Goal: Information Seeking & Learning: Learn about a topic

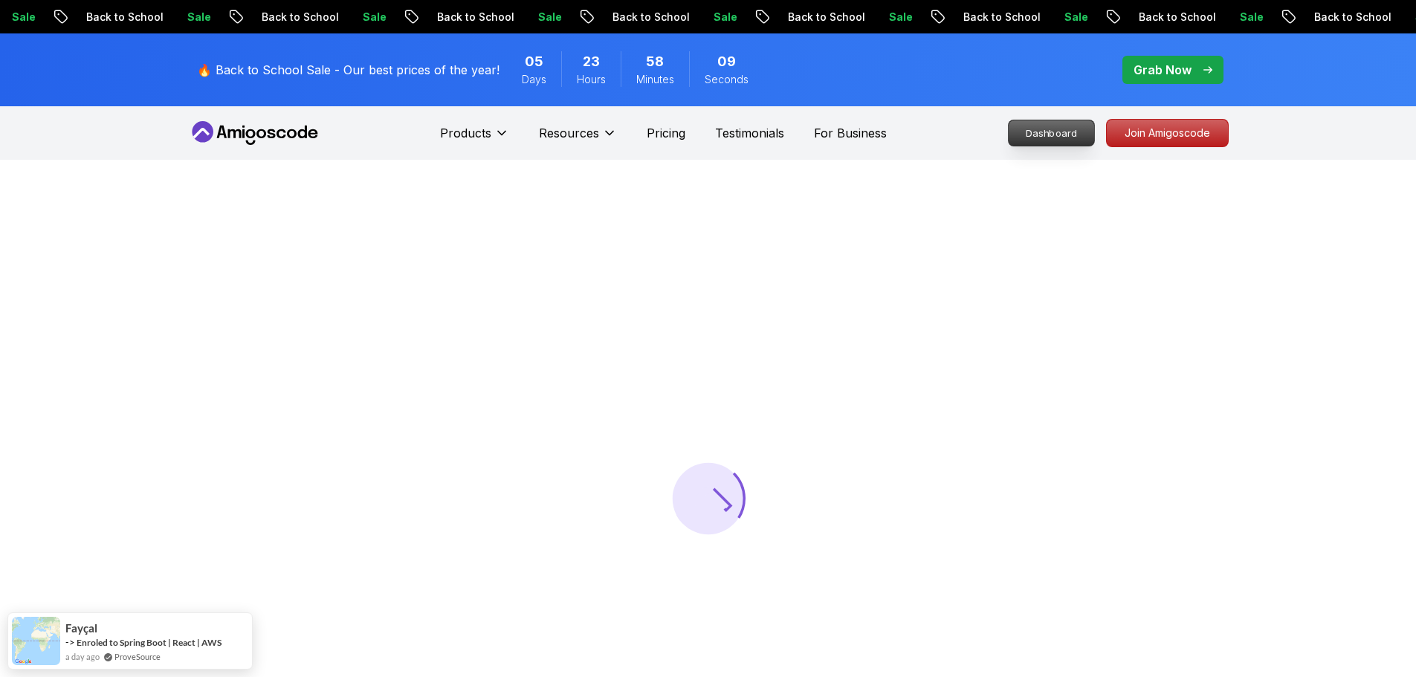
click at [1050, 121] on p "Dashboard" at bounding box center [1051, 132] width 85 height 25
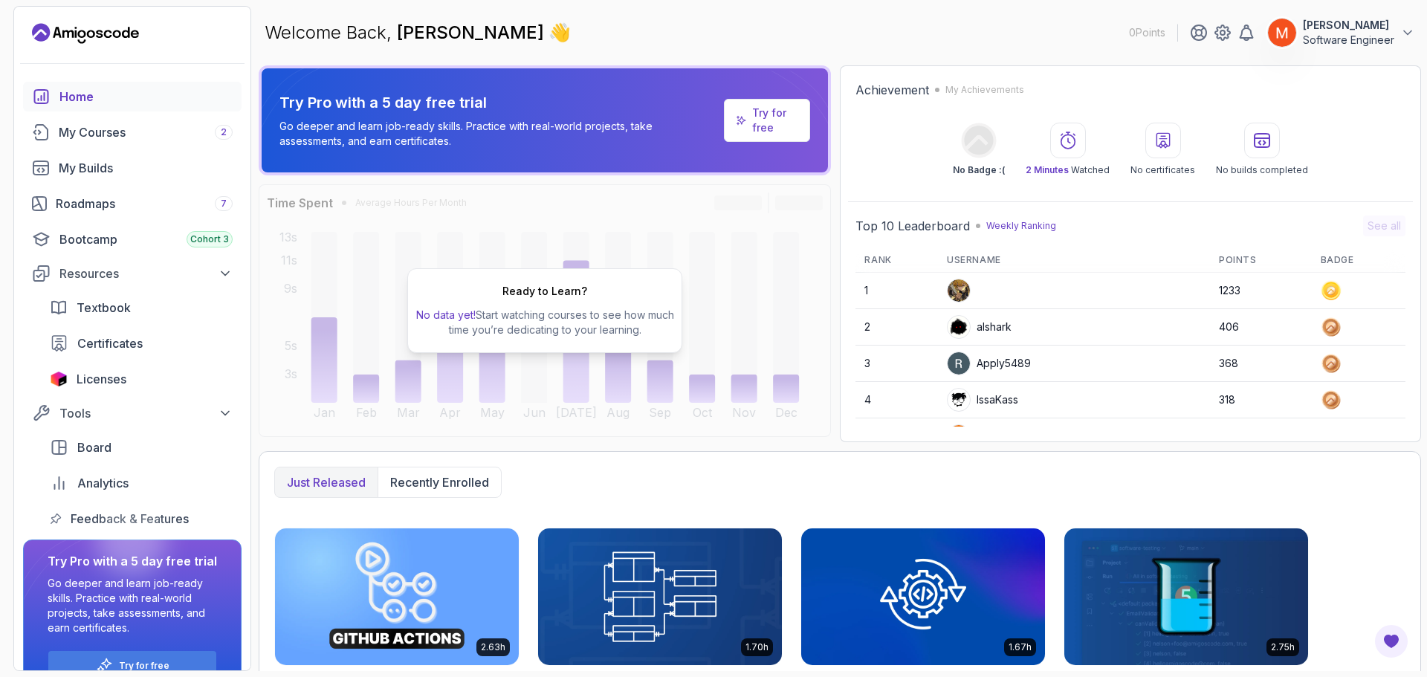
click at [842, 132] on div "Achievement My Achievements No Badge :( 2 Minutes Watched No certificates No bu…" at bounding box center [1130, 253] width 581 height 377
click at [169, 237] on div "Bootcamp Cohort 3" at bounding box center [145, 239] width 173 height 18
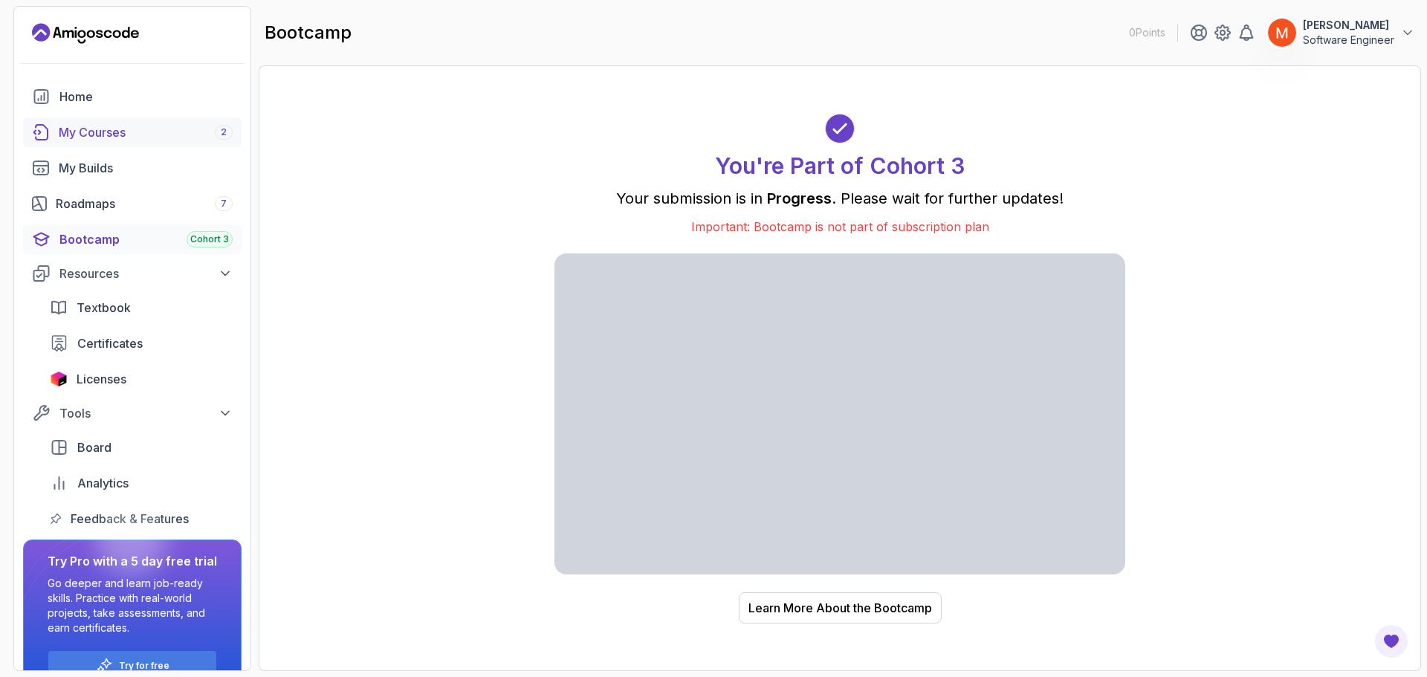
click at [69, 132] on div "My Courses 2" at bounding box center [146, 132] width 174 height 18
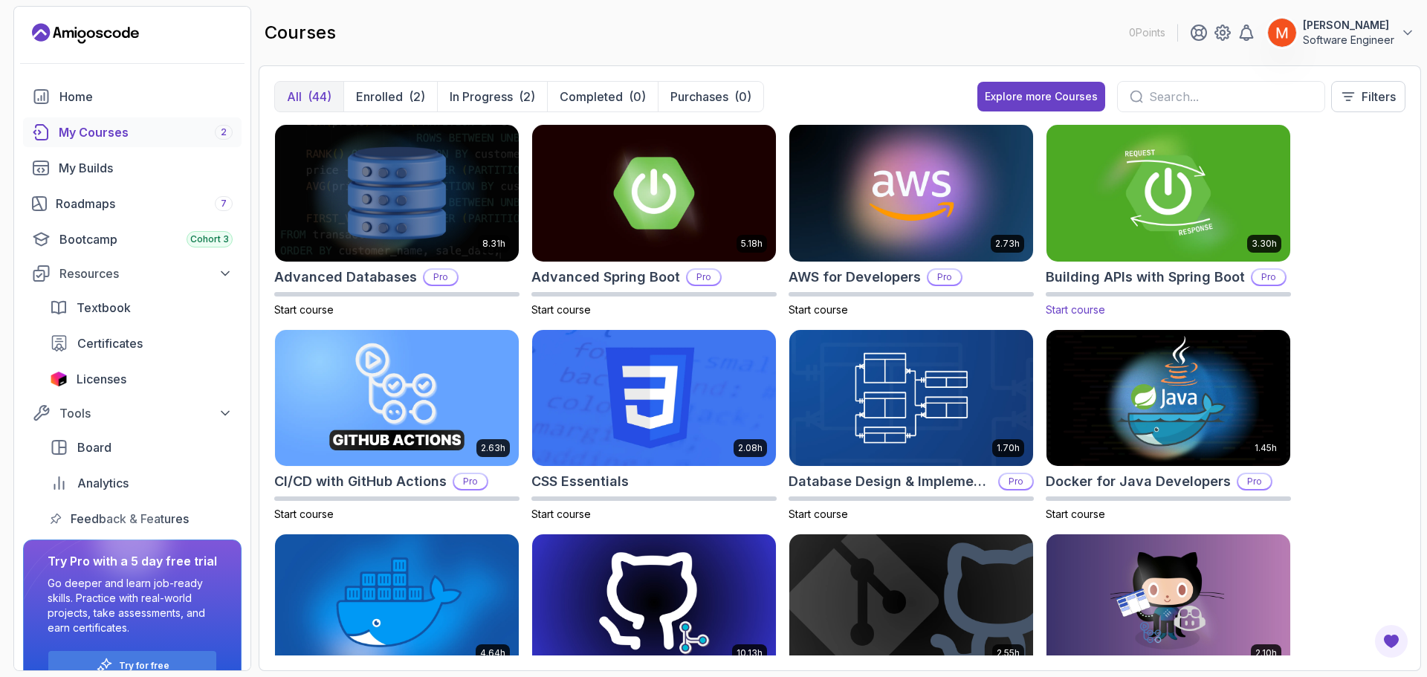
click at [1198, 221] on img at bounding box center [1169, 192] width 256 height 143
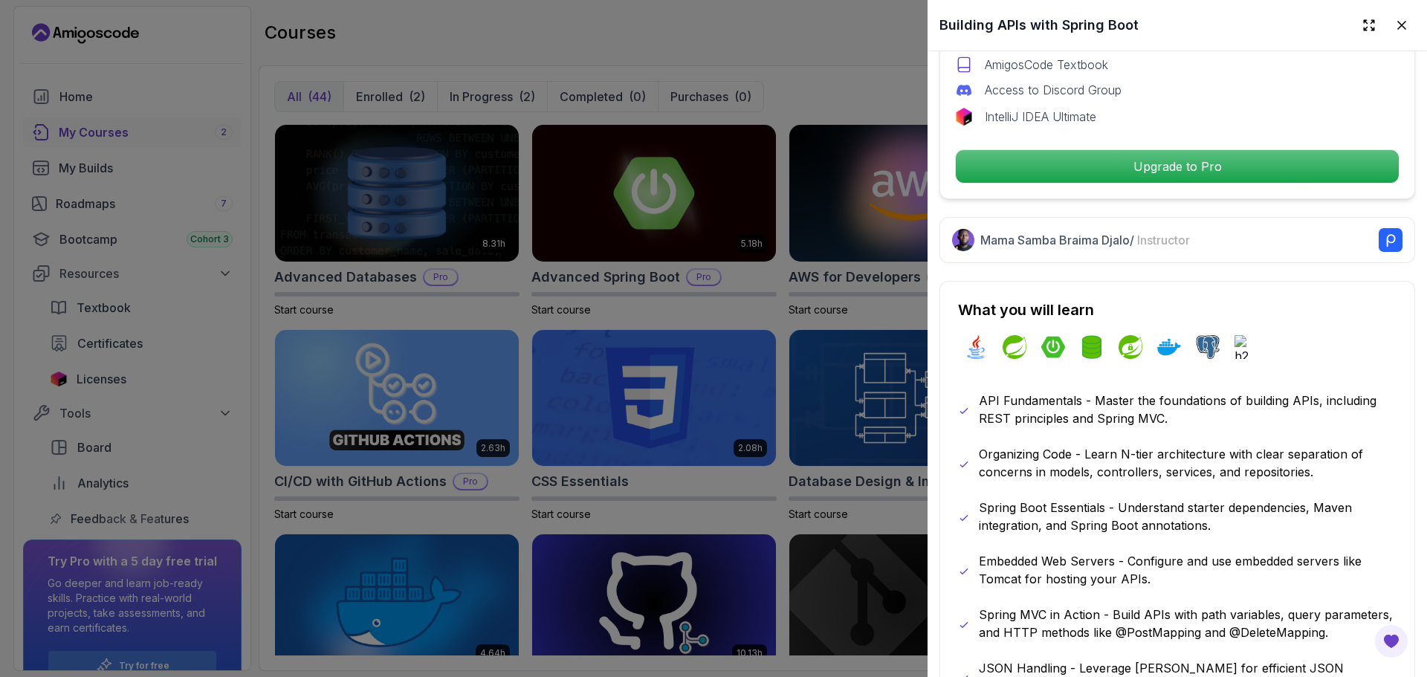
scroll to position [833, 0]
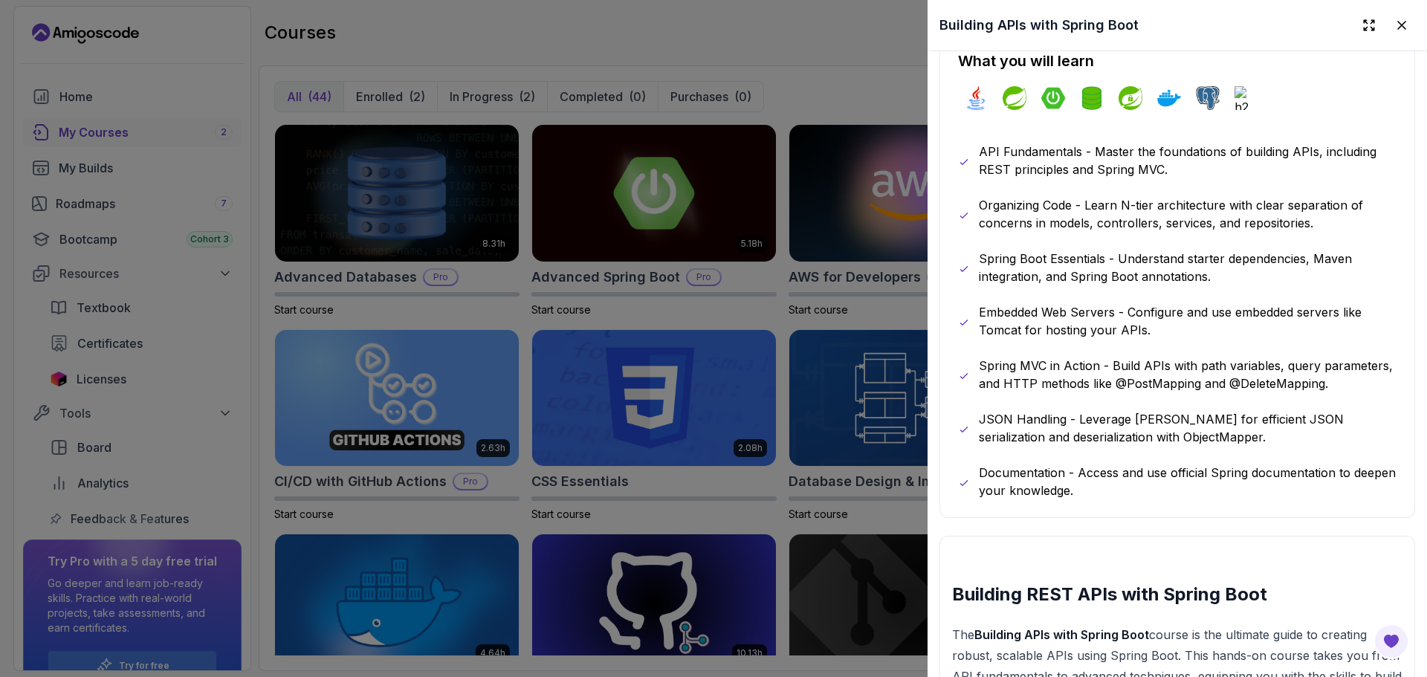
click at [1317, 222] on p "Organizing Code - Learn N-tier architecture with clear separation of concerns i…" at bounding box center [1188, 214] width 418 height 36
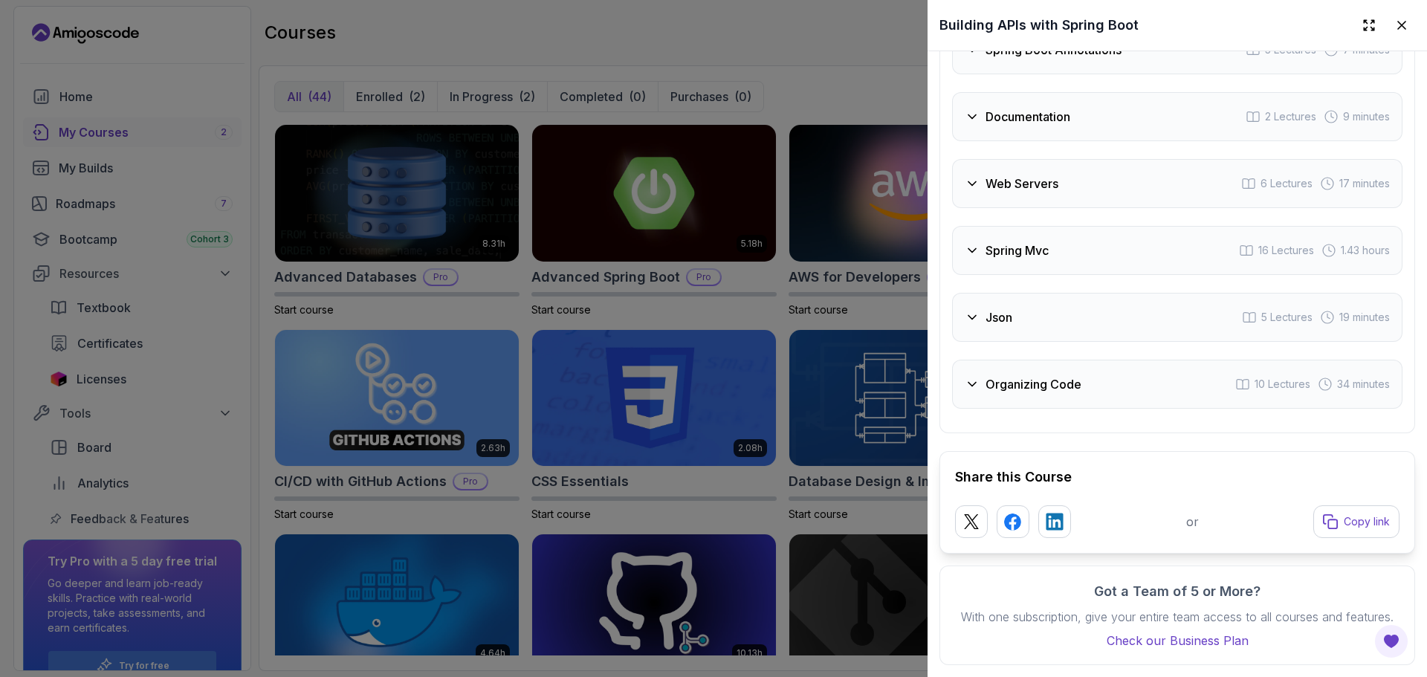
scroll to position [3241, 0]
click at [1081, 409] on div "Organizing Code 10 Lectures 34 minutes" at bounding box center [1177, 384] width 450 height 49
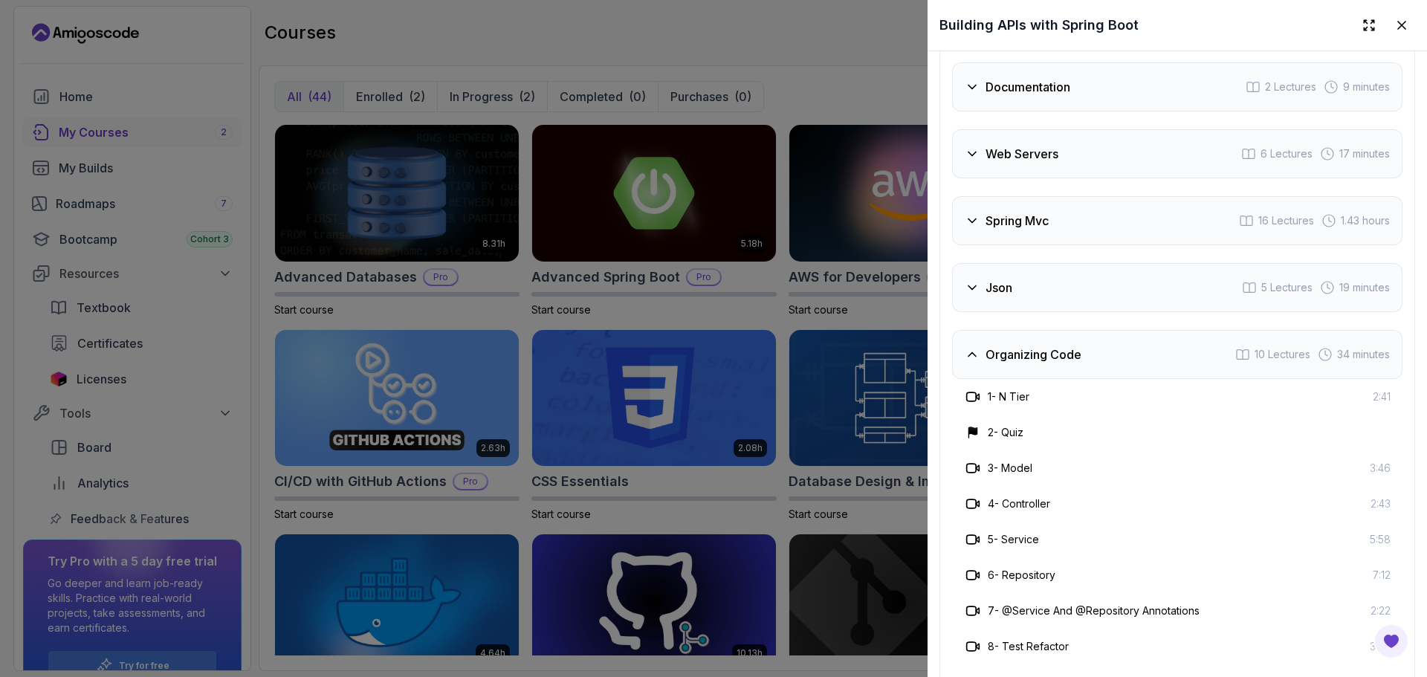
click at [1038, 312] on div "Json 5 Lectures 19 minutes" at bounding box center [1177, 287] width 450 height 49
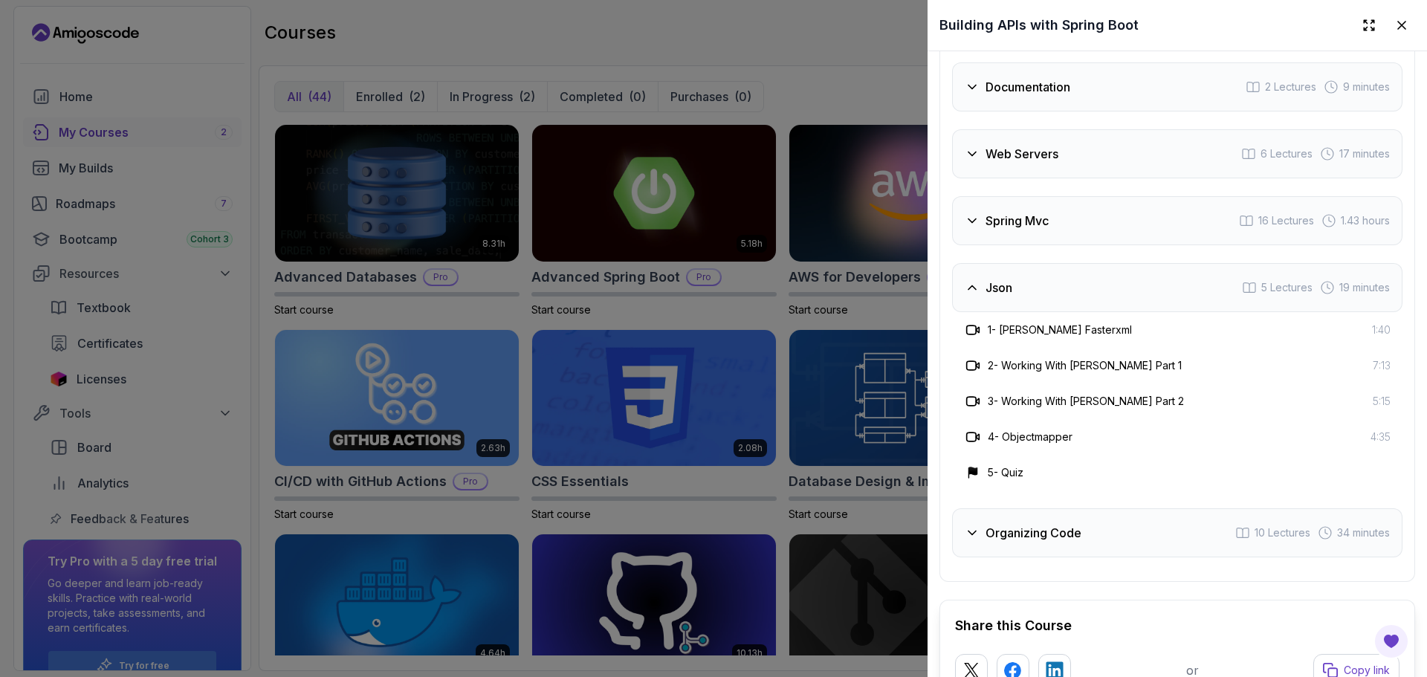
click at [1017, 305] on div "Intro 3 Lectures 55 seconds Api Crash Course 1 Lecture Up And Running With Spri…" at bounding box center [1177, 176] width 450 height 763
click at [1003, 245] on div "Spring Mvc 16 Lectures 1.43 hours" at bounding box center [1177, 220] width 450 height 49
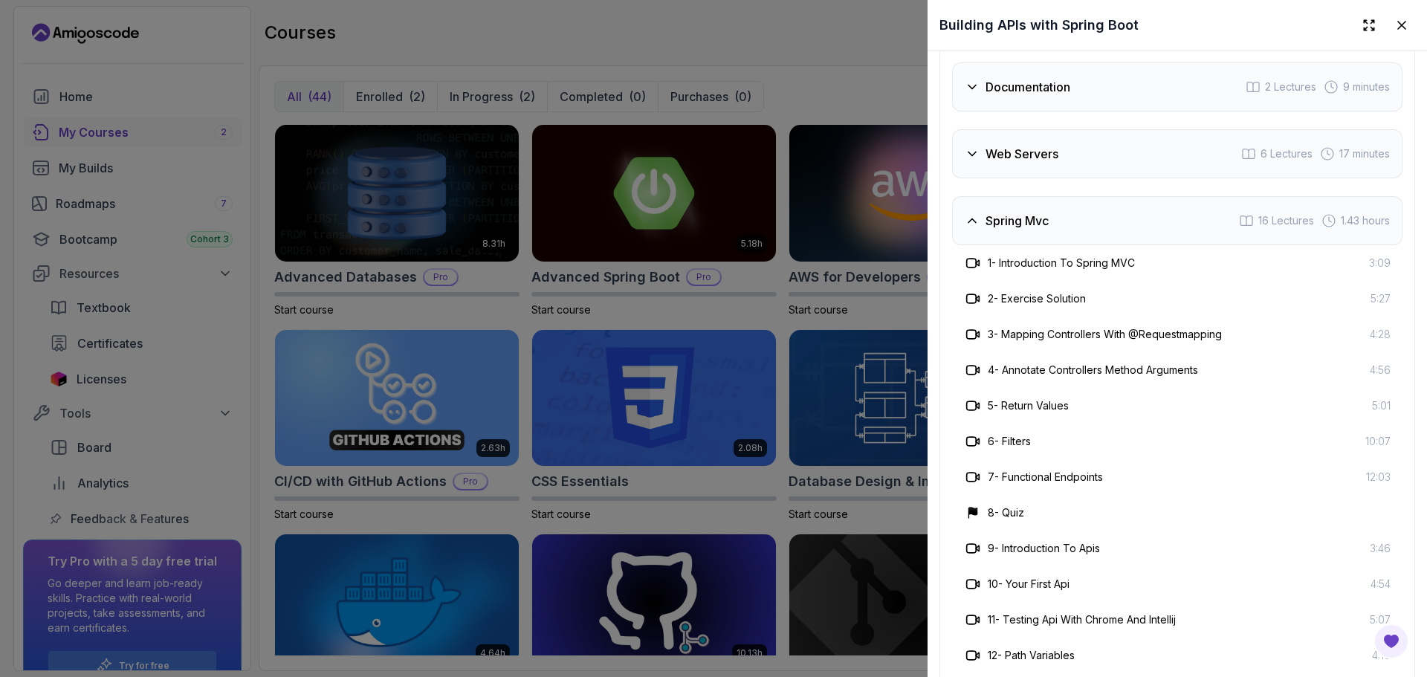
click at [995, 163] on h3 "Web Servers" at bounding box center [1022, 154] width 73 height 18
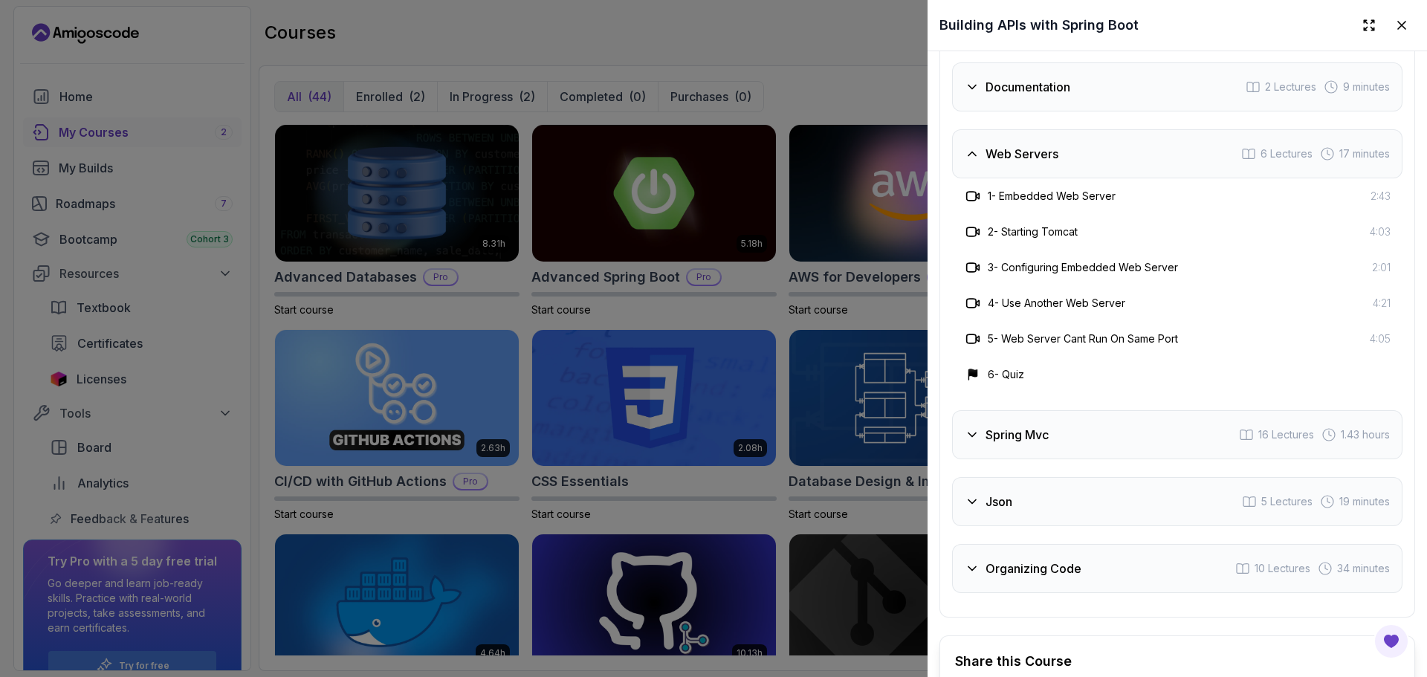
click at [983, 96] on div "Documentation" at bounding box center [1018, 87] width 106 height 18
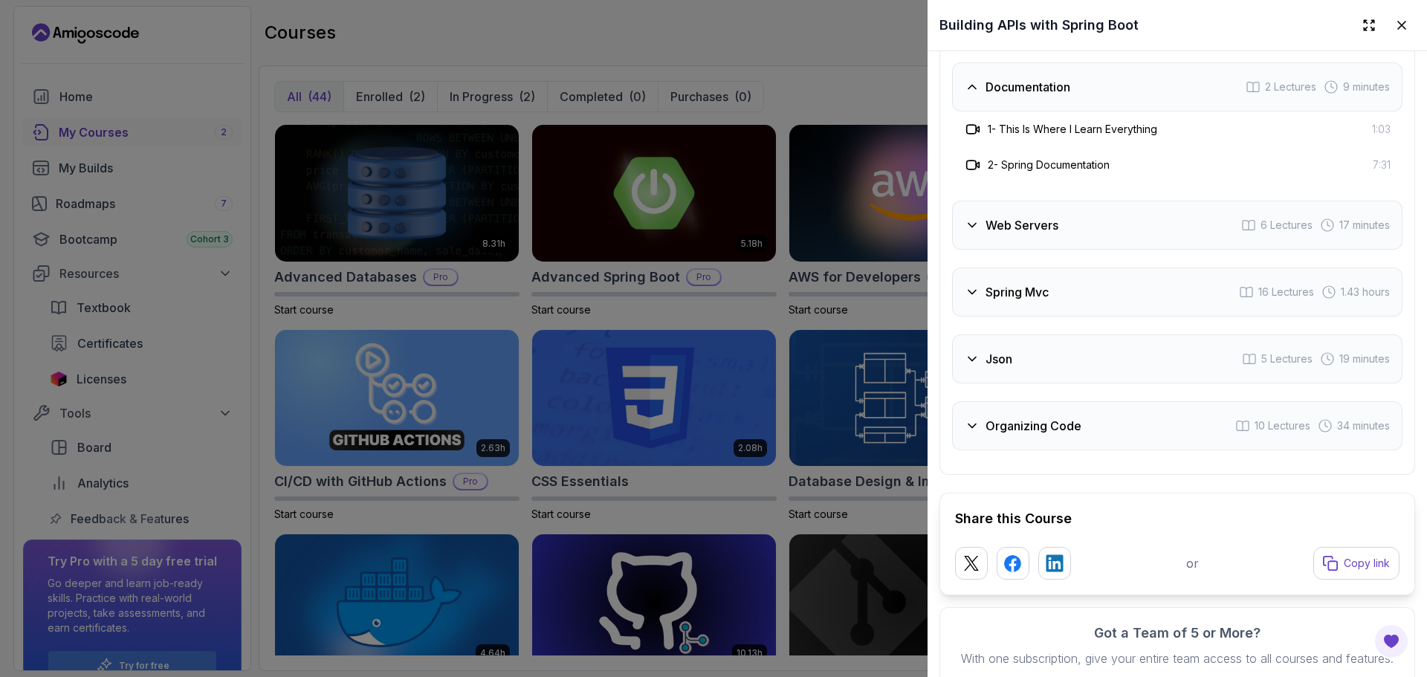
click at [983, 29] on div "Spring Boot Annotations" at bounding box center [1043, 20] width 157 height 18
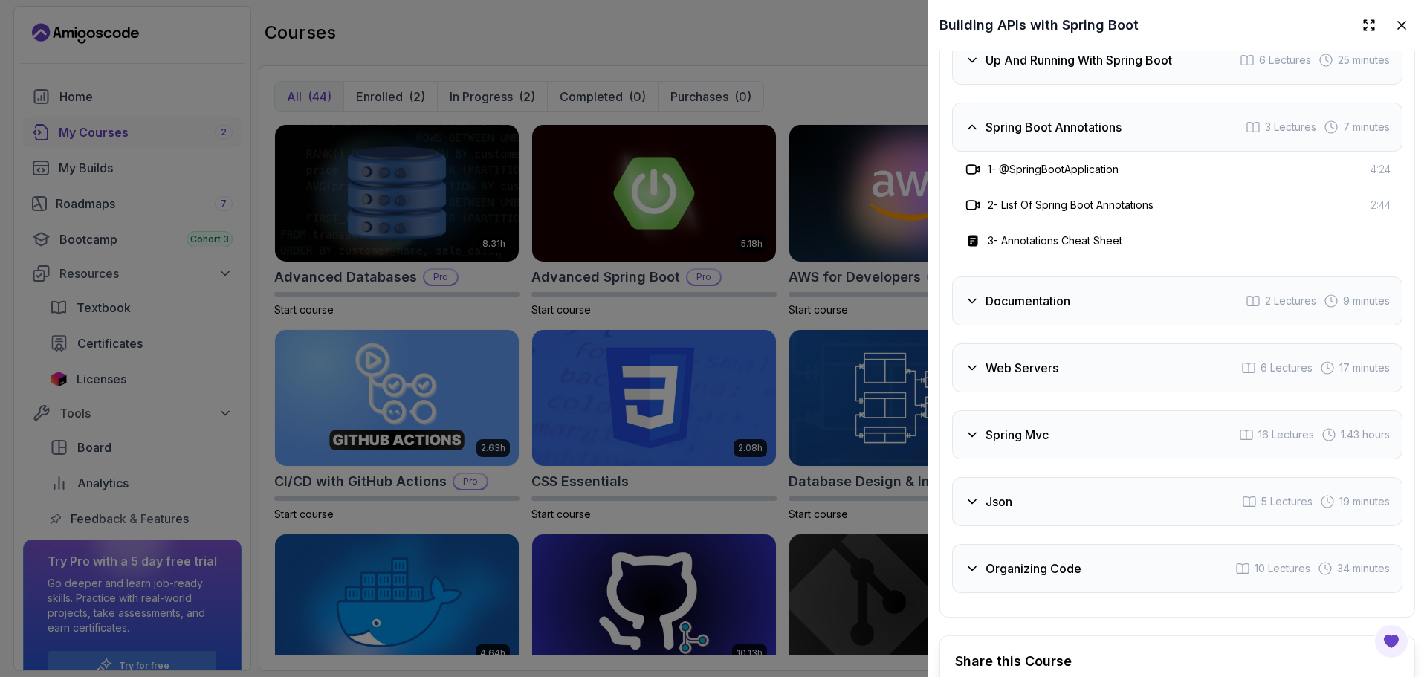
scroll to position [3015, 0]
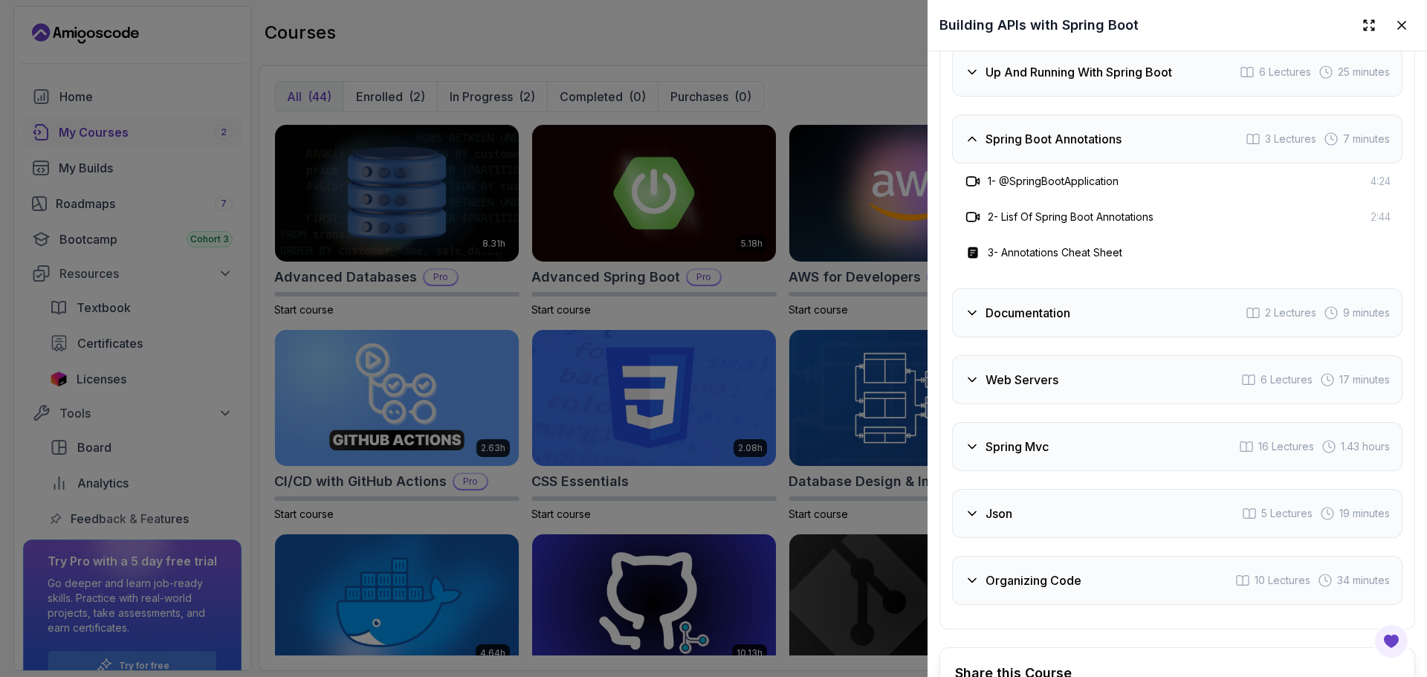
click at [1066, 81] on h3 "Up And Running With Spring Boot" at bounding box center [1079, 72] width 187 height 18
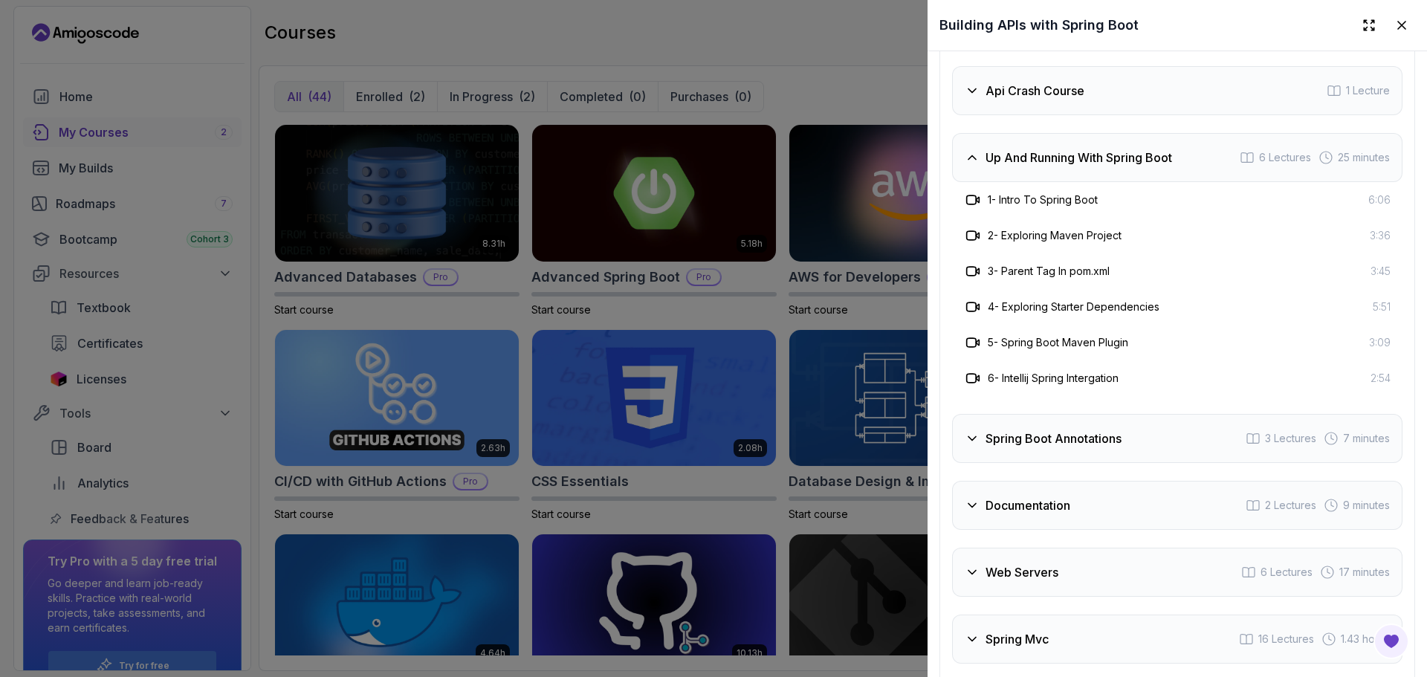
scroll to position [2926, 0]
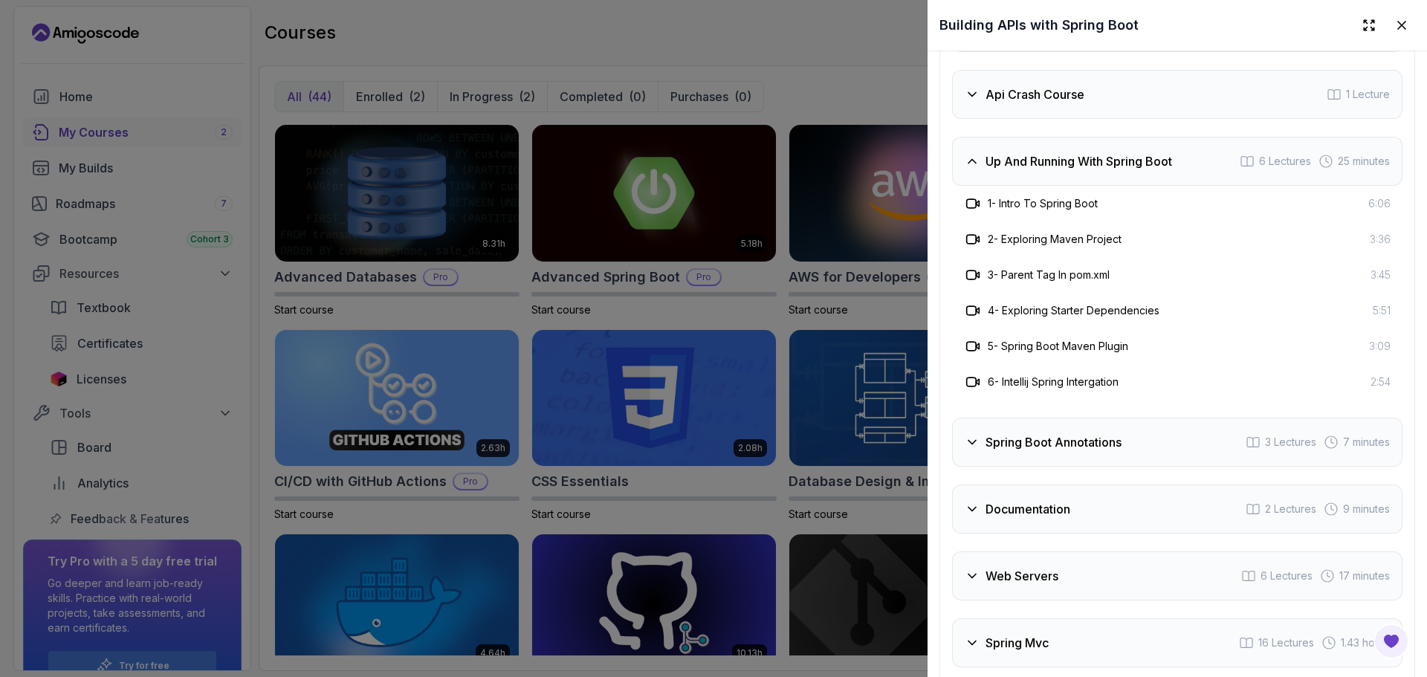
click at [1045, 52] on div "Intro 3 Lectures 55 seconds" at bounding box center [1177, 27] width 450 height 49
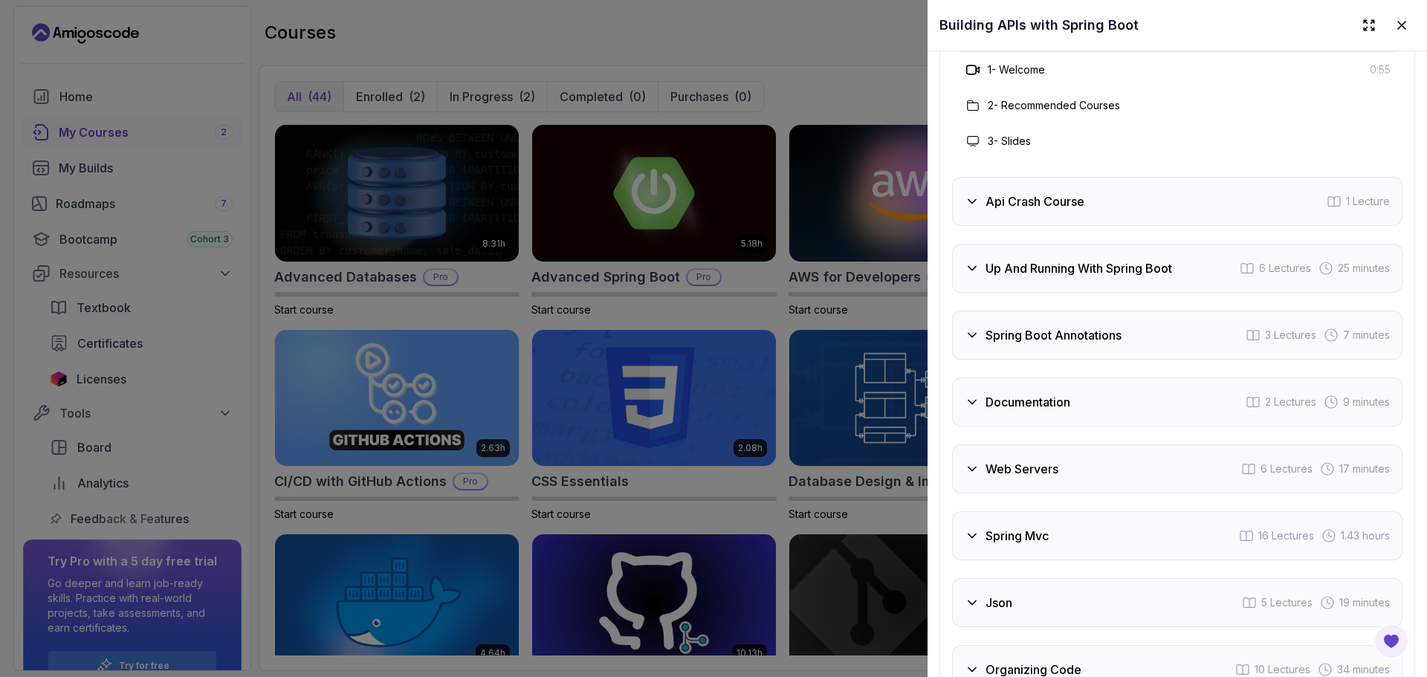
click at [1018, 227] on div "Intro 3 Lectures 55 seconds 1 - Welcome 0:55 2 - Recommended Courses 3 - Slides…" at bounding box center [1177, 348] width 450 height 691
click at [1009, 210] on h3 "Api Crash Course" at bounding box center [1035, 202] width 99 height 18
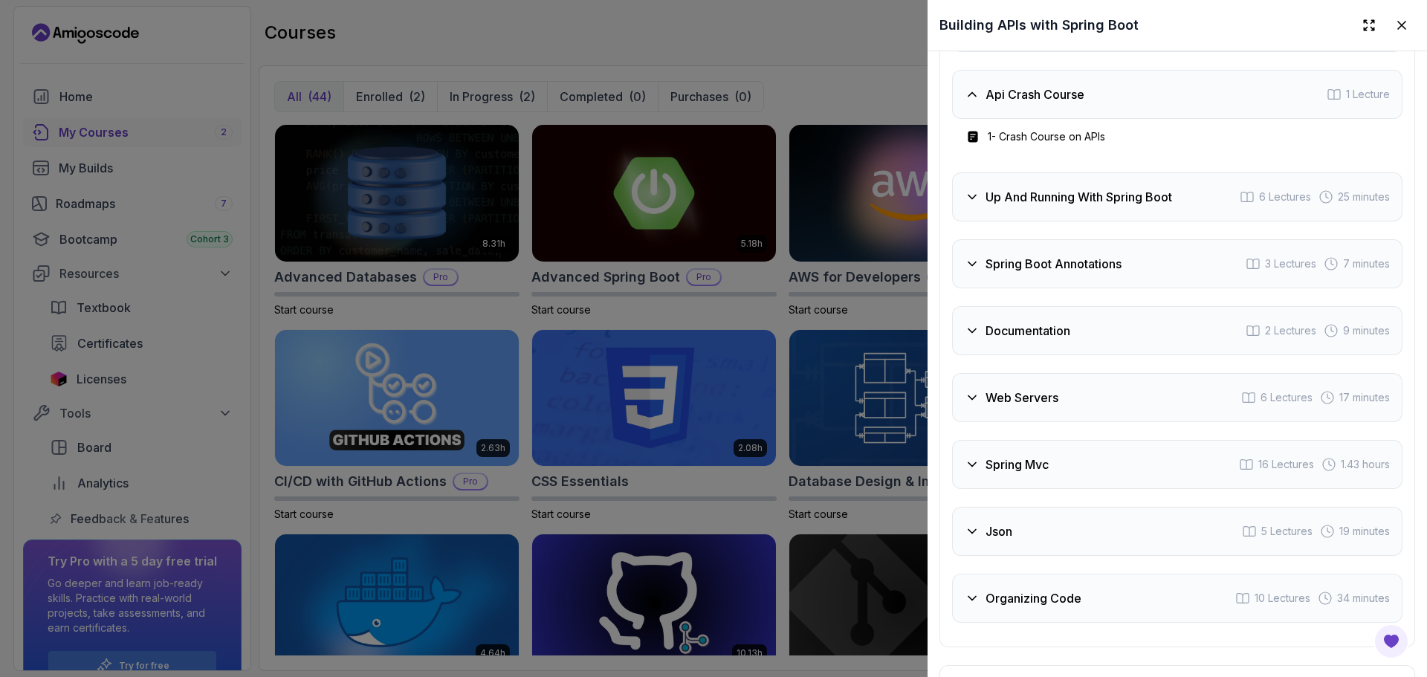
click at [1033, 155] on div "1 - Crash Course on APIs" at bounding box center [1177, 137] width 450 height 36
click at [1076, 206] on h3 "Up And Running With Spring Boot" at bounding box center [1079, 197] width 187 height 18
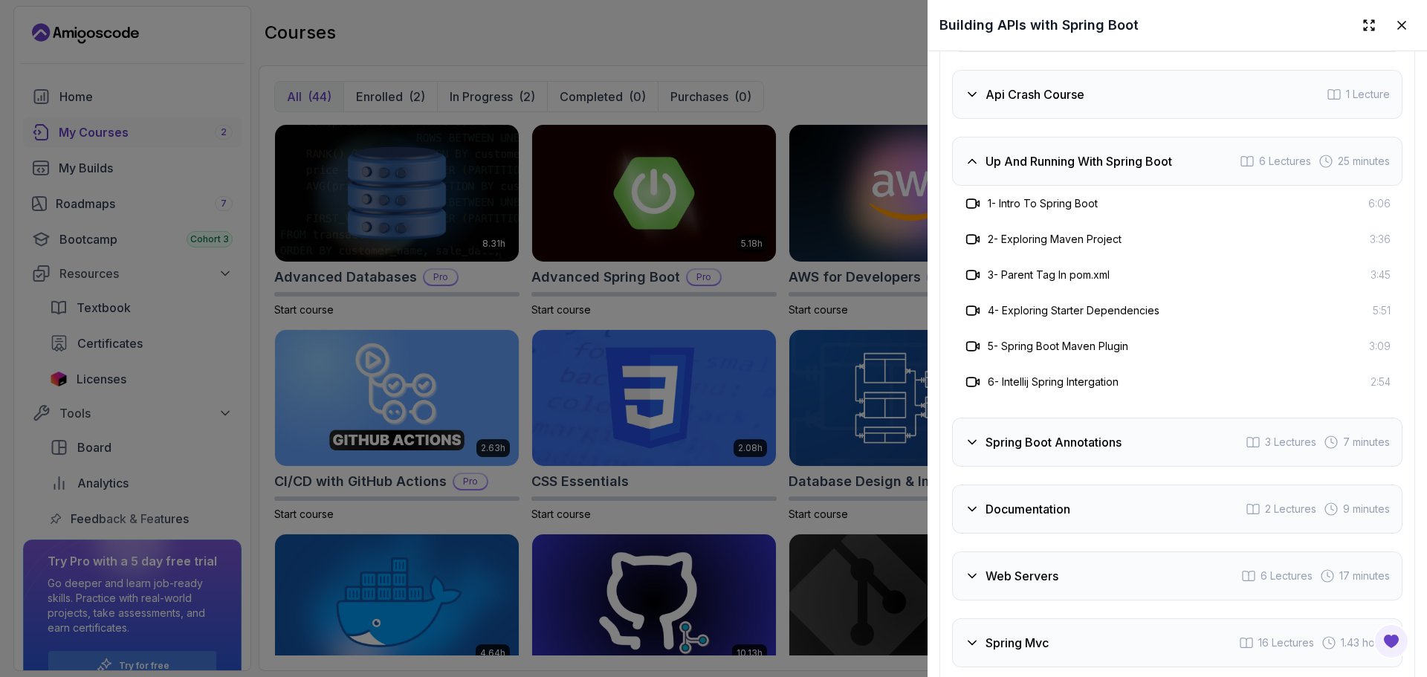
click at [1065, 451] on h3 "Spring Boot Annotations" at bounding box center [1054, 442] width 136 height 18
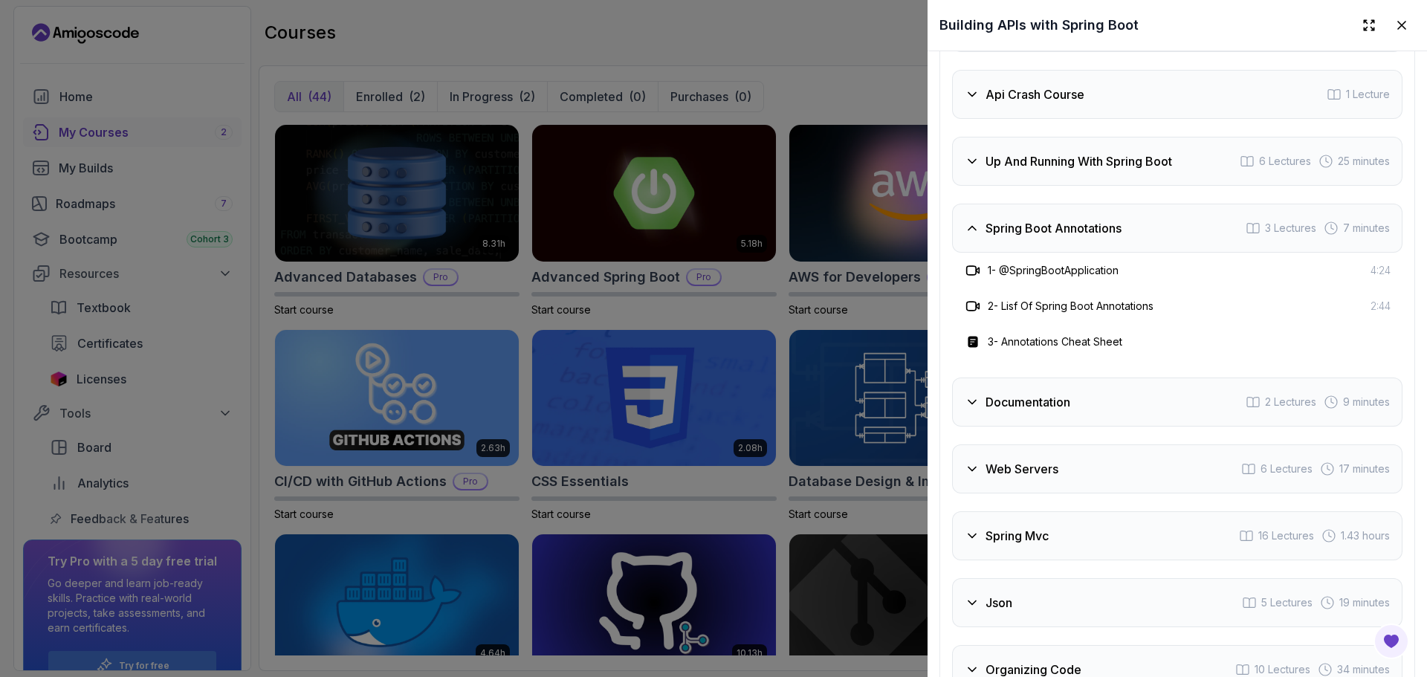
click at [1038, 411] on h3 "Documentation" at bounding box center [1028, 402] width 85 height 18
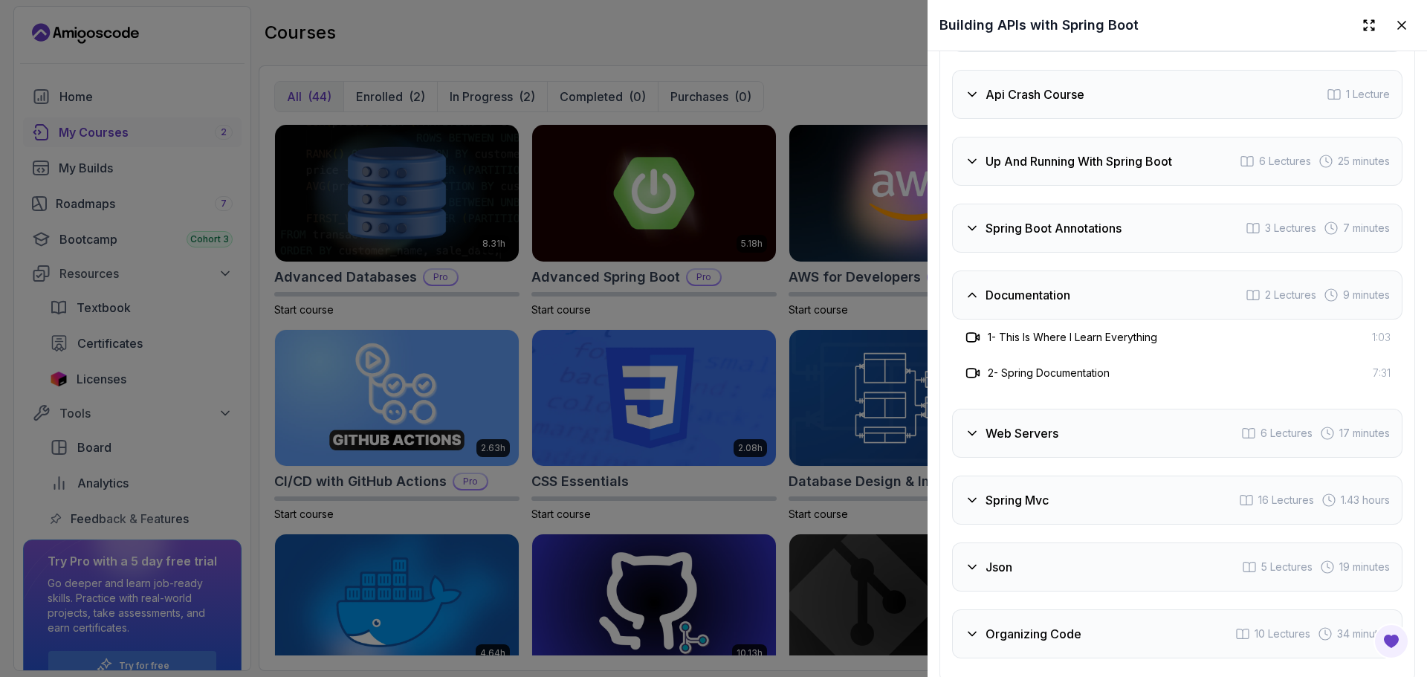
click at [1045, 442] on h3 "Web Servers" at bounding box center [1022, 433] width 73 height 18
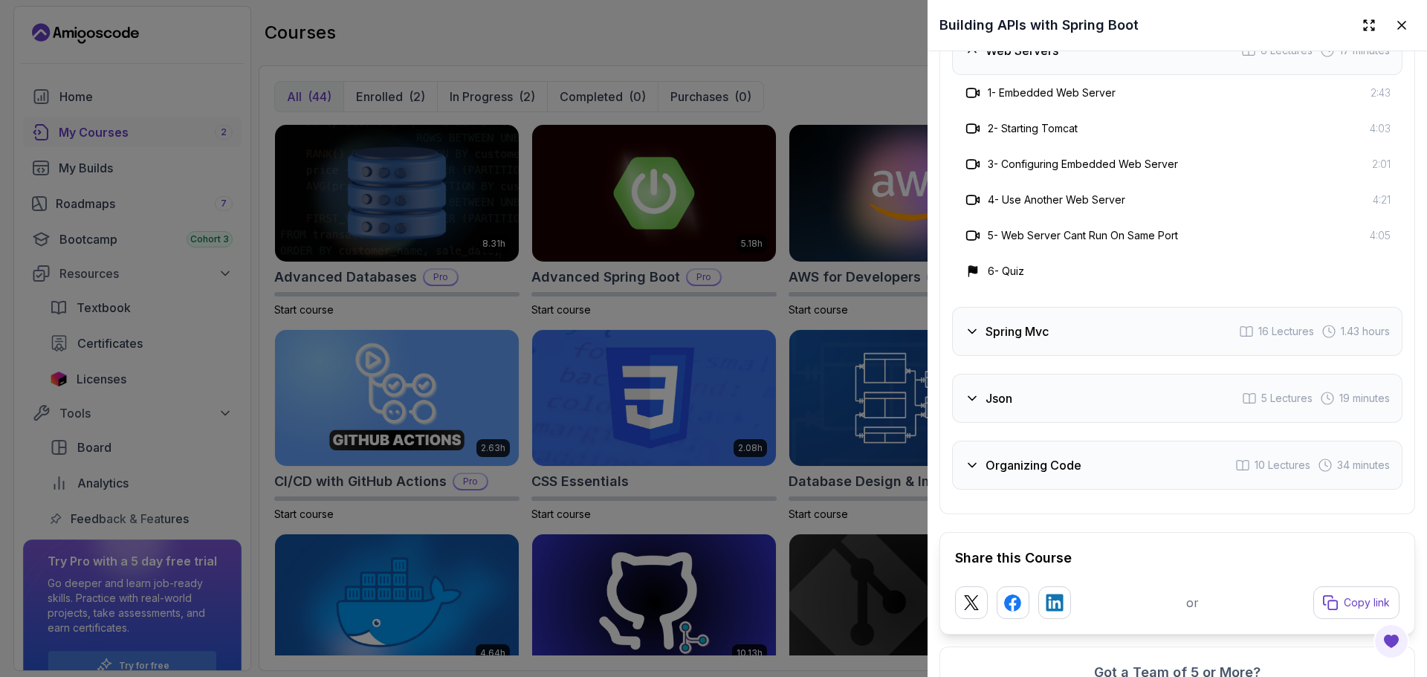
scroll to position [3252, 0]
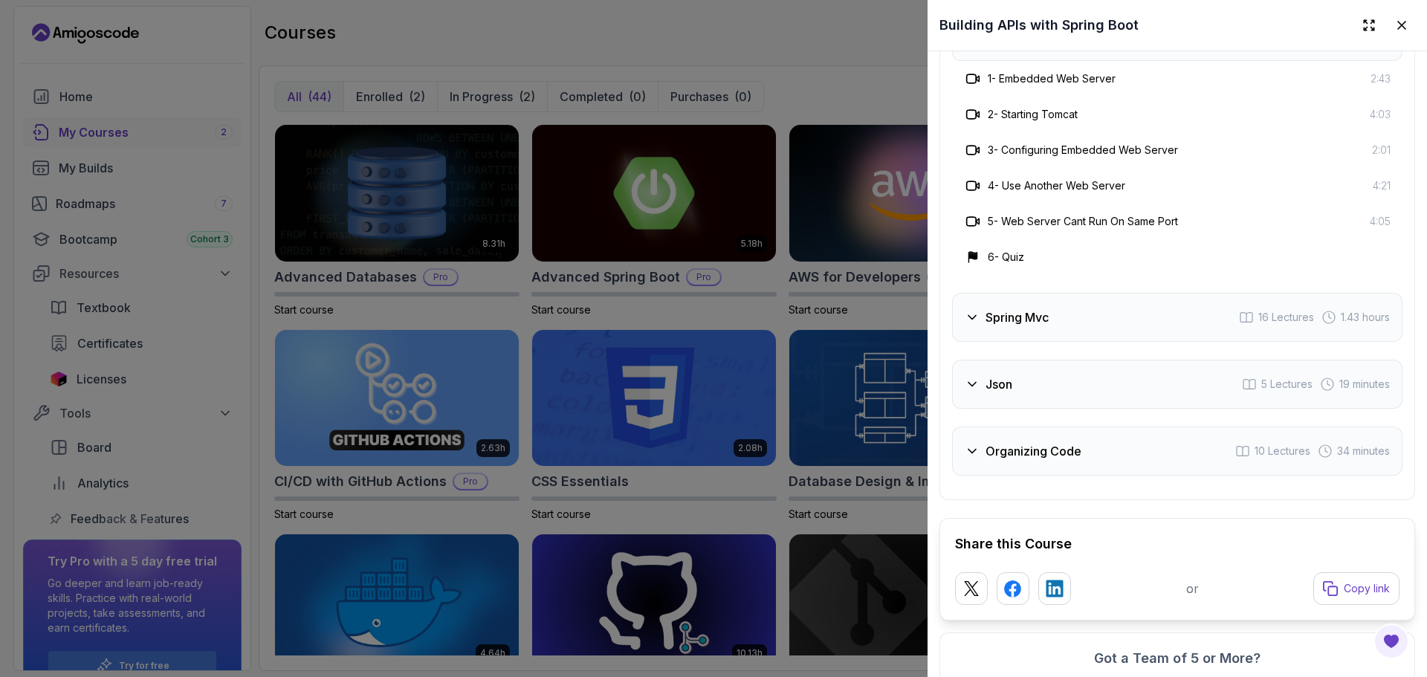
click at [1059, 409] on div "Json 5 Lectures 19 minutes" at bounding box center [1177, 384] width 450 height 49
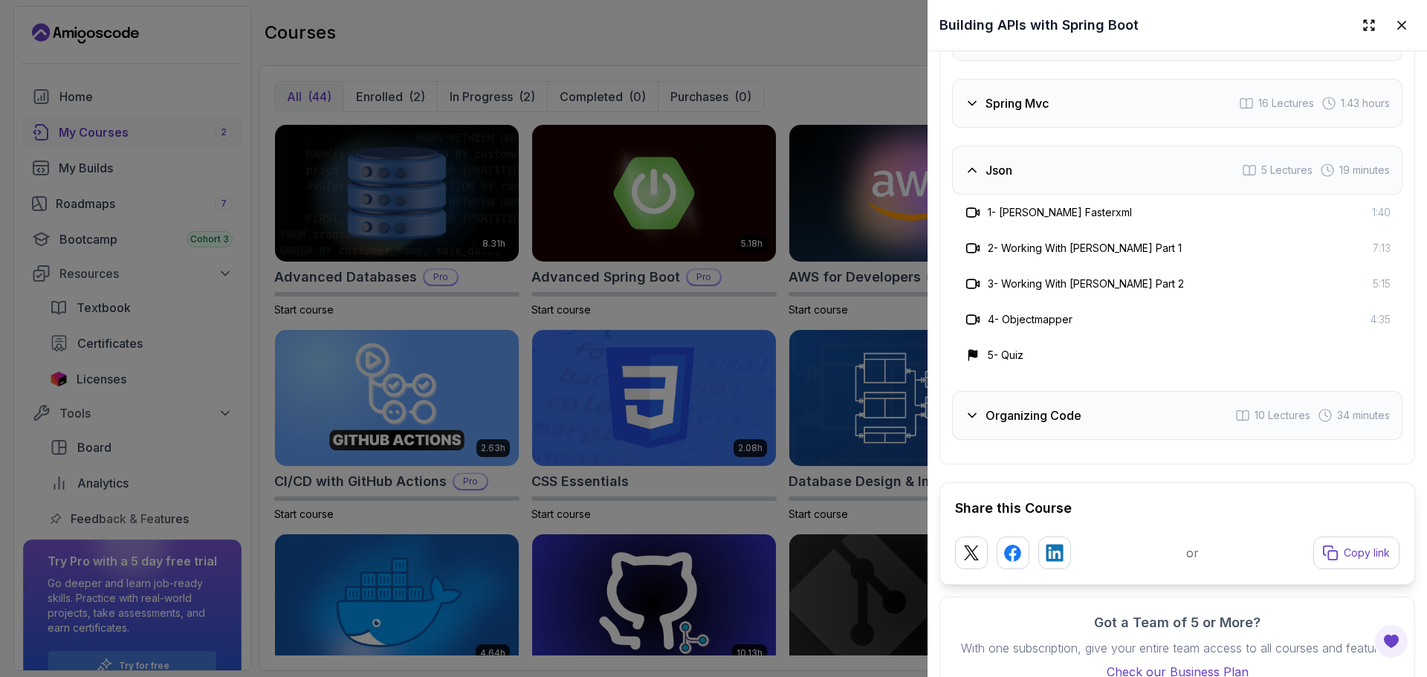
click at [827, 361] on div at bounding box center [713, 338] width 1427 height 677
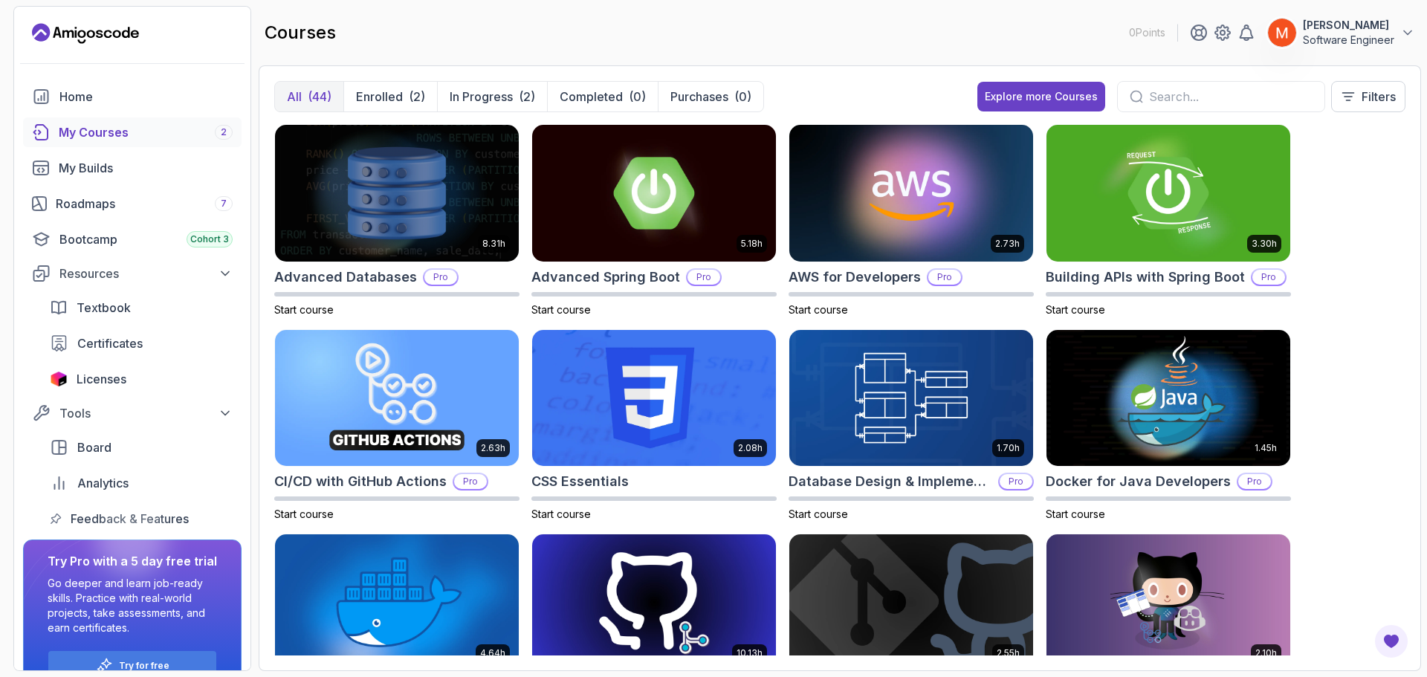
click at [1380, 187] on div "8.31h Advanced Databases Pro Start course 5.18h Advanced Spring Boot Pro Start …" at bounding box center [839, 389] width 1131 height 531
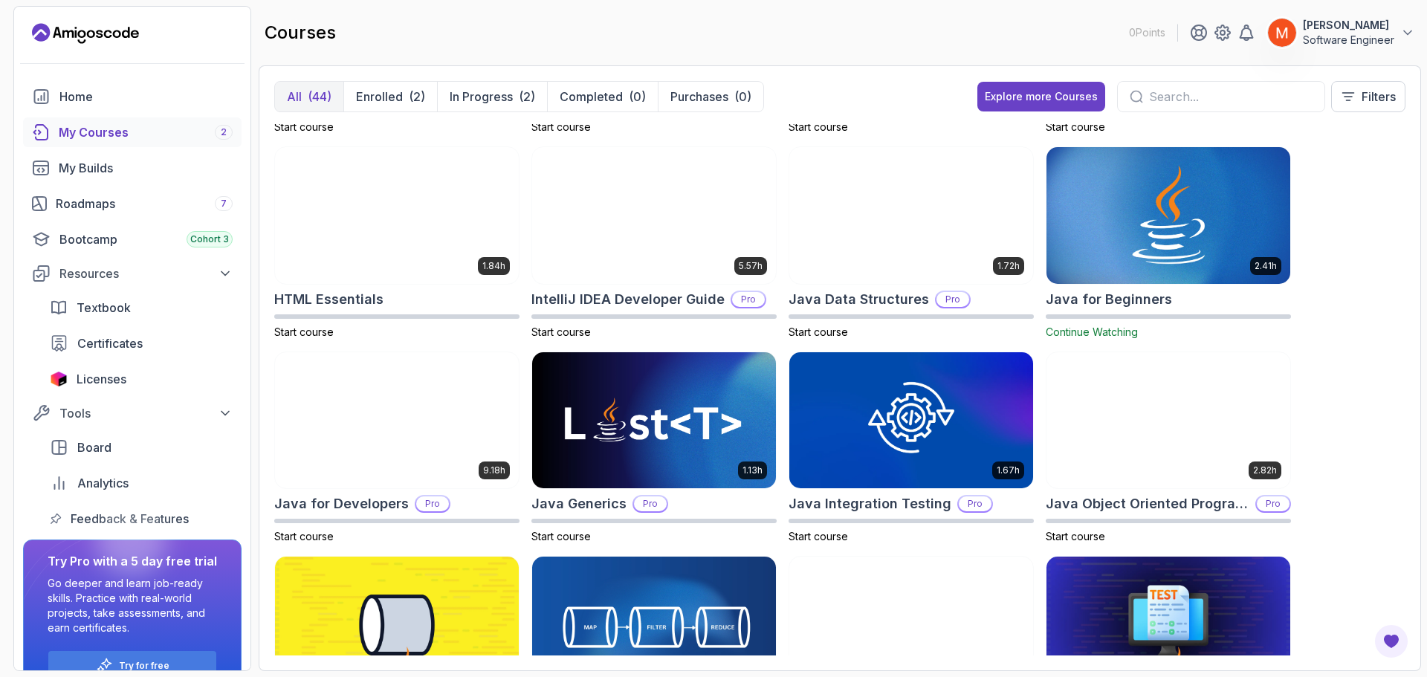
scroll to position [565, 0]
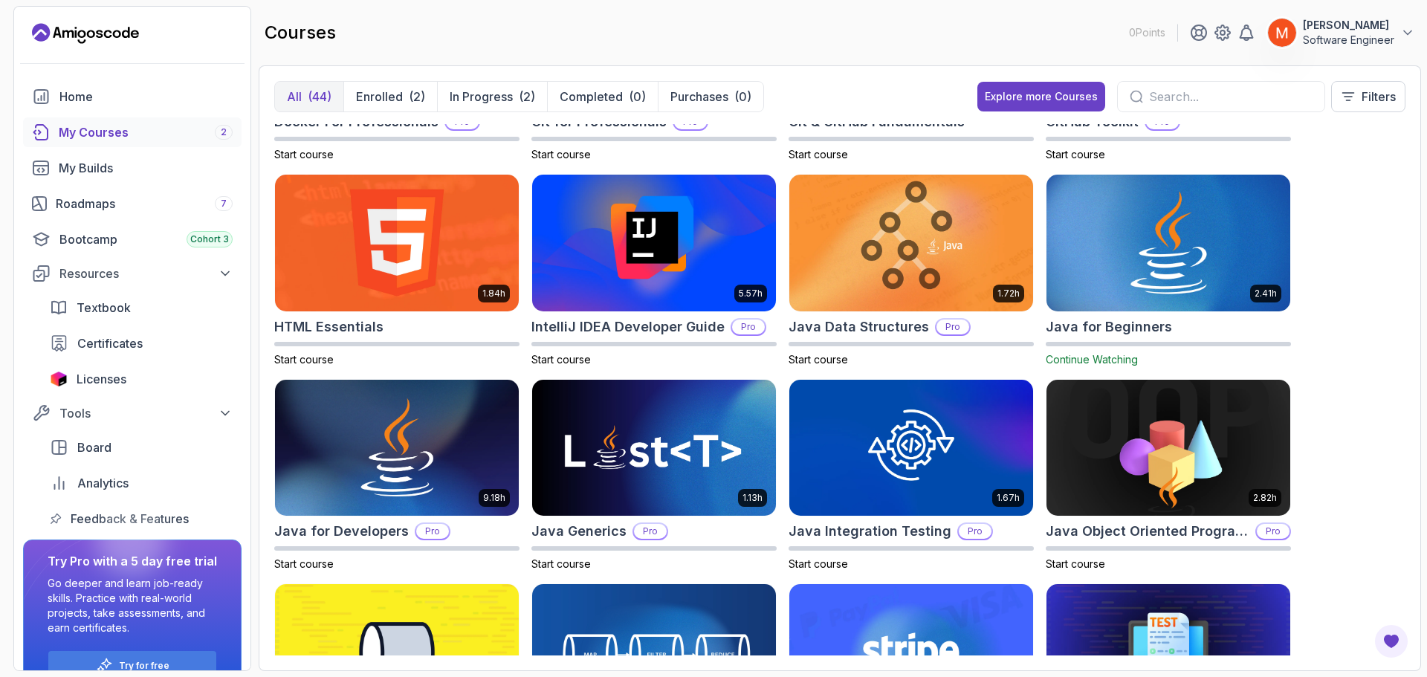
click at [1145, 235] on img at bounding box center [1169, 242] width 256 height 143
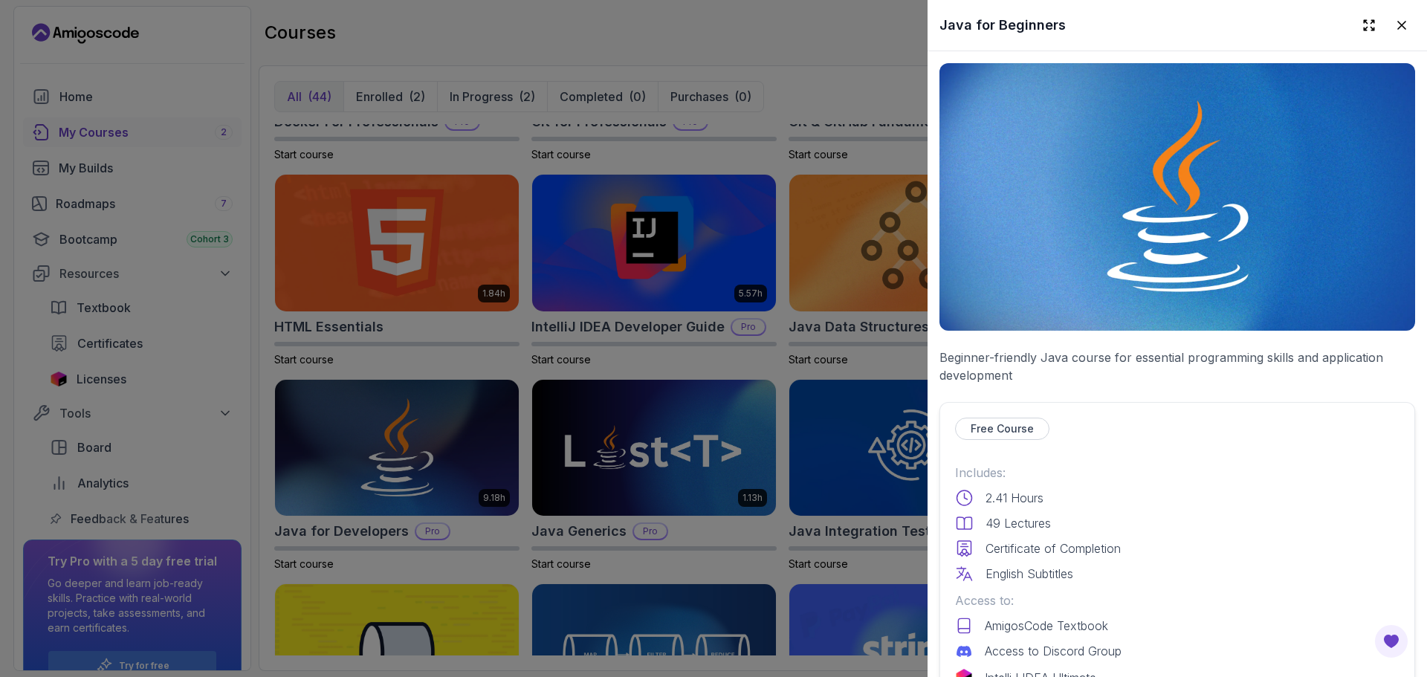
click at [1098, 432] on div "Free Course" at bounding box center [1177, 429] width 444 height 22
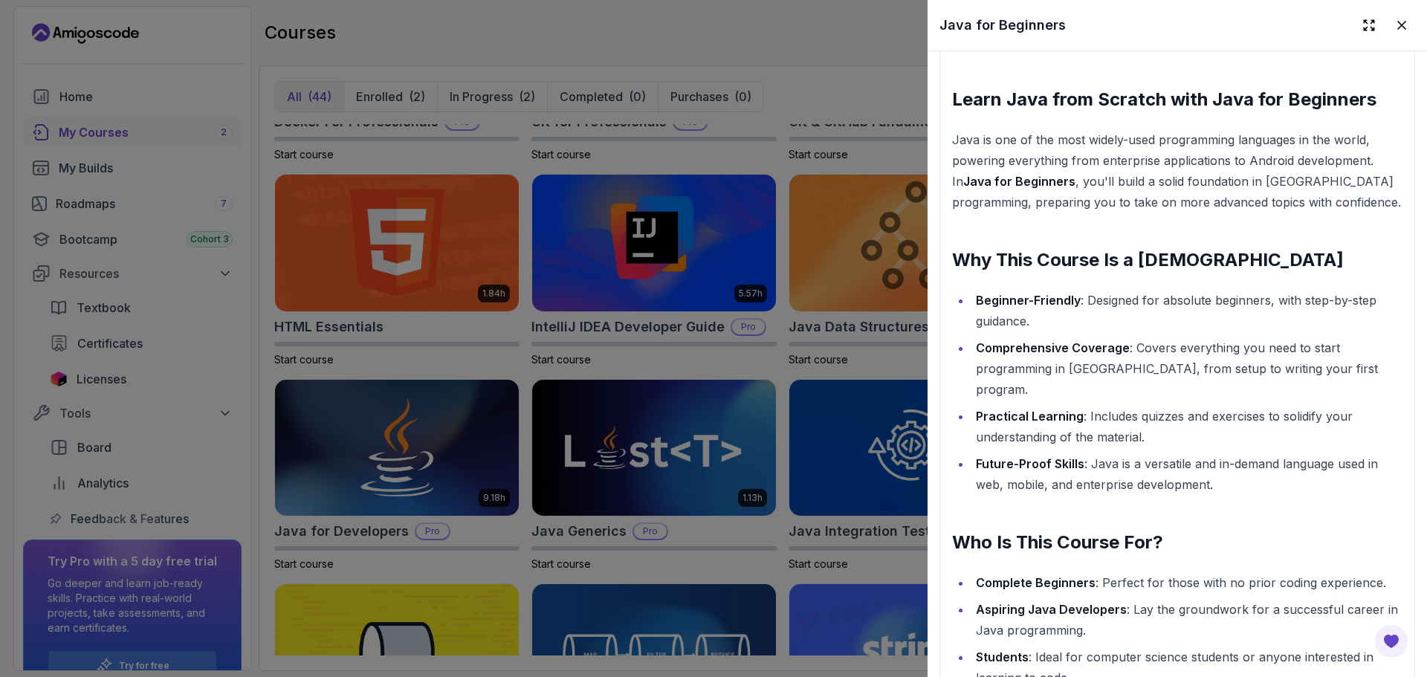
scroll to position [1603, 0]
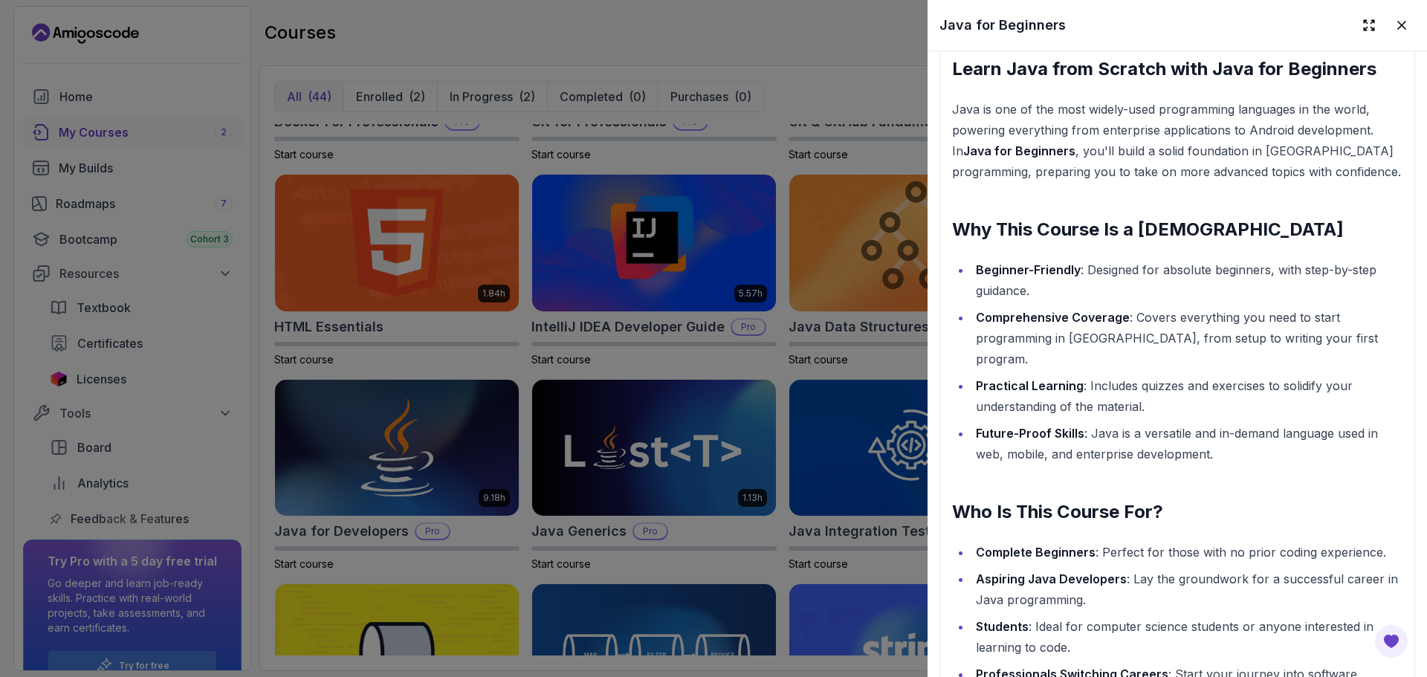
click at [796, 380] on div at bounding box center [713, 338] width 1427 height 677
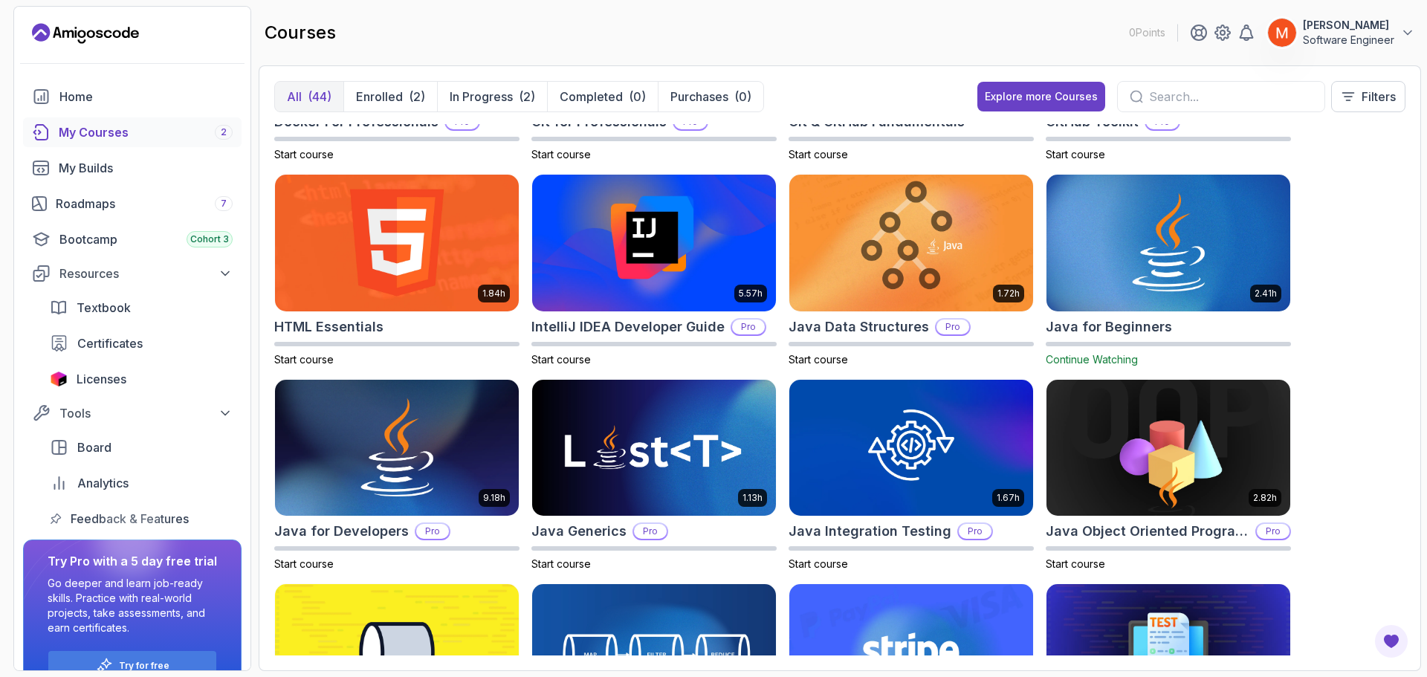
click at [1345, 456] on div "8.31h Advanced Databases Pro Start course 5.18h Advanced Spring Boot Pro Start …" at bounding box center [839, 389] width 1131 height 531
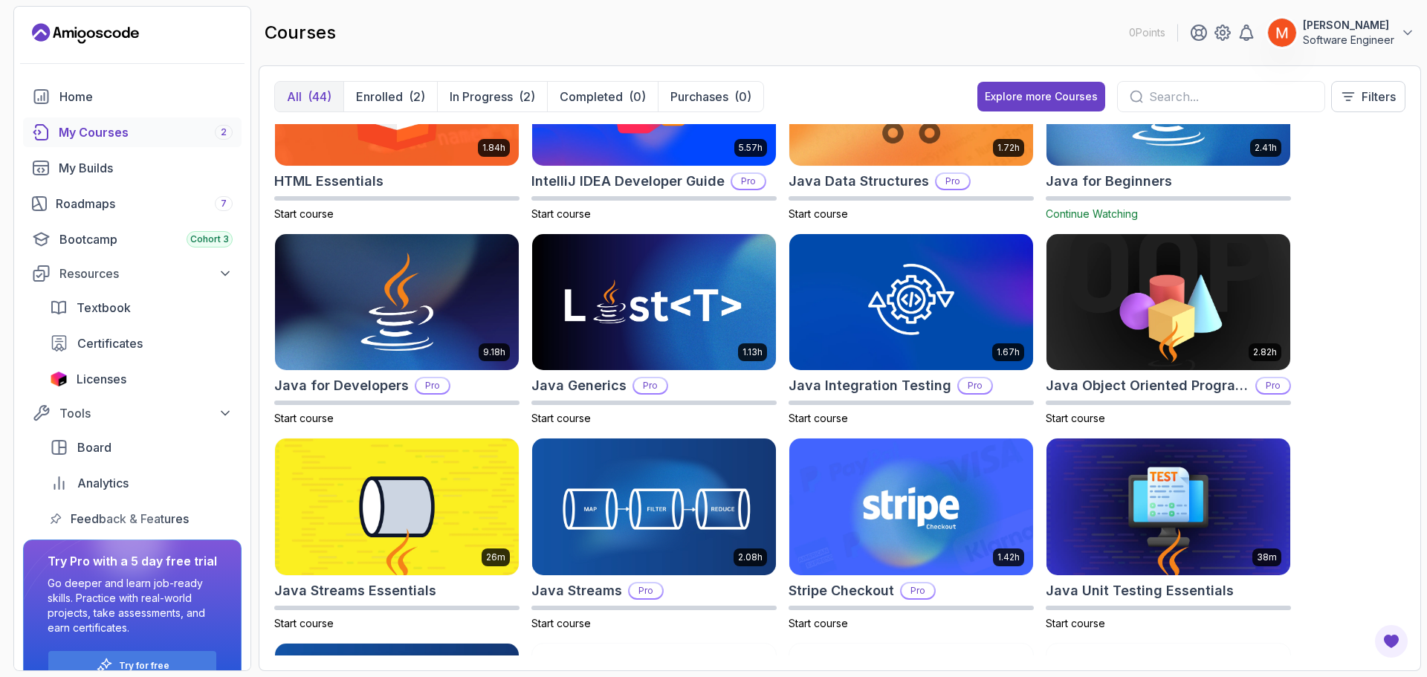
scroll to position [714, 0]
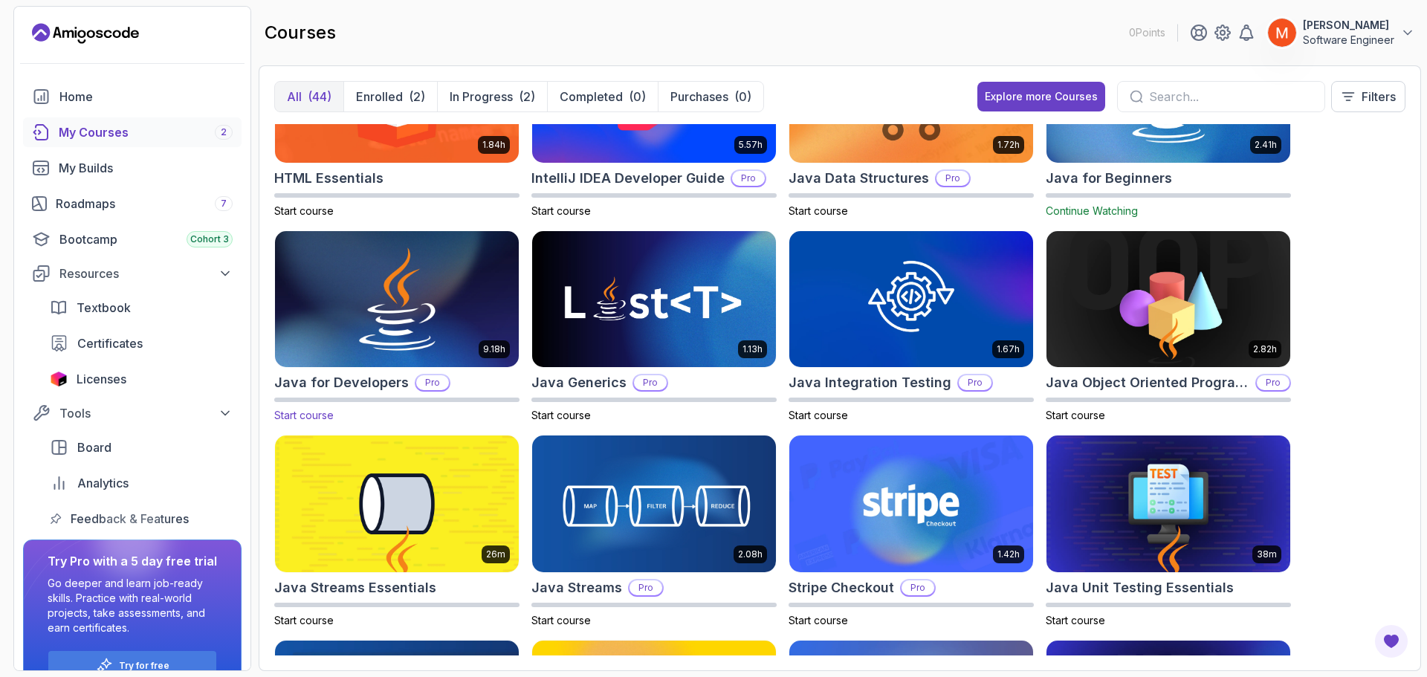
click at [352, 320] on img at bounding box center [397, 298] width 256 height 143
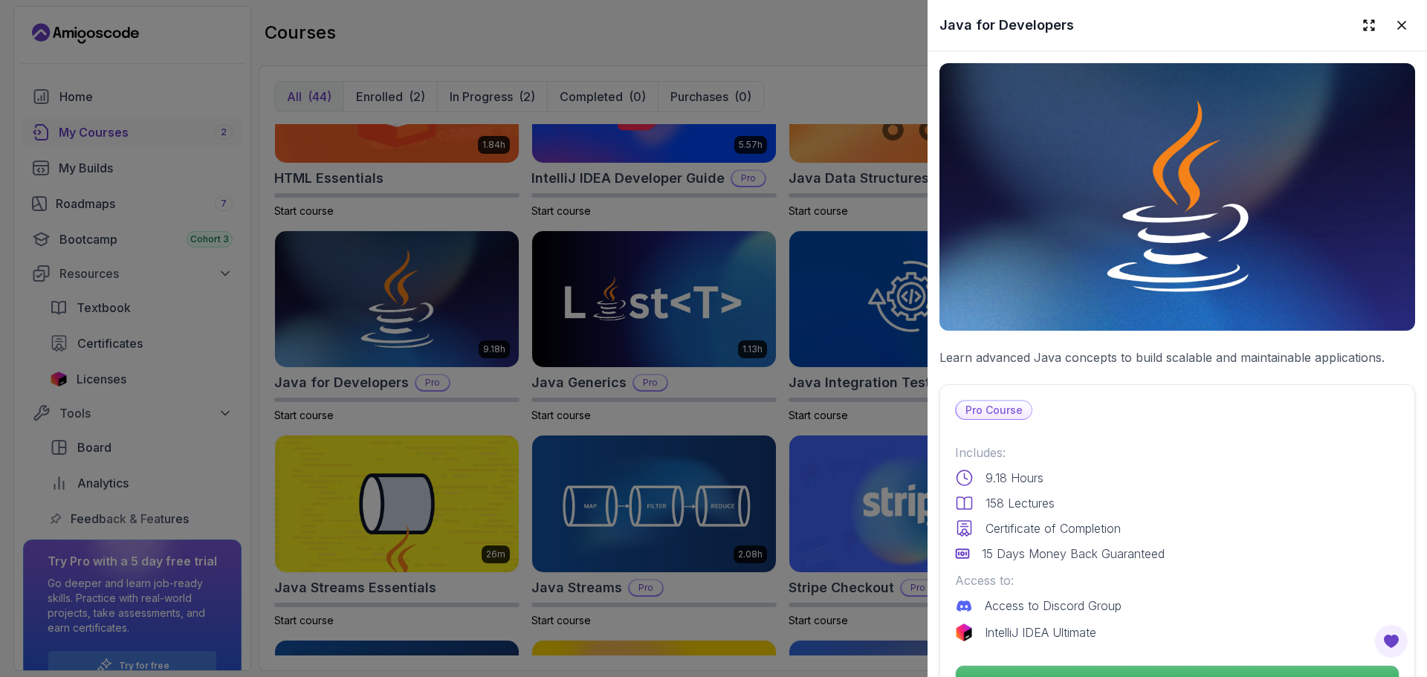
click at [1174, 479] on div "9.18 Hours" at bounding box center [1177, 478] width 444 height 18
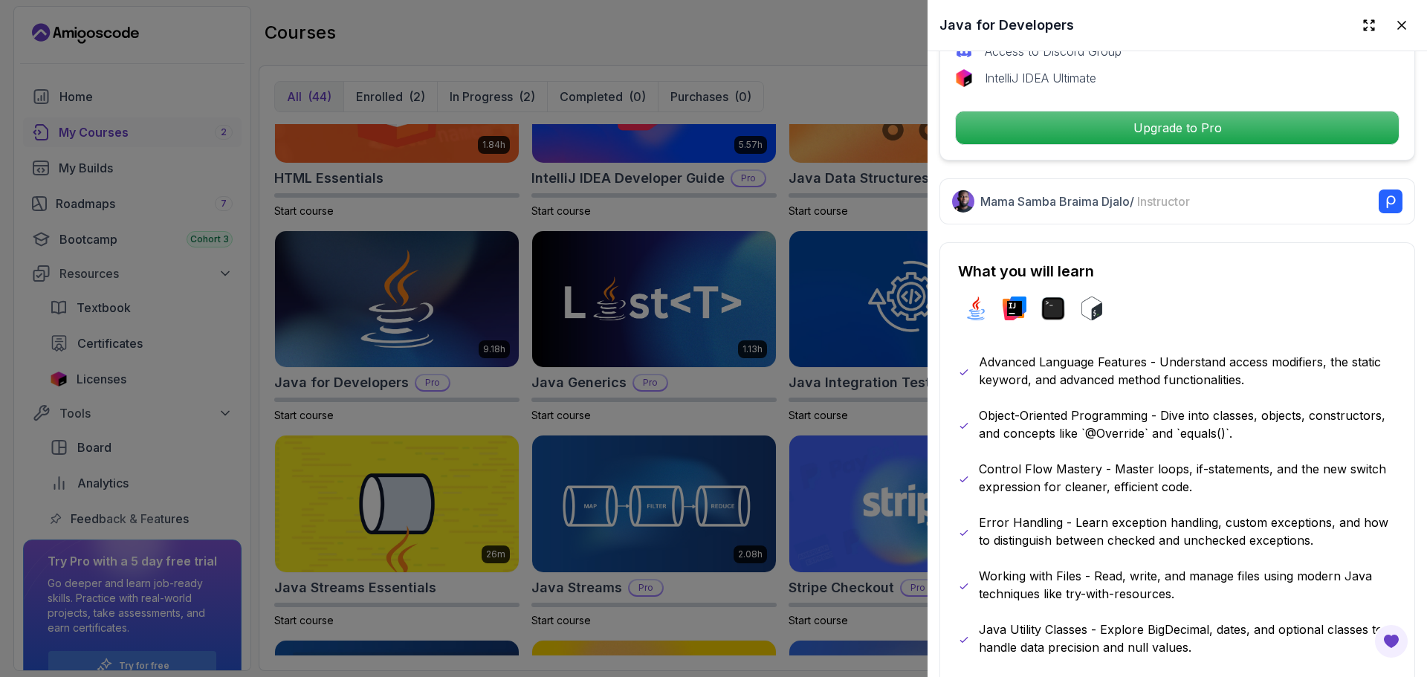
scroll to position [592, 0]
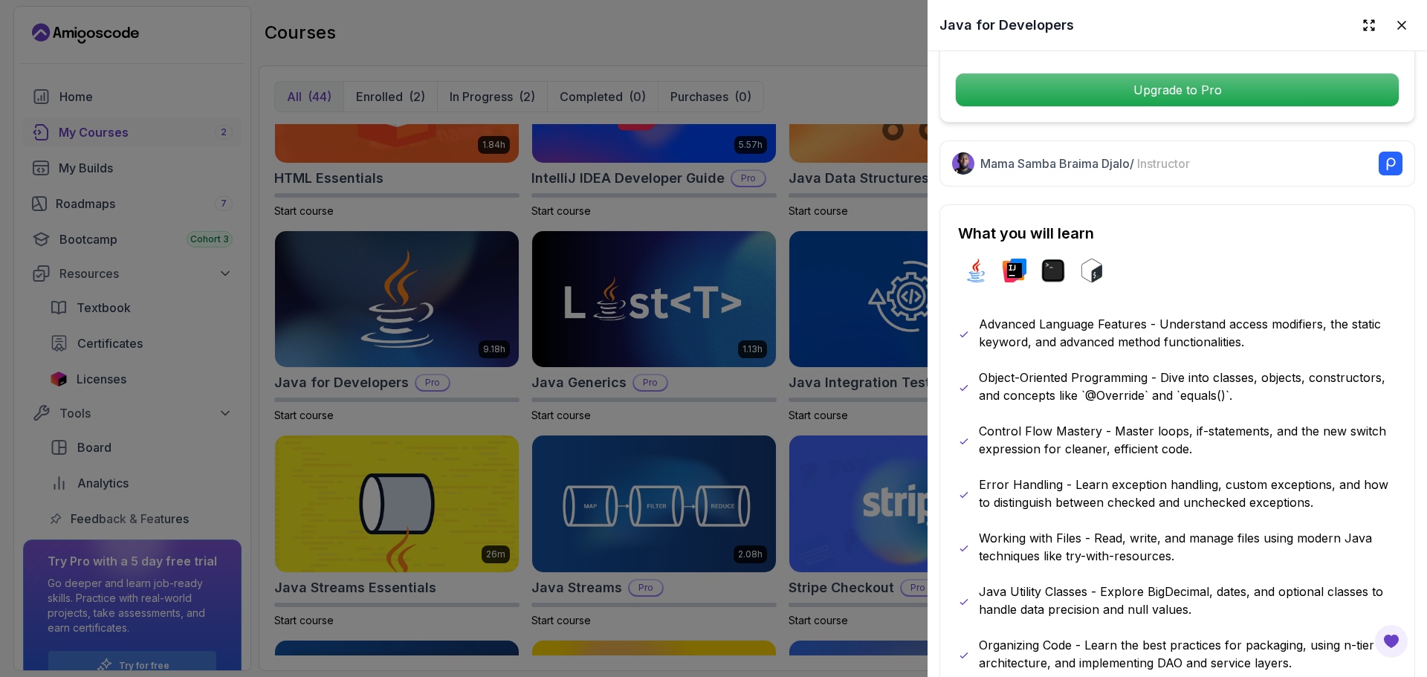
click at [736, 504] on div at bounding box center [713, 338] width 1427 height 677
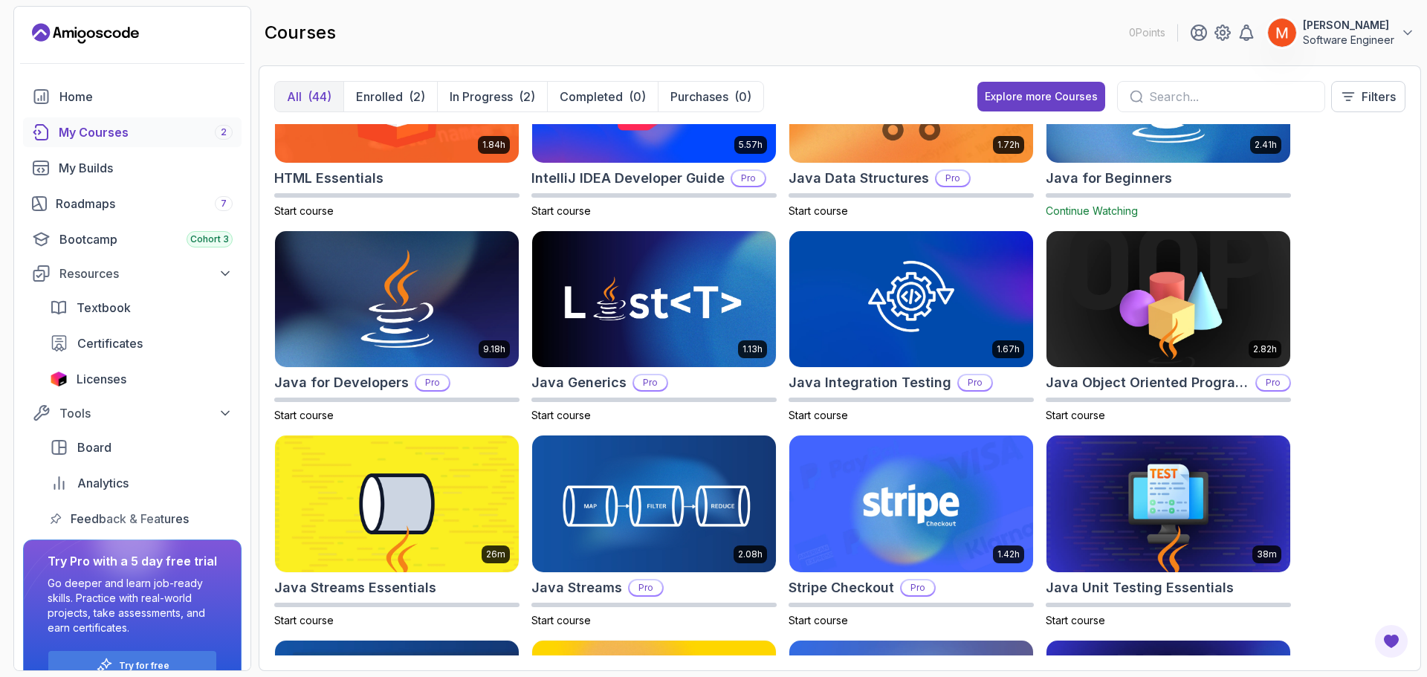
click at [1354, 414] on div "8.31h Advanced Databases Pro Start course 5.18h Advanced Spring Boot Pro Start …" at bounding box center [839, 389] width 1131 height 531
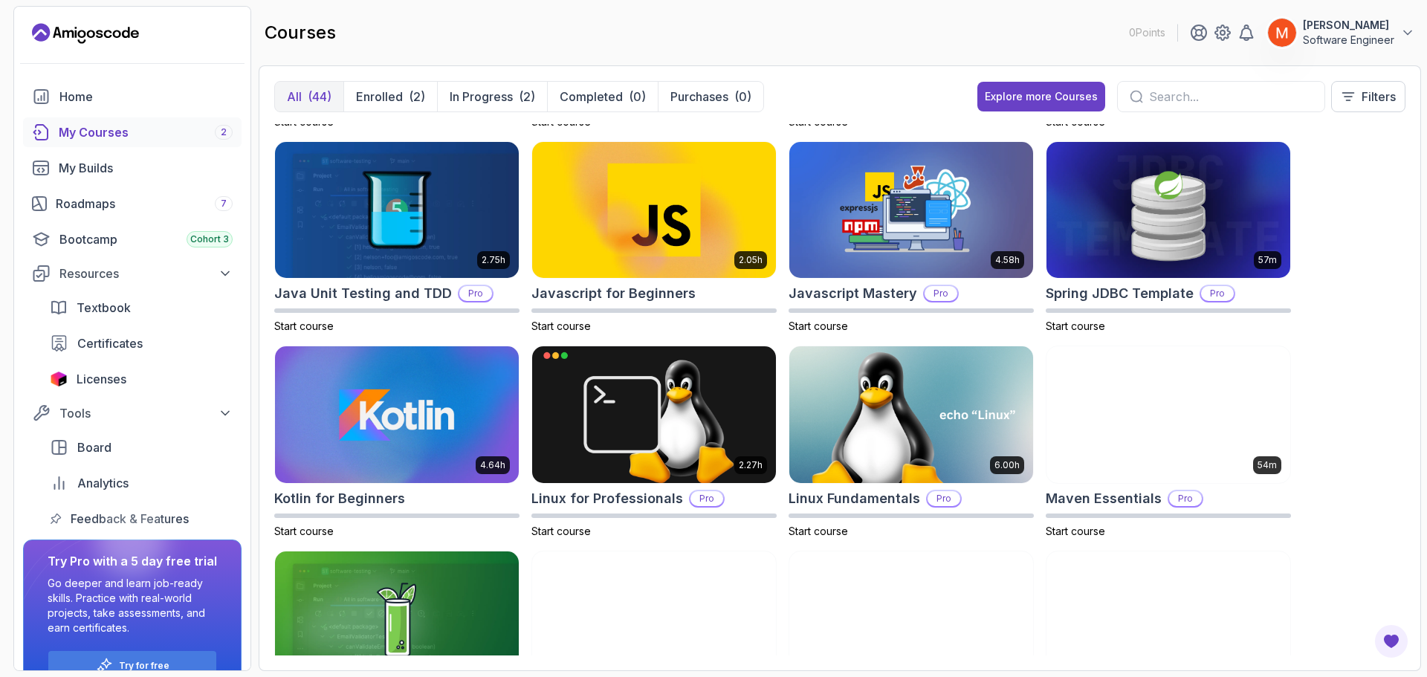
scroll to position [1219, 0]
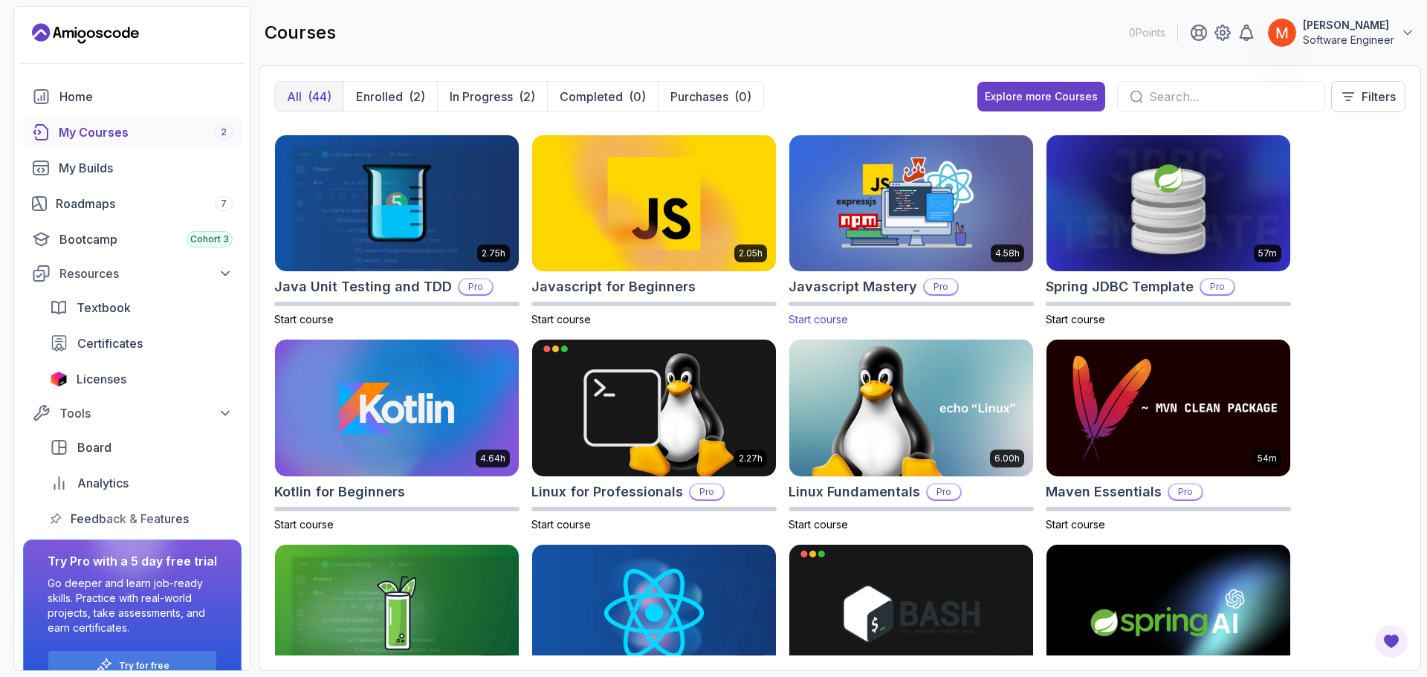
click at [878, 213] on img at bounding box center [911, 203] width 256 height 143
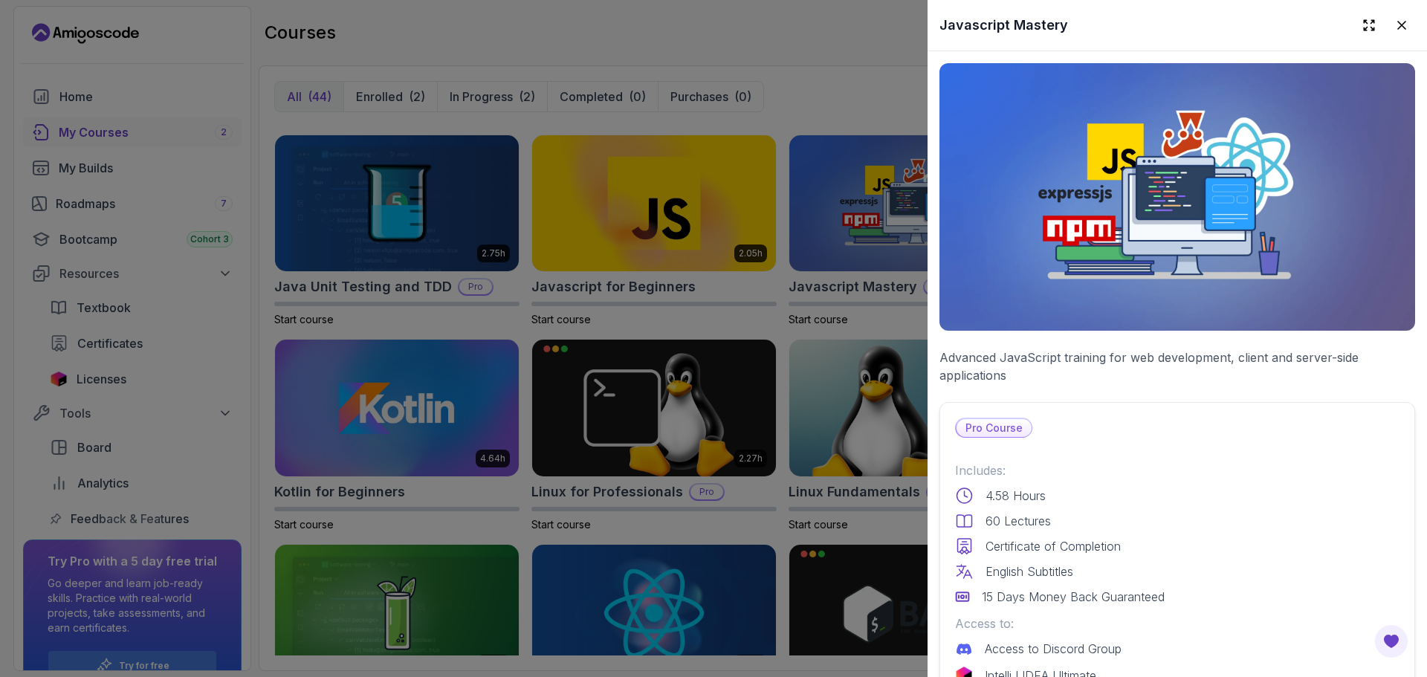
click at [1125, 402] on div "Pro Course Includes: 4.58 Hours 60 Lectures Certificate of Completion English S…" at bounding box center [1178, 580] width 476 height 356
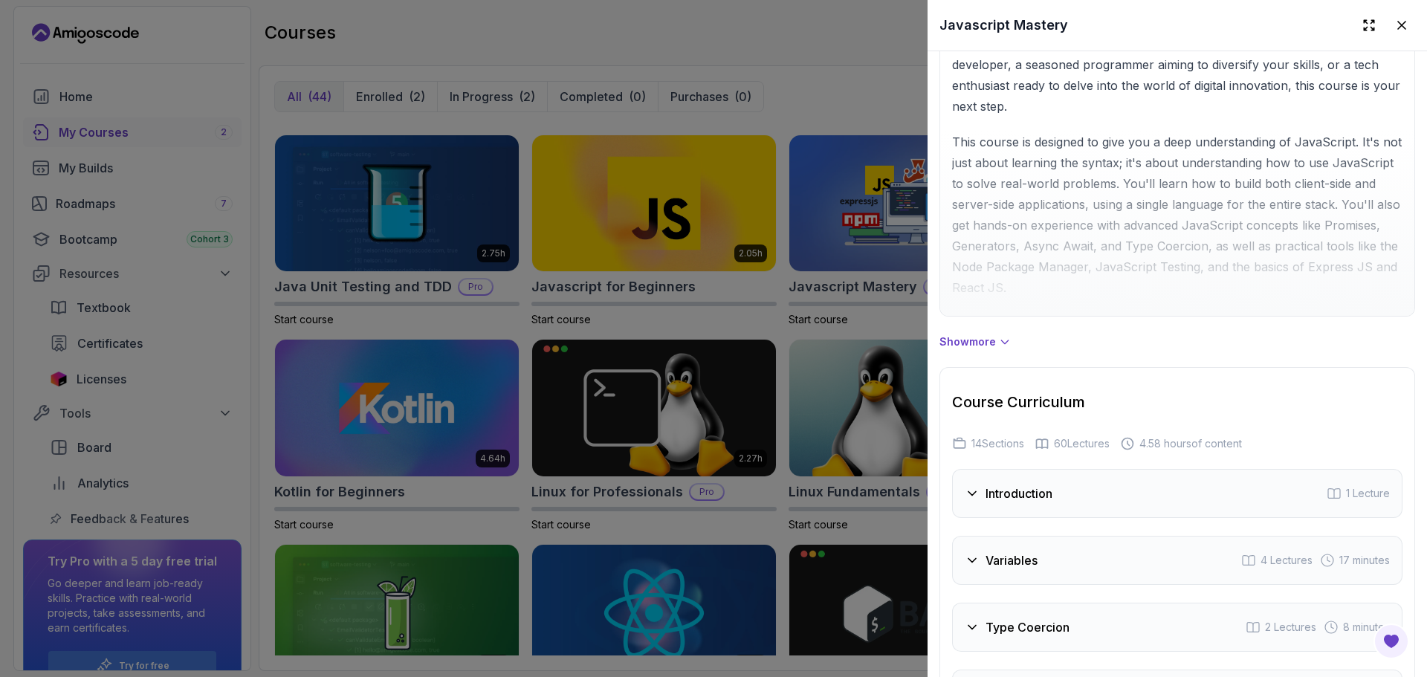
scroll to position [1246, 0]
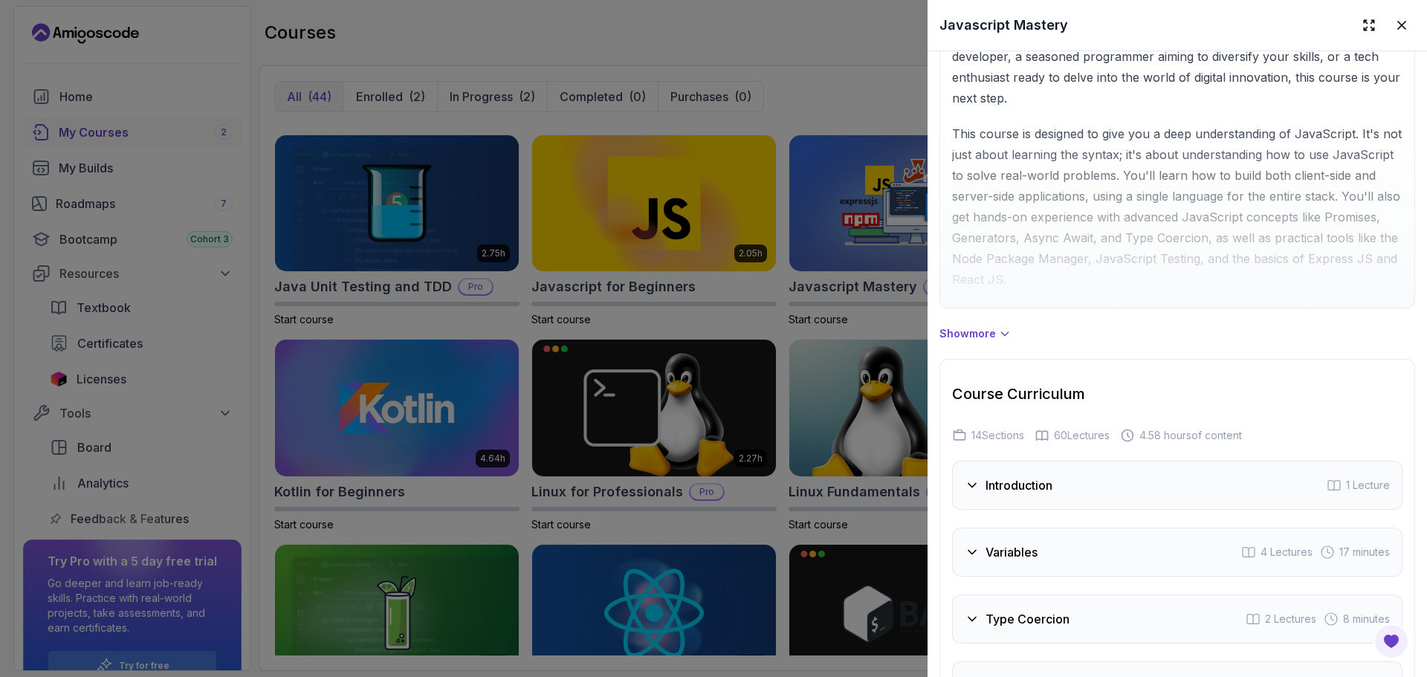
drag, startPoint x: 1012, startPoint y: 352, endPoint x: 975, endPoint y: 333, distance: 41.9
click at [975, 333] on p "Show more" at bounding box center [968, 333] width 56 height 15
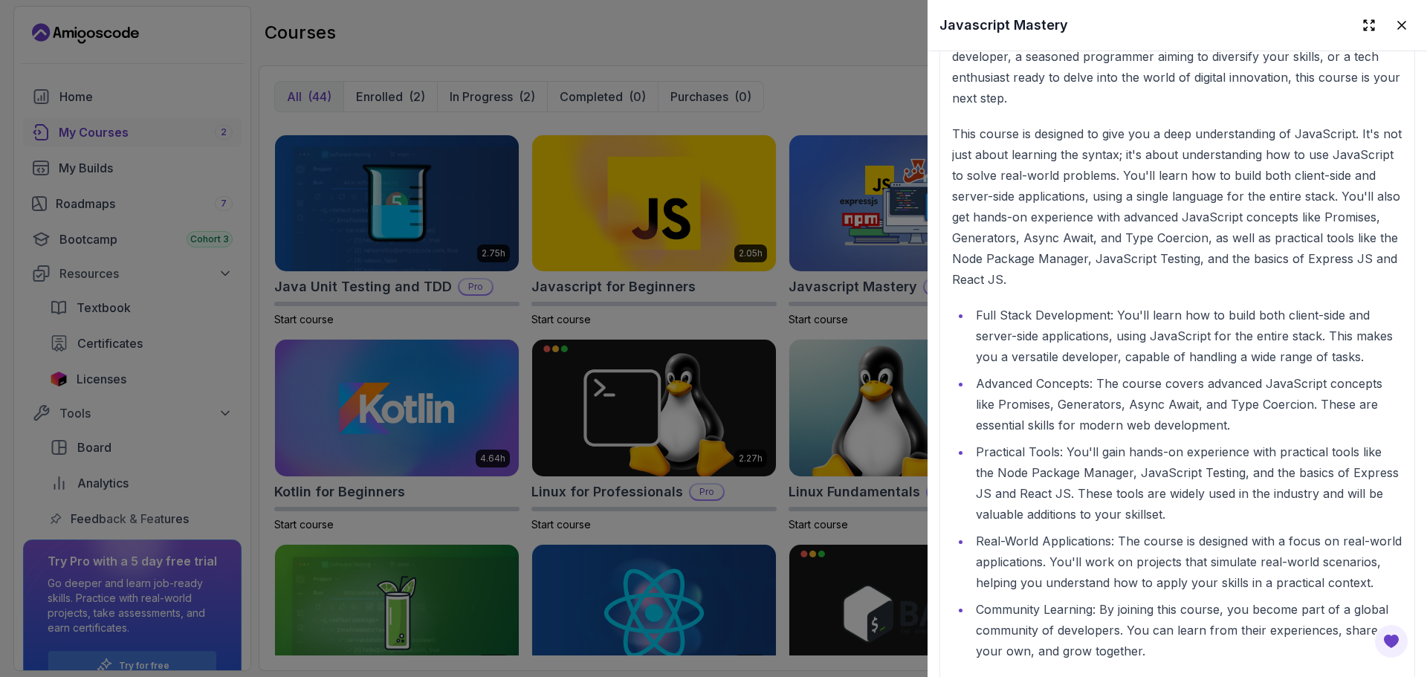
click at [1139, 265] on p "This course is designed to give you a deep understanding of JavaScript. It's no…" at bounding box center [1177, 206] width 450 height 166
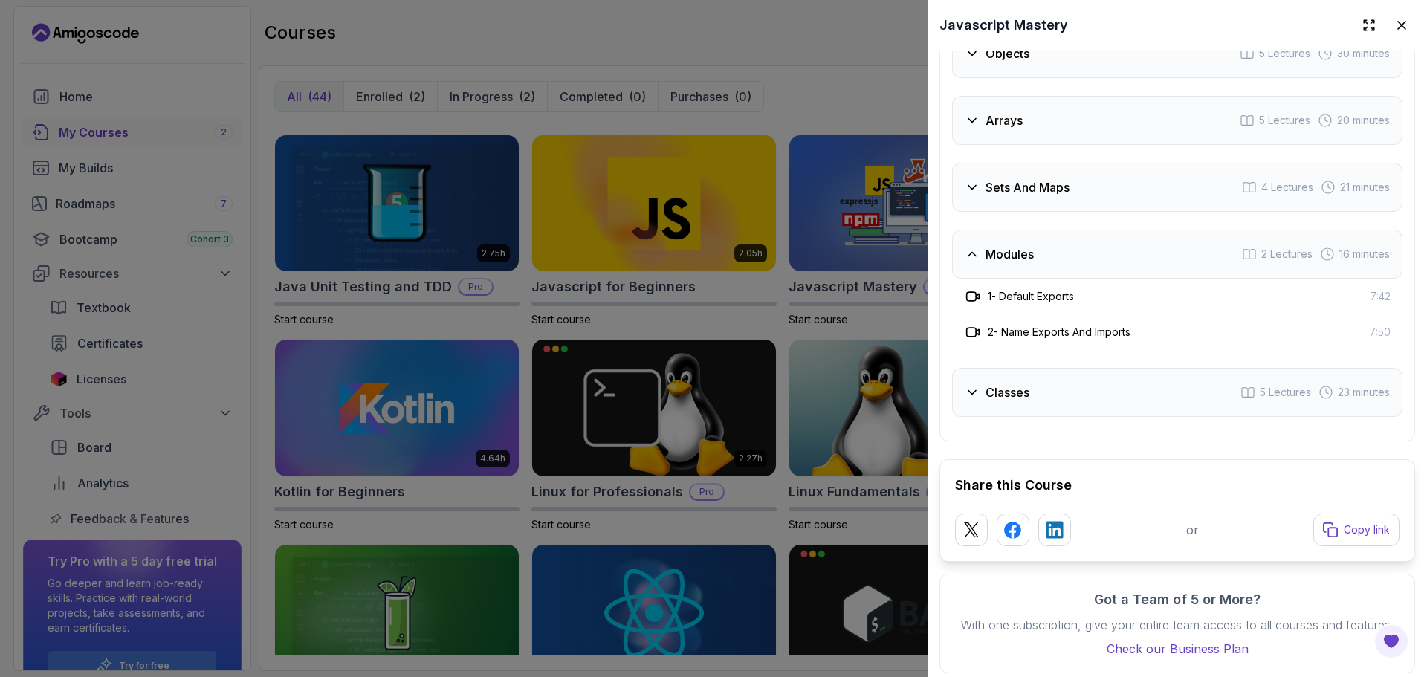
scroll to position [3843, 0]
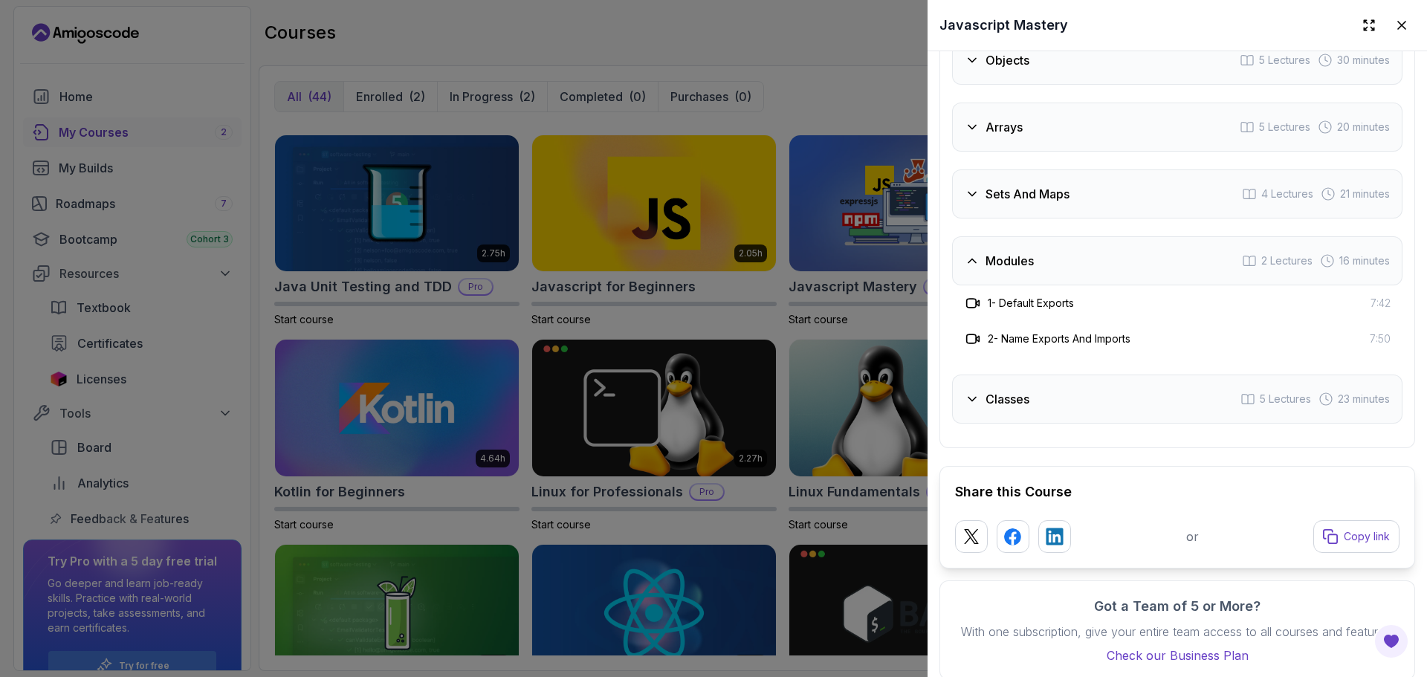
click at [1067, 285] on div "Modules 2 Lectures 16 minutes" at bounding box center [1177, 260] width 450 height 49
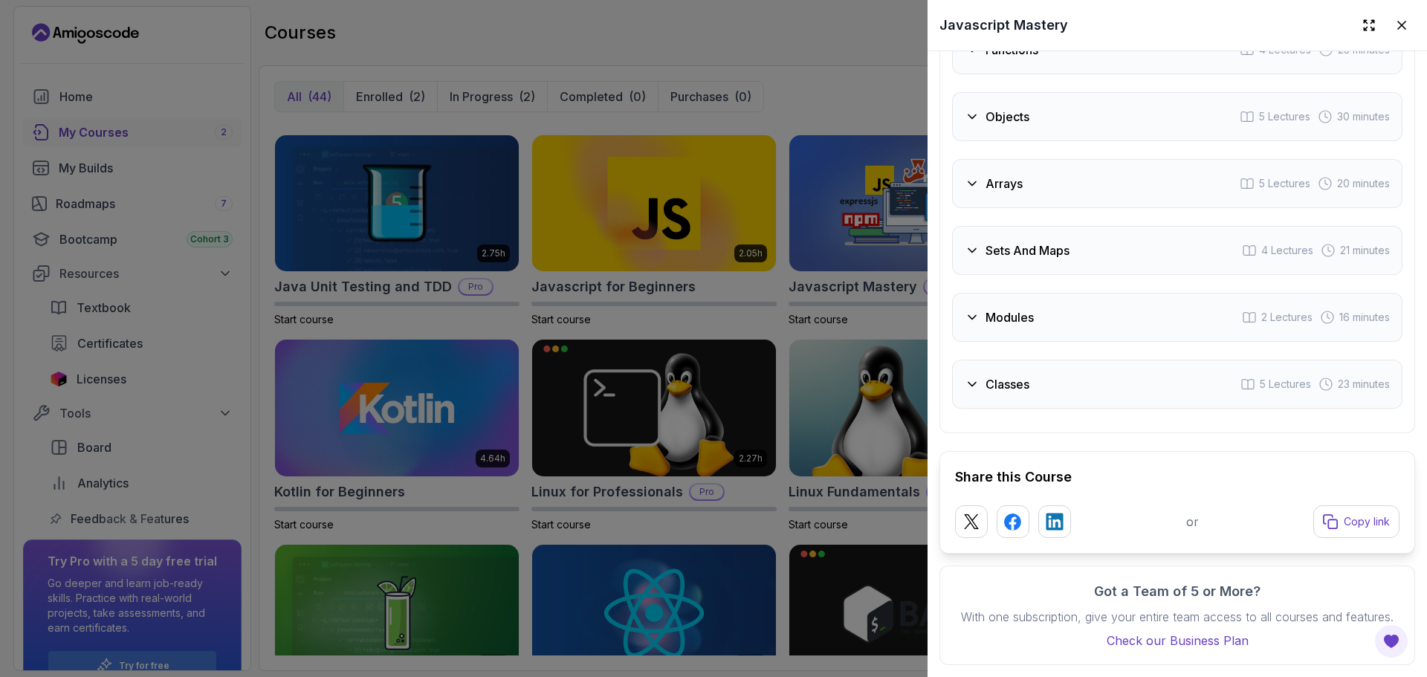
click at [1053, 264] on div "Sets And Maps 4 Lectures 21 minutes" at bounding box center [1177, 250] width 450 height 49
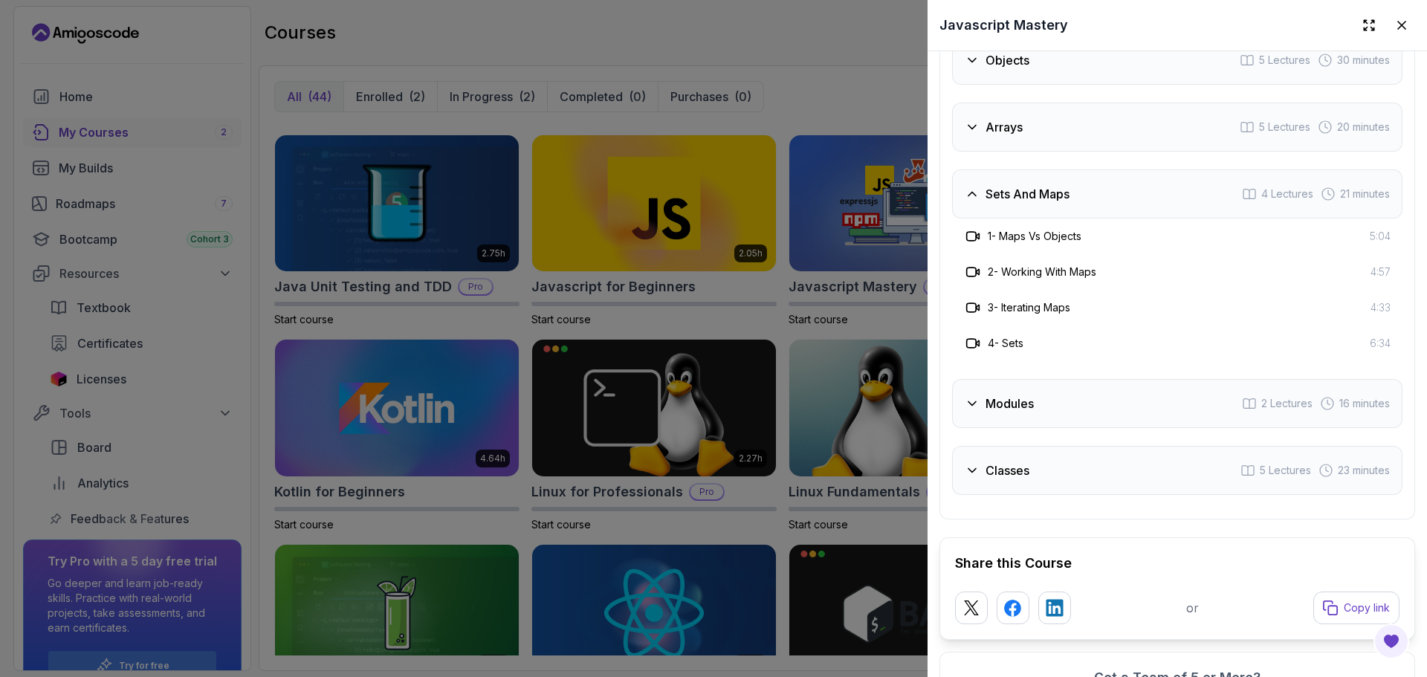
click at [1012, 203] on h3 "Sets And Maps" at bounding box center [1028, 194] width 84 height 18
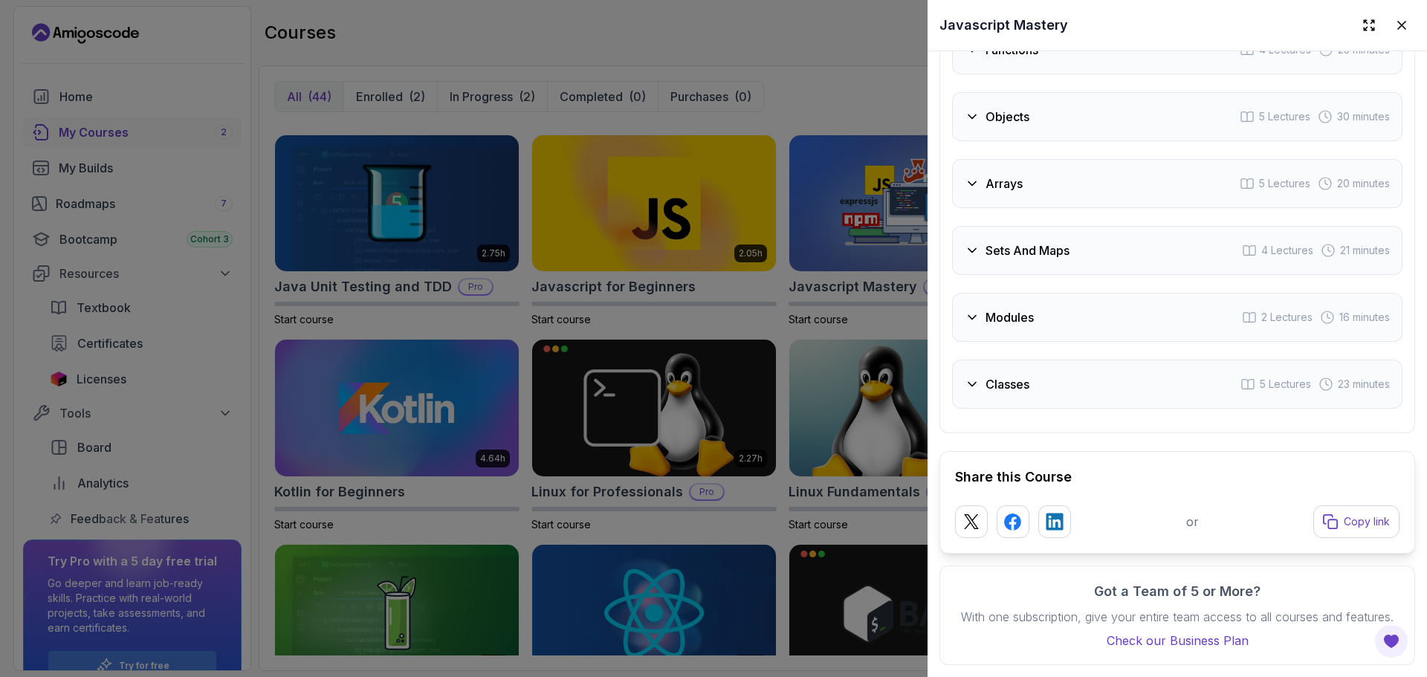
click at [995, 195] on div "Arrays 5 Lectures 20 minutes" at bounding box center [1177, 183] width 450 height 49
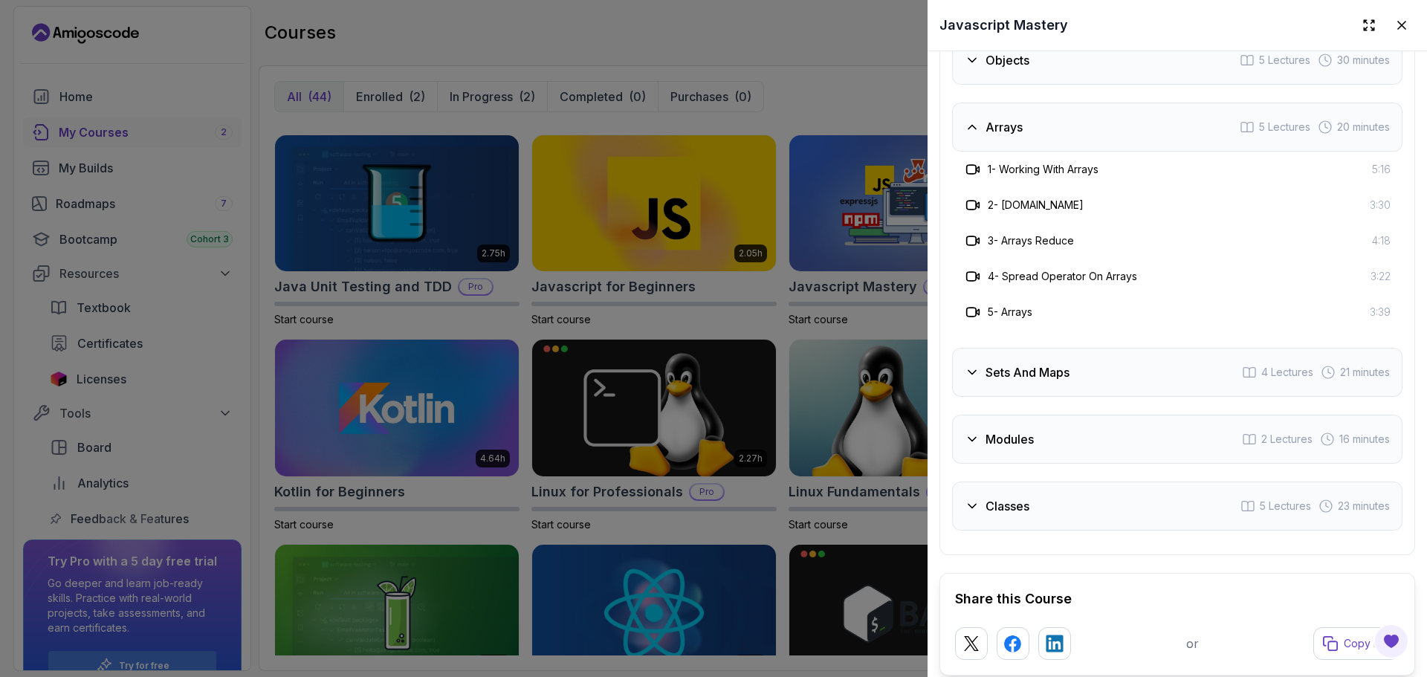
click at [991, 152] on div "Arrays 5 Lectures 20 minutes" at bounding box center [1177, 127] width 450 height 49
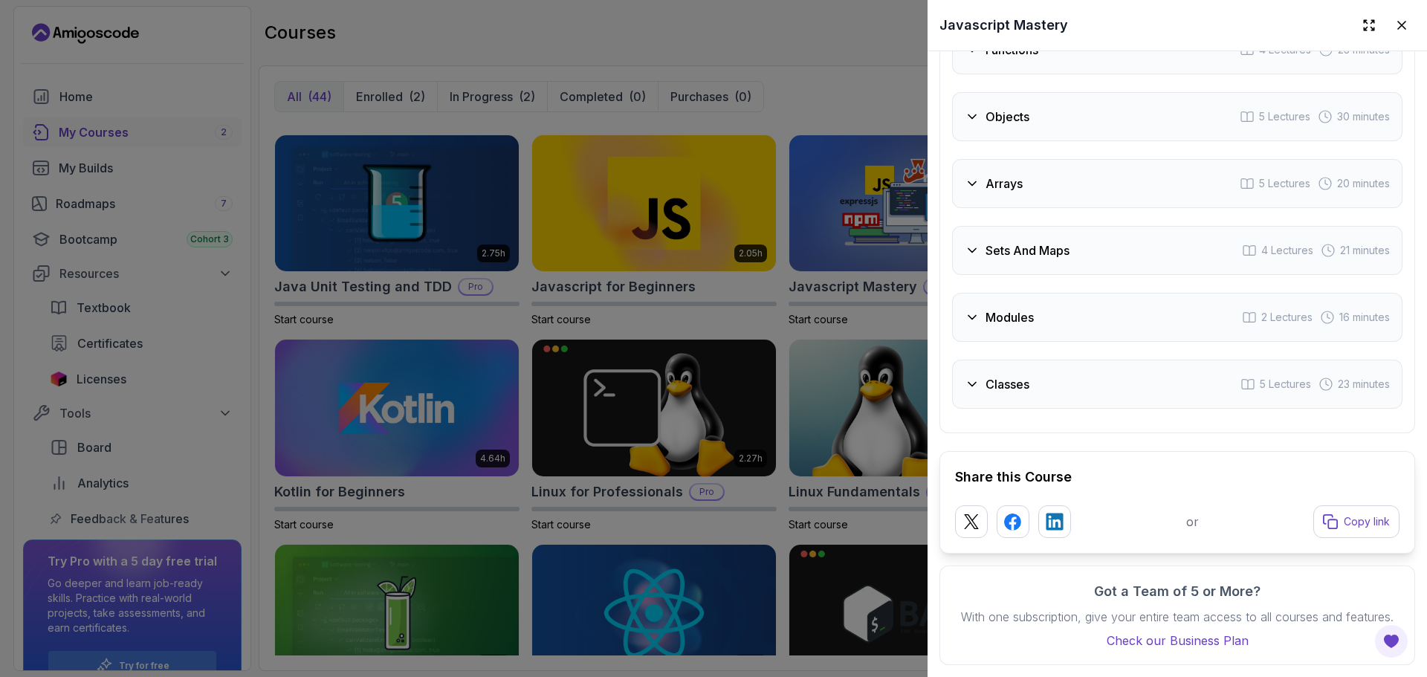
click at [982, 129] on div "Objects 5 Lectures 30 minutes" at bounding box center [1177, 116] width 450 height 49
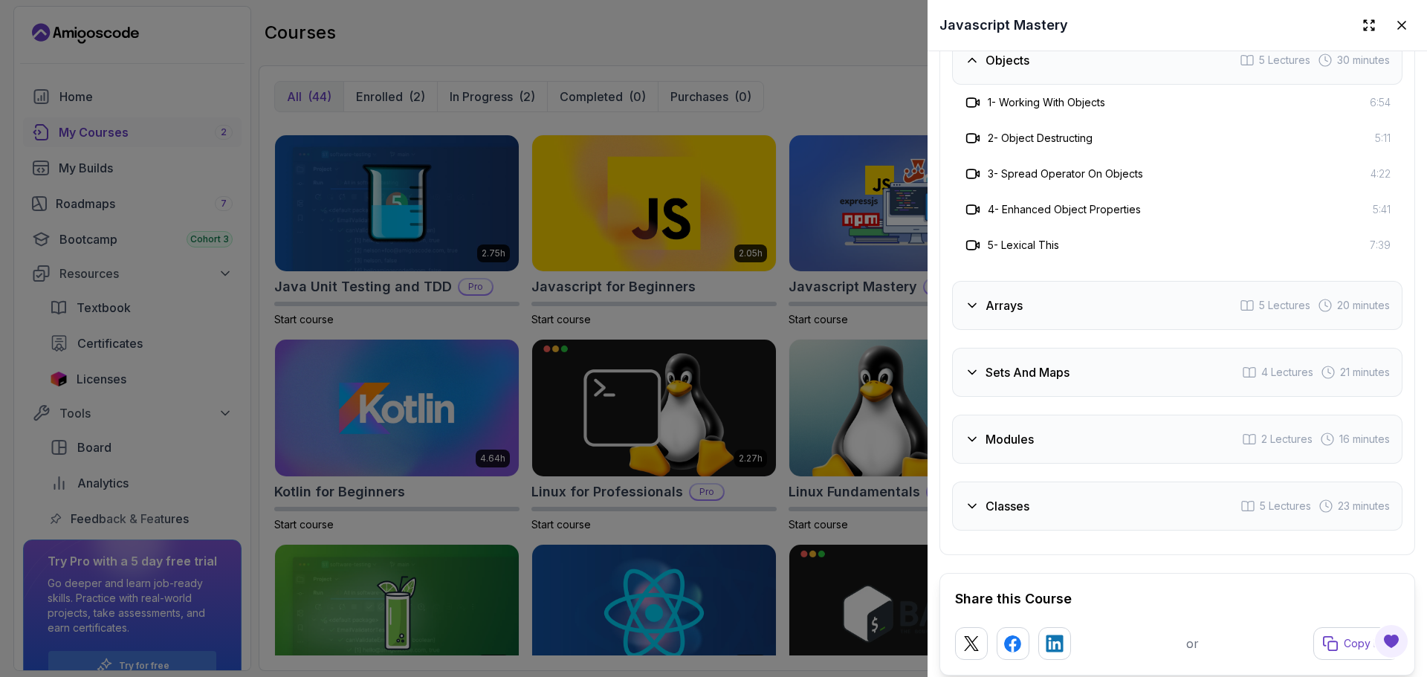
click at [821, 182] on div at bounding box center [713, 338] width 1427 height 677
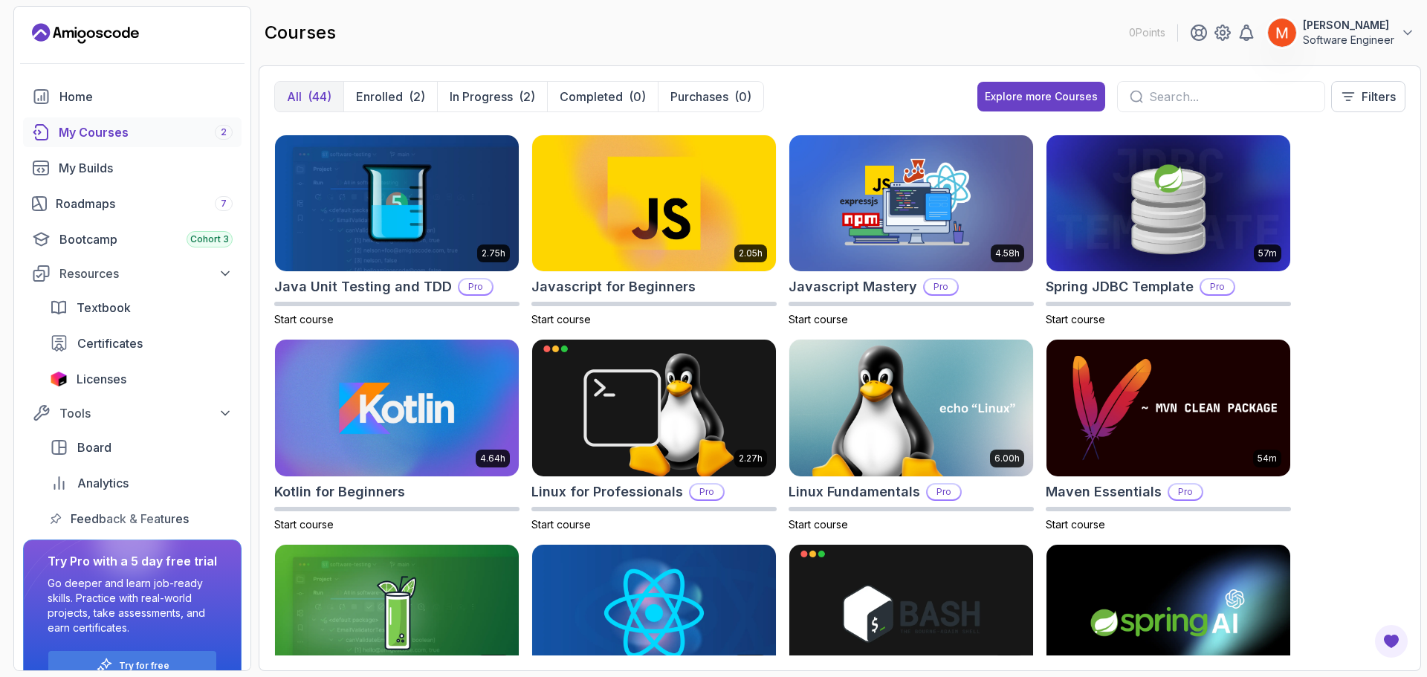
click at [1336, 300] on div "8.31h Advanced Databases Pro Start course 5.18h Advanced Spring Boot Pro Start …" at bounding box center [839, 389] width 1131 height 531
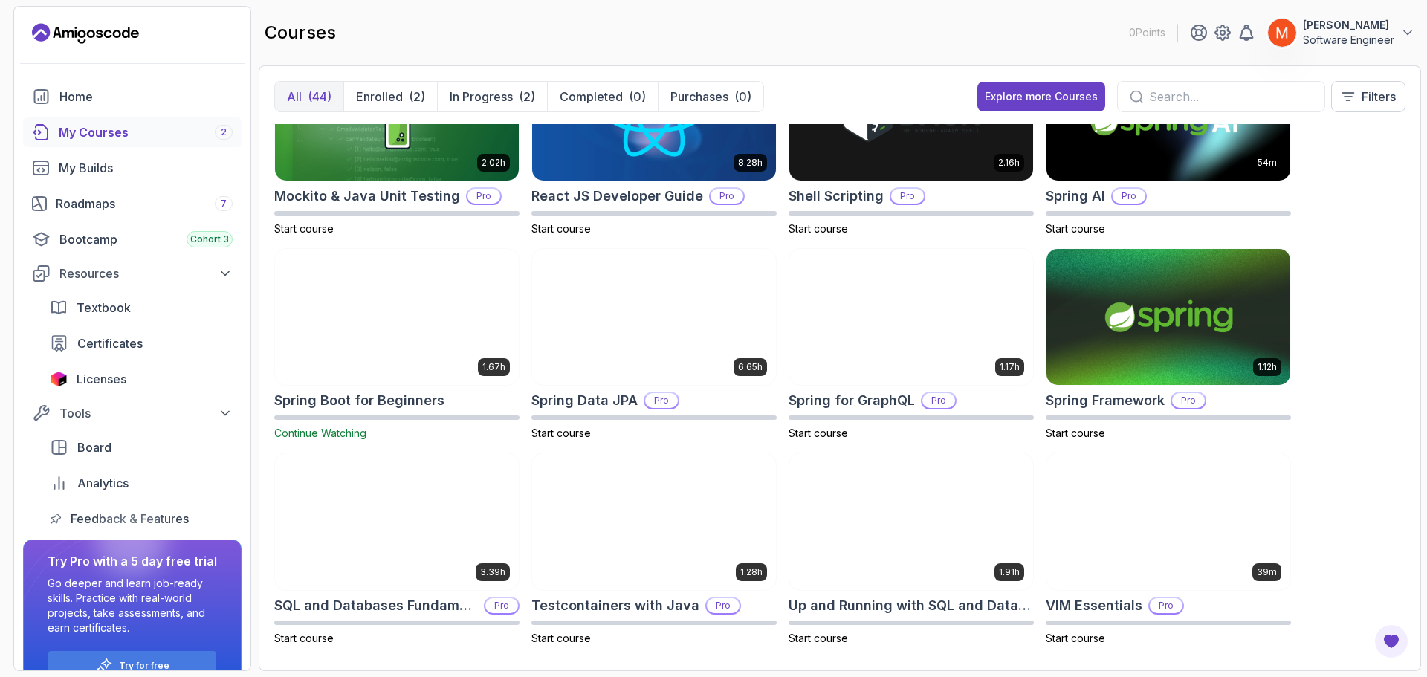
scroll to position [1728, 0]
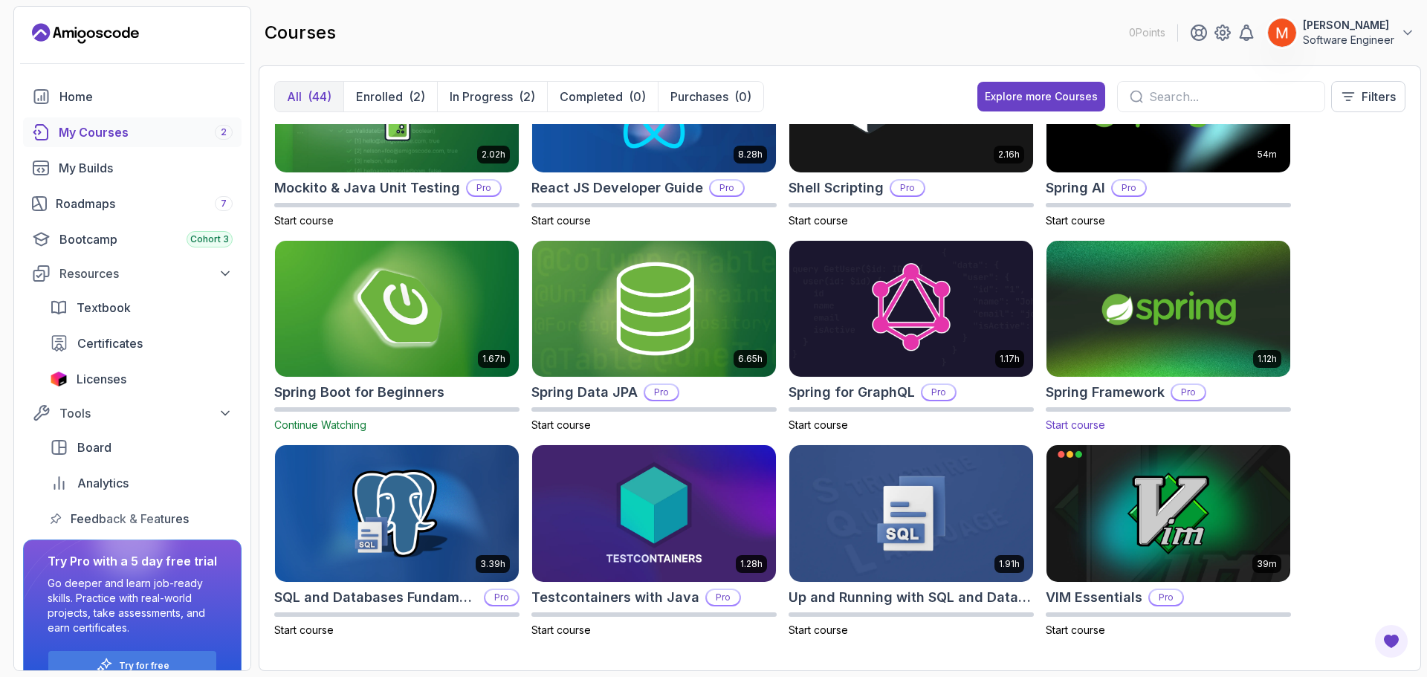
click at [1152, 305] on img at bounding box center [1169, 308] width 256 height 143
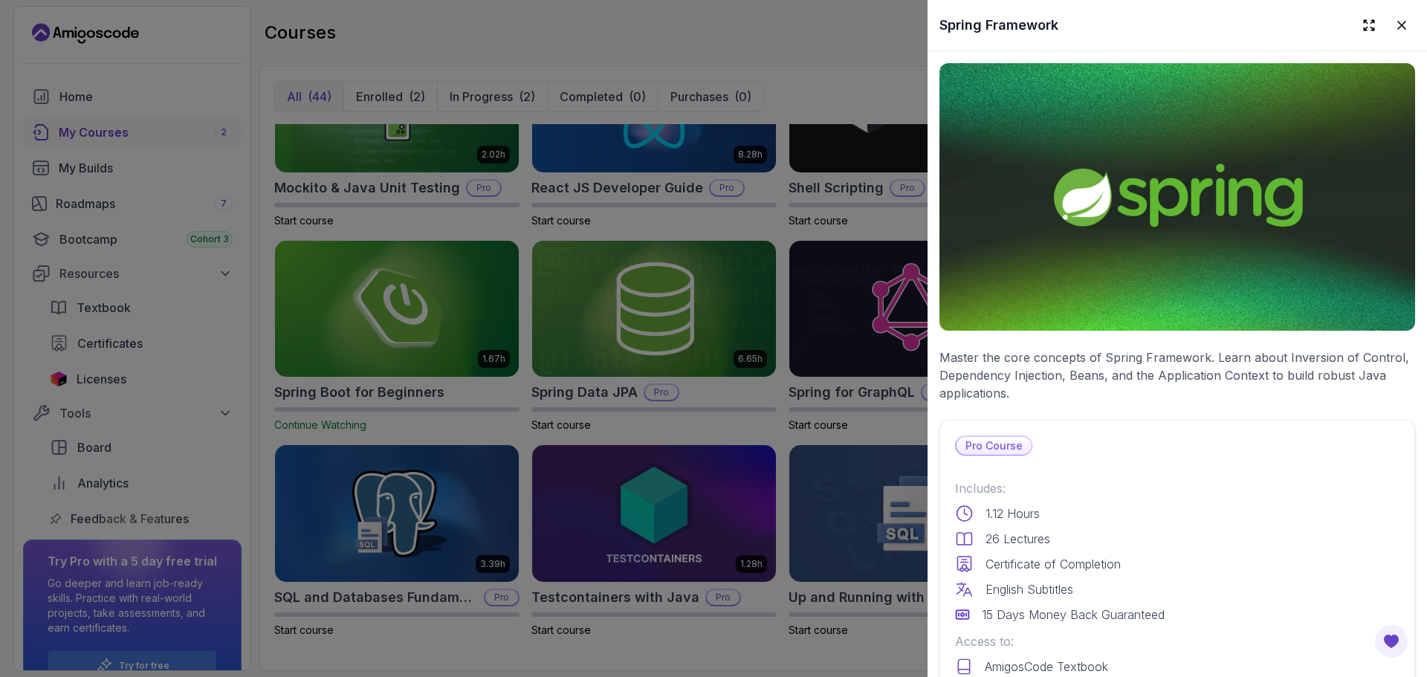
click at [1154, 349] on p "Master the core concepts of Spring Framework. Learn about Inversion of Control,…" at bounding box center [1178, 376] width 476 height 54
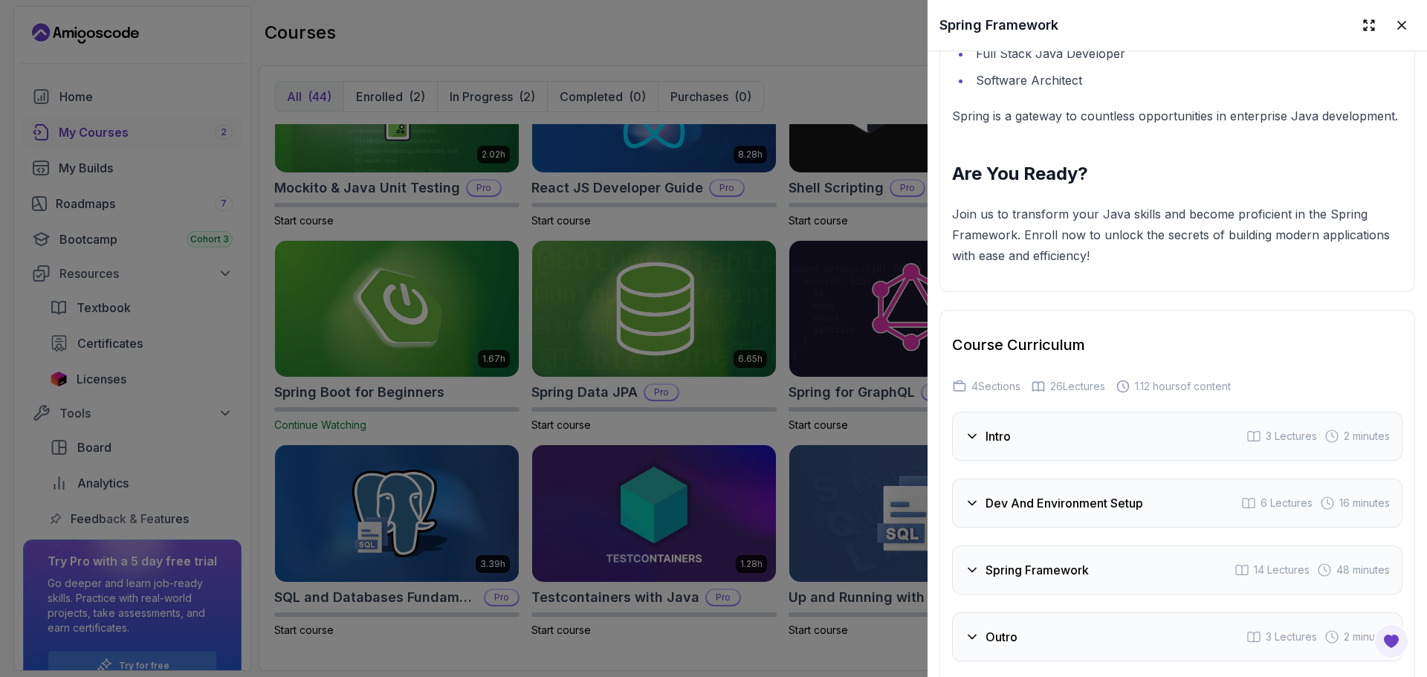
scroll to position [2256, 0]
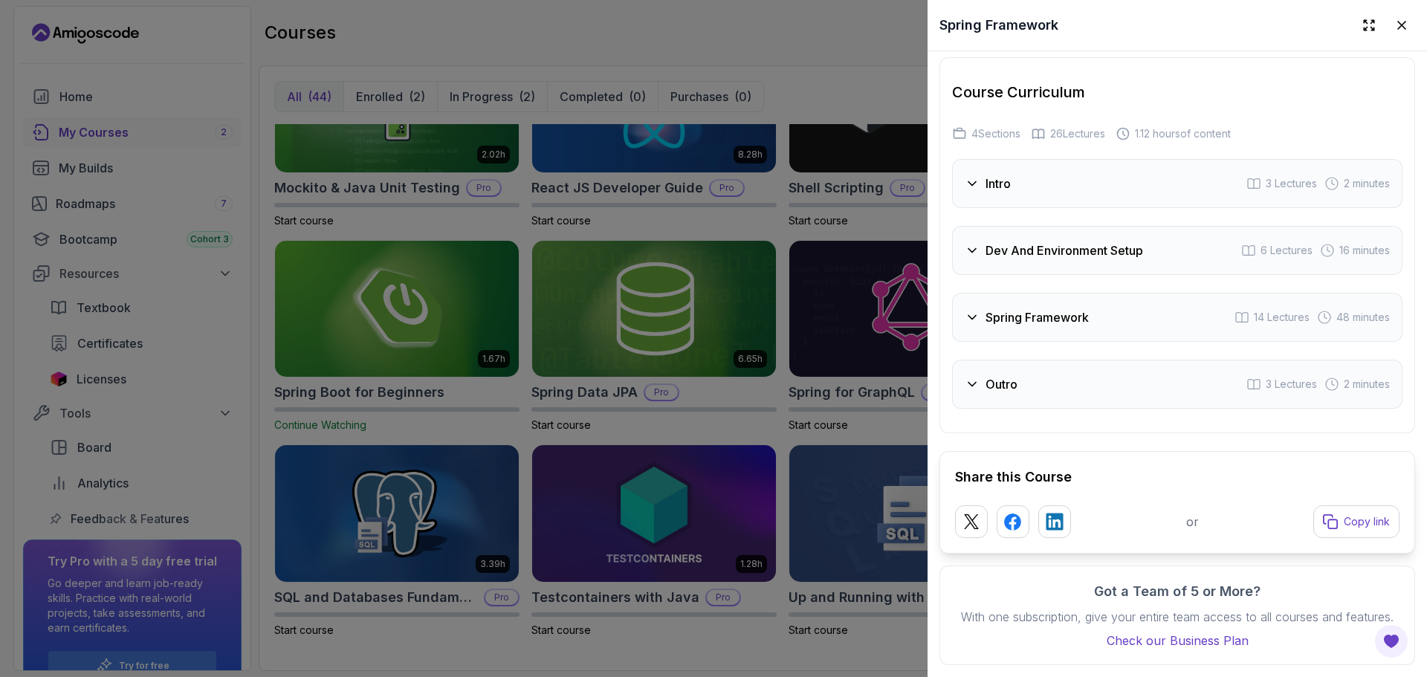
click at [1105, 361] on div "Outro 3 Lectures 2 minutes" at bounding box center [1177, 384] width 450 height 49
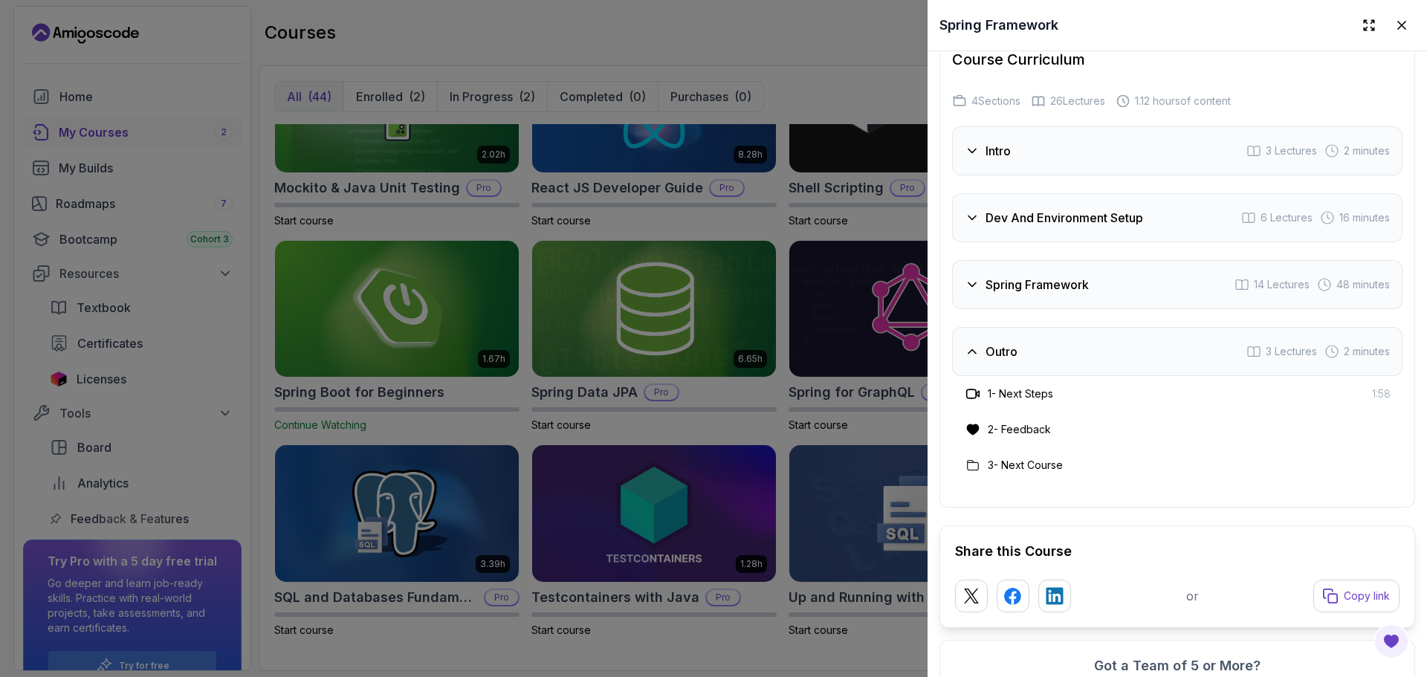
click at [1061, 294] on h3 "Spring Framework" at bounding box center [1037, 285] width 103 height 18
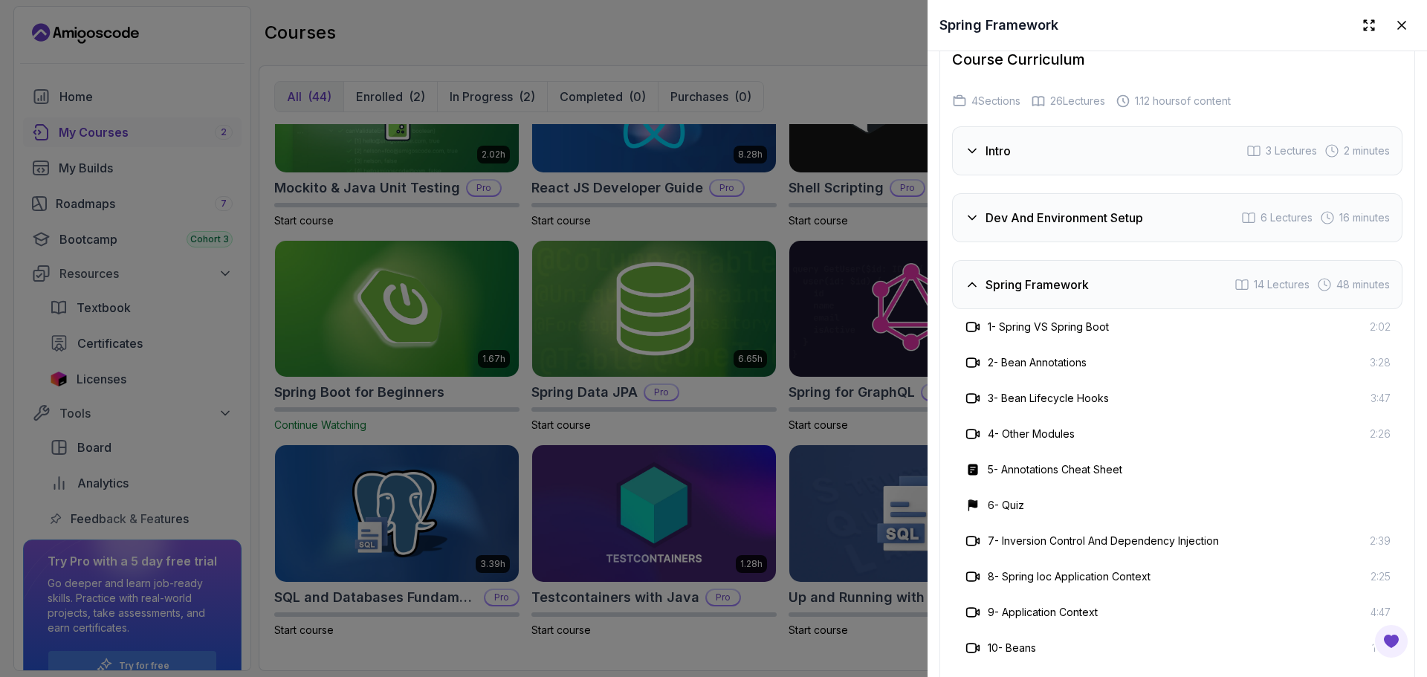
click at [1023, 242] on div "Dev And Environment Setup 6 Lectures 16 minutes" at bounding box center [1177, 217] width 450 height 49
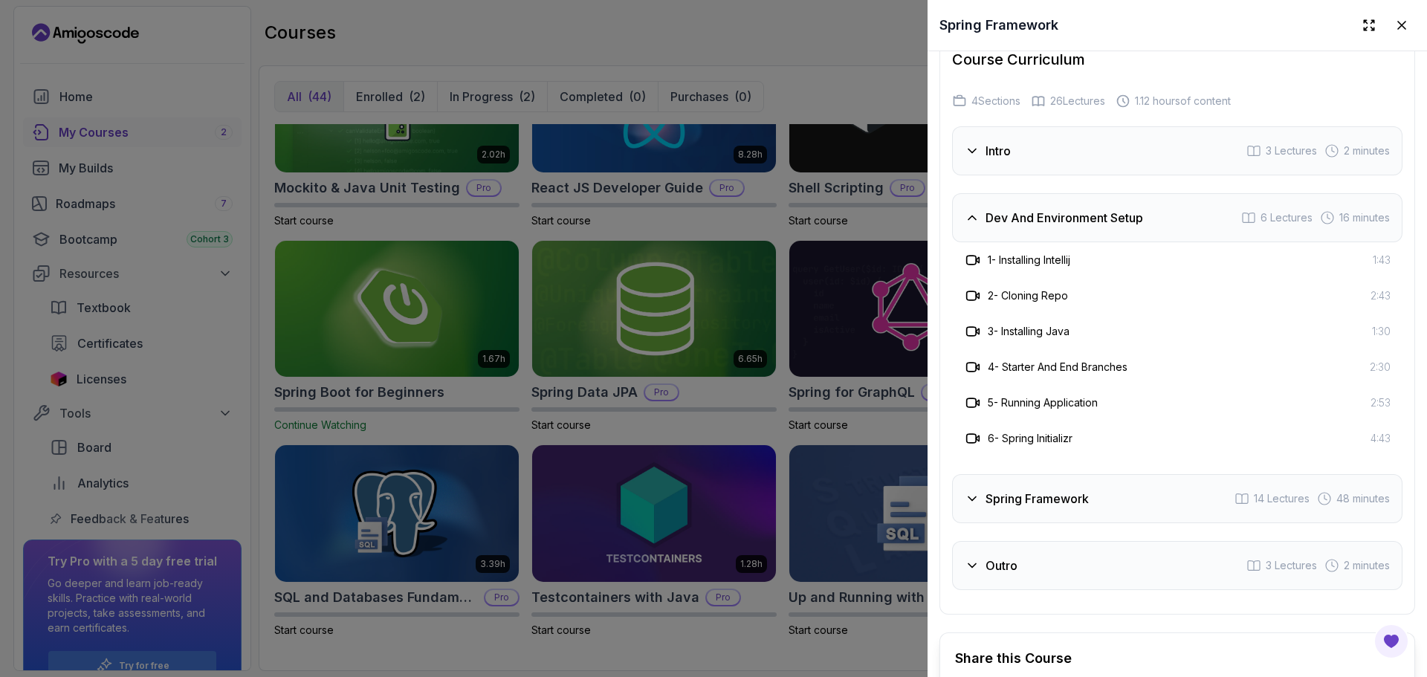
click at [991, 175] on div "Intro 3 Lectures 2 minutes" at bounding box center [1177, 150] width 450 height 49
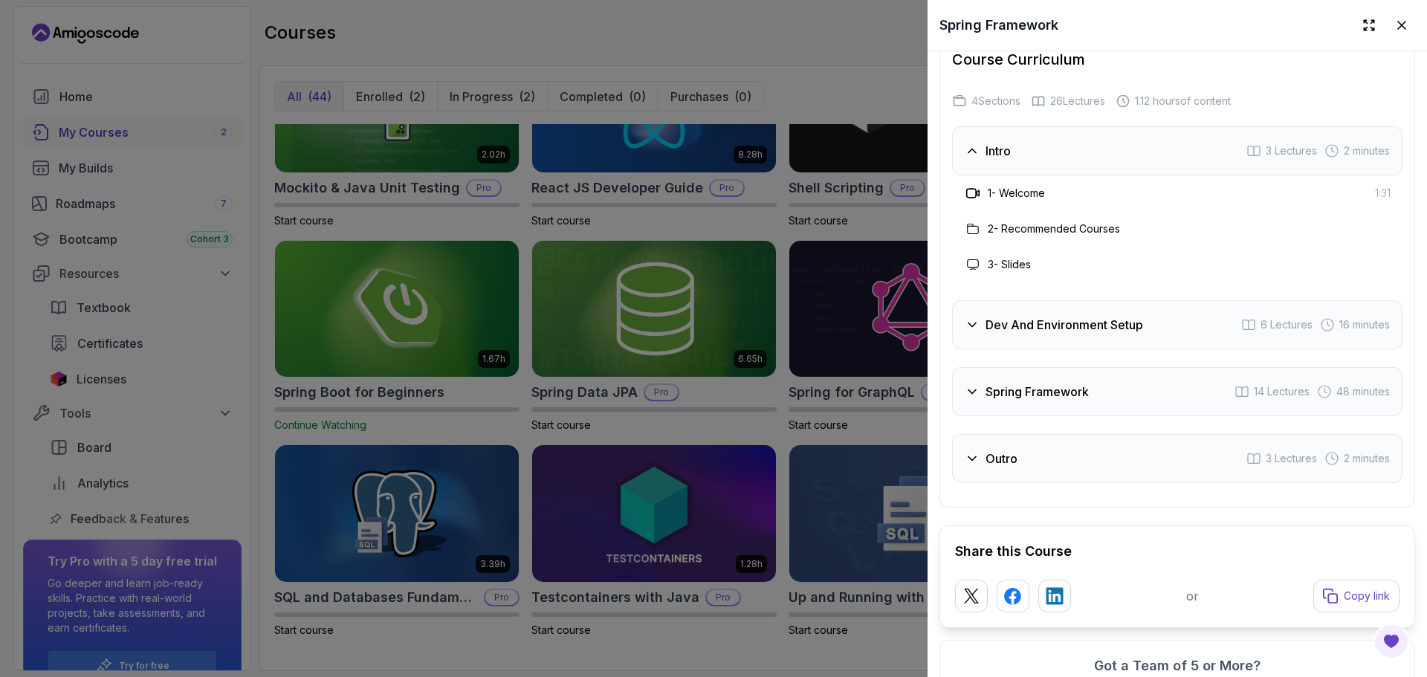
click at [1073, 334] on h3 "Dev And Environment Setup" at bounding box center [1065, 325] width 158 height 18
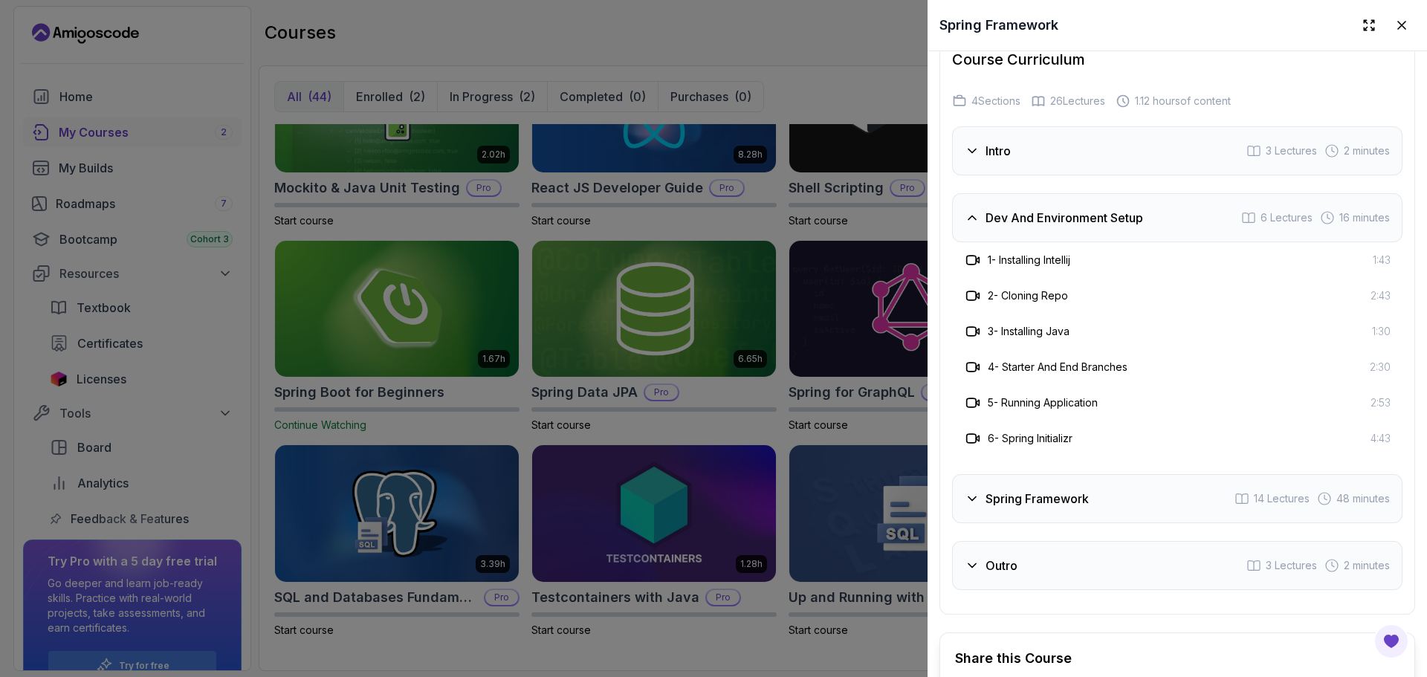
click at [1134, 514] on div "Spring Framework 14 Lectures 48 minutes" at bounding box center [1177, 498] width 450 height 49
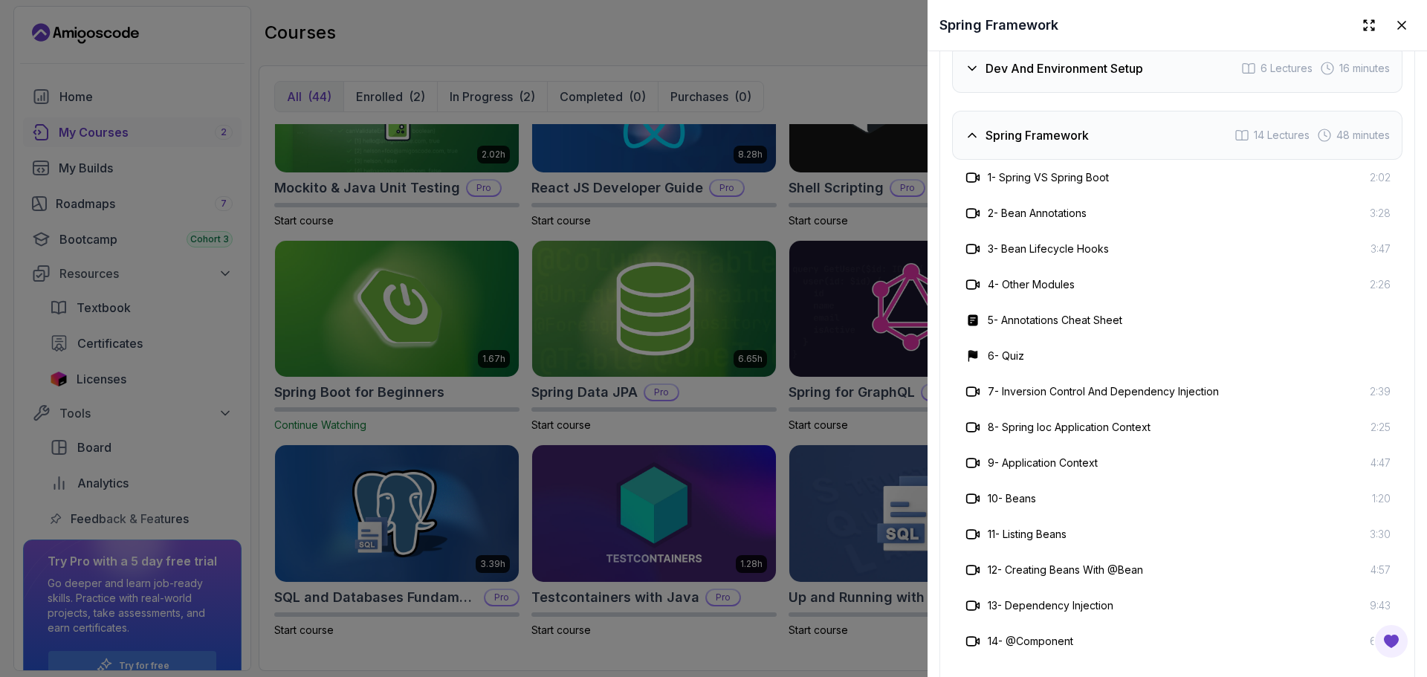
scroll to position [2417, 0]
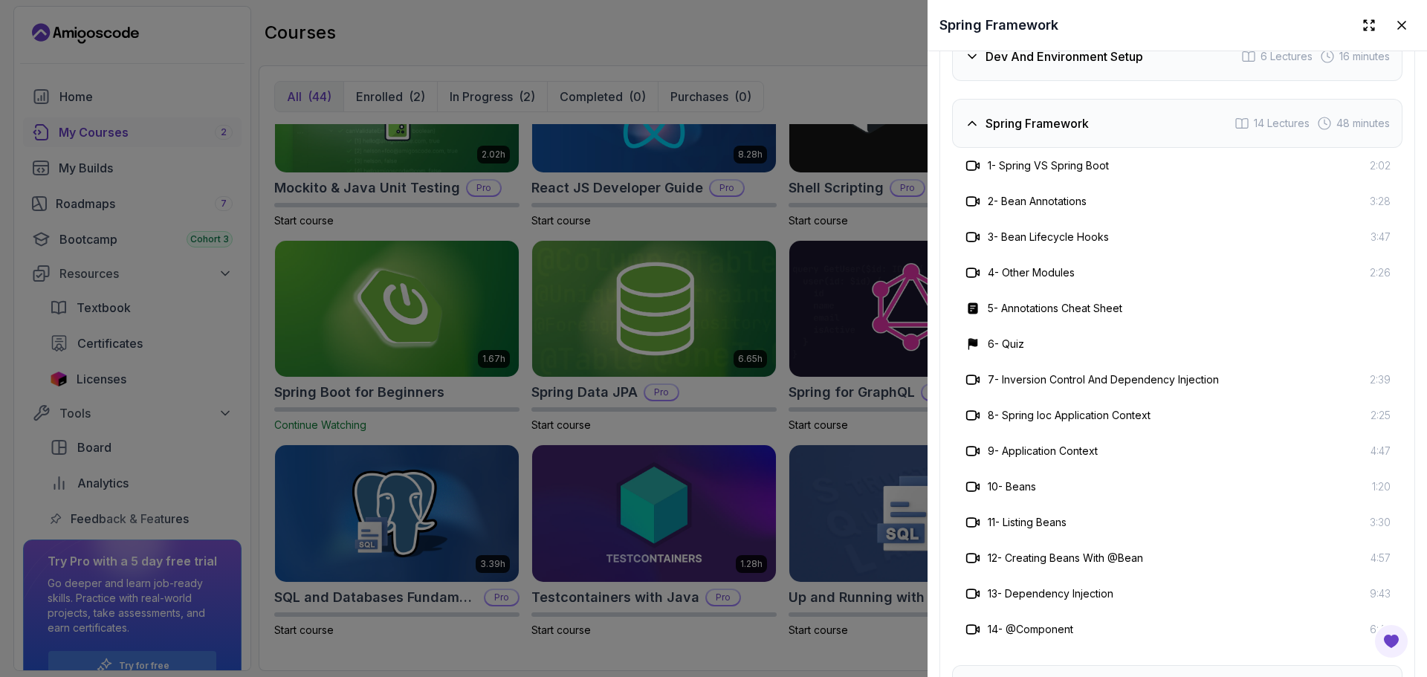
click at [844, 502] on div at bounding box center [713, 338] width 1427 height 677
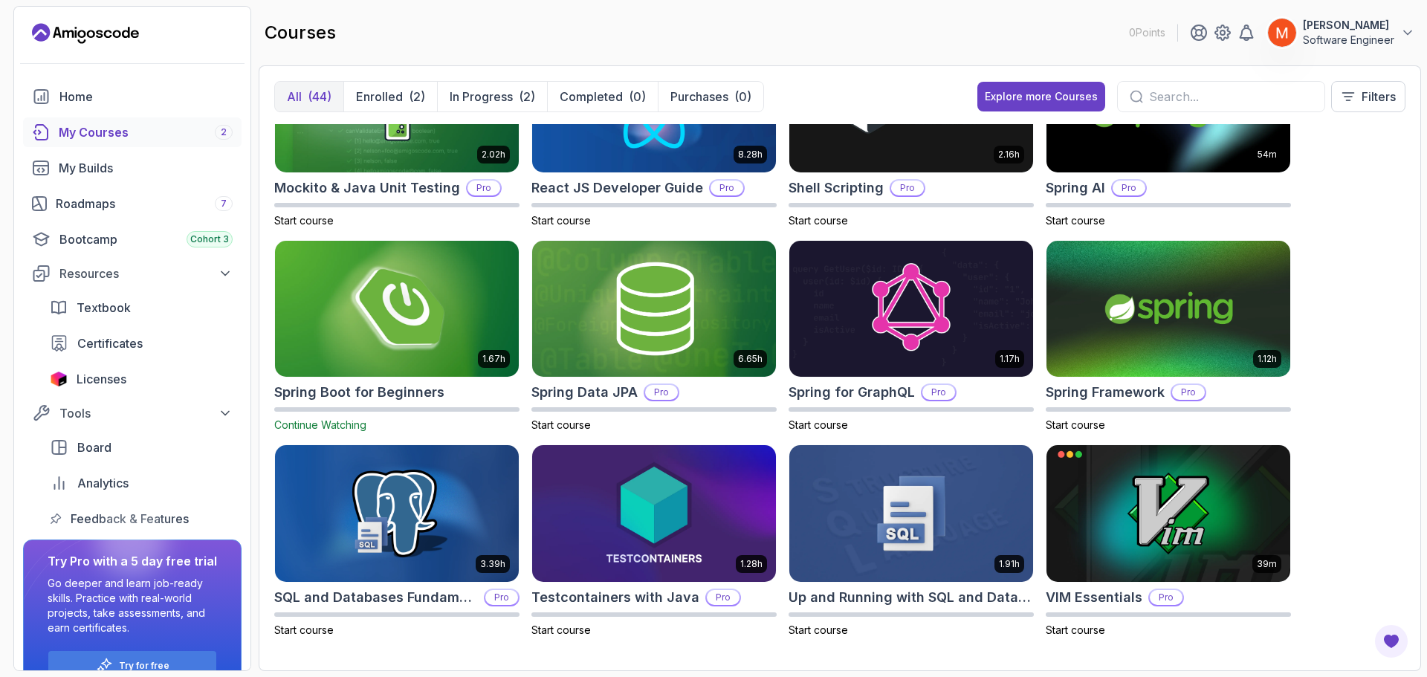
click at [458, 303] on img at bounding box center [397, 308] width 256 height 143
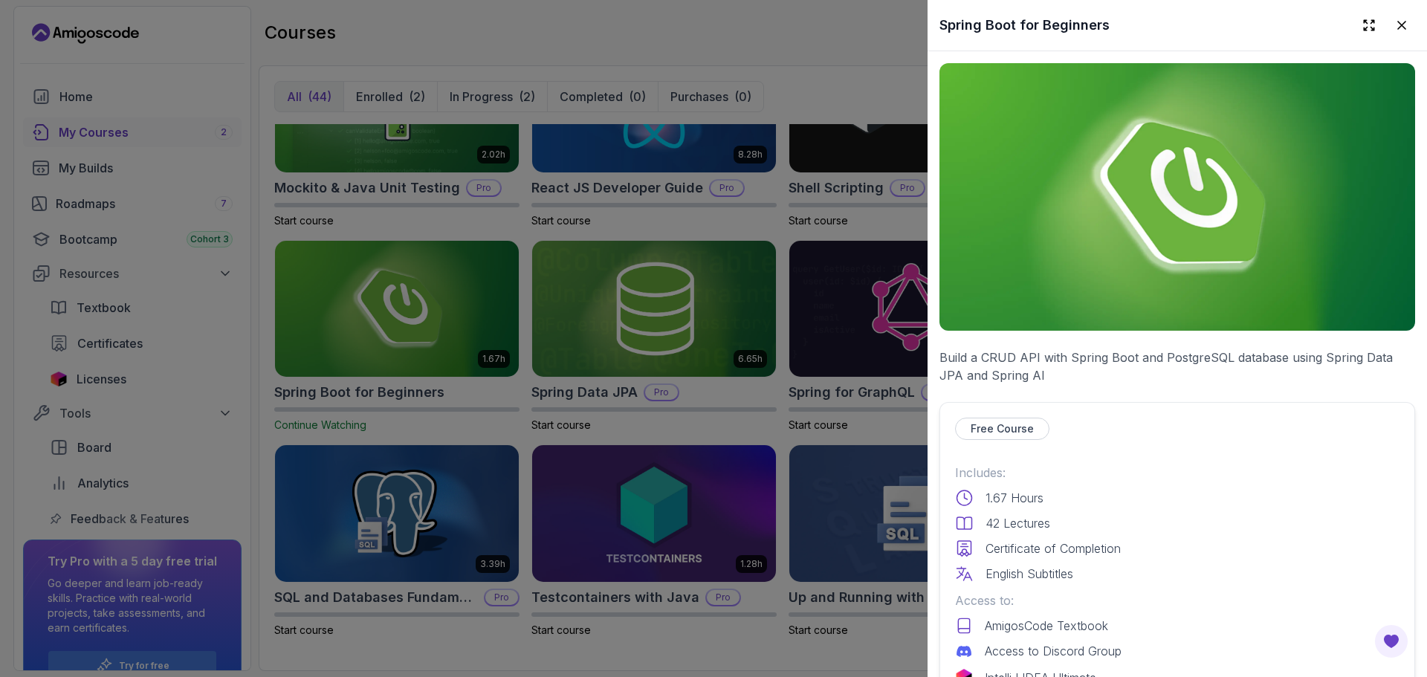
click at [1065, 359] on p "Build a CRUD API with Spring Boot and PostgreSQL database using Spring Data JPA…" at bounding box center [1178, 367] width 476 height 36
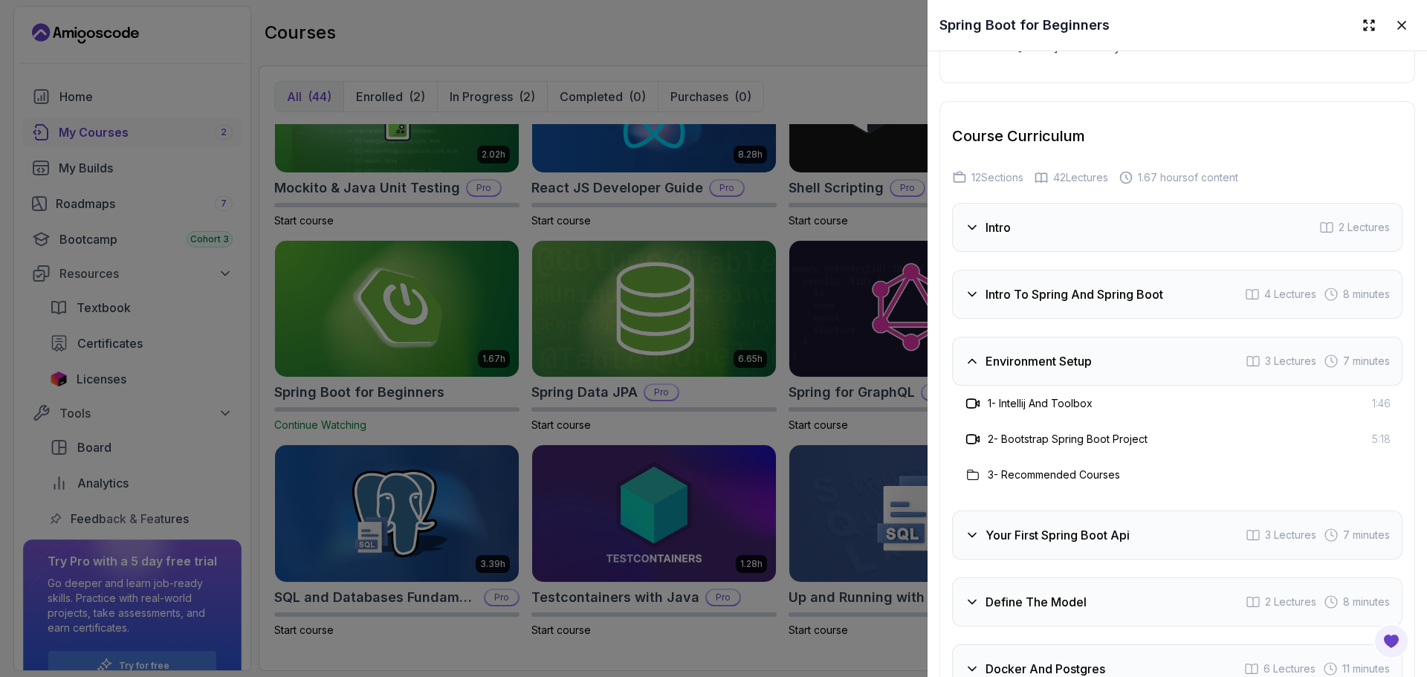
scroll to position [2283, 0]
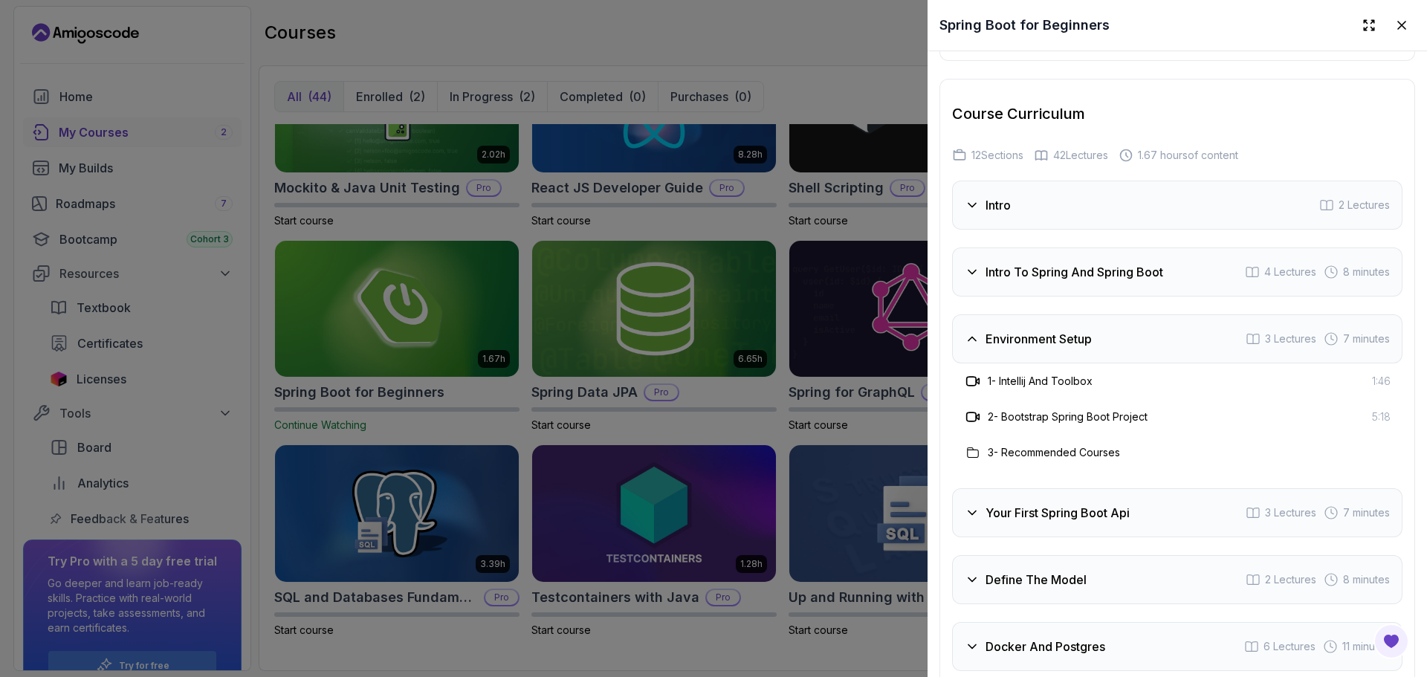
click at [1065, 348] on h3 "Environment Setup" at bounding box center [1039, 339] width 106 height 18
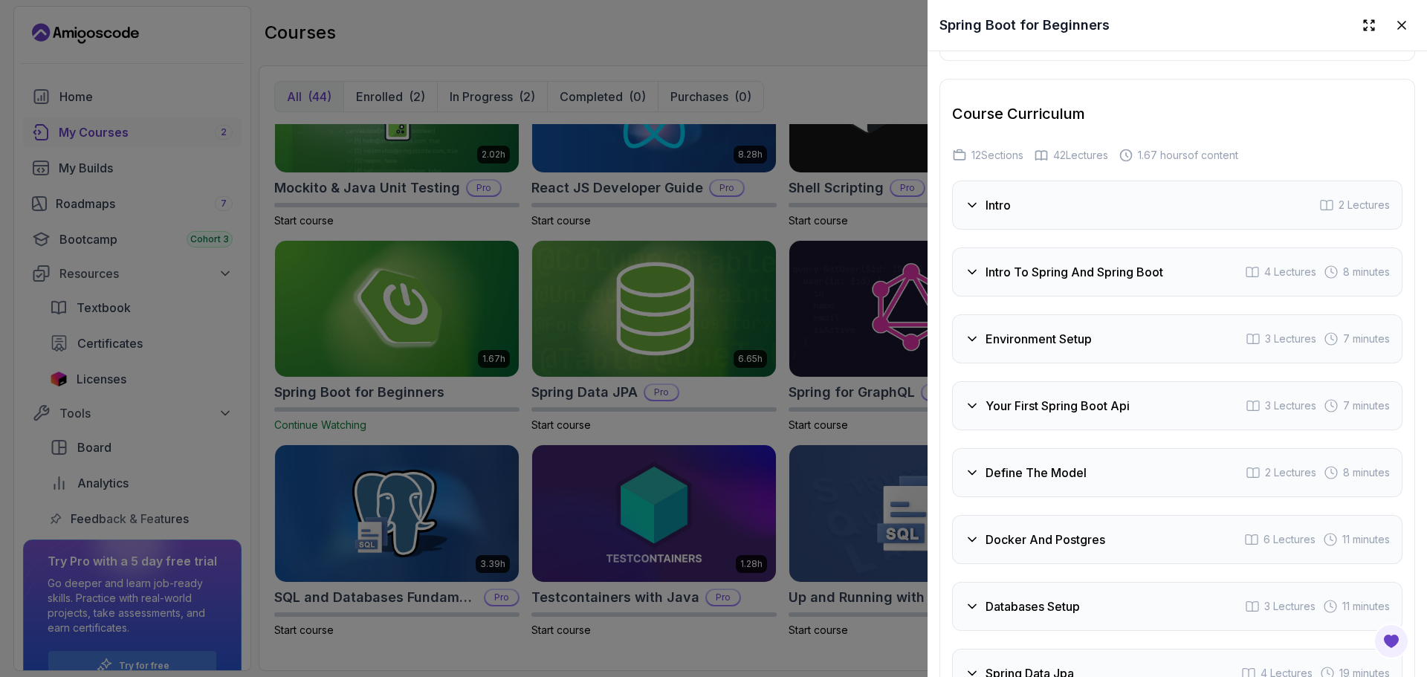
click at [1062, 297] on div "Intro To Spring And Spring Boot 4 Lectures 8 minutes" at bounding box center [1177, 272] width 450 height 49
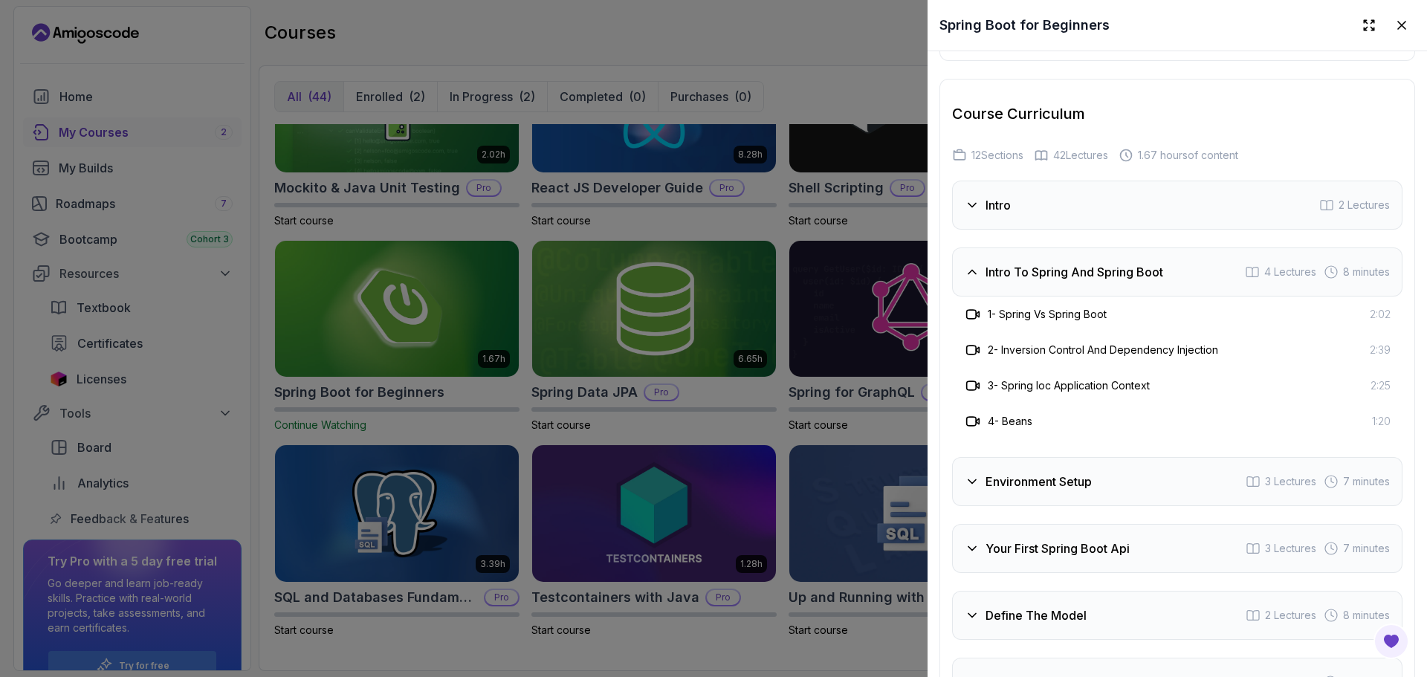
click at [1044, 281] on h3 "Intro To Spring And Spring Boot" at bounding box center [1075, 272] width 178 height 18
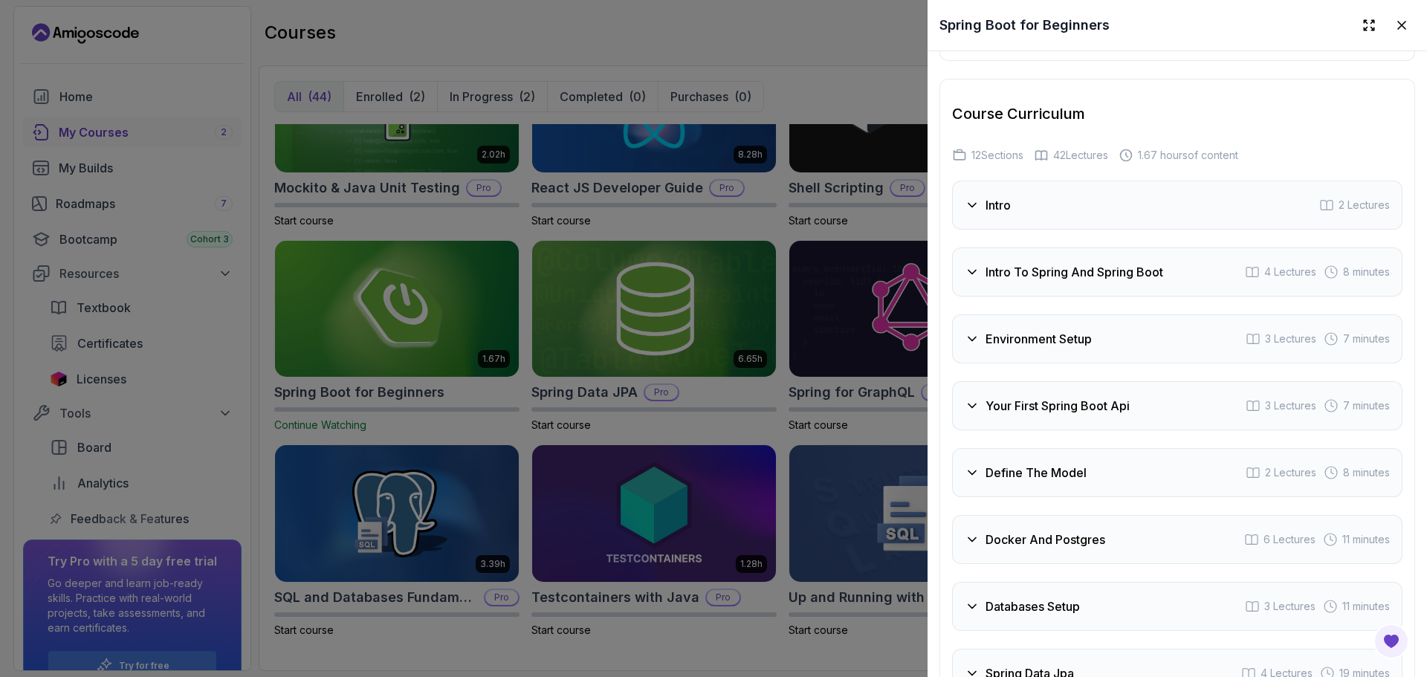
click at [1149, 94] on div "Course Curriculum 12 Sections 42 Lectures 1.67 hours of content Intro 2 Lecture…" at bounding box center [1178, 434] width 476 height 711
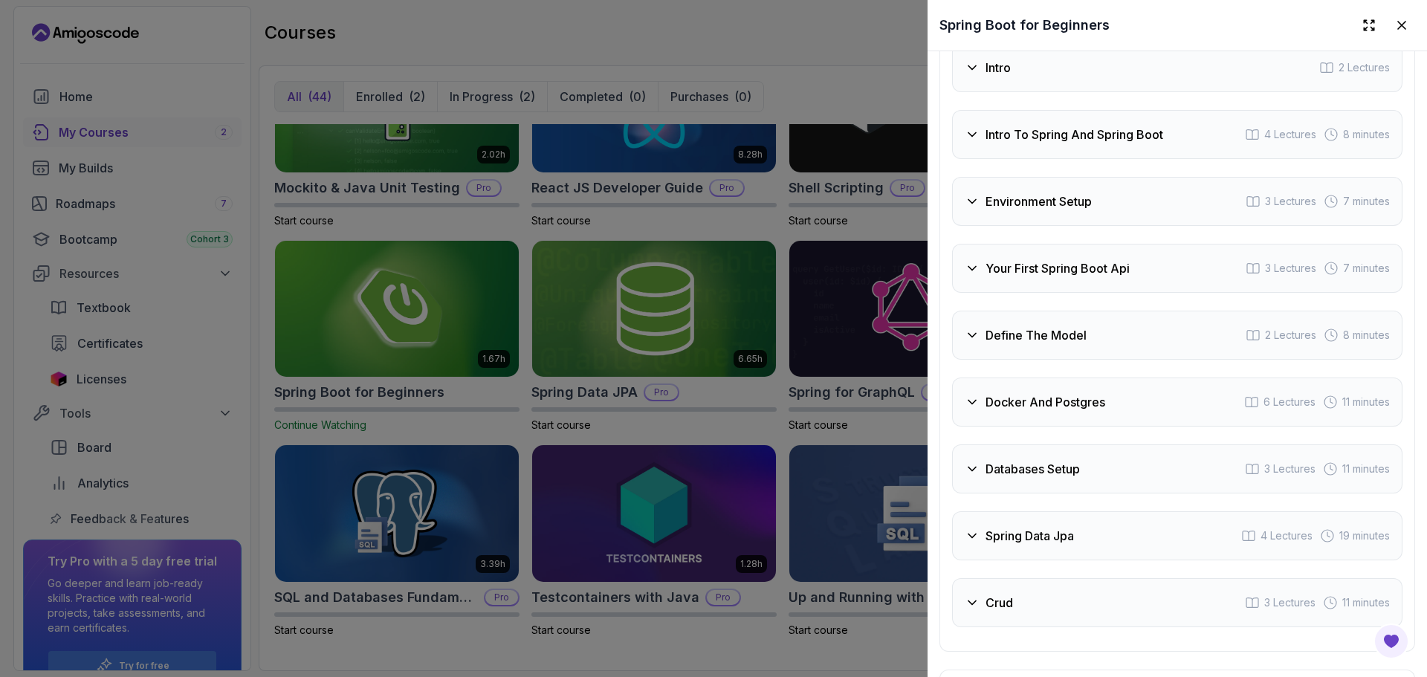
scroll to position [2428, 0]
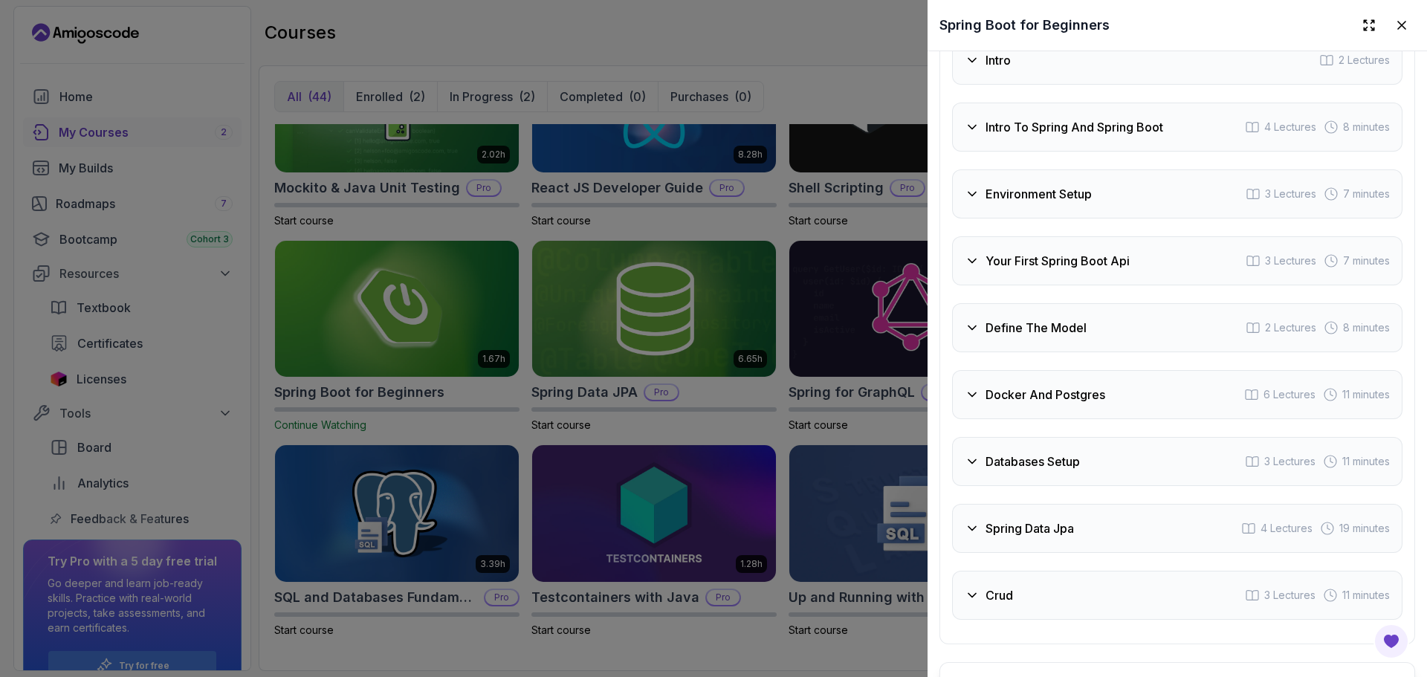
click at [1002, 69] on h3 "Intro" at bounding box center [998, 60] width 25 height 18
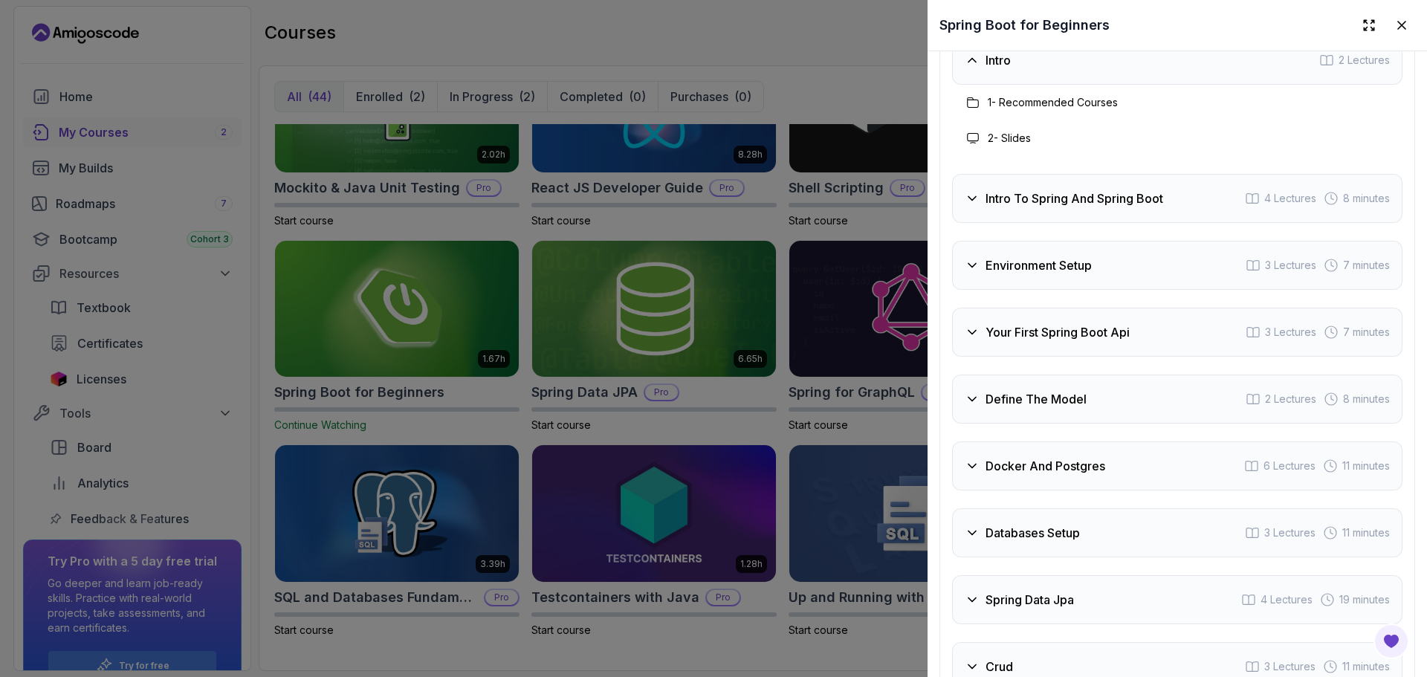
click at [1008, 69] on h3 "Intro" at bounding box center [998, 60] width 25 height 18
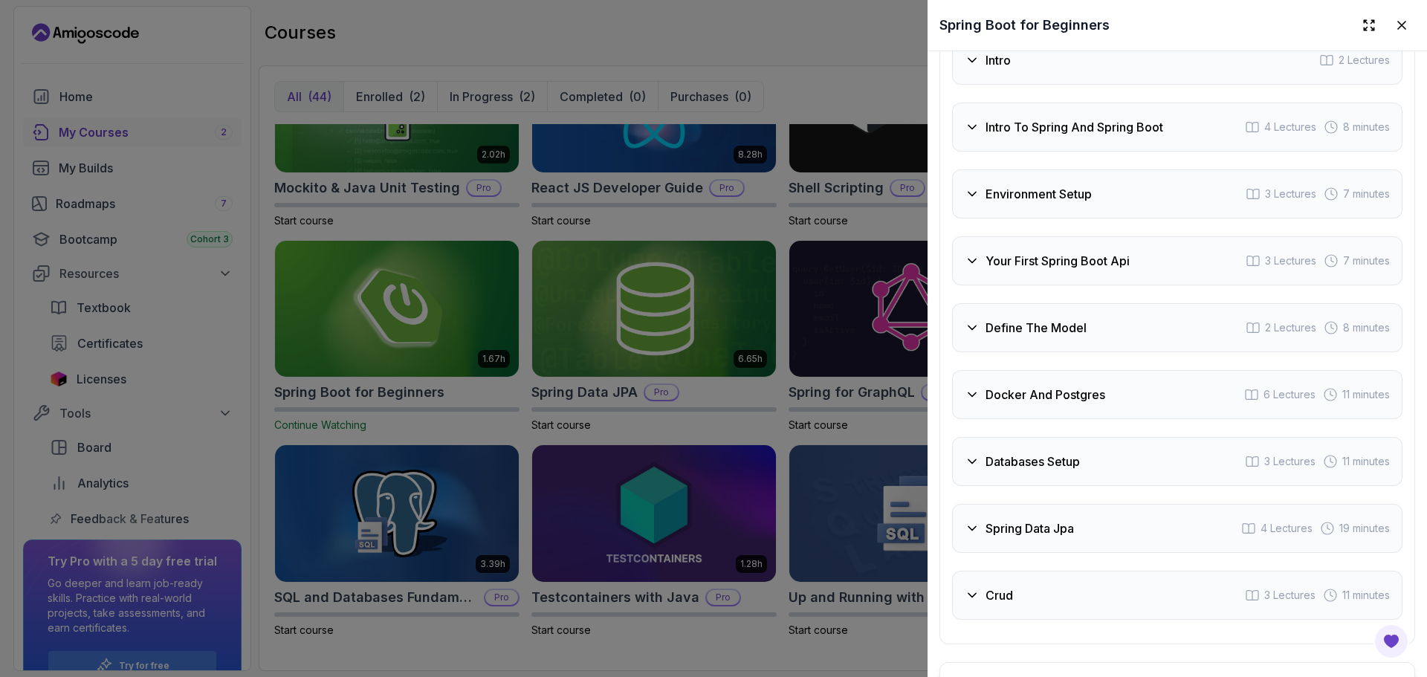
click at [1064, 132] on h3 "Intro To Spring And Spring Boot" at bounding box center [1075, 127] width 178 height 18
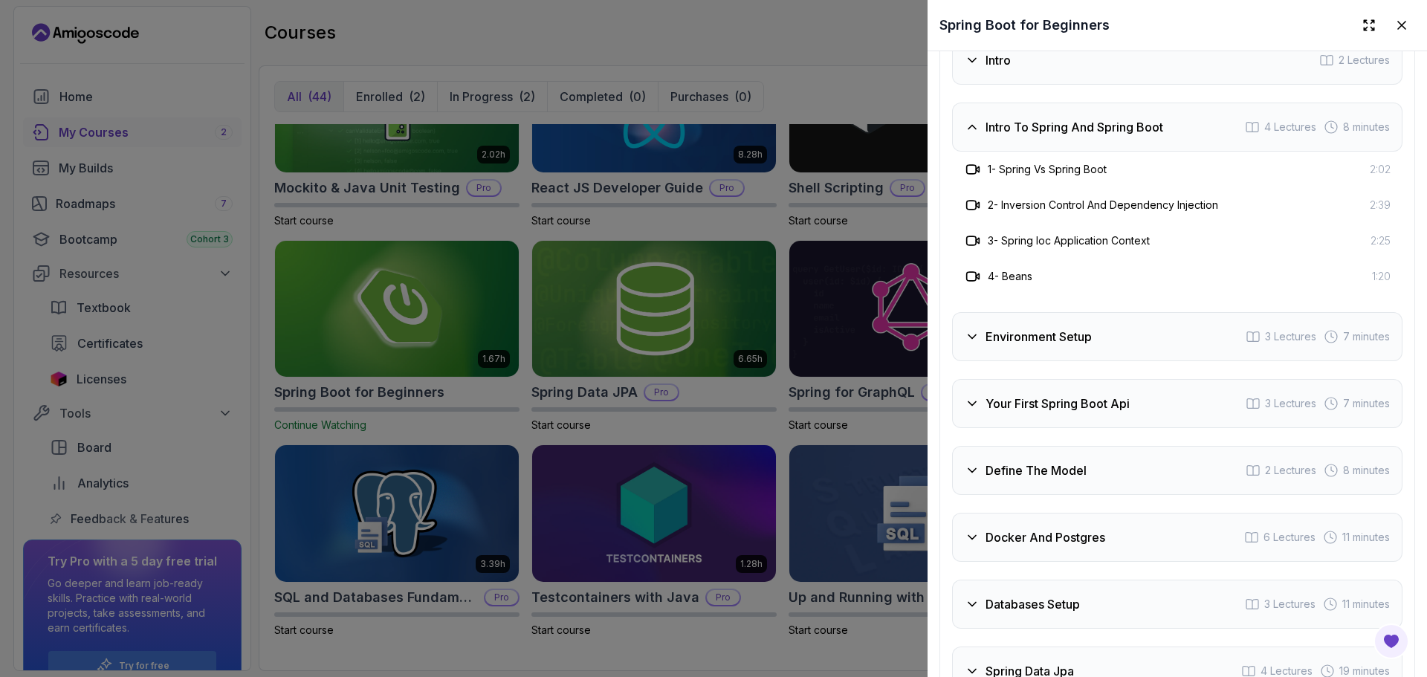
click at [1055, 136] on h3 "Intro To Spring And Spring Boot" at bounding box center [1075, 127] width 178 height 18
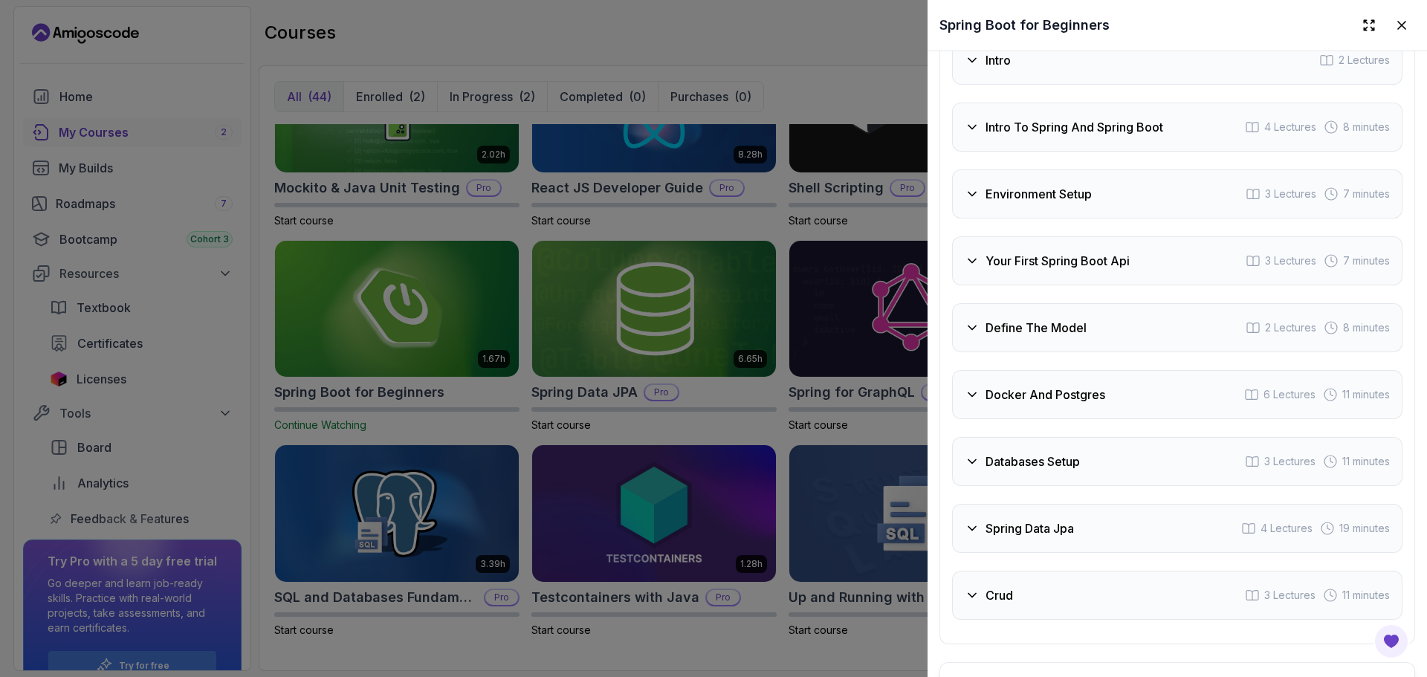
click at [1040, 203] on h3 "Environment Setup" at bounding box center [1039, 194] width 106 height 18
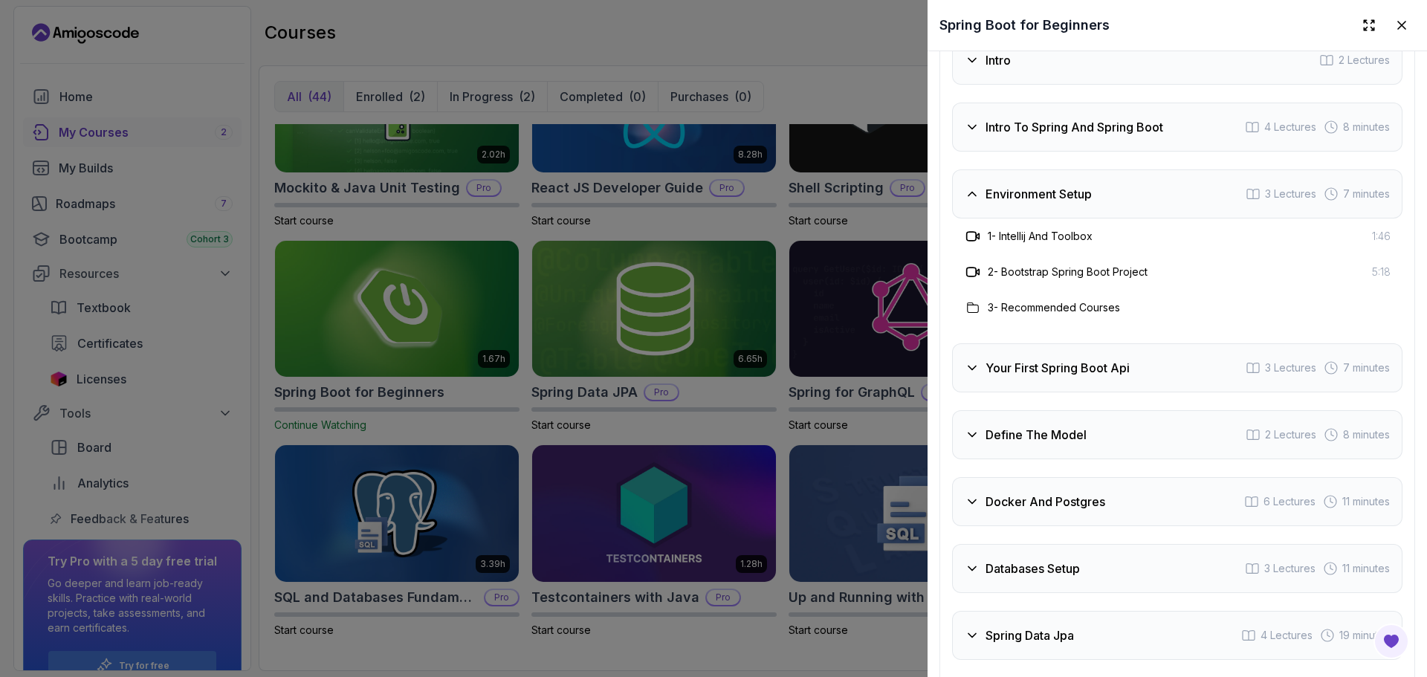
click at [1040, 203] on h3 "Environment Setup" at bounding box center [1039, 194] width 106 height 18
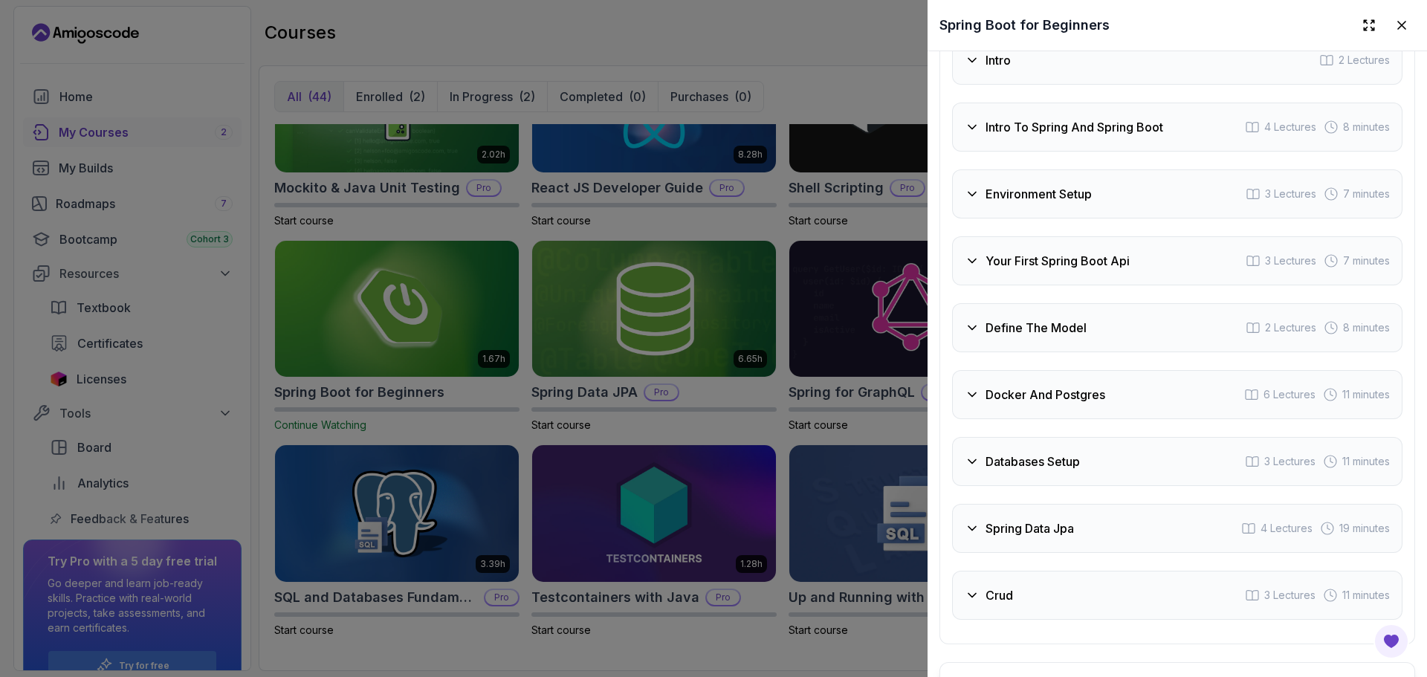
click at [1036, 256] on div "Your First Spring Boot Api 3 Lectures 7 minutes" at bounding box center [1177, 260] width 450 height 49
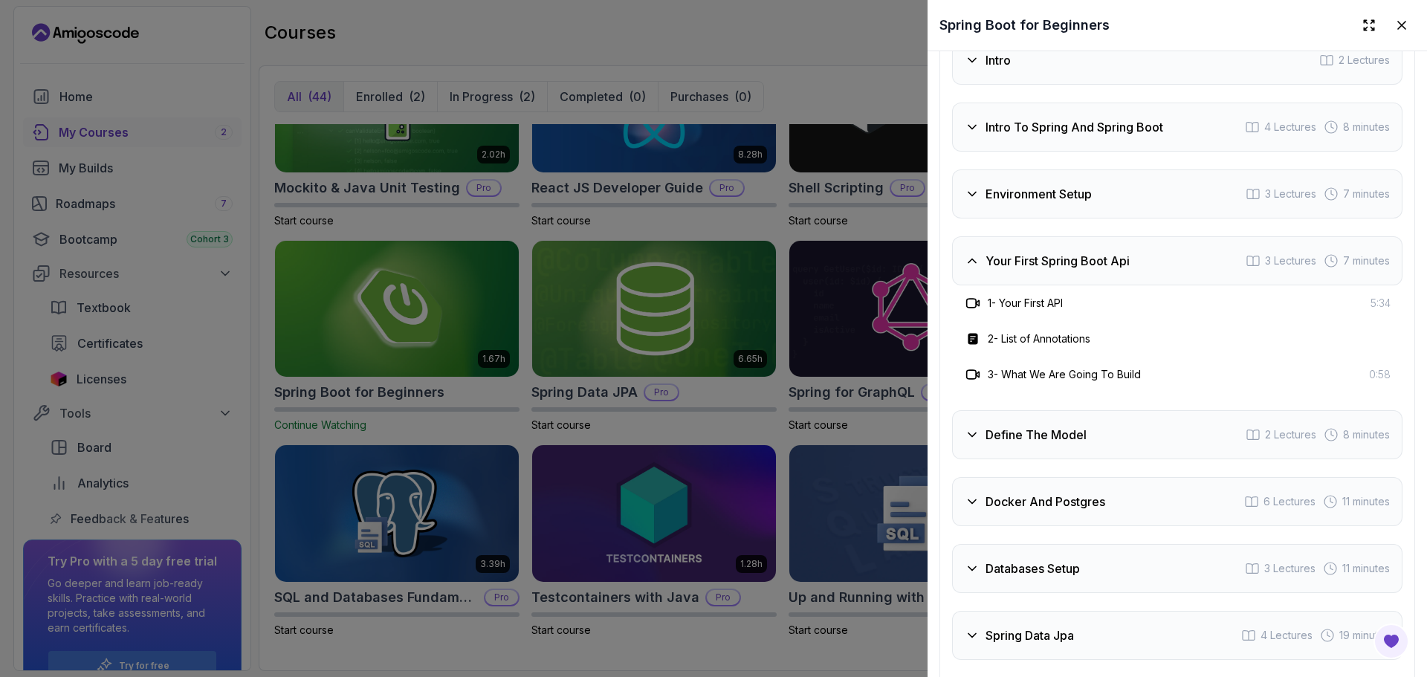
click at [1036, 256] on div "Your First Spring Boot Api 3 Lectures 7 minutes" at bounding box center [1177, 260] width 450 height 49
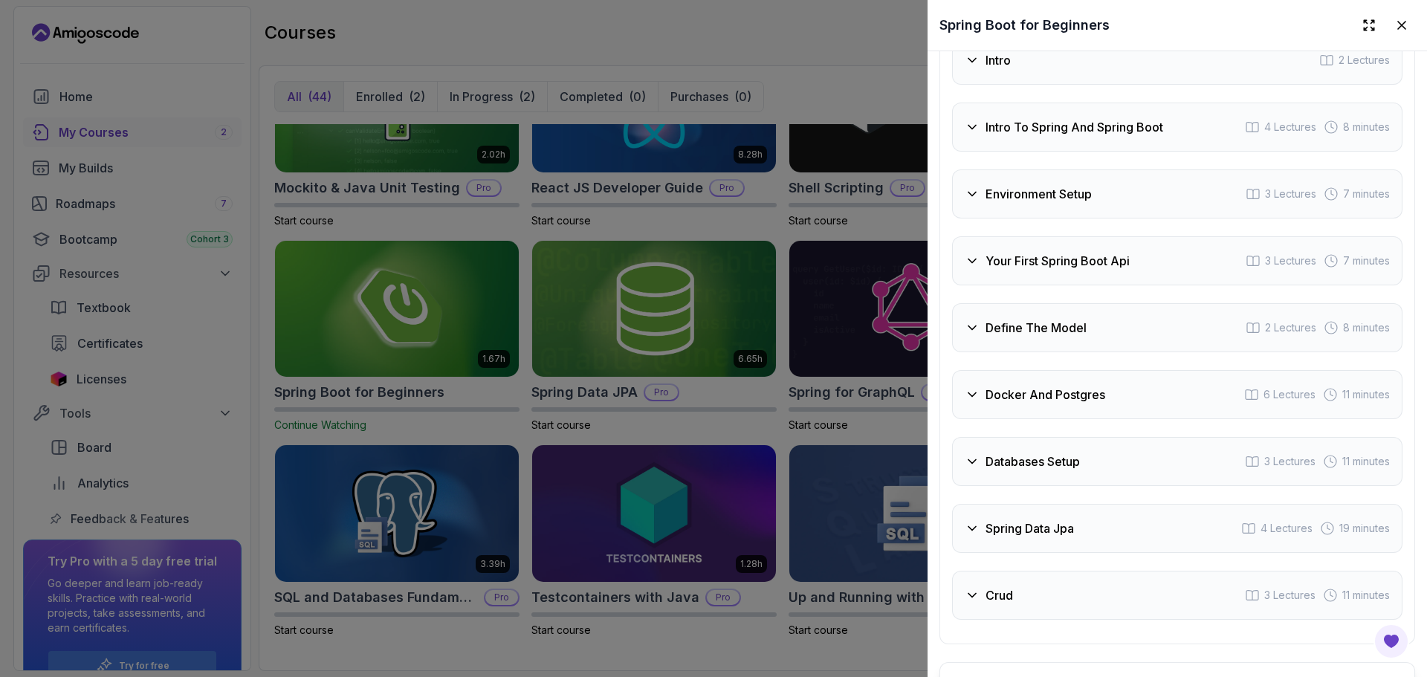
click at [1019, 337] on h3 "Define The Model" at bounding box center [1036, 328] width 101 height 18
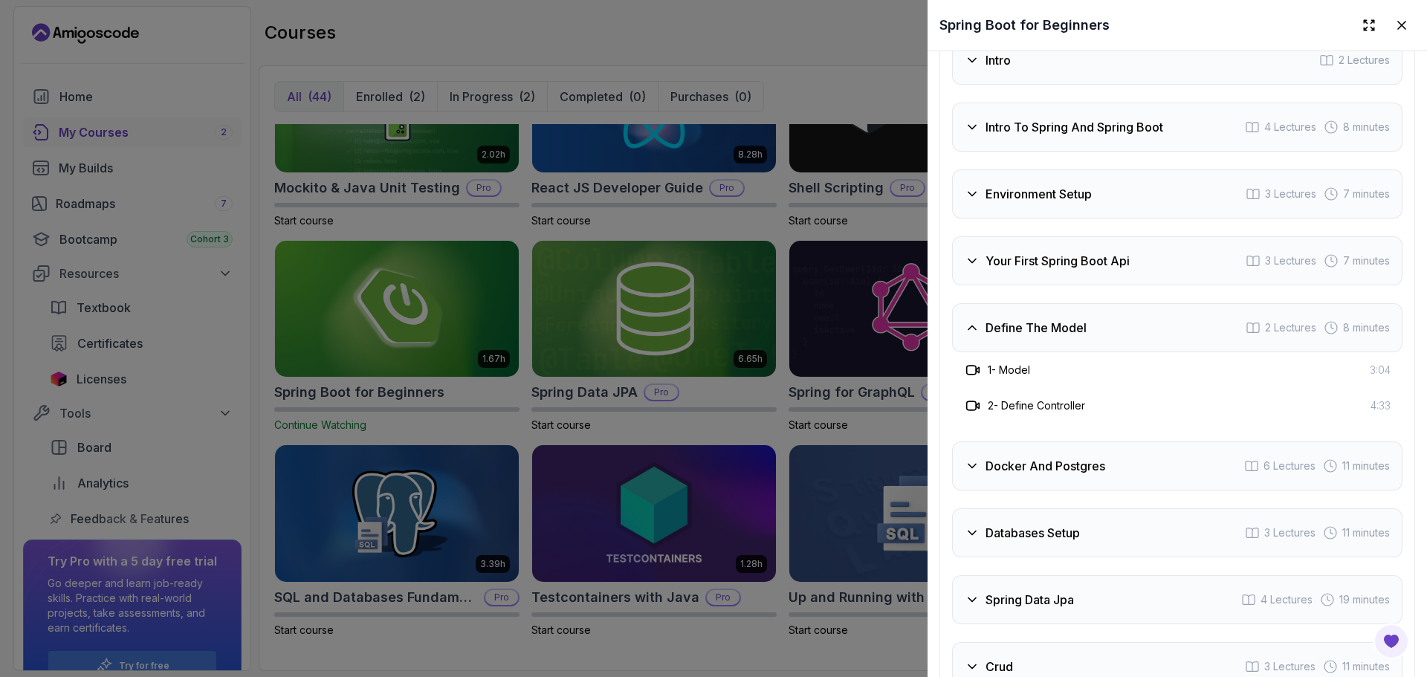
click at [1019, 337] on h3 "Define The Model" at bounding box center [1036, 328] width 101 height 18
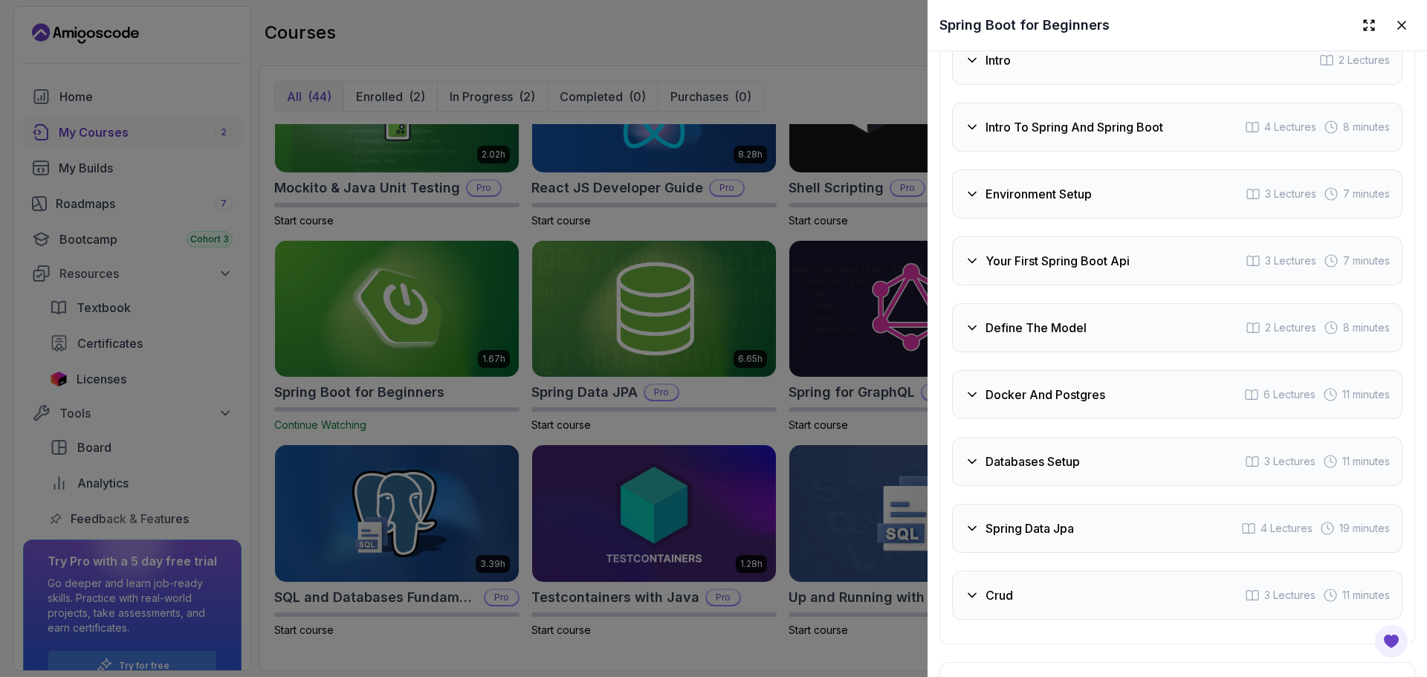
click at [1015, 404] on h3 "Docker And Postgres" at bounding box center [1046, 395] width 120 height 18
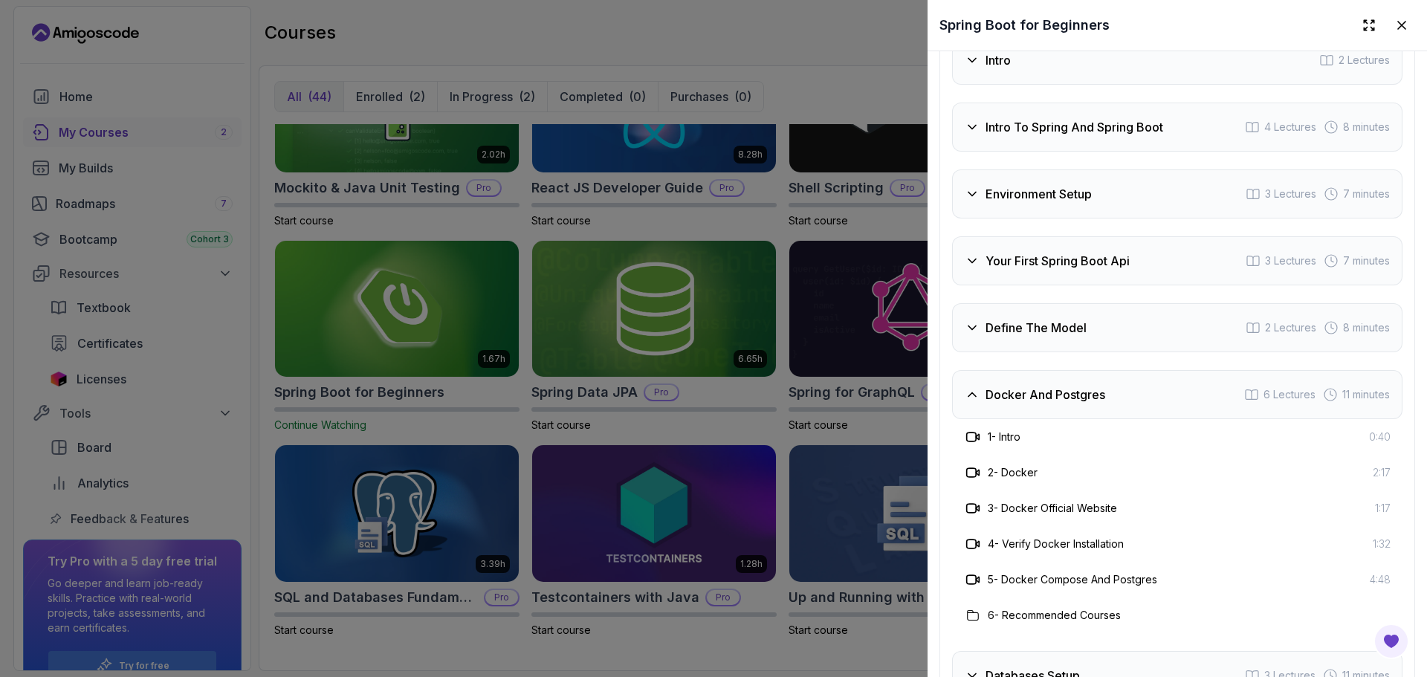
click at [1032, 404] on h3 "Docker And Postgres" at bounding box center [1046, 395] width 120 height 18
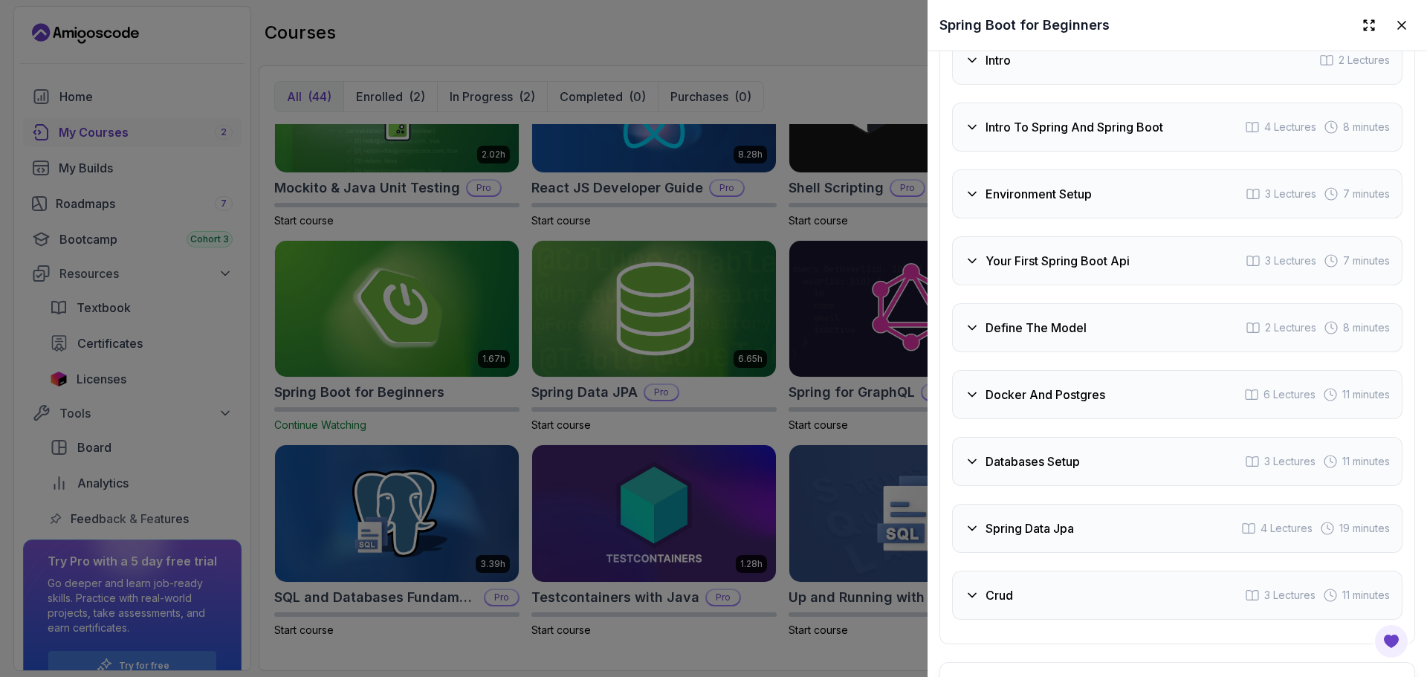
click at [1075, 465] on div "Databases Setup 3 Lectures 11 minutes" at bounding box center [1177, 461] width 450 height 49
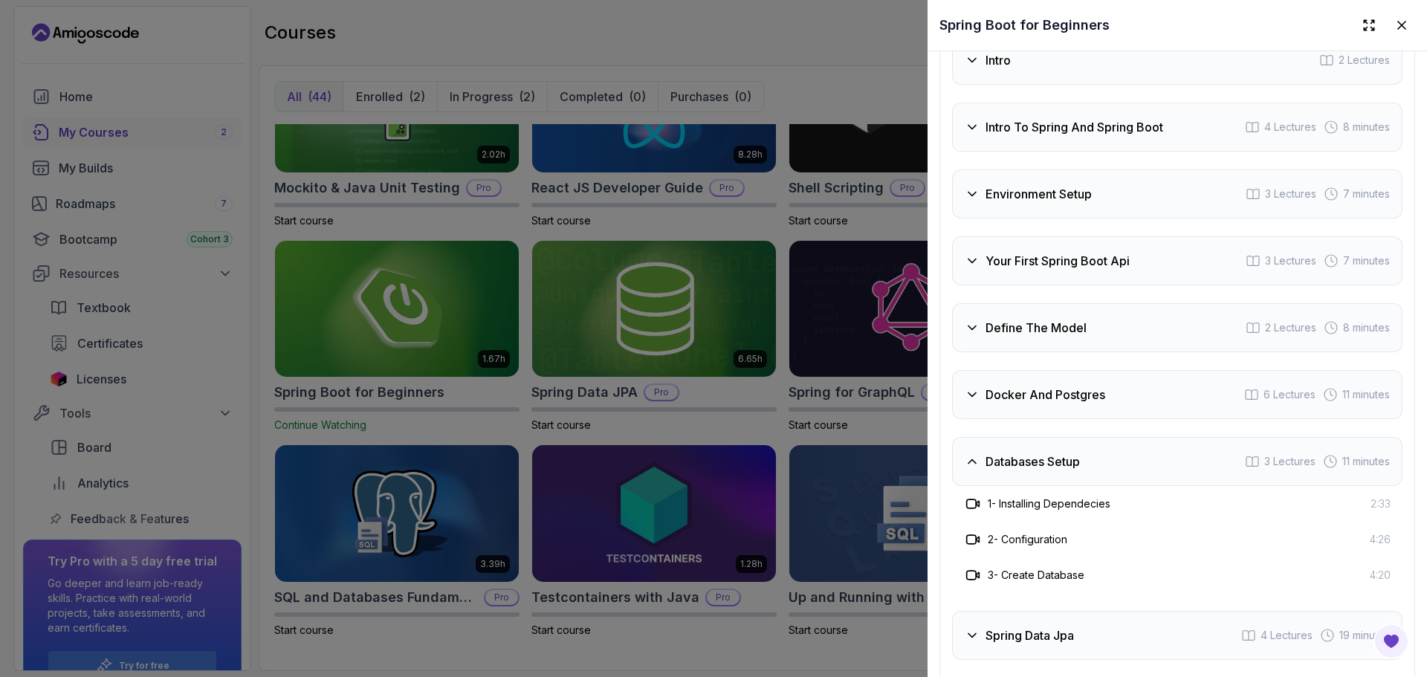
click at [1093, 483] on div "Databases Setup 3 Lectures 11 minutes" at bounding box center [1177, 461] width 450 height 49
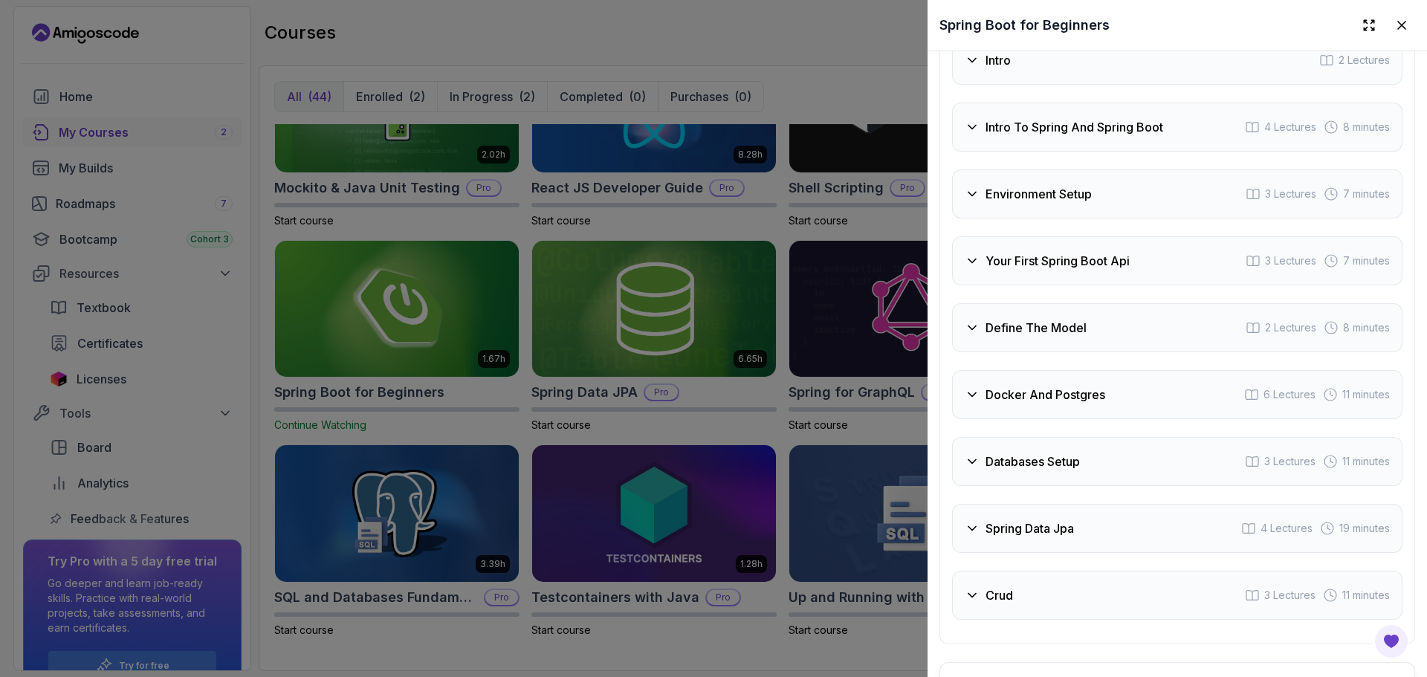
scroll to position [2465, 0]
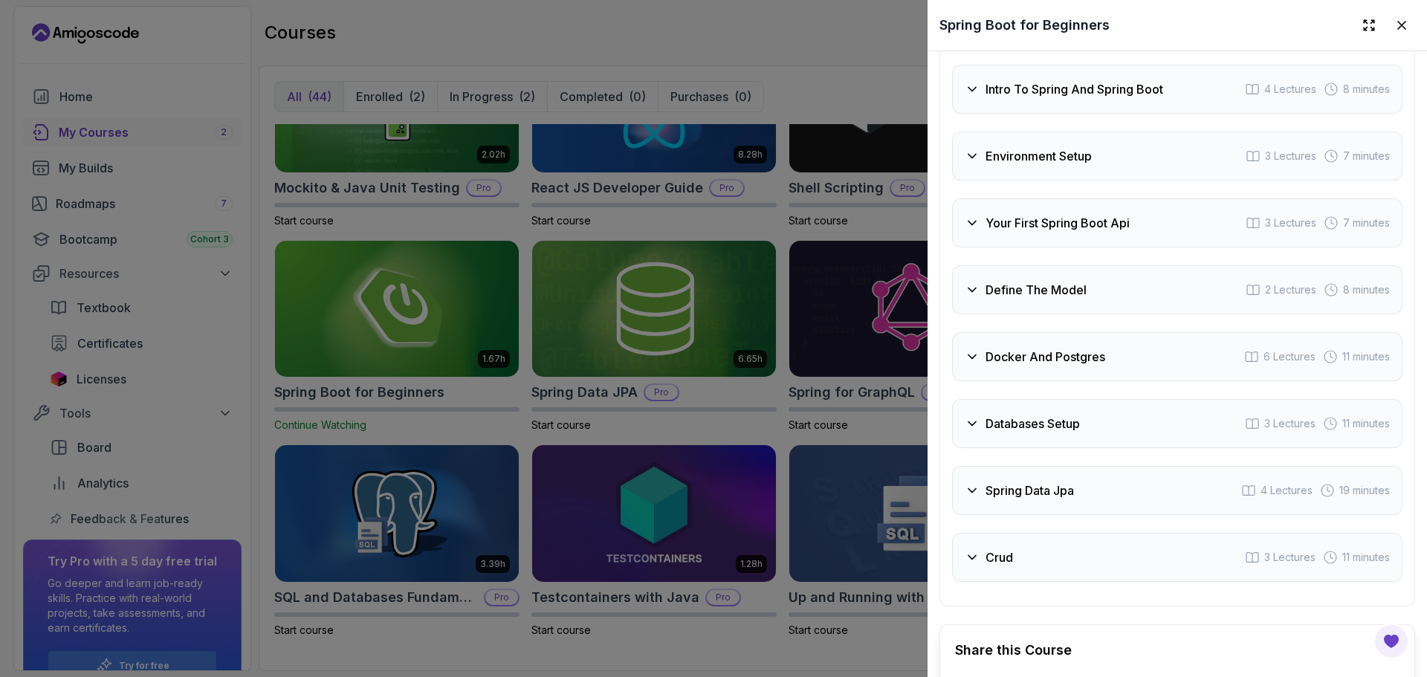
click at [1167, 415] on div "Databases Setup 3 Lectures 11 minutes" at bounding box center [1177, 423] width 450 height 49
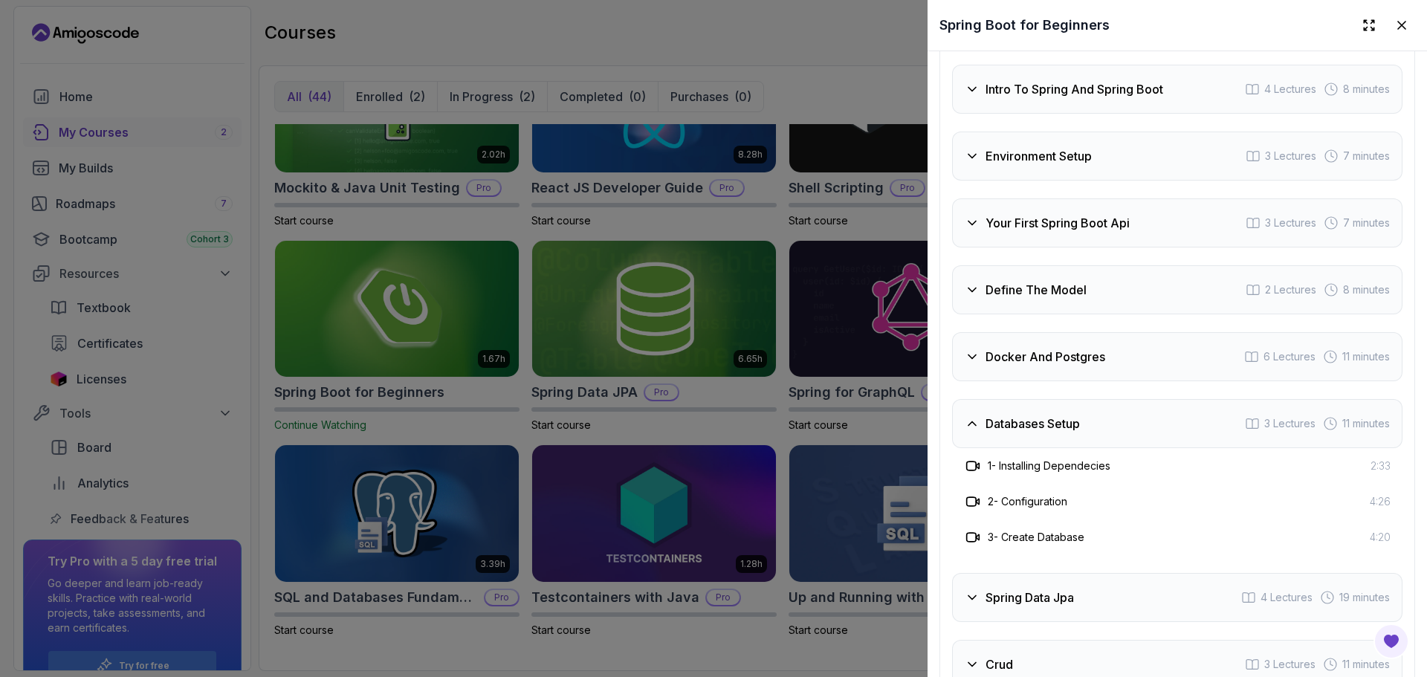
click at [1163, 421] on div "Databases Setup 3 Lectures 11 minutes" at bounding box center [1177, 423] width 450 height 49
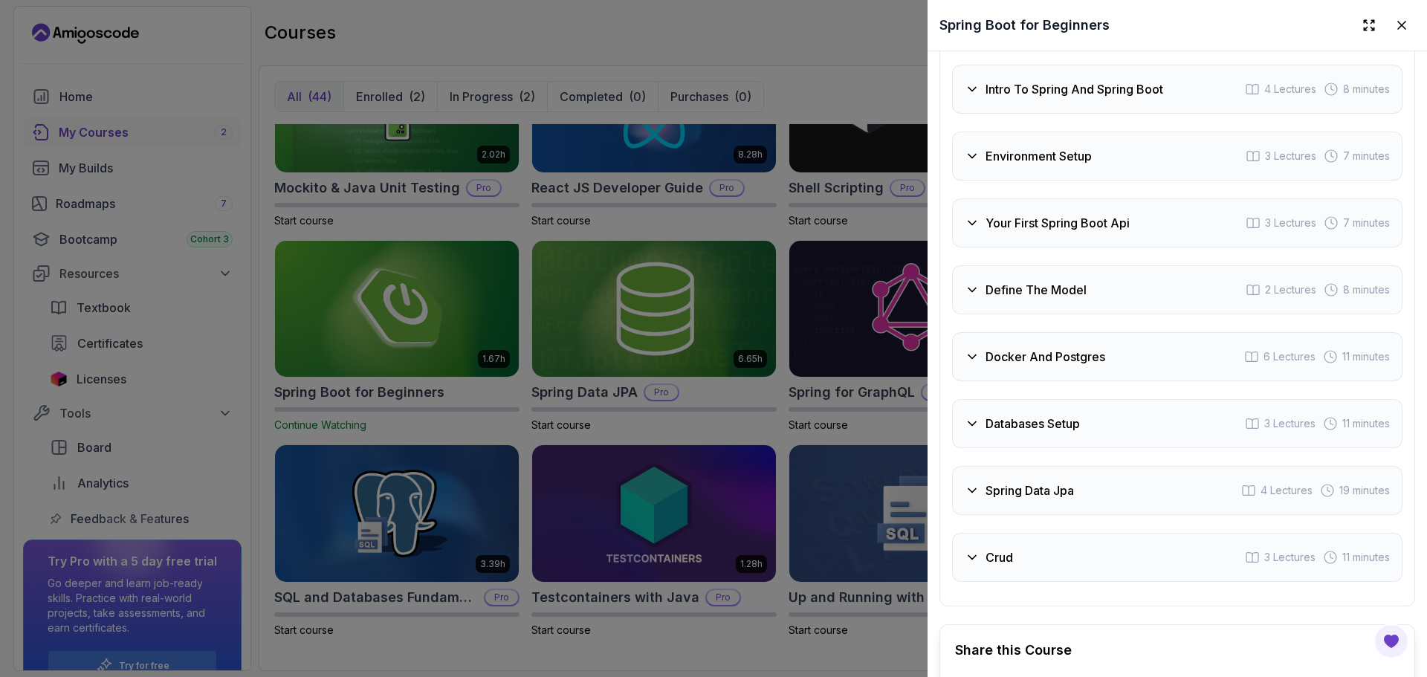
click at [1166, 514] on div "Spring Data Jpa 4 Lectures 19 minutes" at bounding box center [1177, 490] width 450 height 49
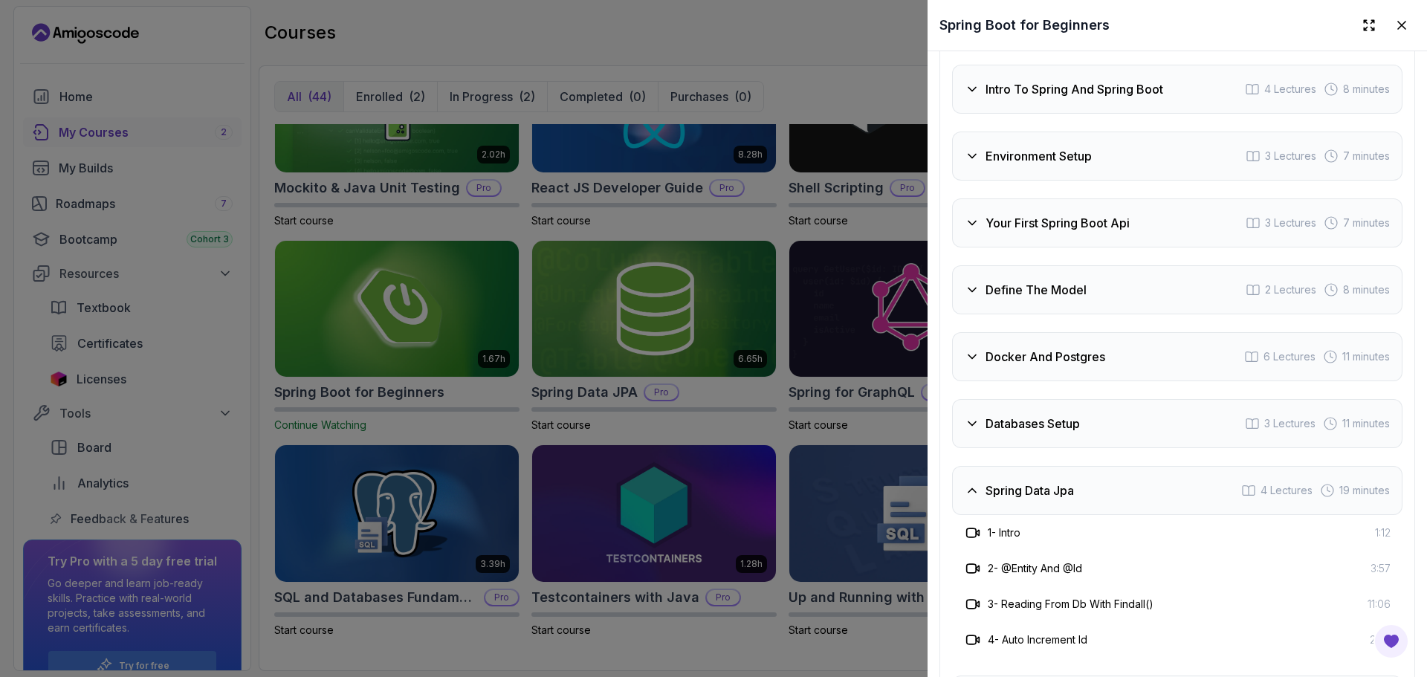
click at [1166, 514] on div "Spring Data Jpa 4 Lectures 19 minutes" at bounding box center [1177, 490] width 450 height 49
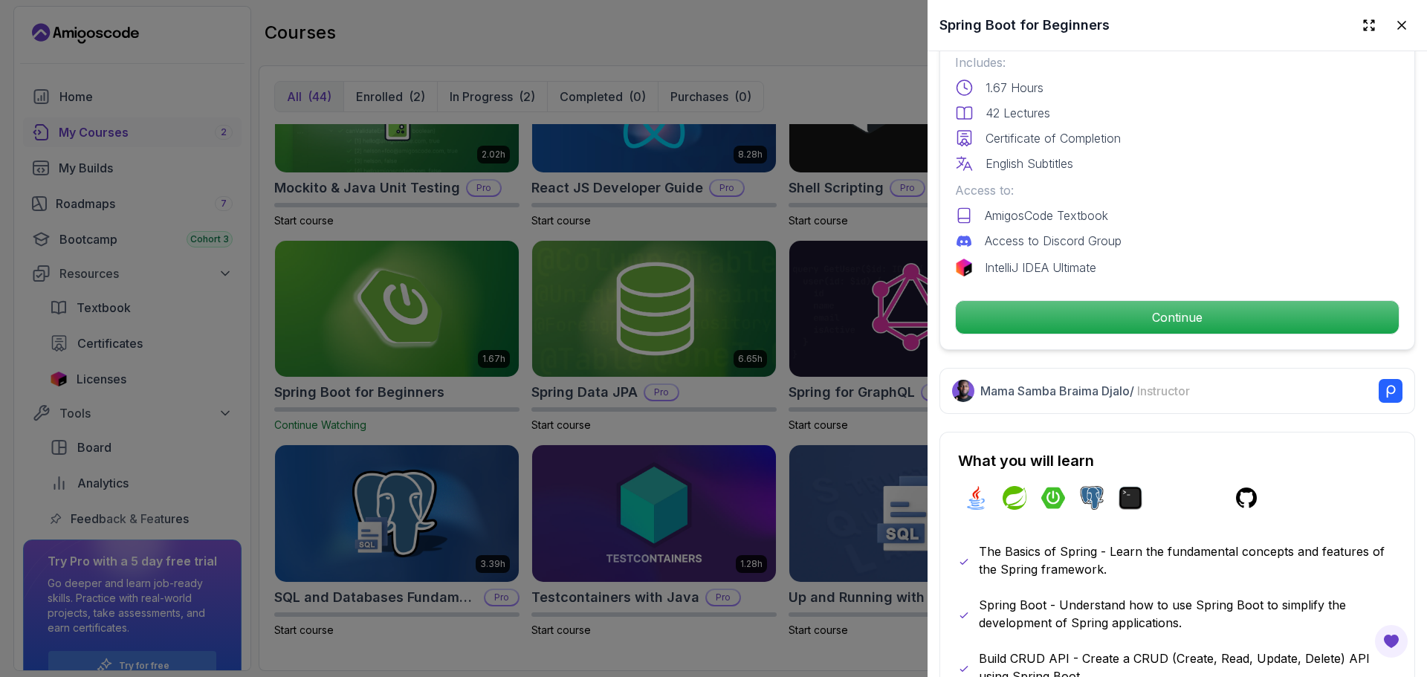
scroll to position [0, 0]
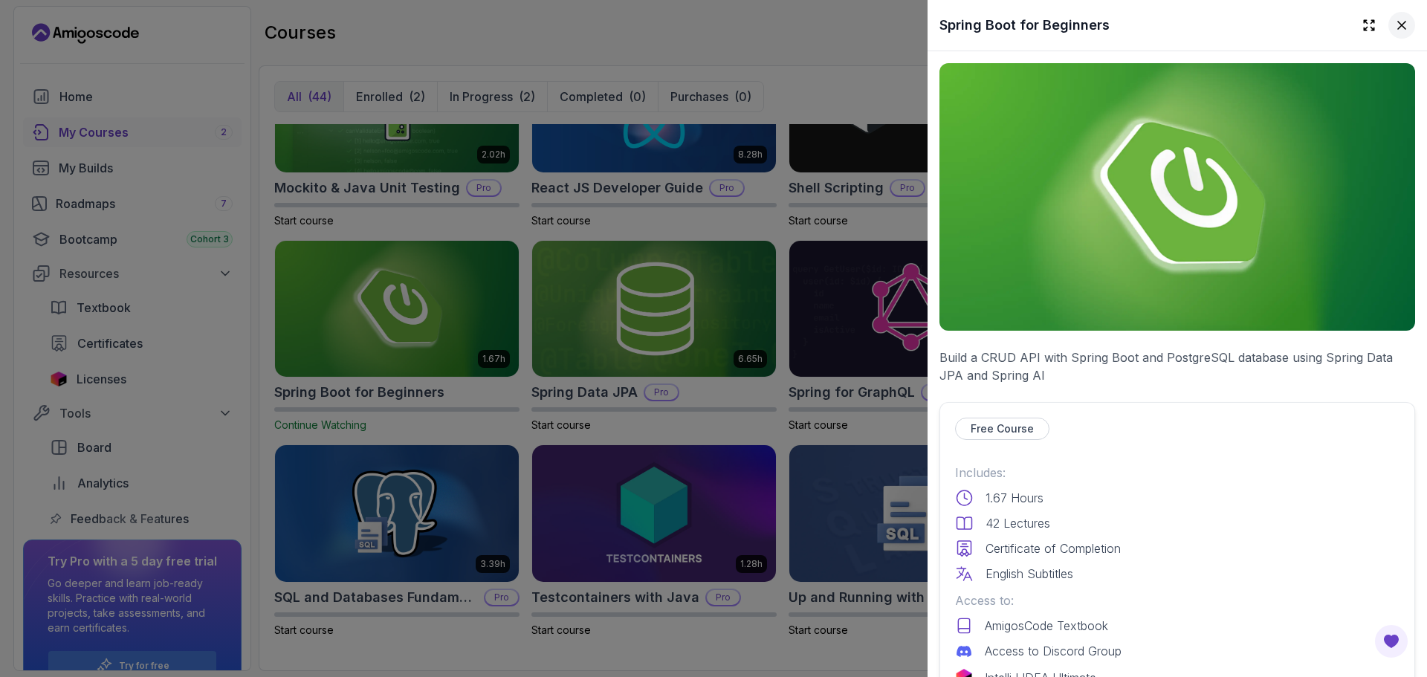
click at [1399, 36] on button at bounding box center [1401, 25] width 27 height 27
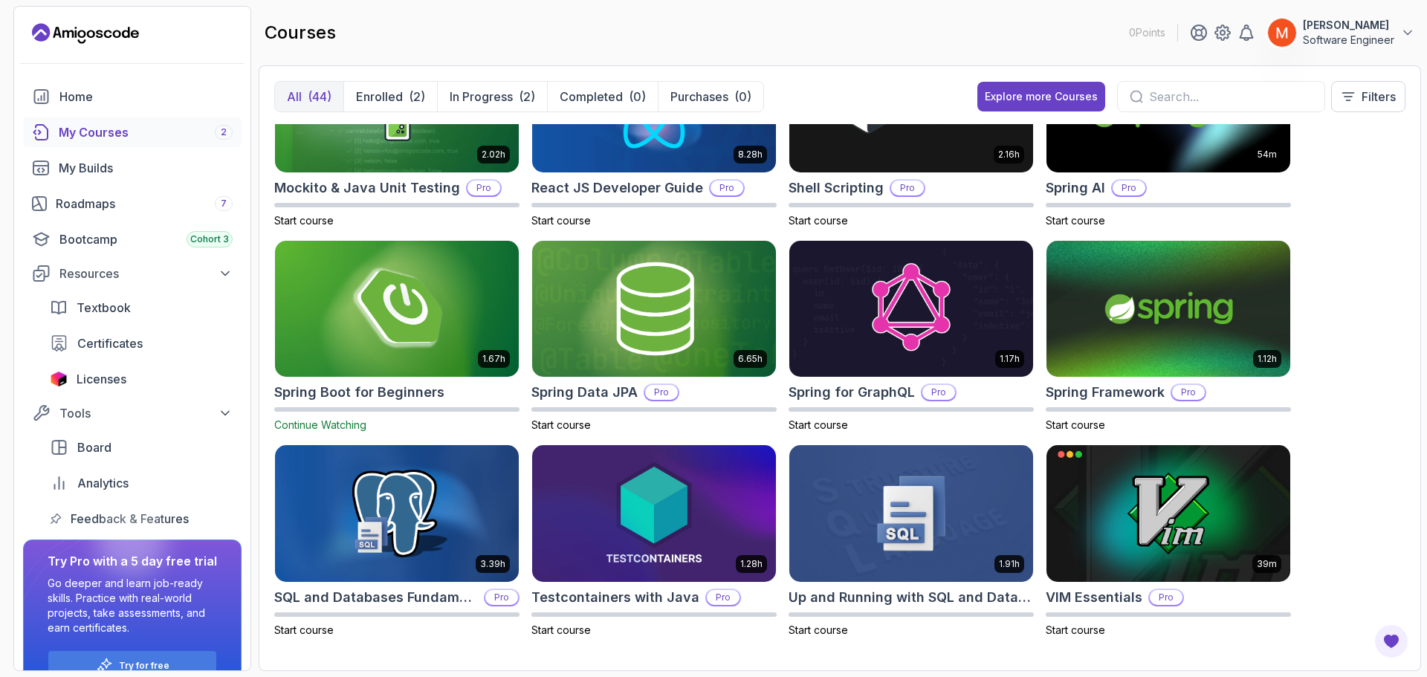
click at [1293, 279] on div "8.31h Advanced Databases Pro Start course 5.18h Advanced Spring Boot Pro Start …" at bounding box center [839, 389] width 1131 height 531
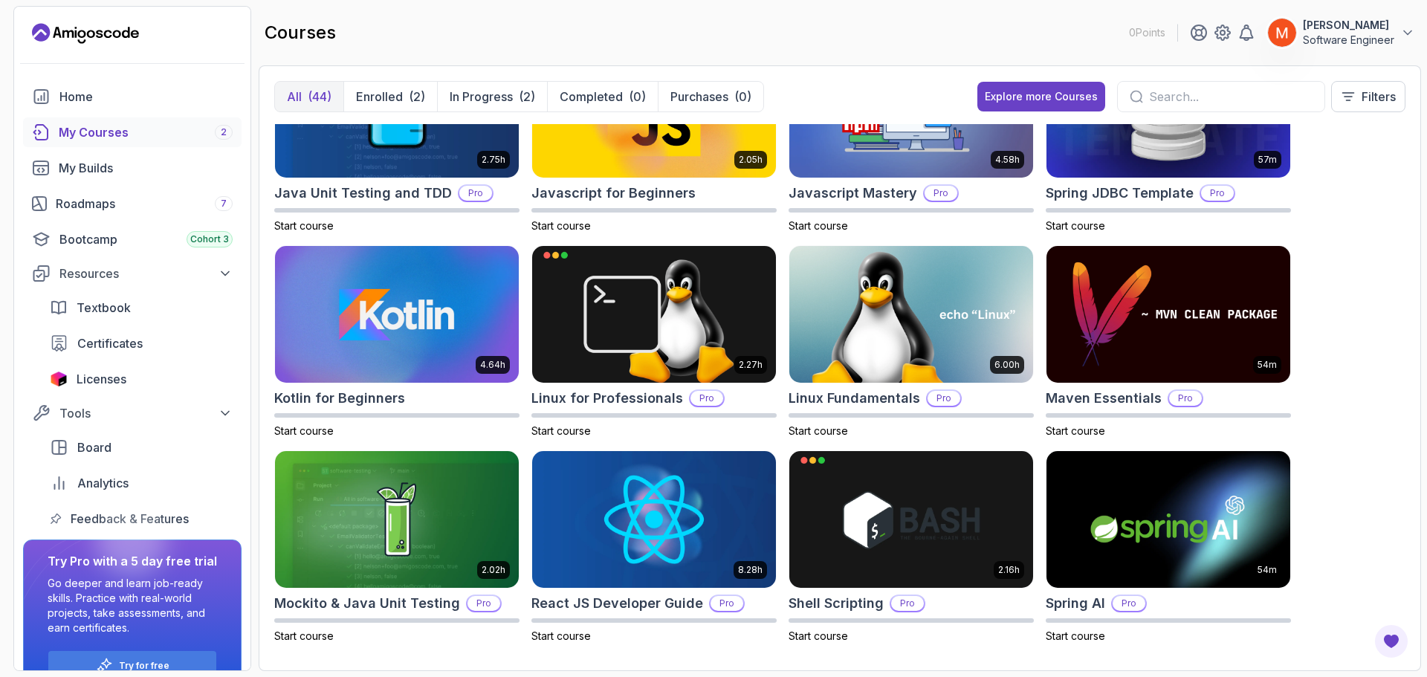
scroll to position [1312, 0]
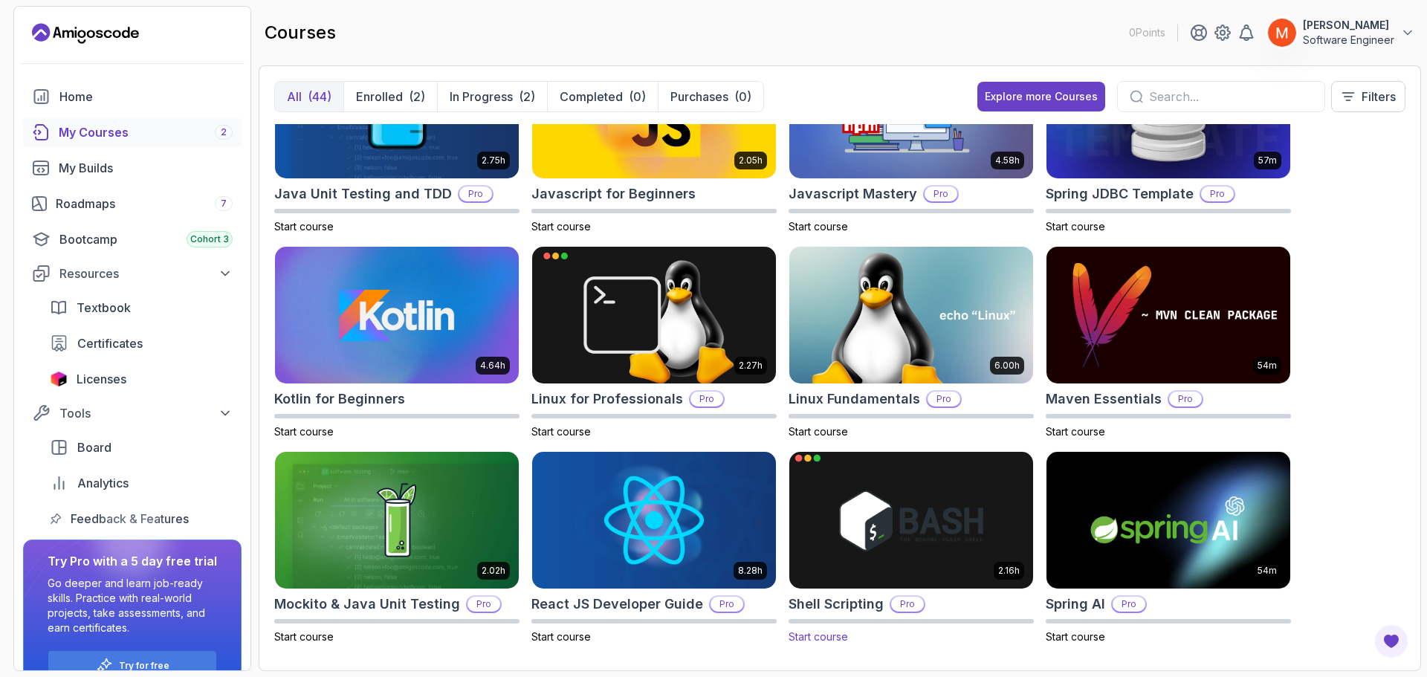
click at [919, 540] on img at bounding box center [911, 519] width 256 height 143
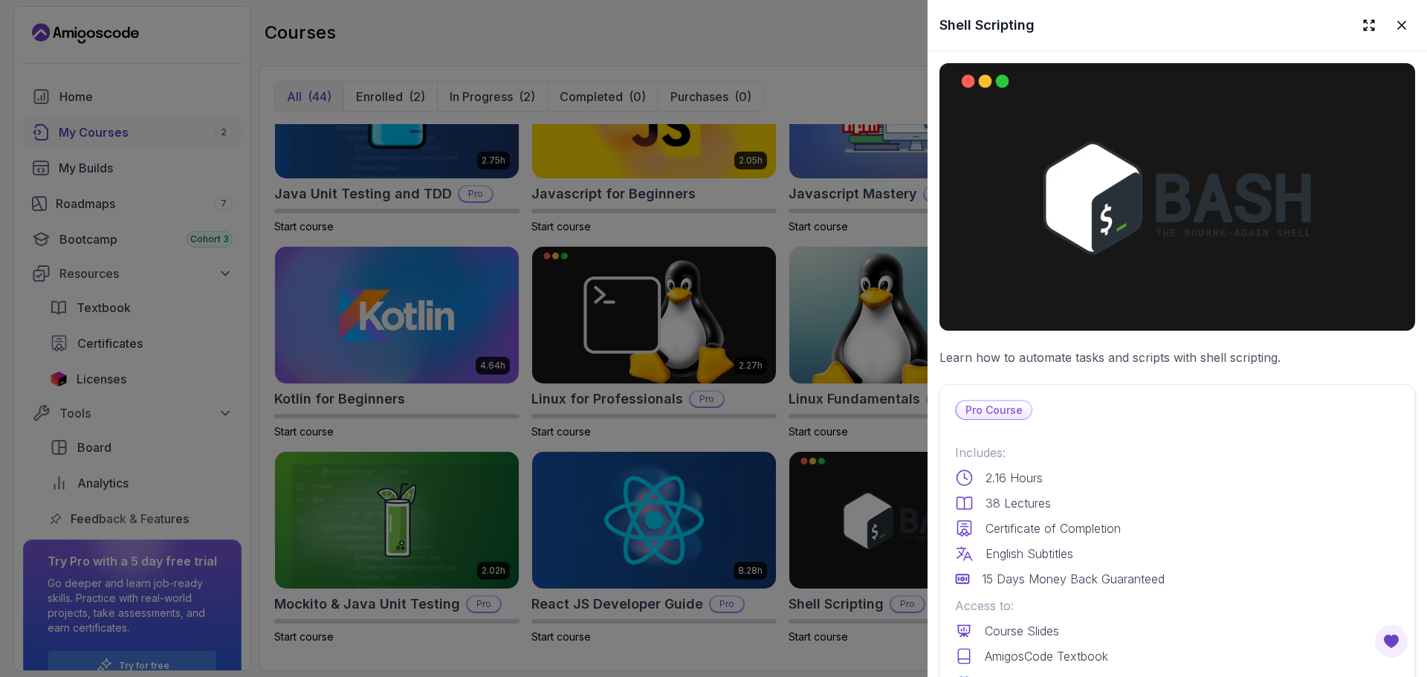
click at [1109, 469] on div "2.16 Hours" at bounding box center [1177, 478] width 444 height 18
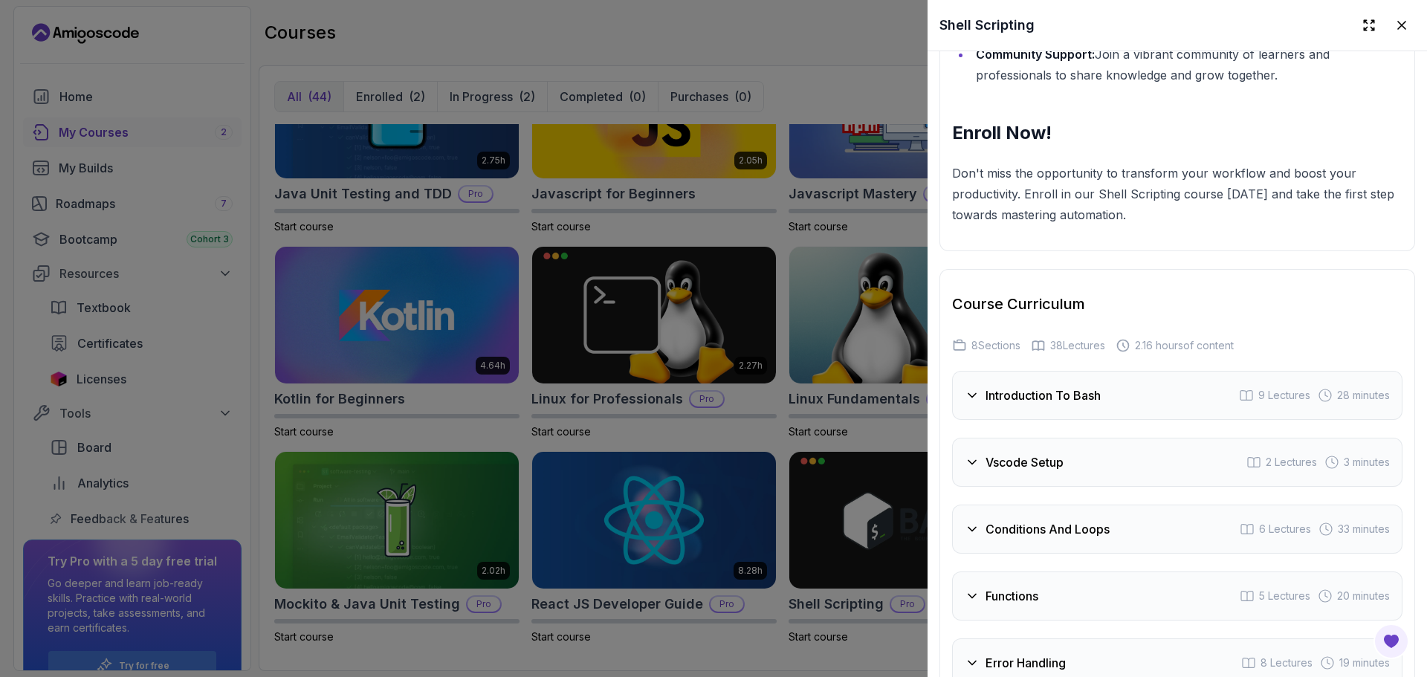
scroll to position [2459, 0]
click at [1078, 411] on div "Introduction To Bash 9 Lectures 28 minutes" at bounding box center [1177, 394] width 450 height 49
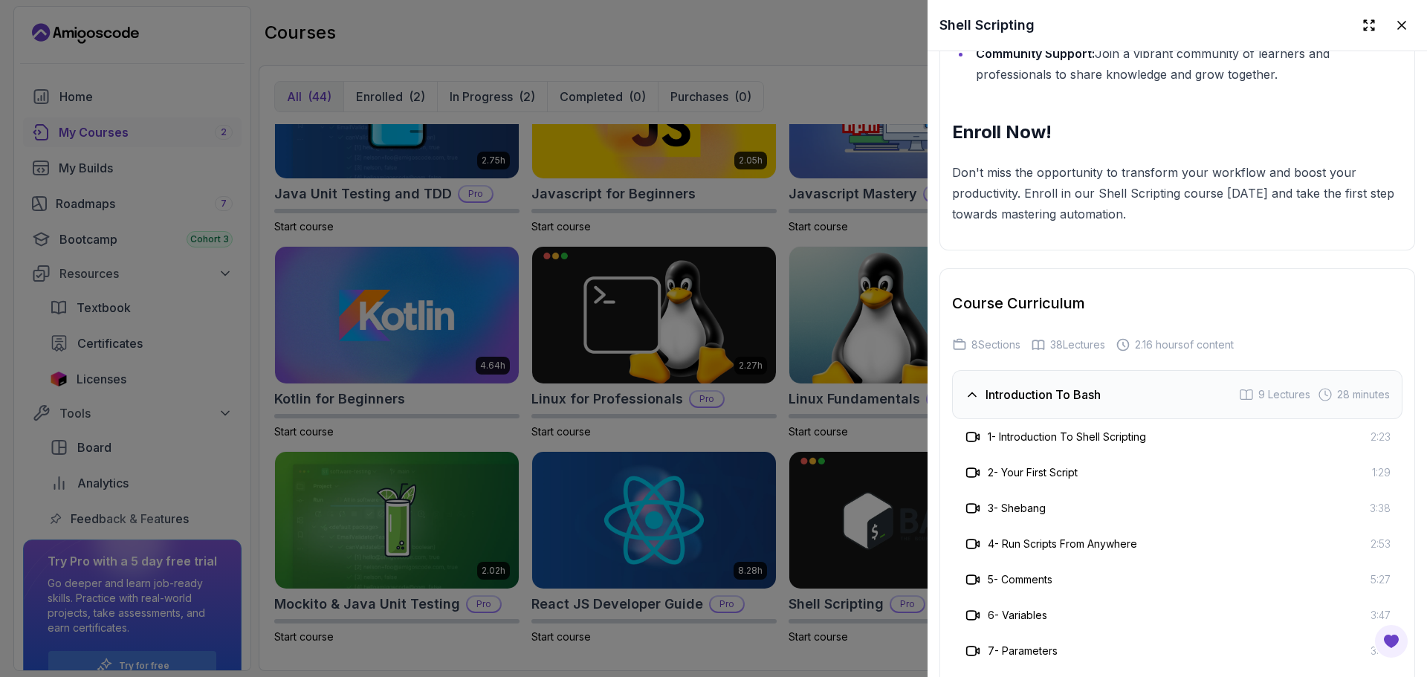
click at [1115, 502] on div "3 - Shebang 3:38" at bounding box center [1177, 508] width 427 height 18
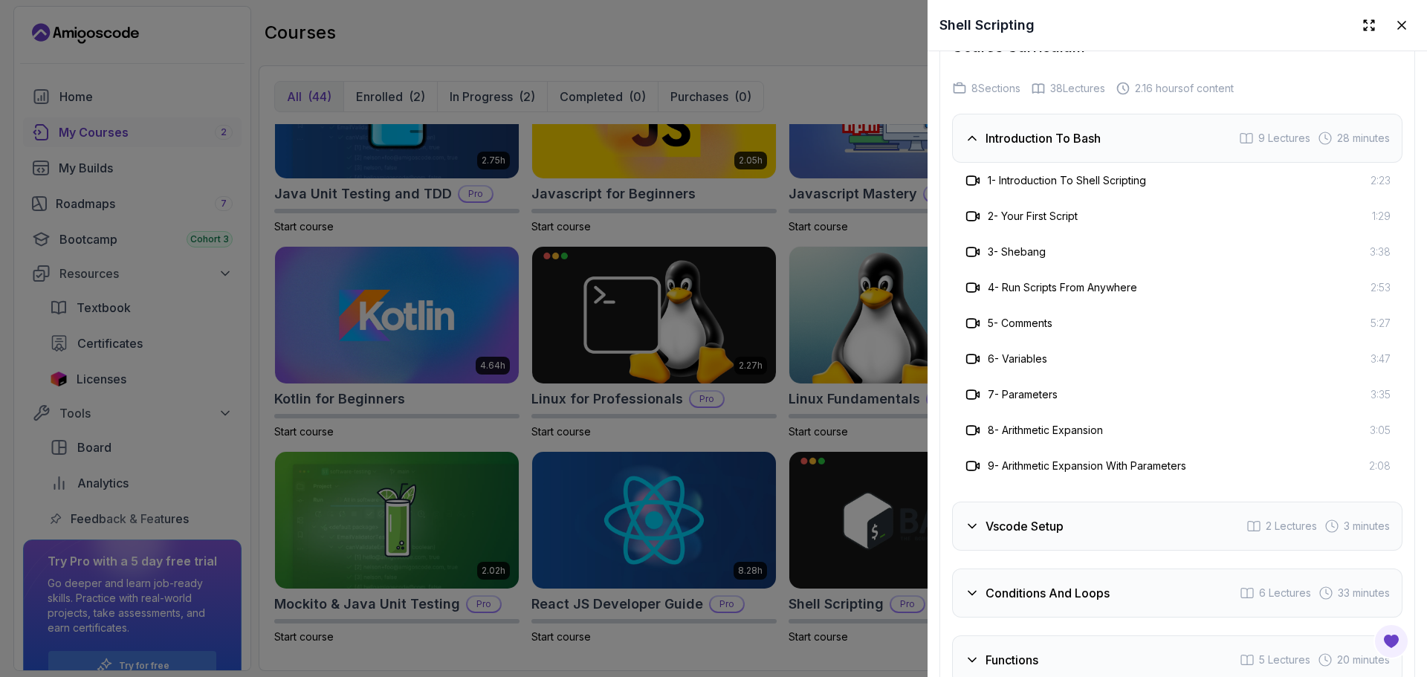
scroll to position [2726, 0]
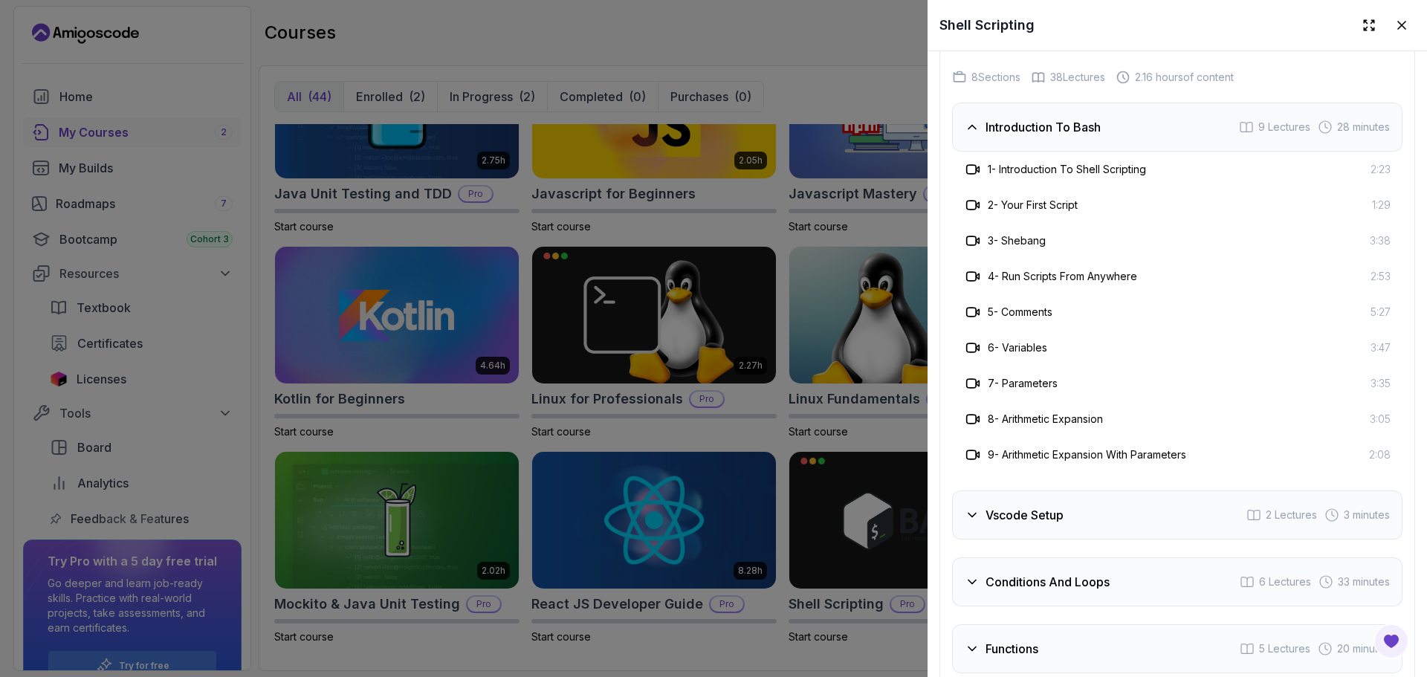
click at [1115, 502] on div "Vscode Setup 2 Lectures 3 minutes" at bounding box center [1177, 515] width 450 height 49
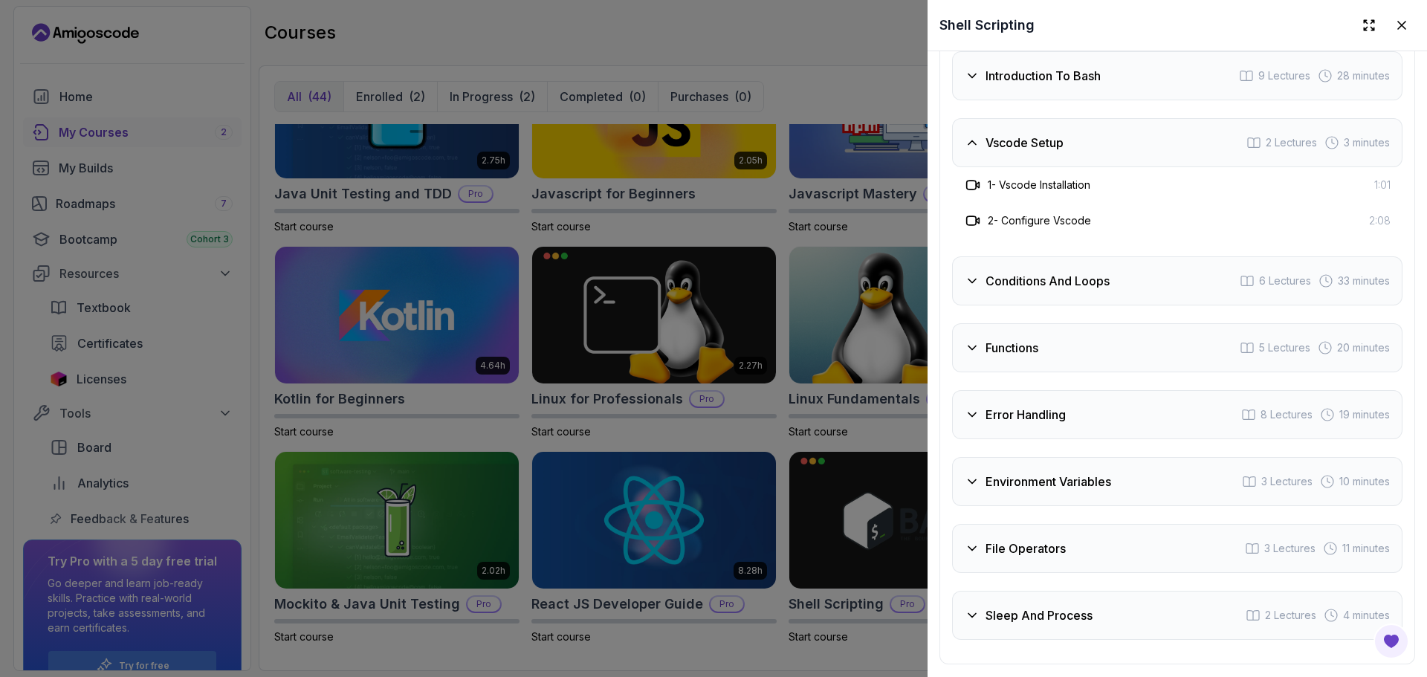
scroll to position [2816, 0]
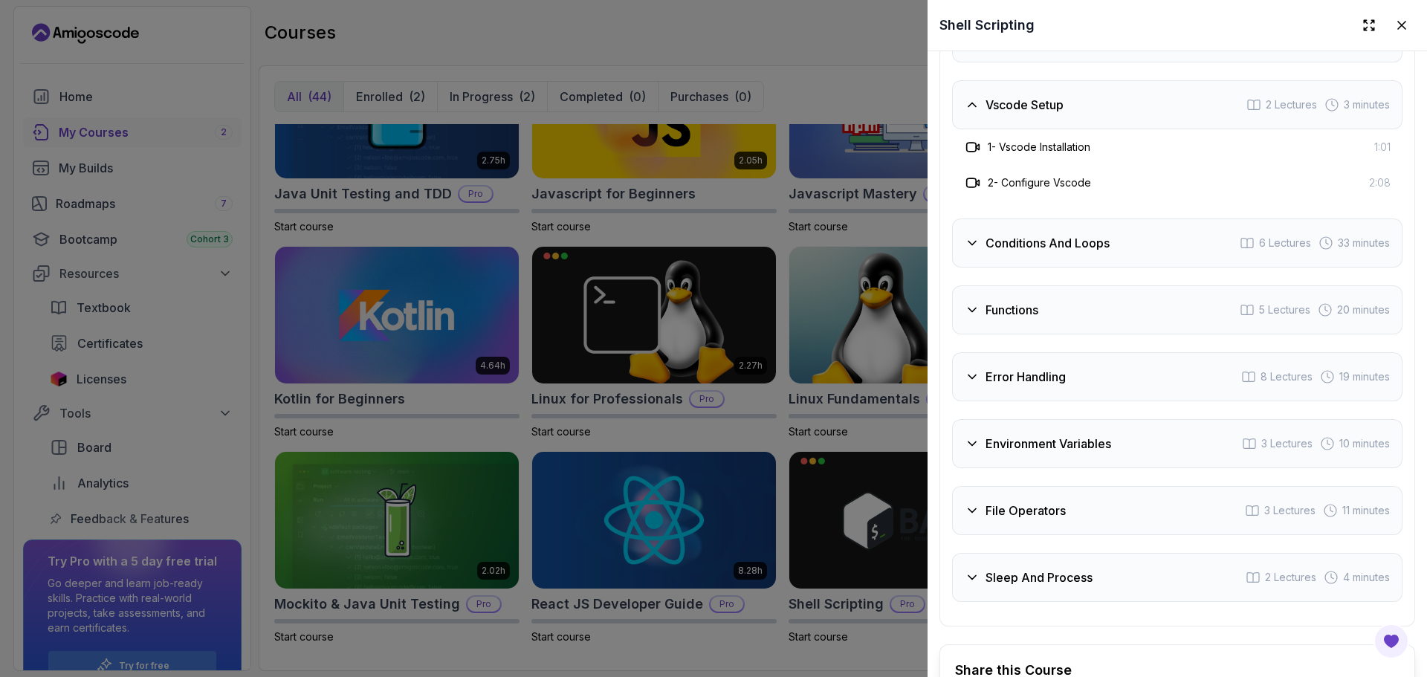
click at [1105, 247] on div "Conditions And Loops 6 Lectures 33 minutes" at bounding box center [1177, 243] width 450 height 49
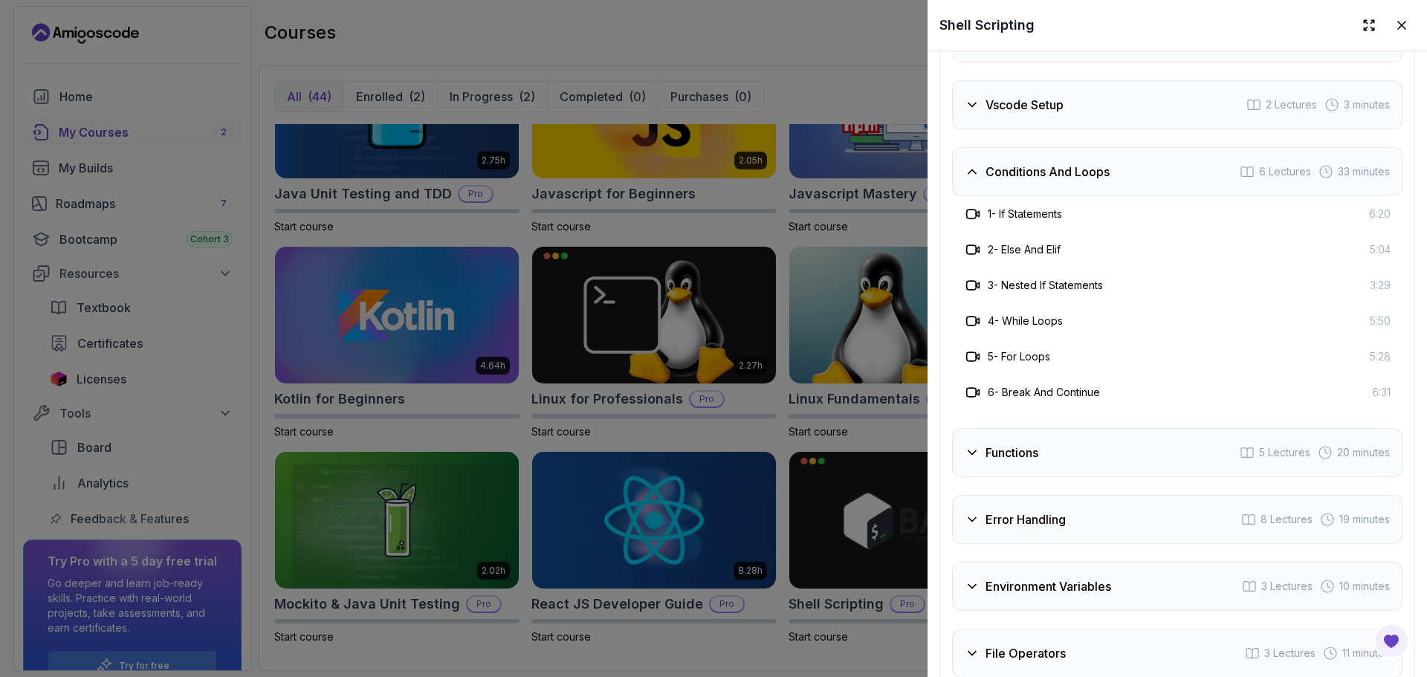
click at [1052, 463] on div "Functions 5 Lectures 20 minutes" at bounding box center [1177, 452] width 450 height 49
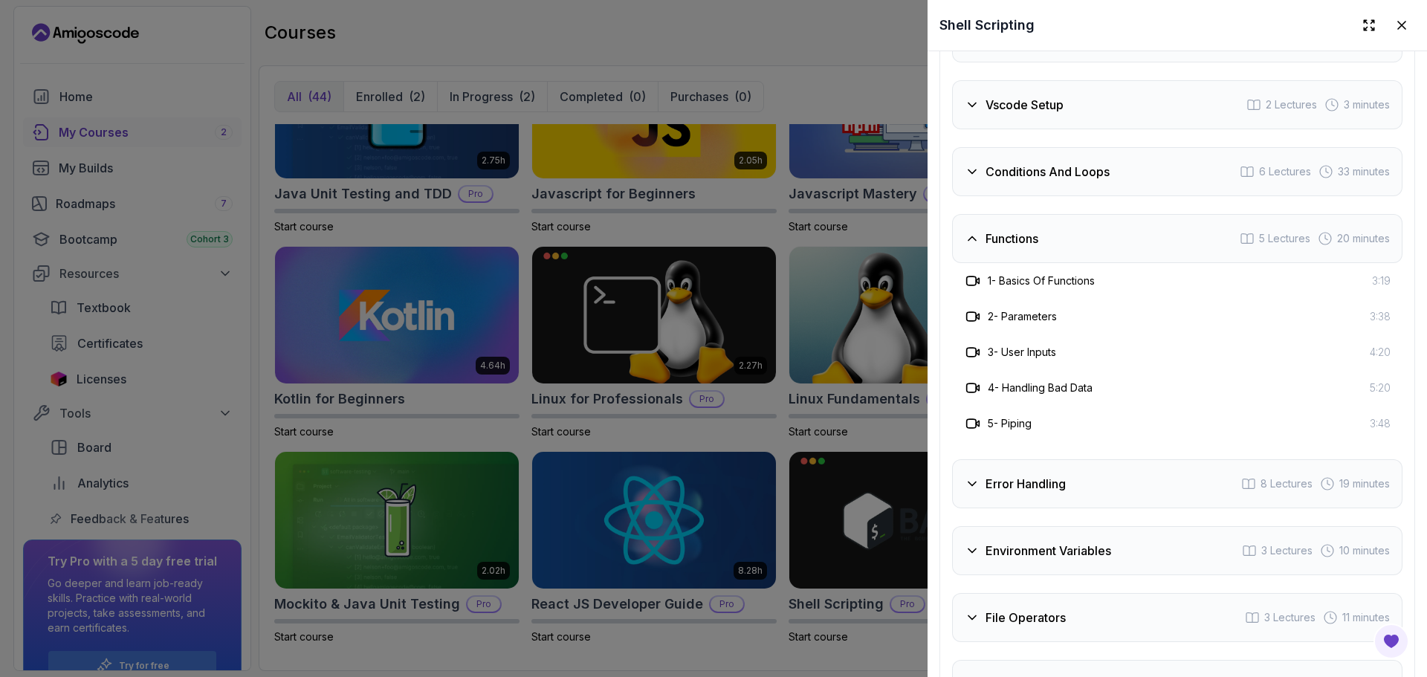
click at [1087, 482] on div "Error Handling 8 Lectures 19 minutes" at bounding box center [1177, 483] width 450 height 49
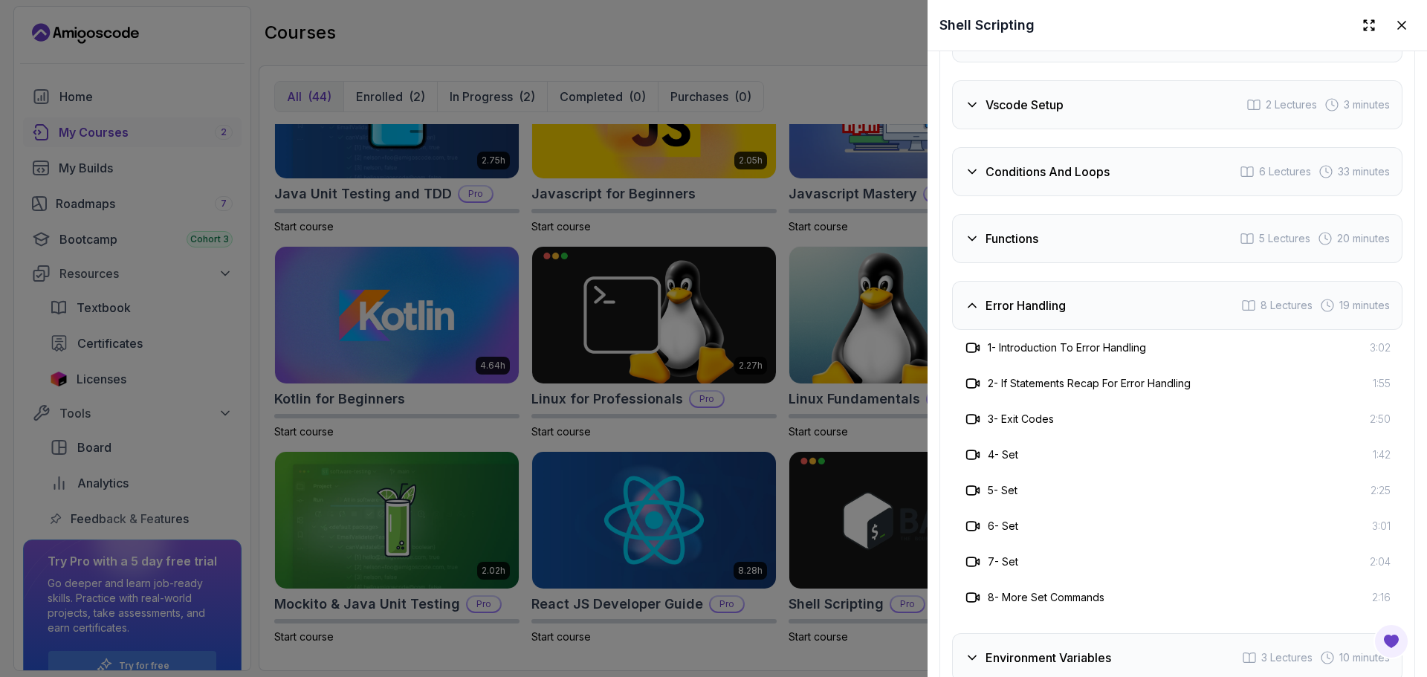
click at [1105, 653] on h3 "Environment Variables" at bounding box center [1049, 658] width 126 height 18
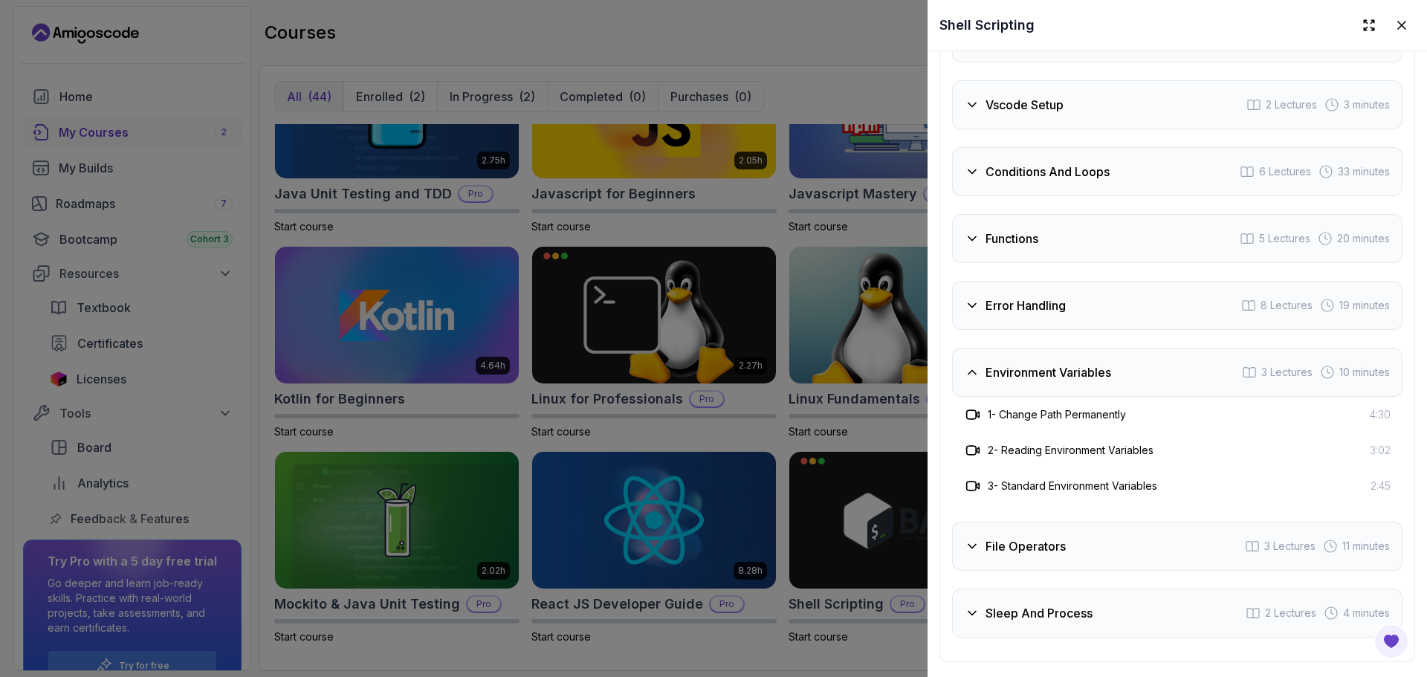
click at [1067, 624] on div "Sleep And Process 2 Lectures 4 minutes" at bounding box center [1177, 613] width 450 height 49
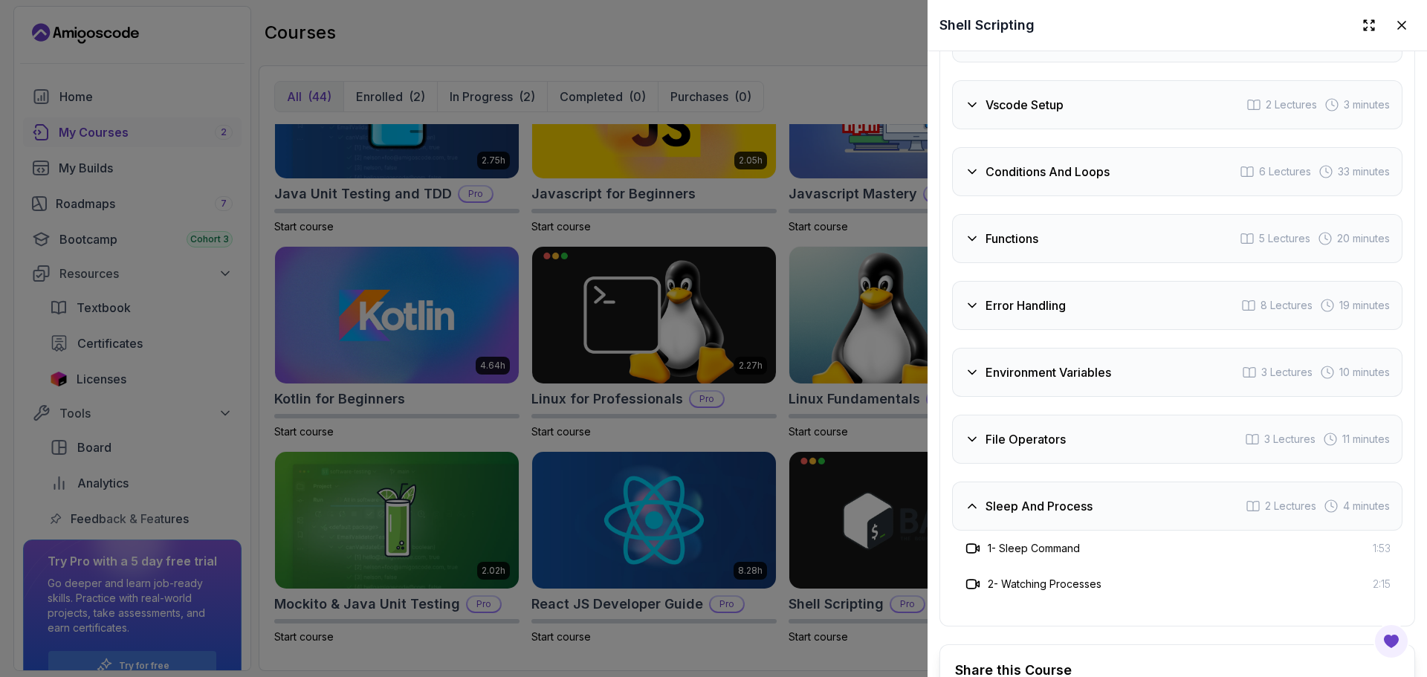
click at [1076, 447] on div "File Operators 3 Lectures 11 minutes" at bounding box center [1177, 439] width 450 height 49
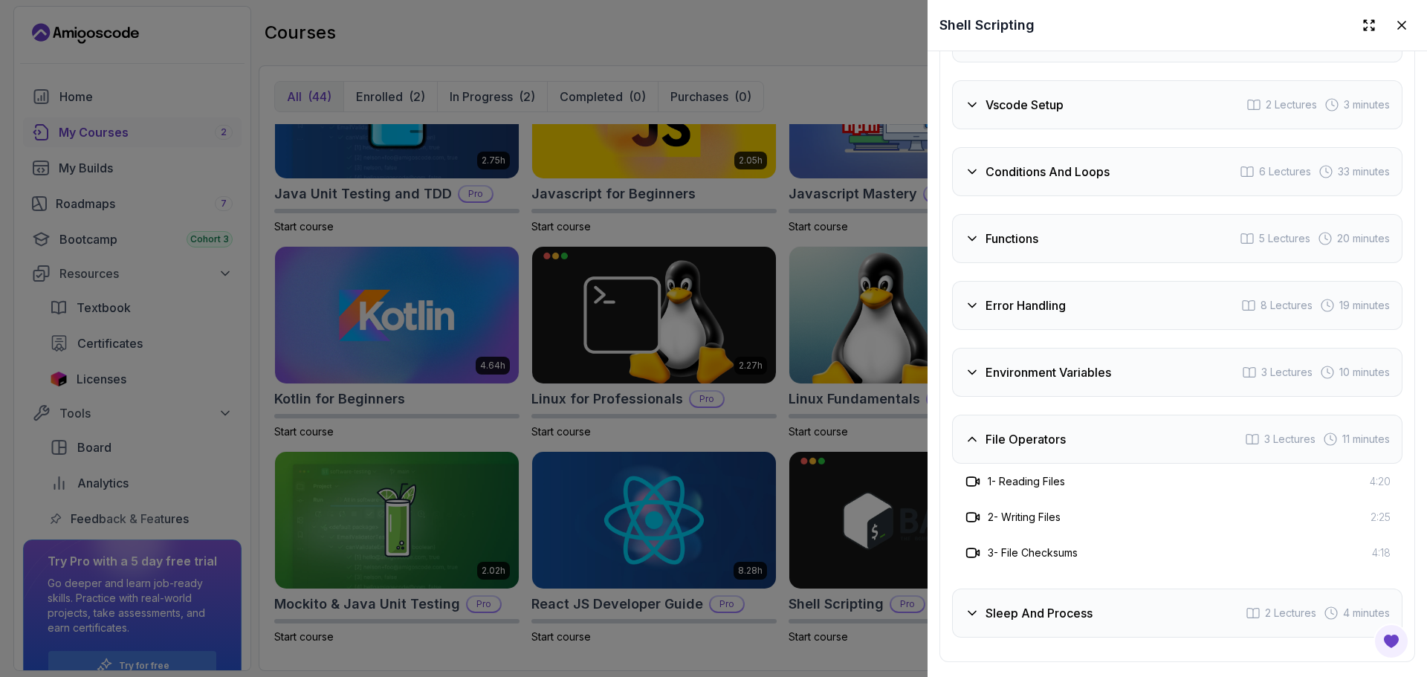
click at [848, 415] on div at bounding box center [713, 338] width 1427 height 677
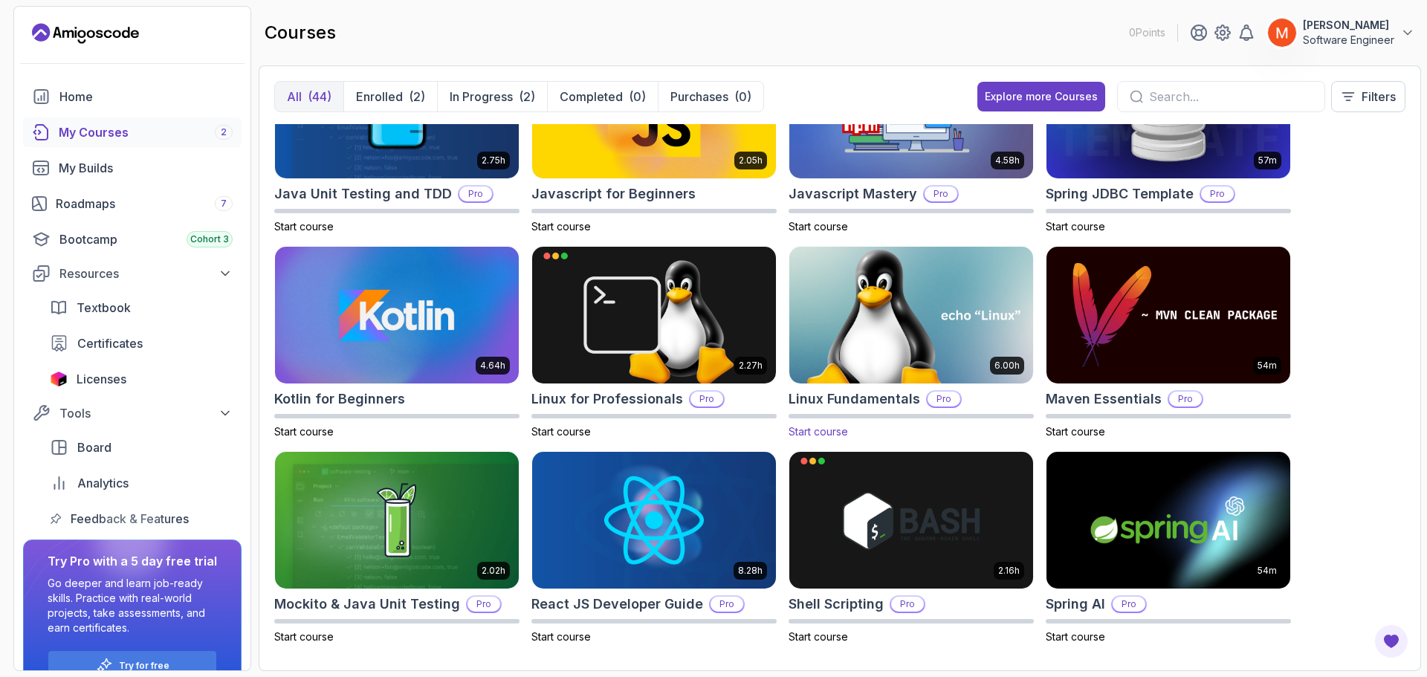
click at [838, 358] on img at bounding box center [911, 315] width 256 height 143
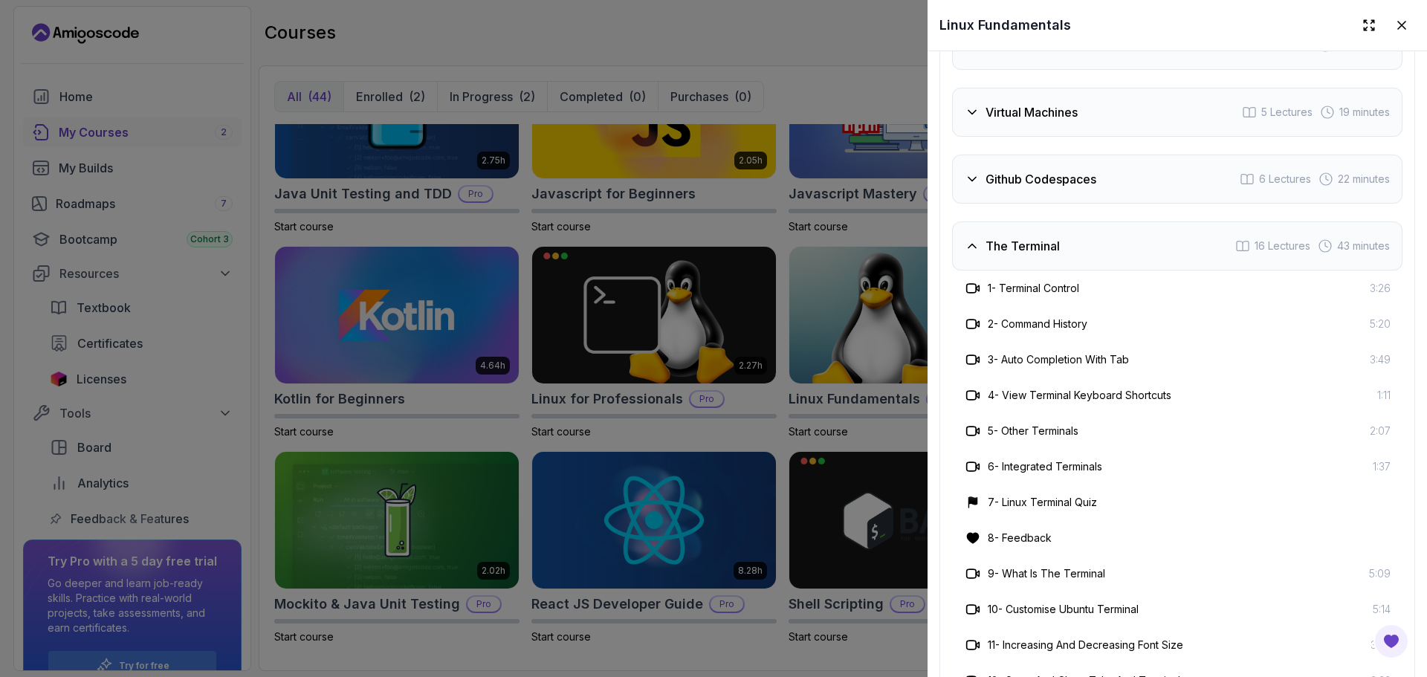
scroll to position [2885, 0]
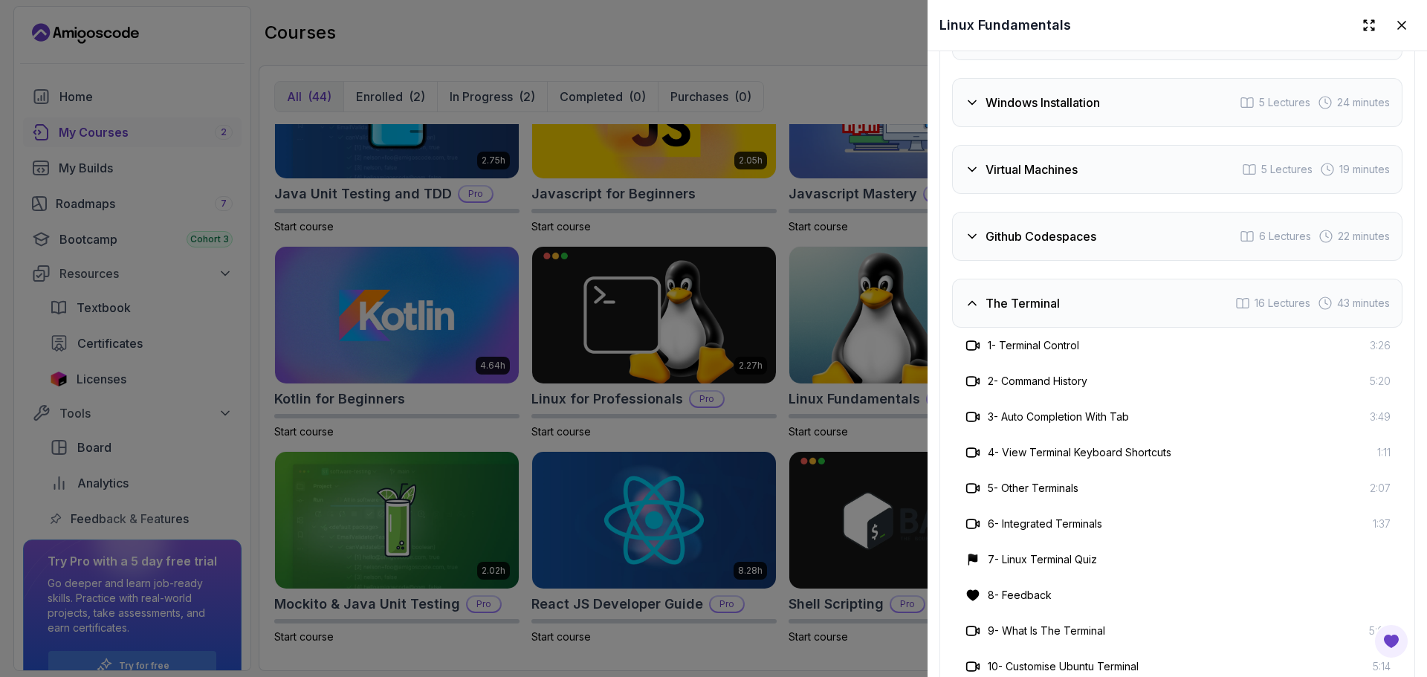
click at [995, 294] on h3 "The Terminal" at bounding box center [1023, 303] width 74 height 18
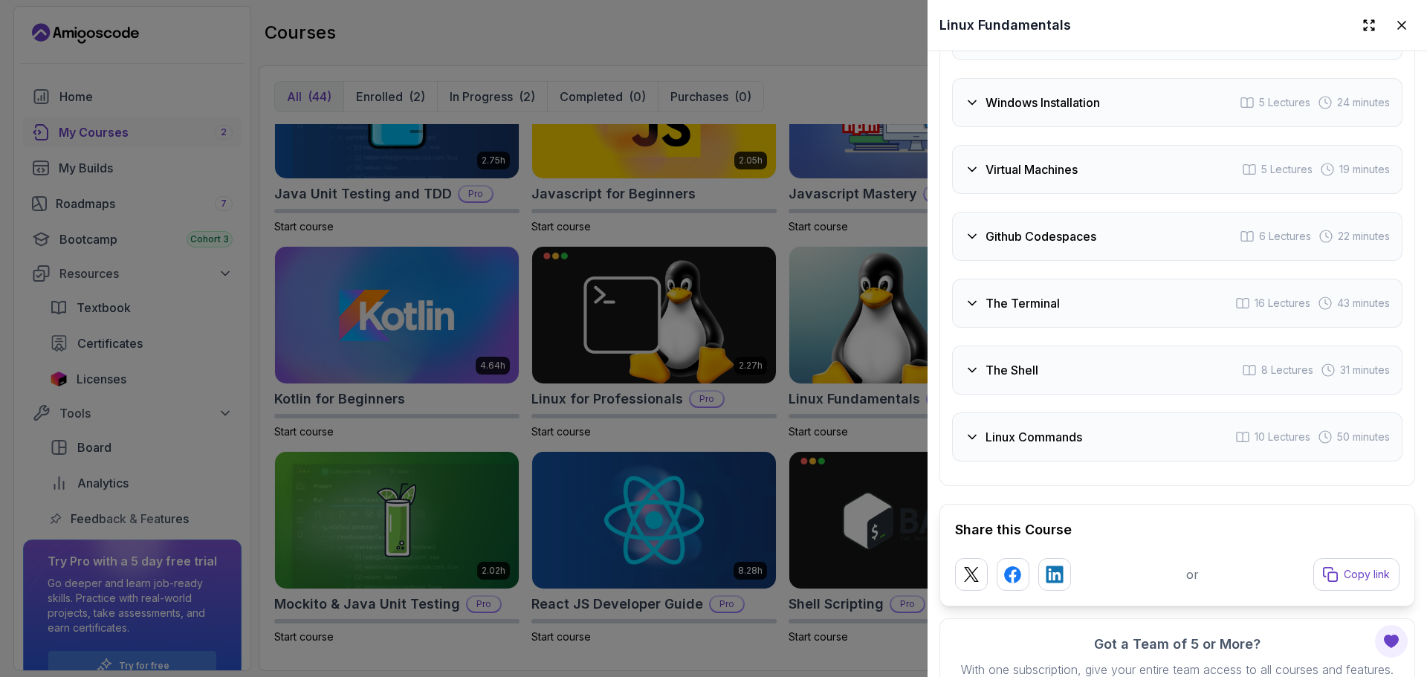
click at [1250, 373] on div "The Shell 8 Lectures 31 minutes" at bounding box center [1177, 370] width 450 height 49
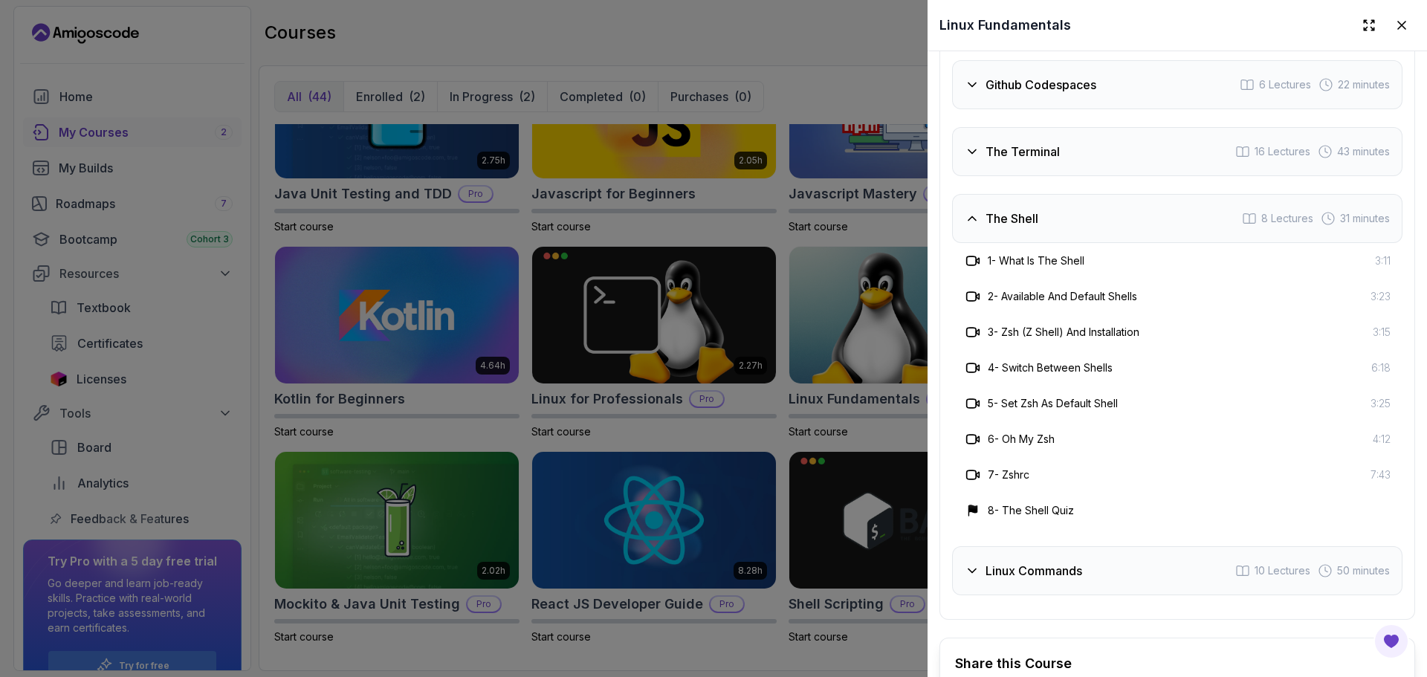
scroll to position [3064, 0]
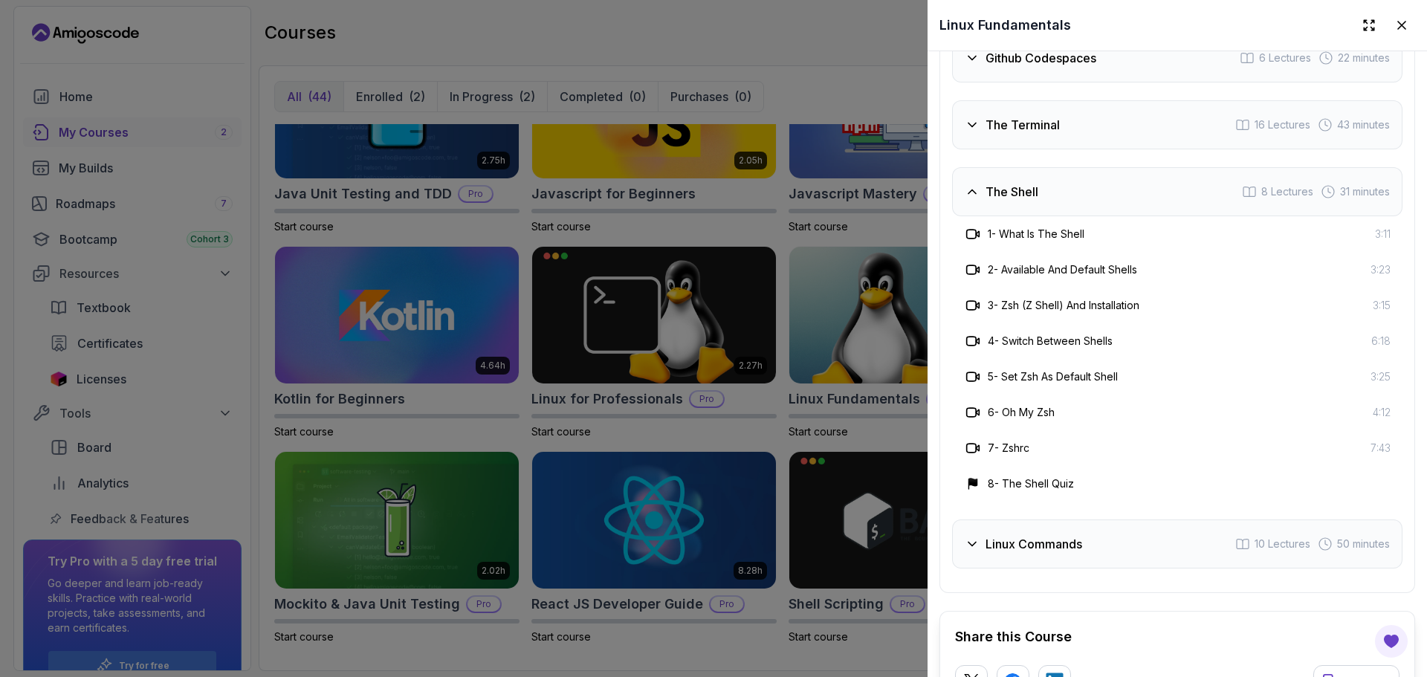
click at [1052, 170] on div "The Shell 8 Lectures 31 minutes" at bounding box center [1177, 191] width 450 height 49
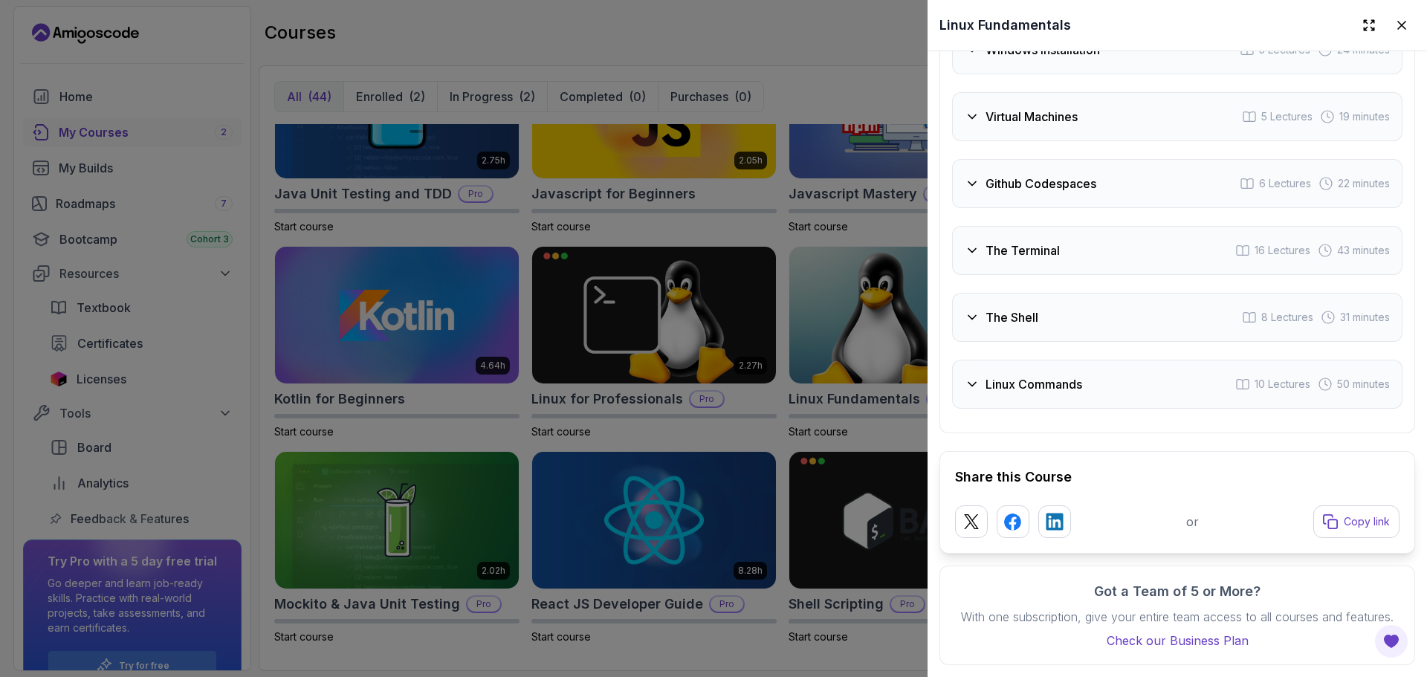
scroll to position [2950, 0]
click at [1007, 375] on h3 "Linux Commands" at bounding box center [1034, 384] width 97 height 18
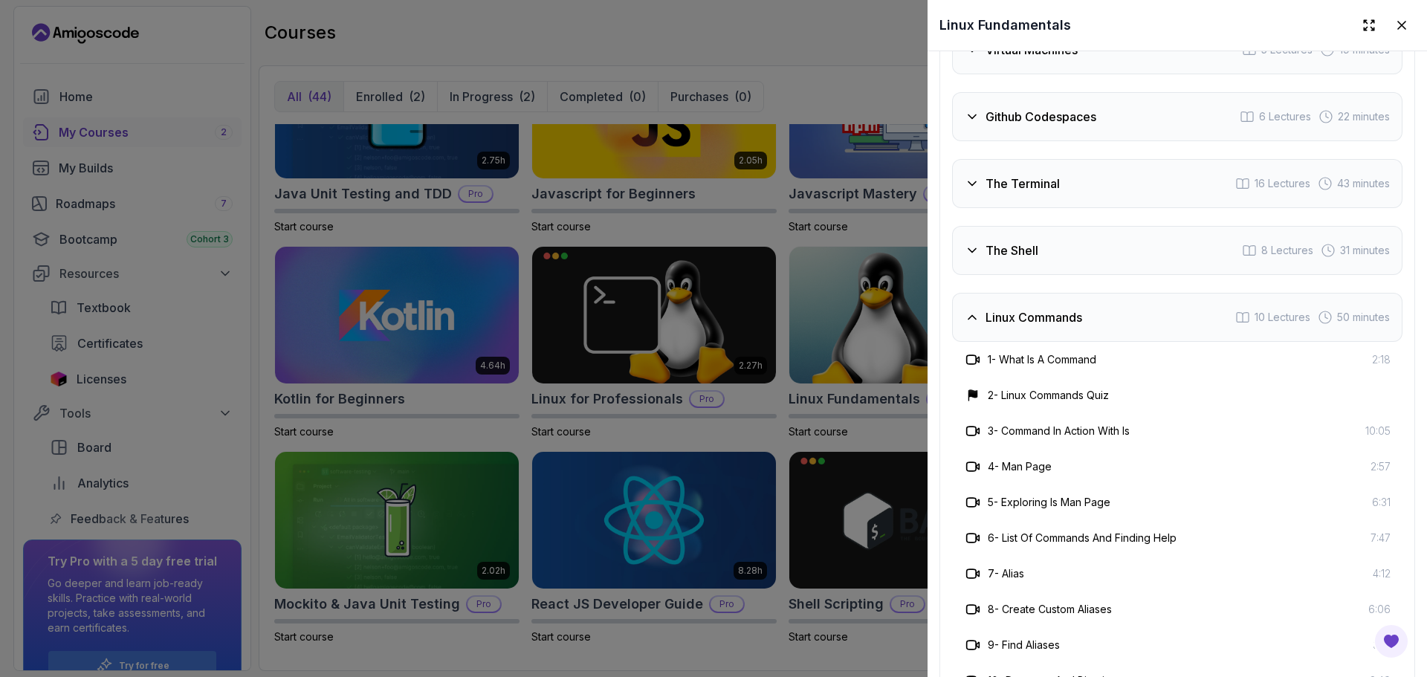
scroll to position [2960, 0]
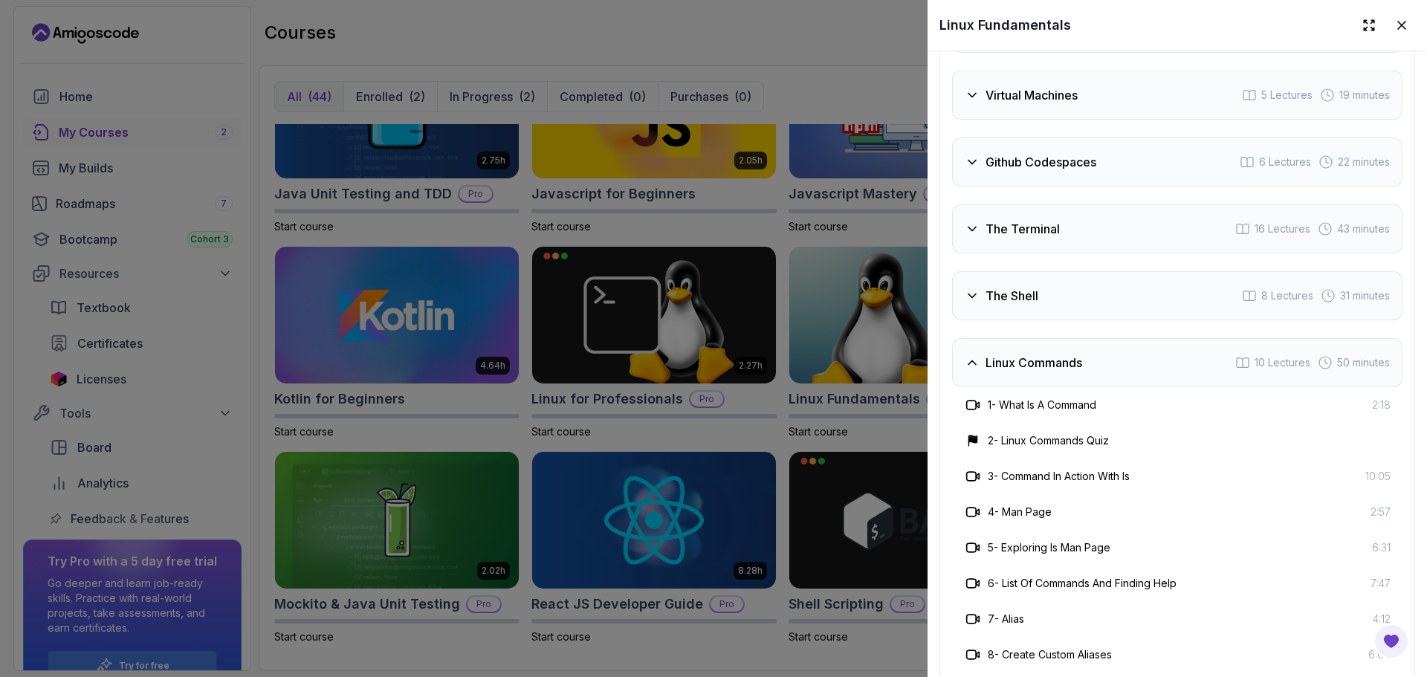
click at [1032, 387] on div "1 - What Is A Command 2:18" at bounding box center [1177, 405] width 450 height 36
click at [1025, 363] on h3 "Linux Commands" at bounding box center [1034, 363] width 97 height 18
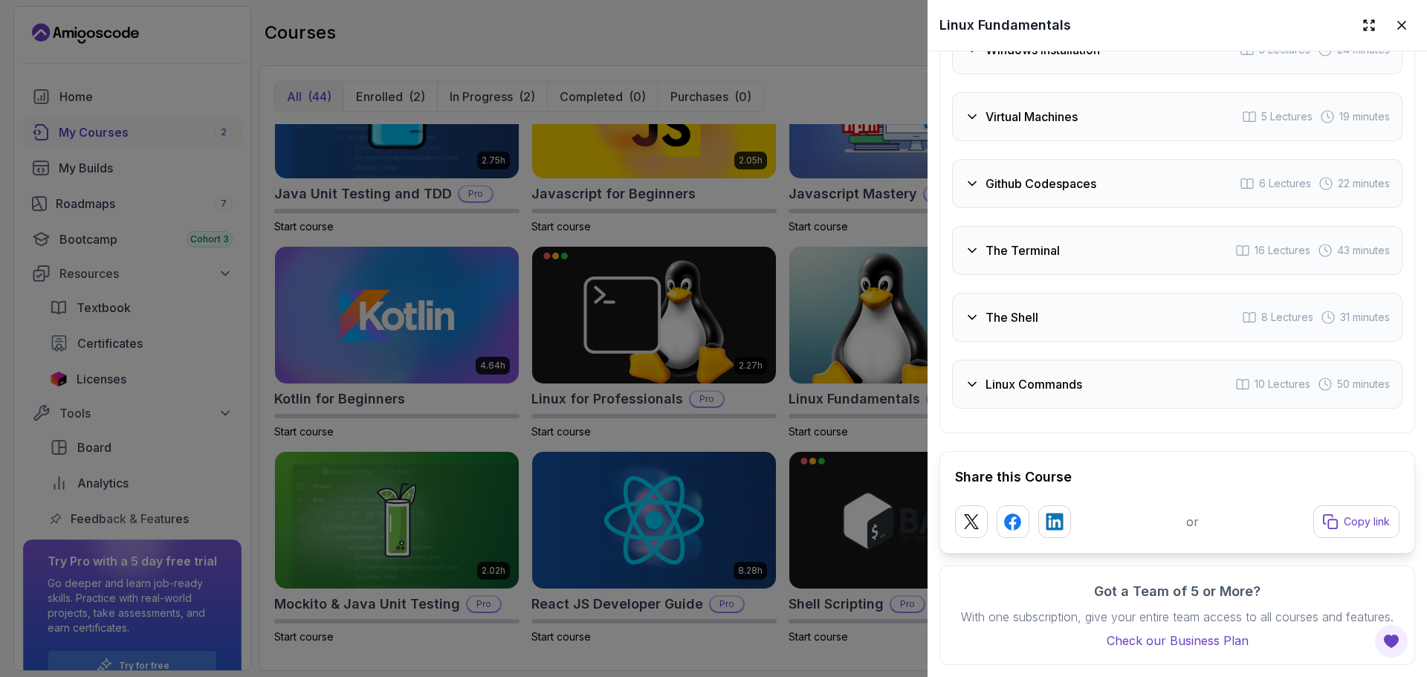
scroll to position [2506, 0]
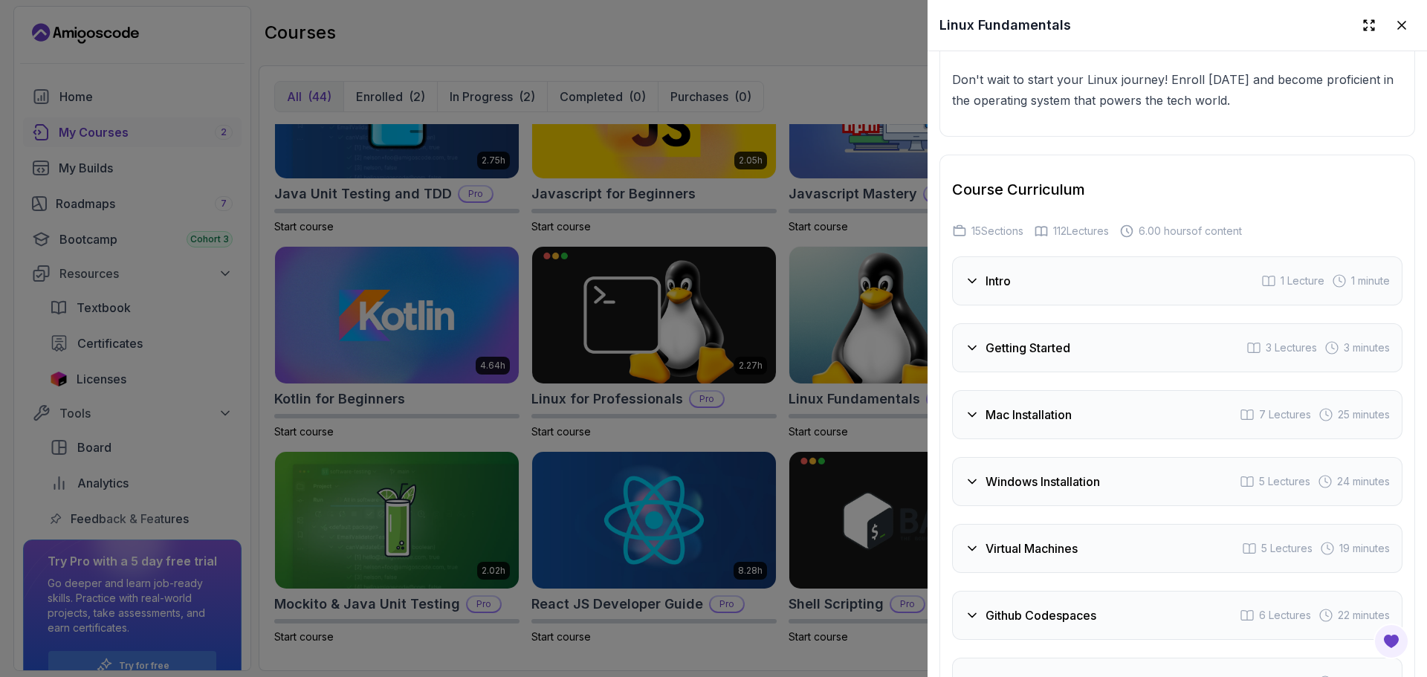
click at [870, 381] on div at bounding box center [713, 338] width 1427 height 677
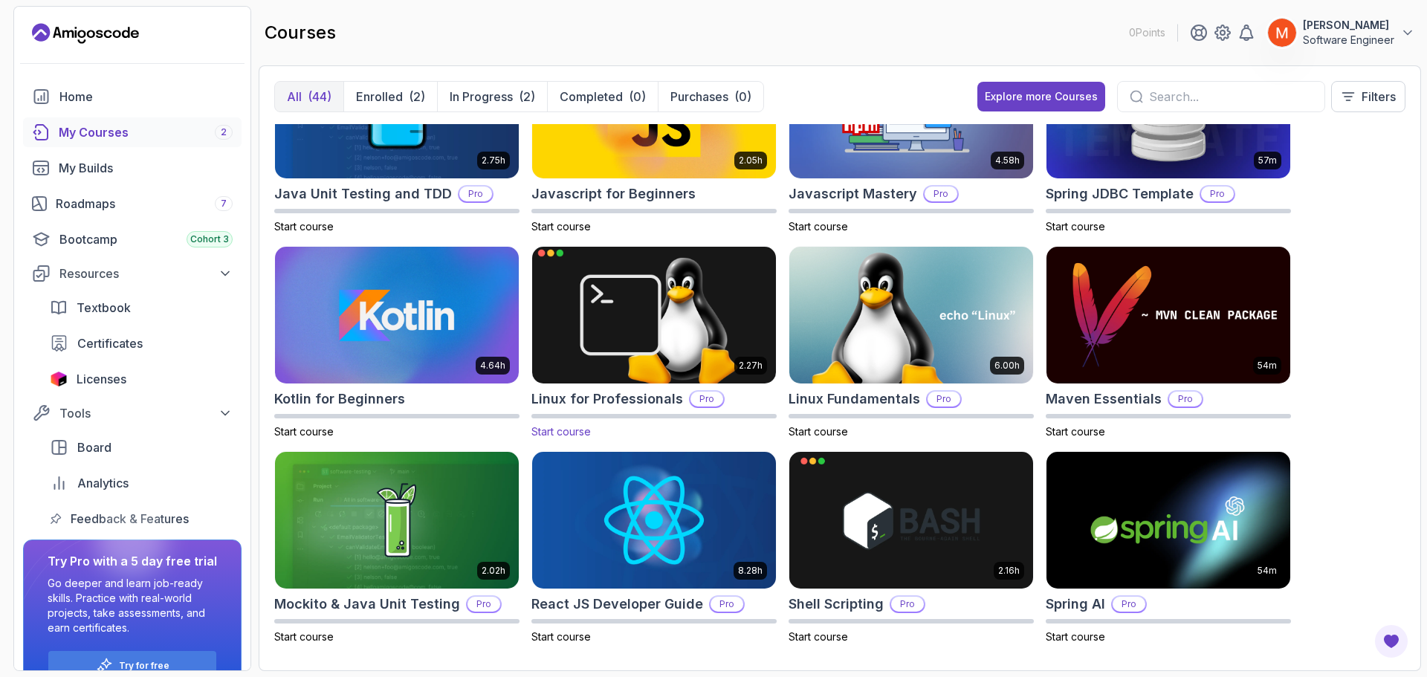
click at [716, 361] on img at bounding box center [654, 315] width 256 height 143
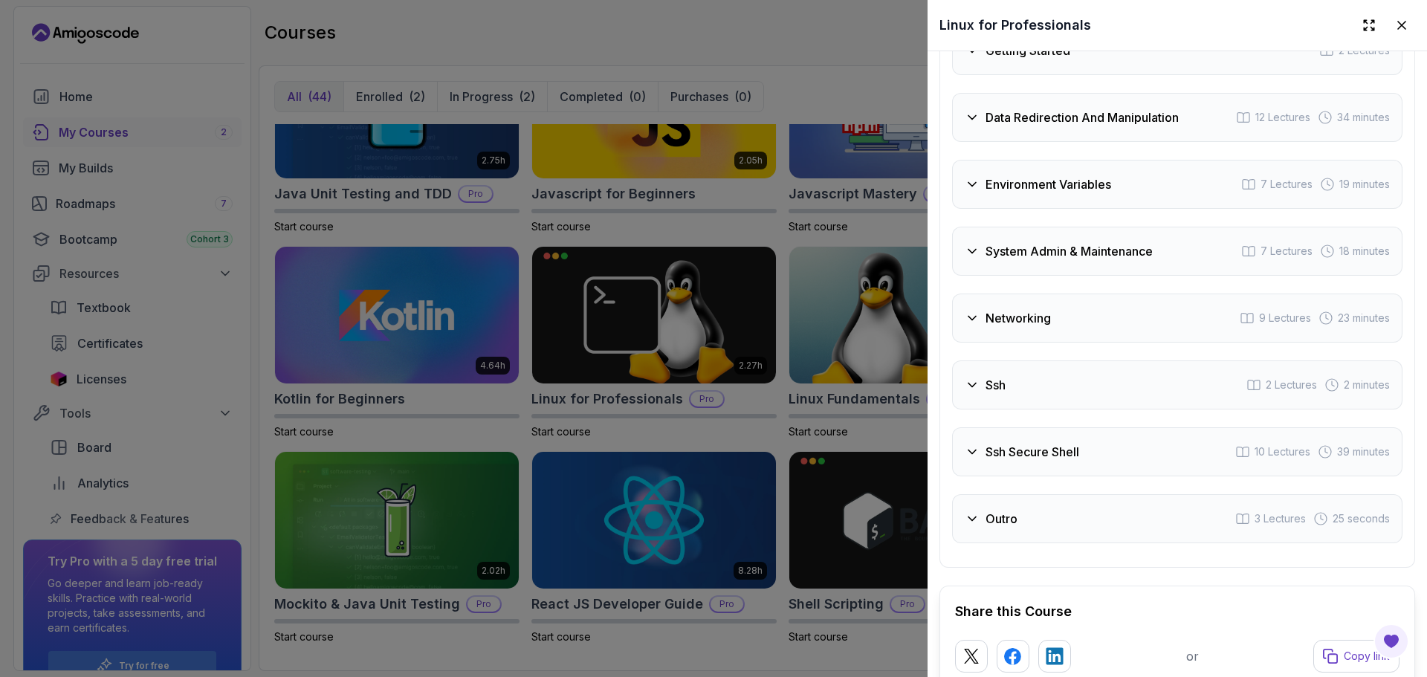
scroll to position [2805, 0]
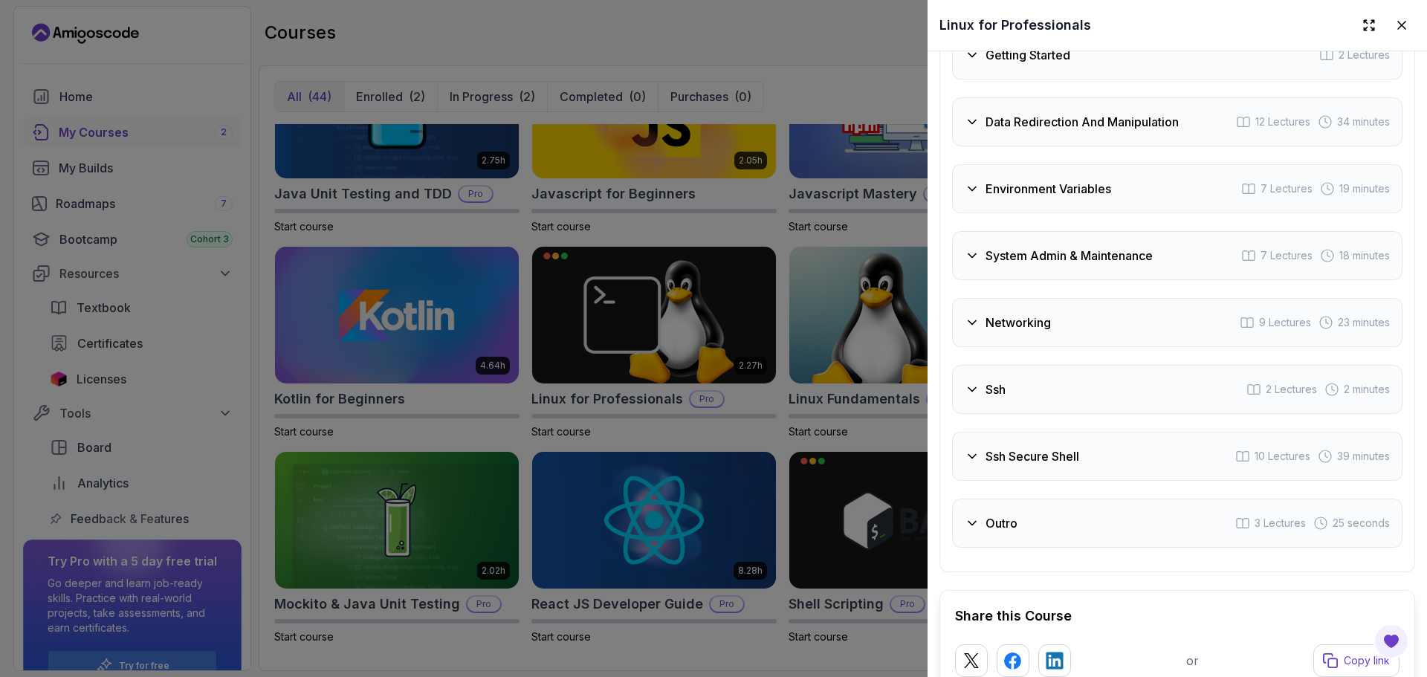
click at [1082, 120] on h3 "Data Redirection And Manipulation" at bounding box center [1082, 122] width 193 height 18
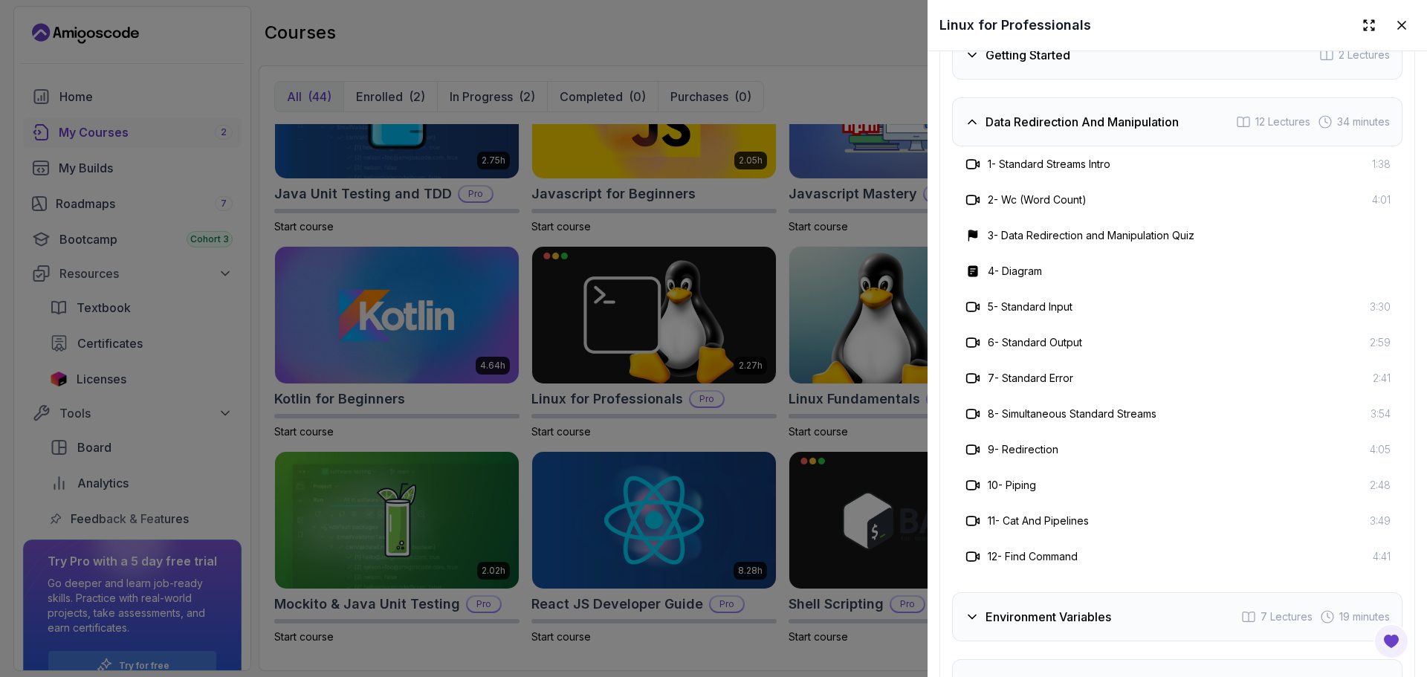
click at [1095, 122] on h3 "Data Redirection And Manipulation" at bounding box center [1082, 122] width 193 height 18
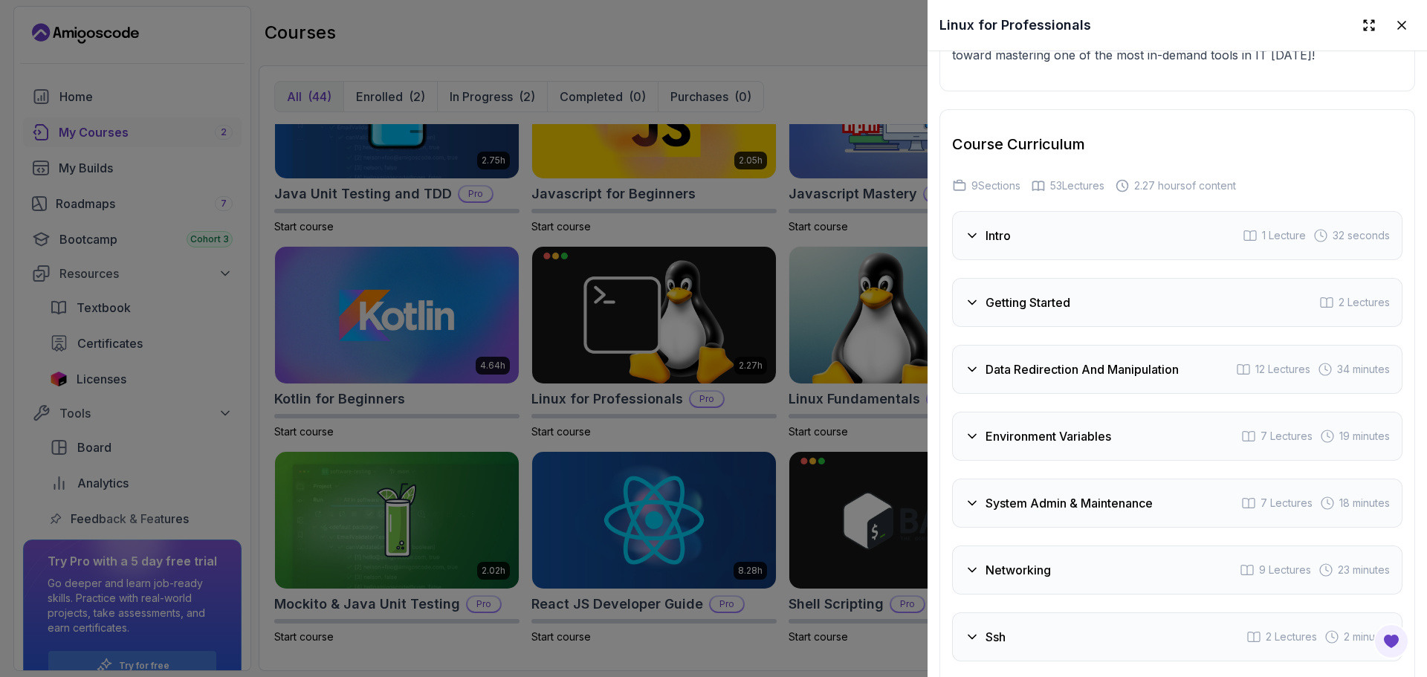
scroll to position [2561, 0]
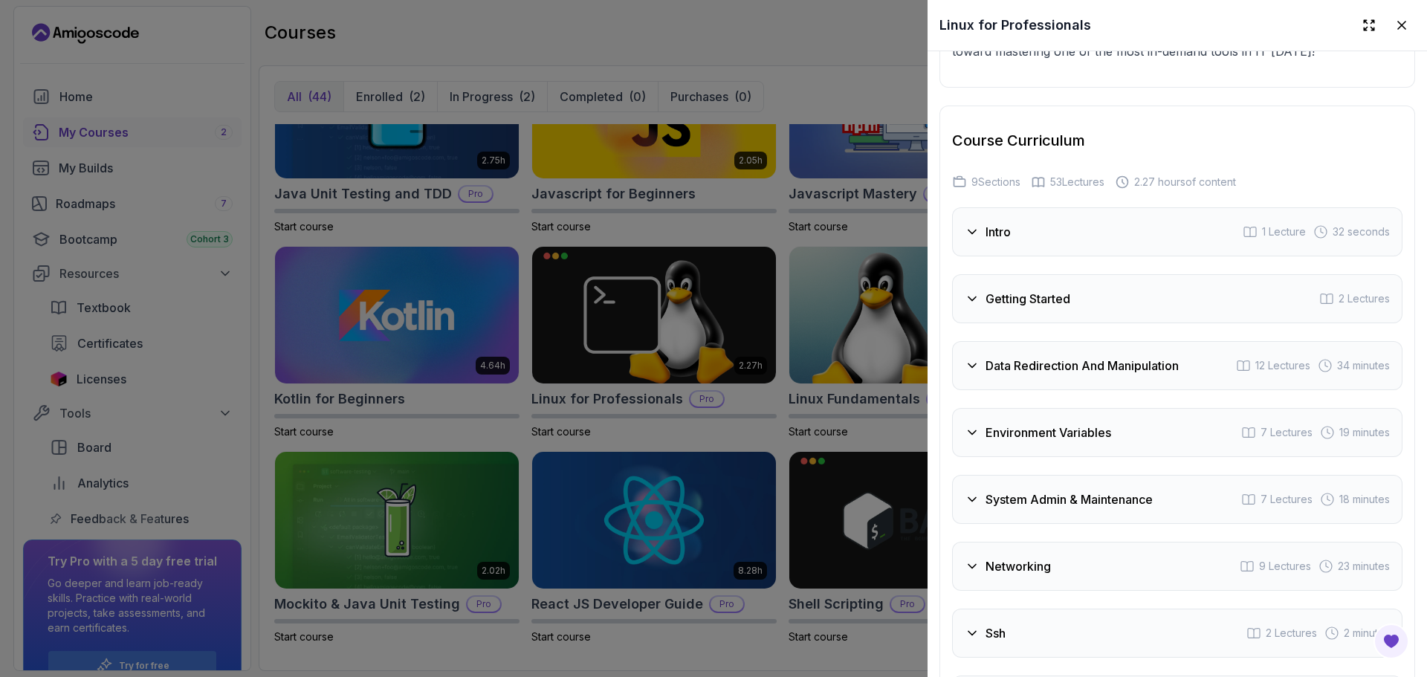
click at [1090, 220] on div "Intro 1 Lecture 32 seconds" at bounding box center [1177, 231] width 450 height 49
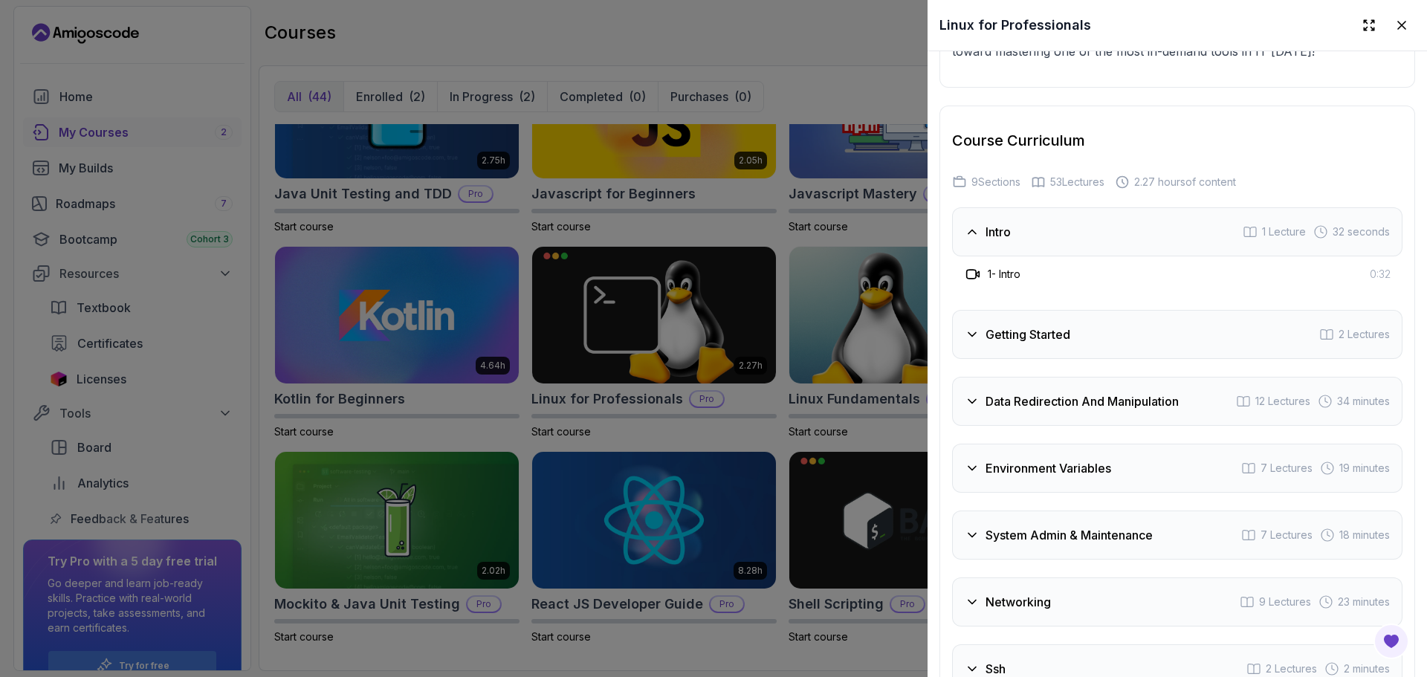
click at [1090, 220] on div "Intro 1 Lecture 32 seconds" at bounding box center [1177, 231] width 450 height 49
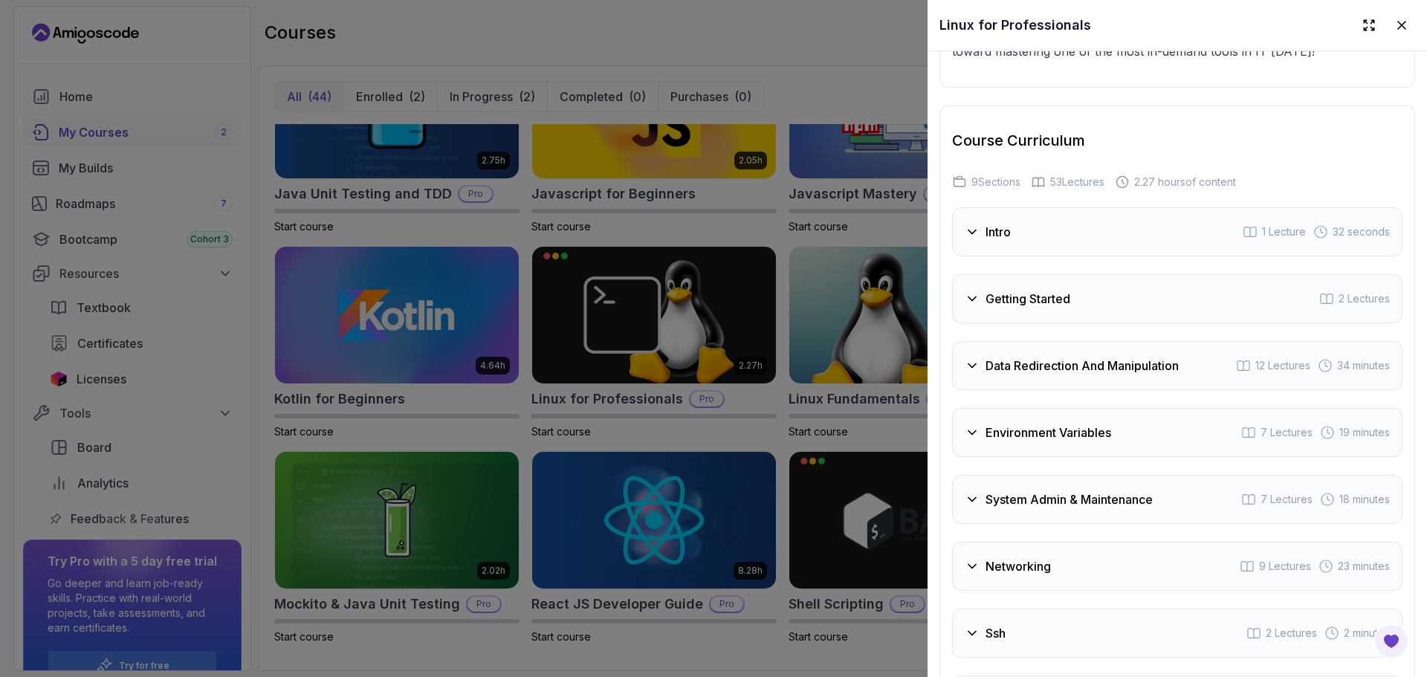
click at [1100, 274] on div "Getting Started 2 Lectures" at bounding box center [1177, 298] width 450 height 49
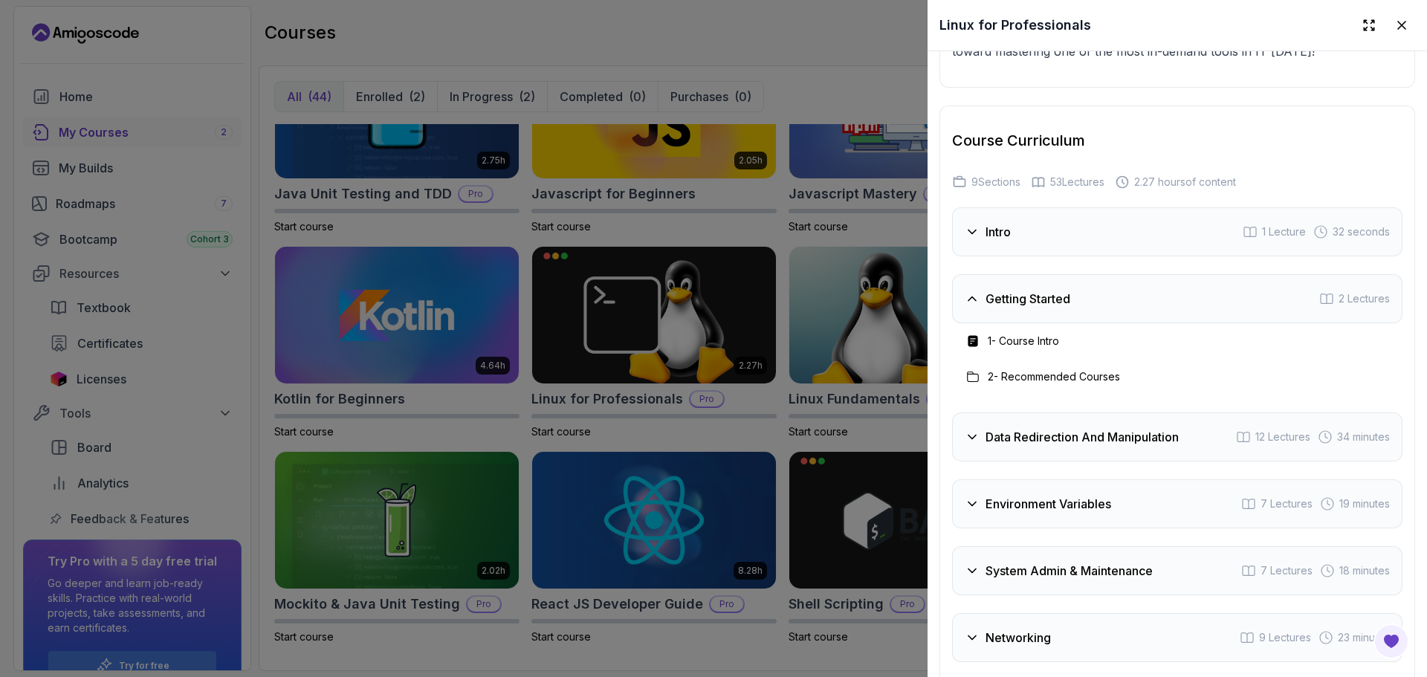
click at [1100, 274] on div "Getting Started 2 Lectures" at bounding box center [1177, 298] width 450 height 49
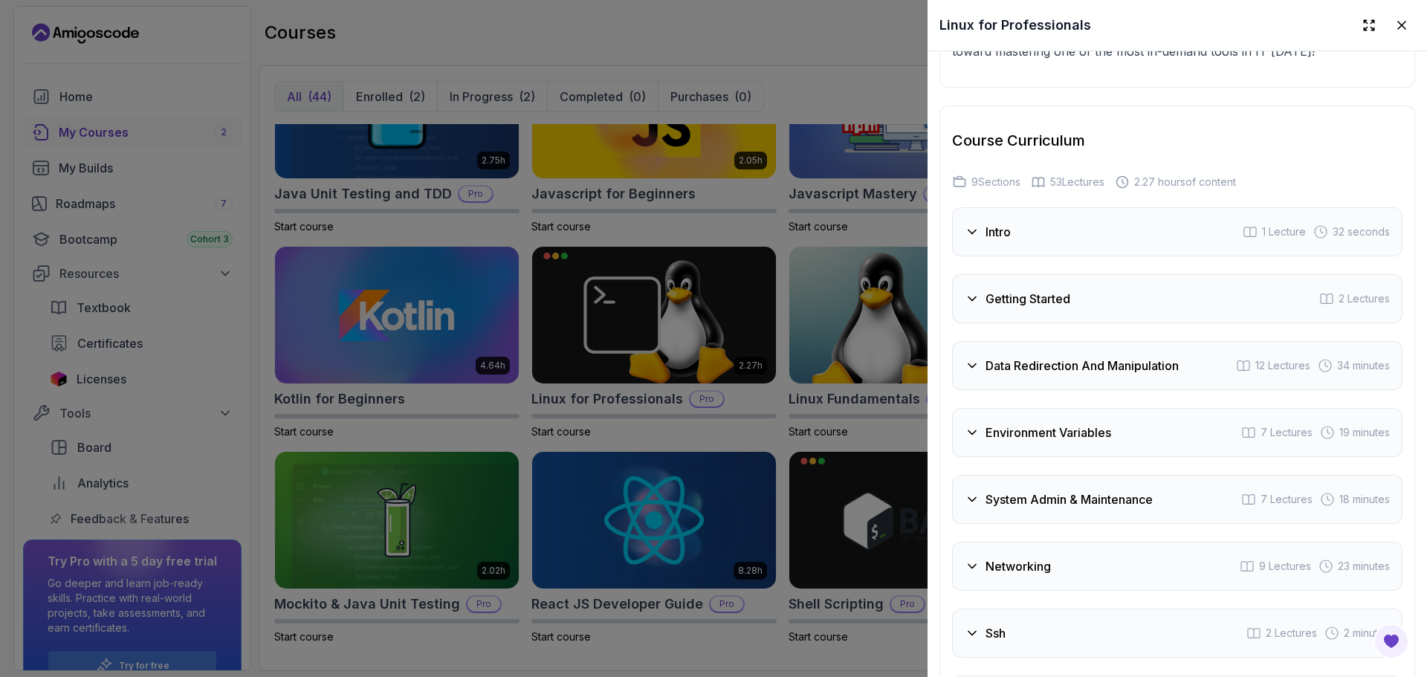
click at [1193, 411] on div "Environment Variables 7 Lectures 19 minutes" at bounding box center [1177, 432] width 450 height 49
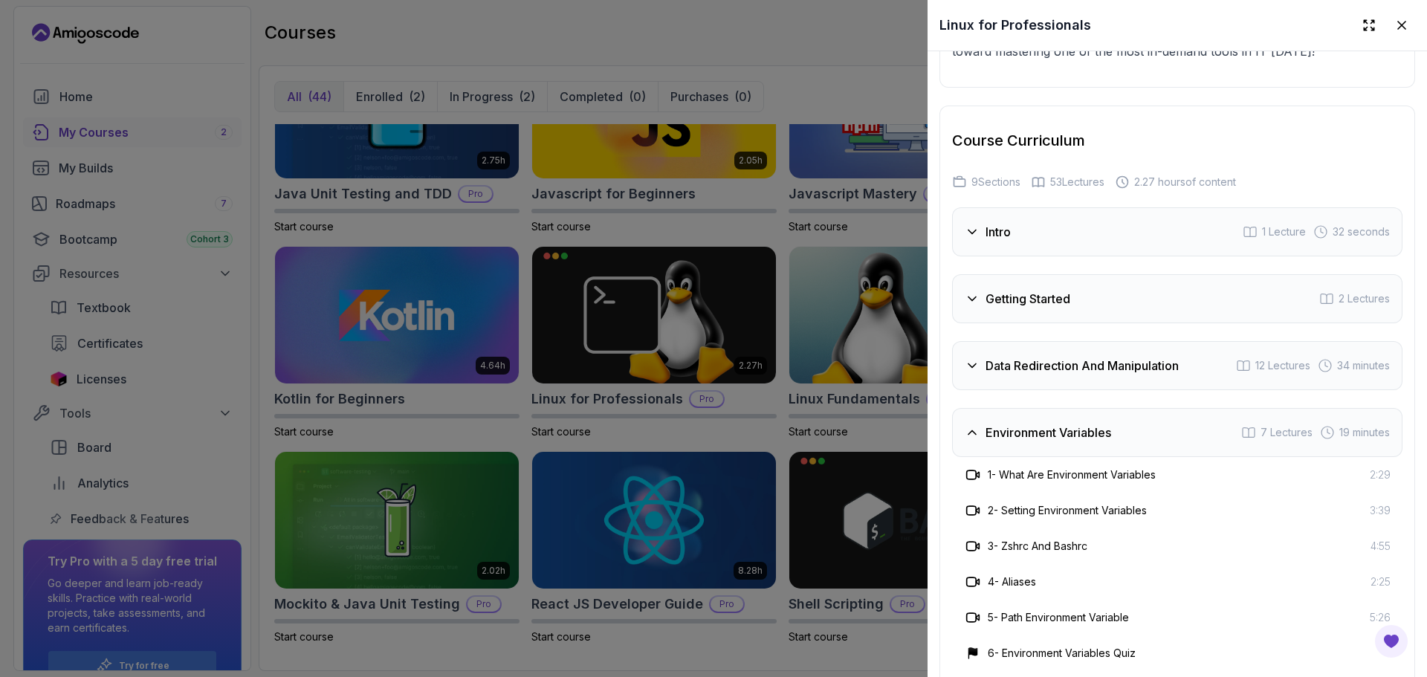
click at [1193, 411] on div "Environment Variables 7 Lectures 19 minutes" at bounding box center [1177, 432] width 450 height 49
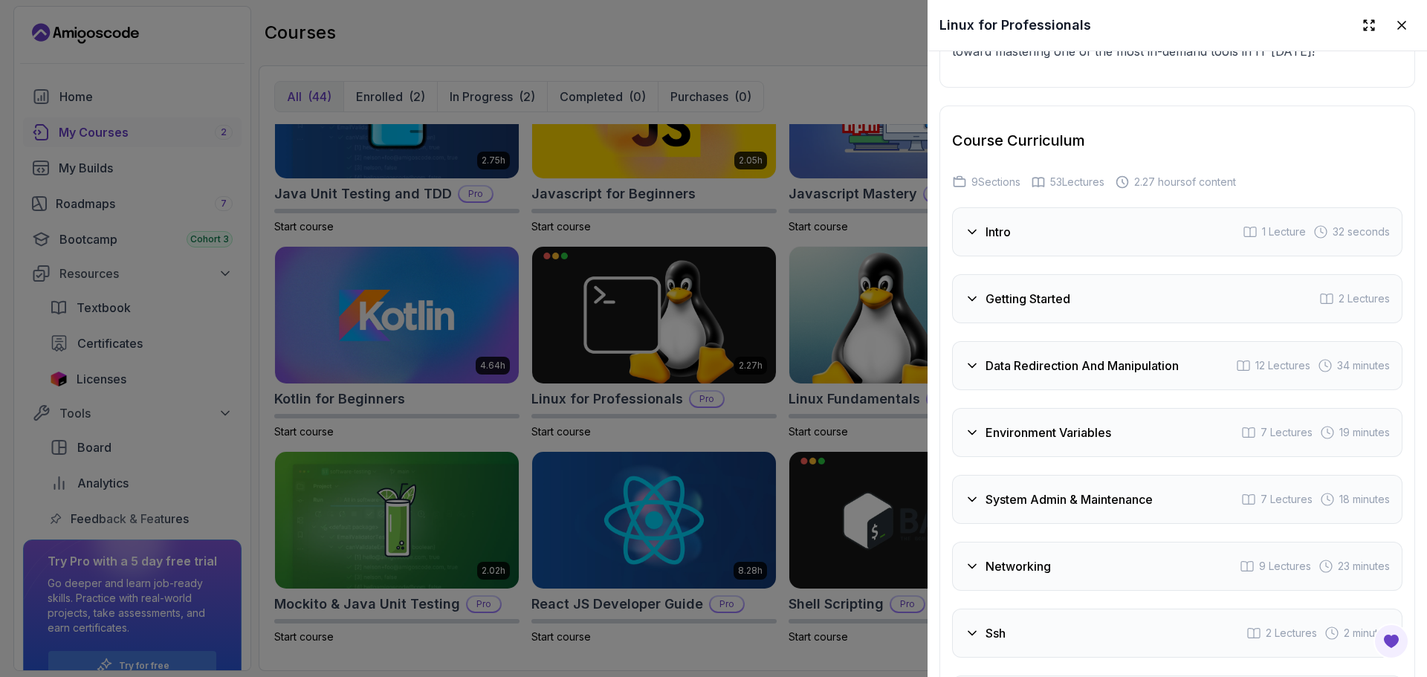
click at [1246, 526] on div "Intro 1 Lecture 32 seconds Getting Started 2 Lectures Data Redirection And Mani…" at bounding box center [1177, 499] width 450 height 584
click at [1209, 503] on div "System Admin & Maintenance 7 Lectures 18 minutes" at bounding box center [1177, 499] width 450 height 49
click at [1198, 549] on div "Networking 9 Lectures 23 minutes" at bounding box center [1177, 566] width 450 height 49
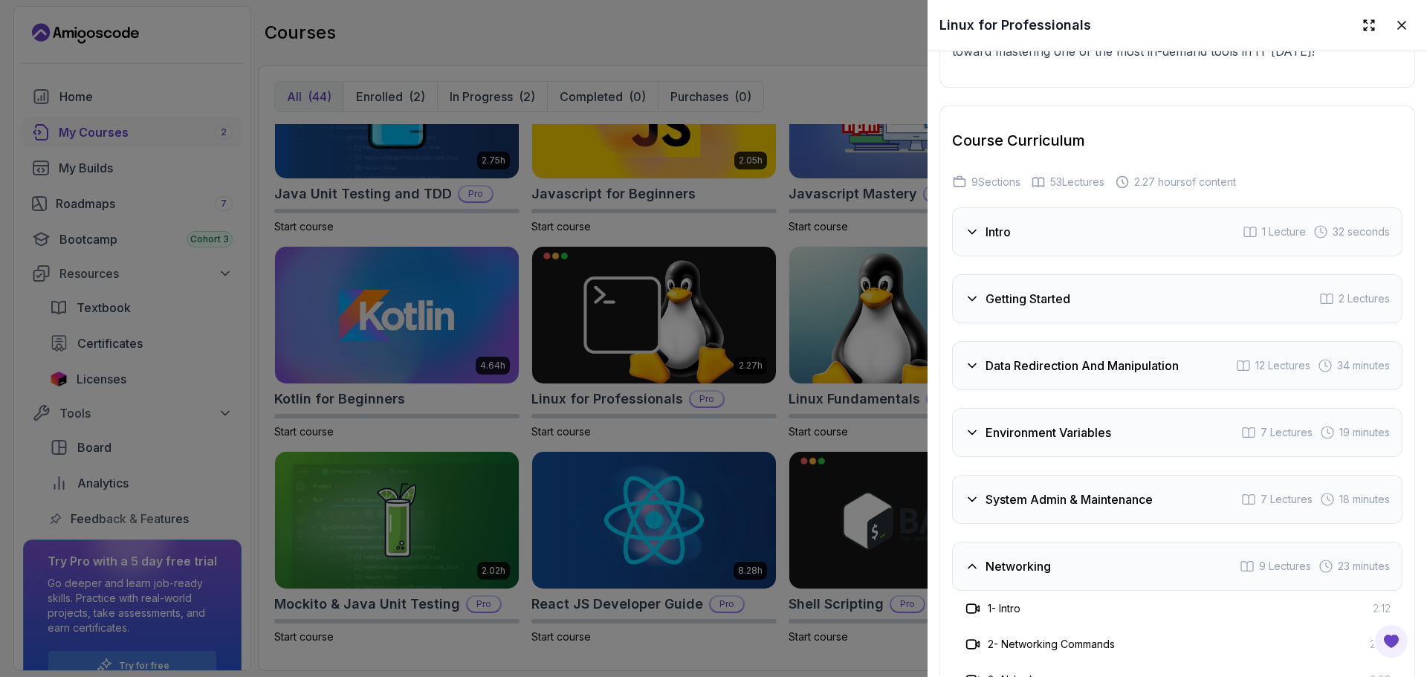
click at [1102, 609] on div "1 - Intro 2:12" at bounding box center [1177, 609] width 427 height 18
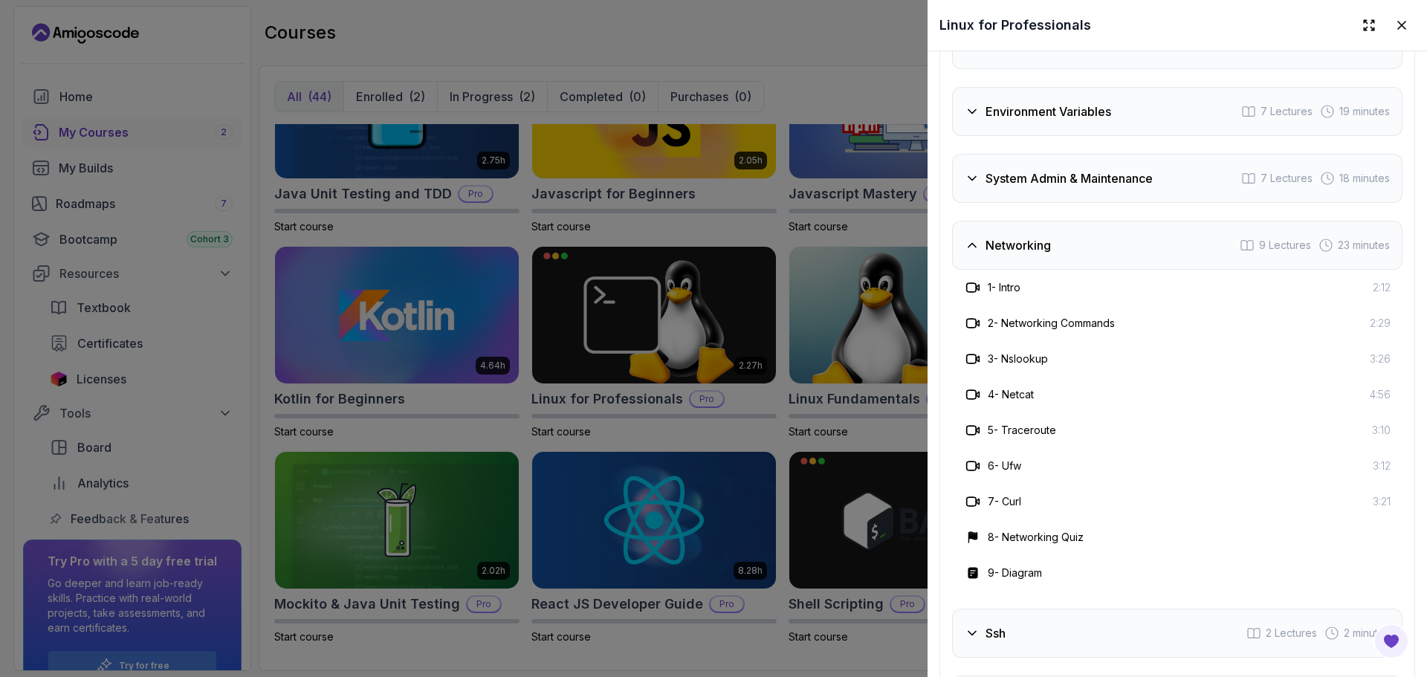
scroll to position [2891, 0]
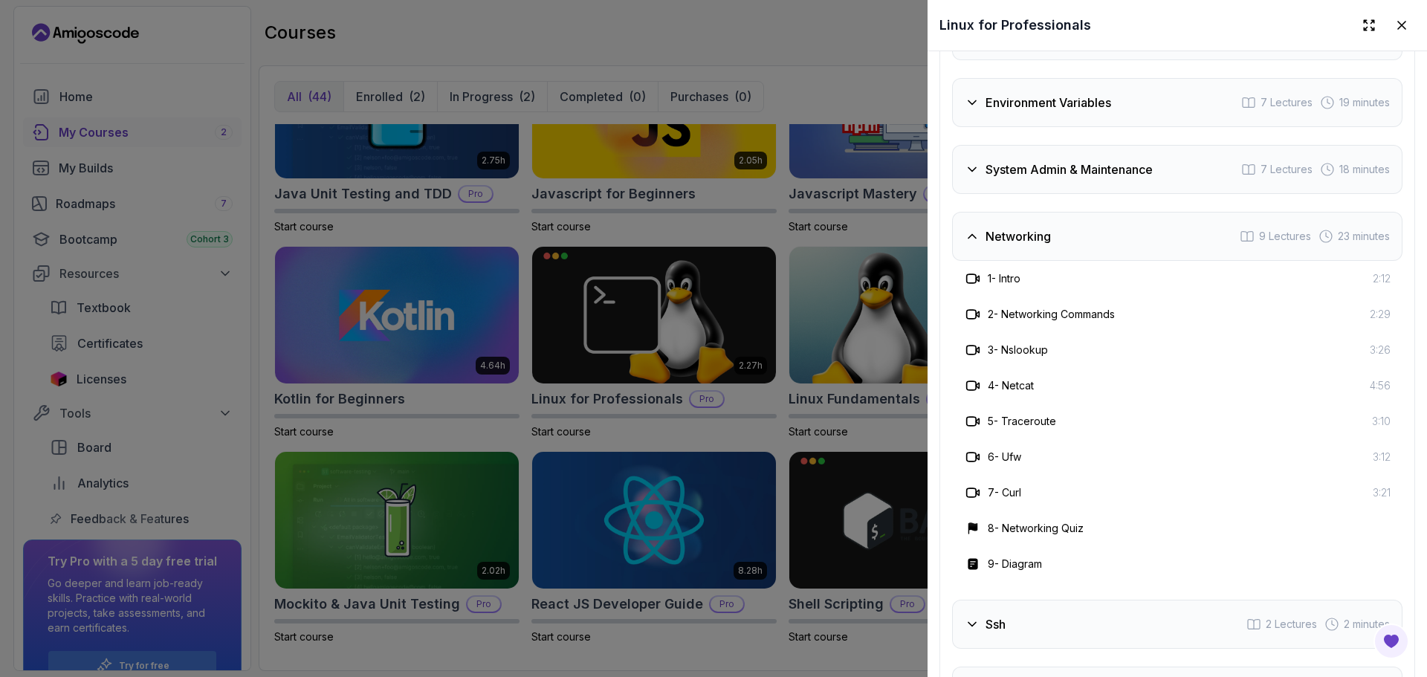
click at [1071, 233] on div "Networking 9 Lectures 23 minutes" at bounding box center [1177, 236] width 450 height 49
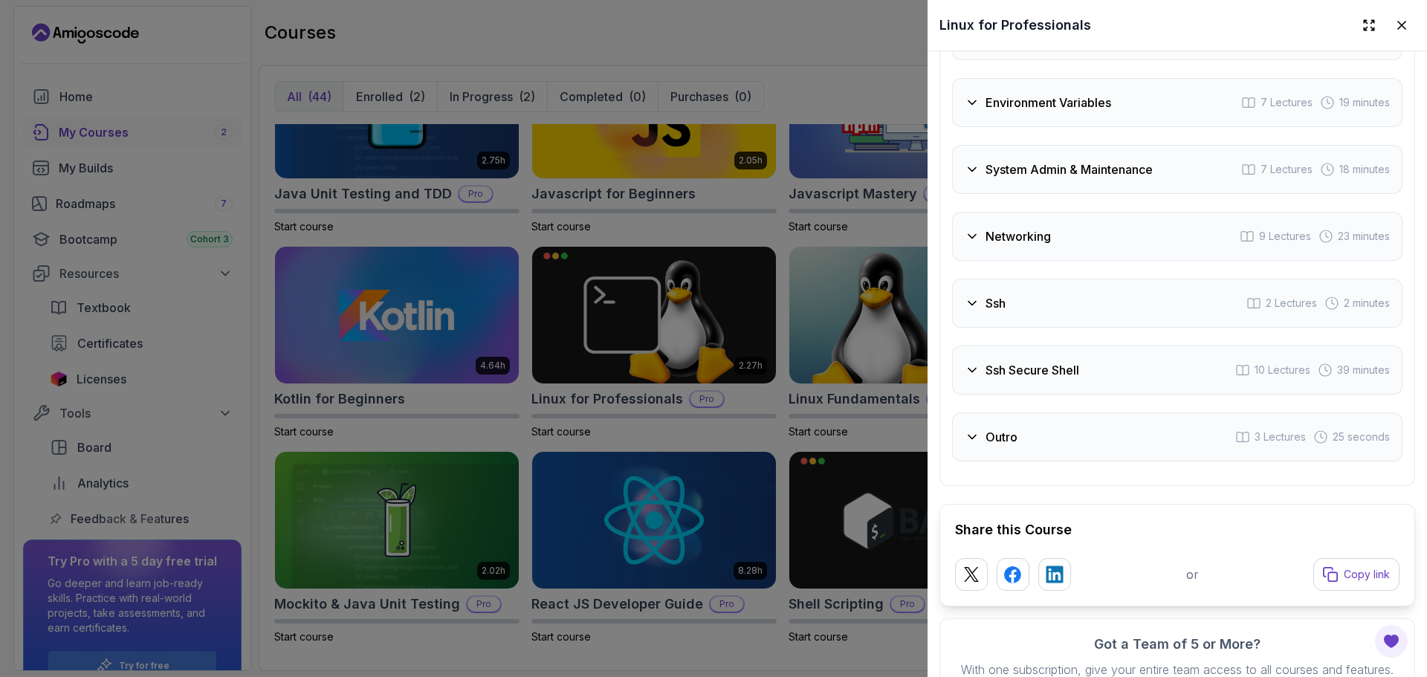
click at [1093, 297] on div "Ssh 2 Lectures 2 minutes" at bounding box center [1177, 303] width 450 height 49
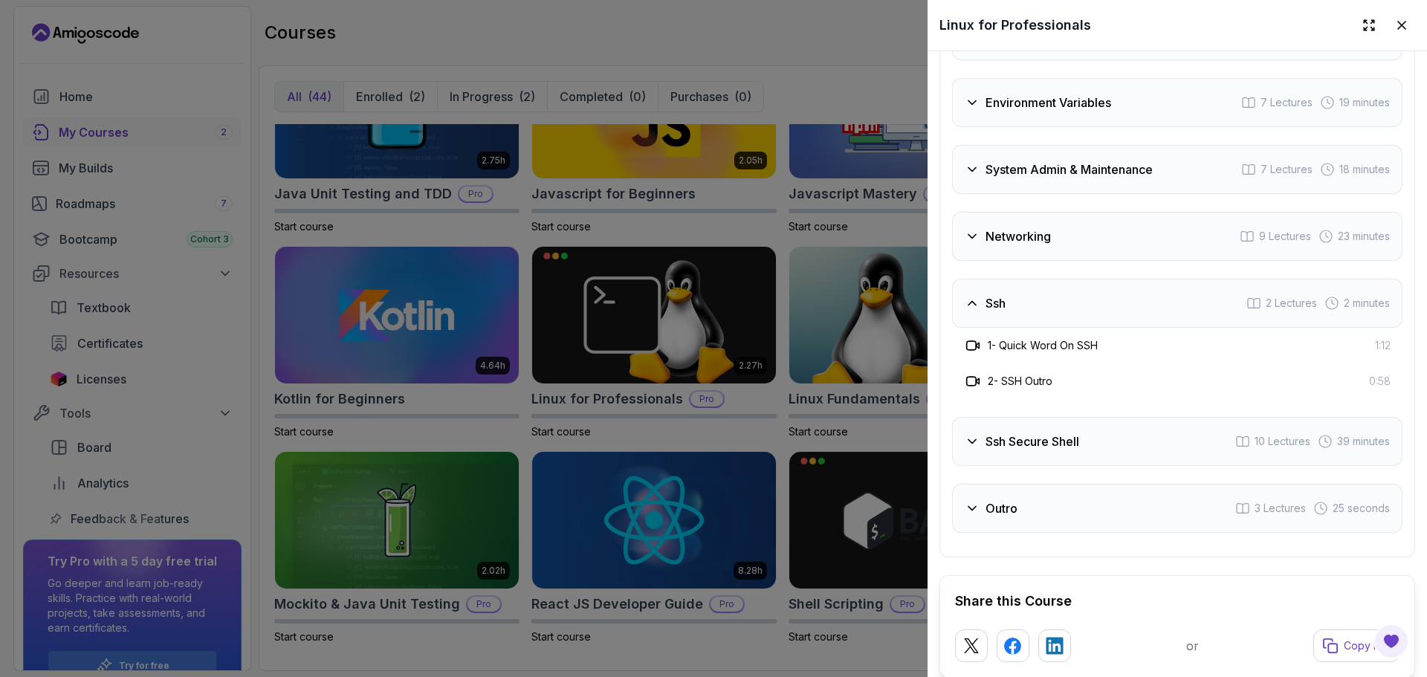
click at [1093, 297] on div "Ssh 2 Lectures 2 minutes" at bounding box center [1177, 303] width 450 height 49
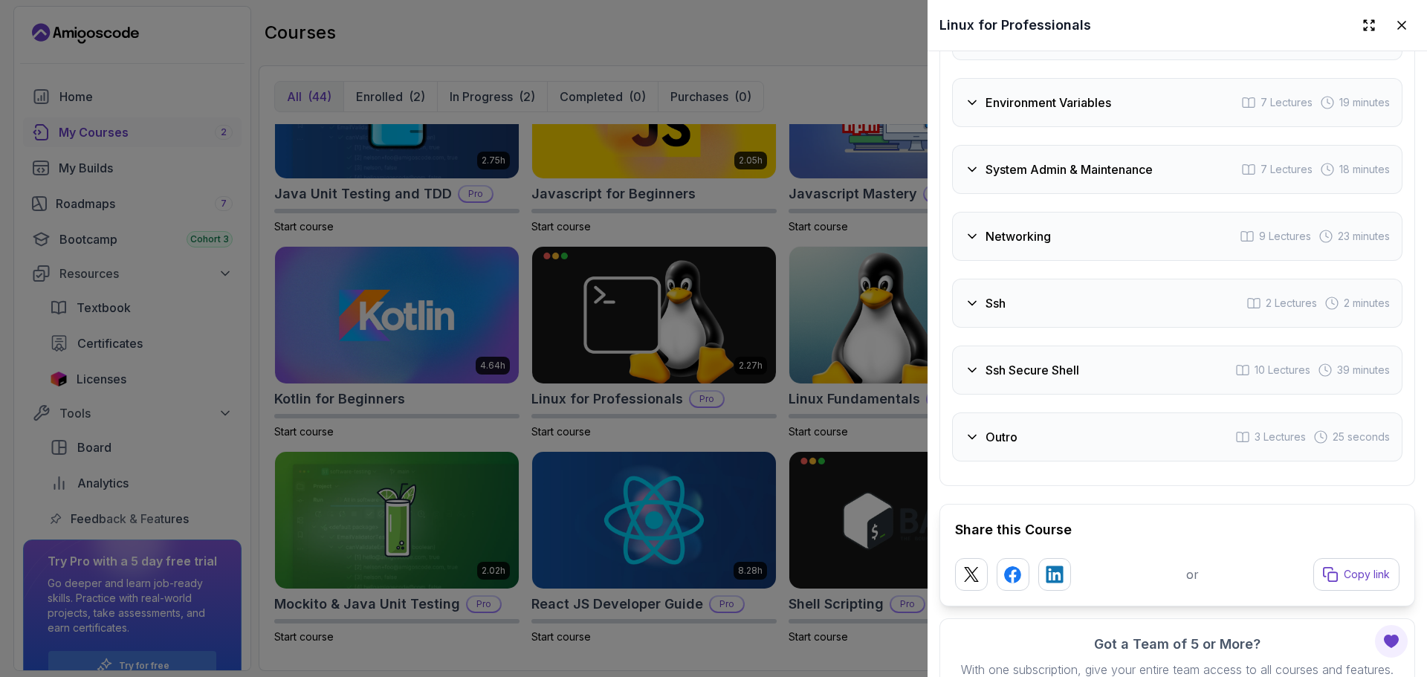
click at [563, 382] on div at bounding box center [713, 338] width 1427 height 677
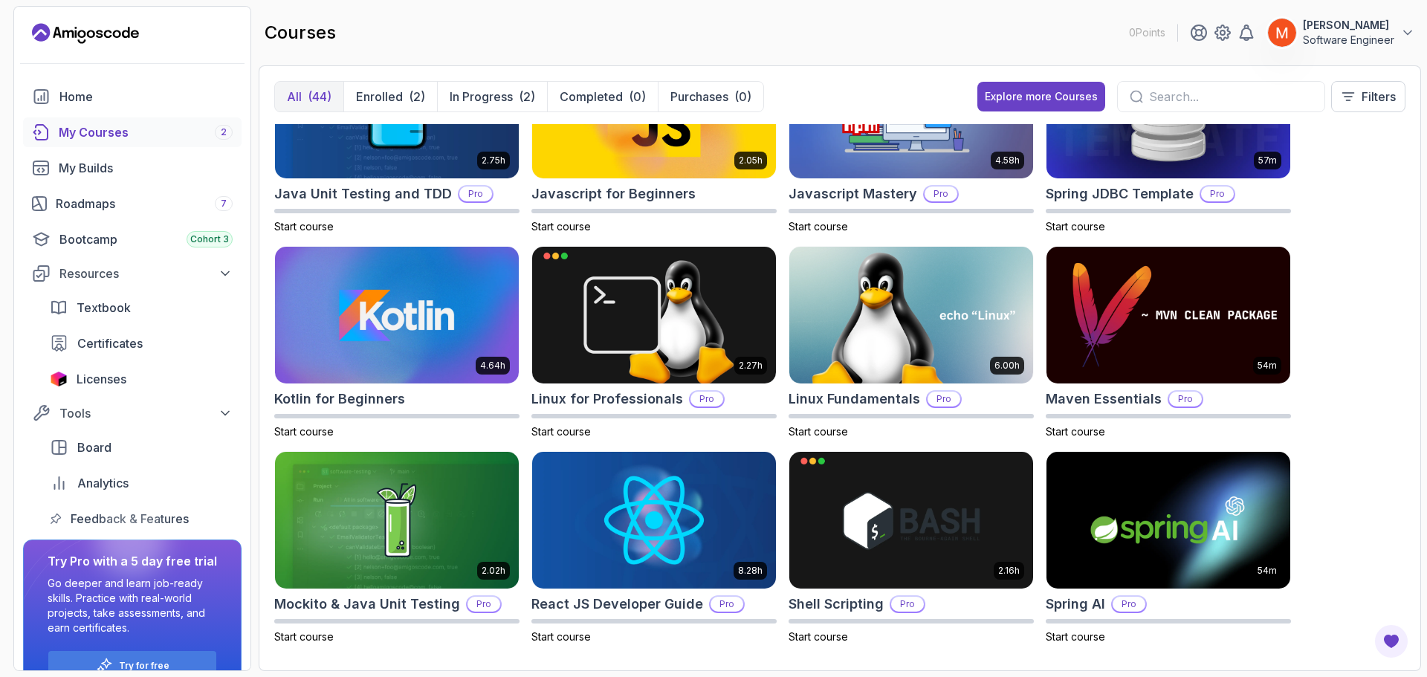
click at [1378, 344] on div "8.31h Advanced Databases Pro Start course 5.18h Advanced Spring Boot Pro Start …" at bounding box center [839, 389] width 1131 height 531
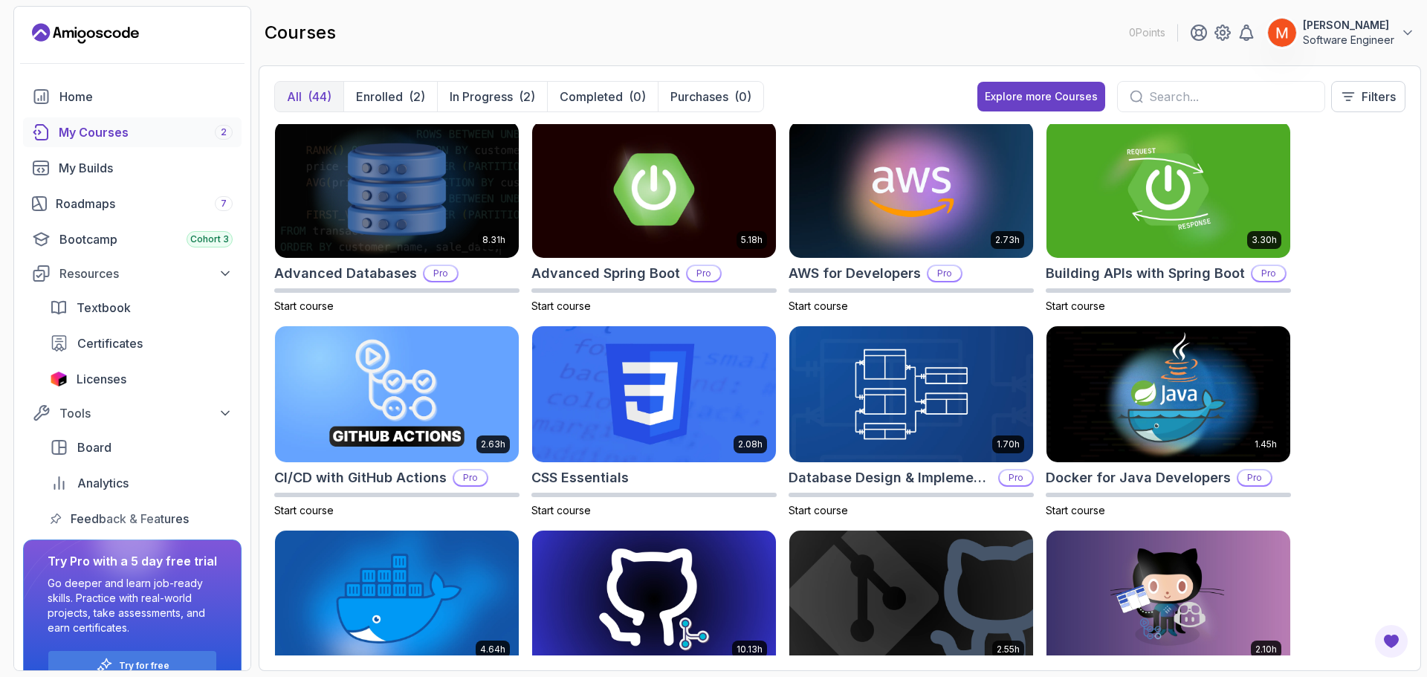
scroll to position [0, 0]
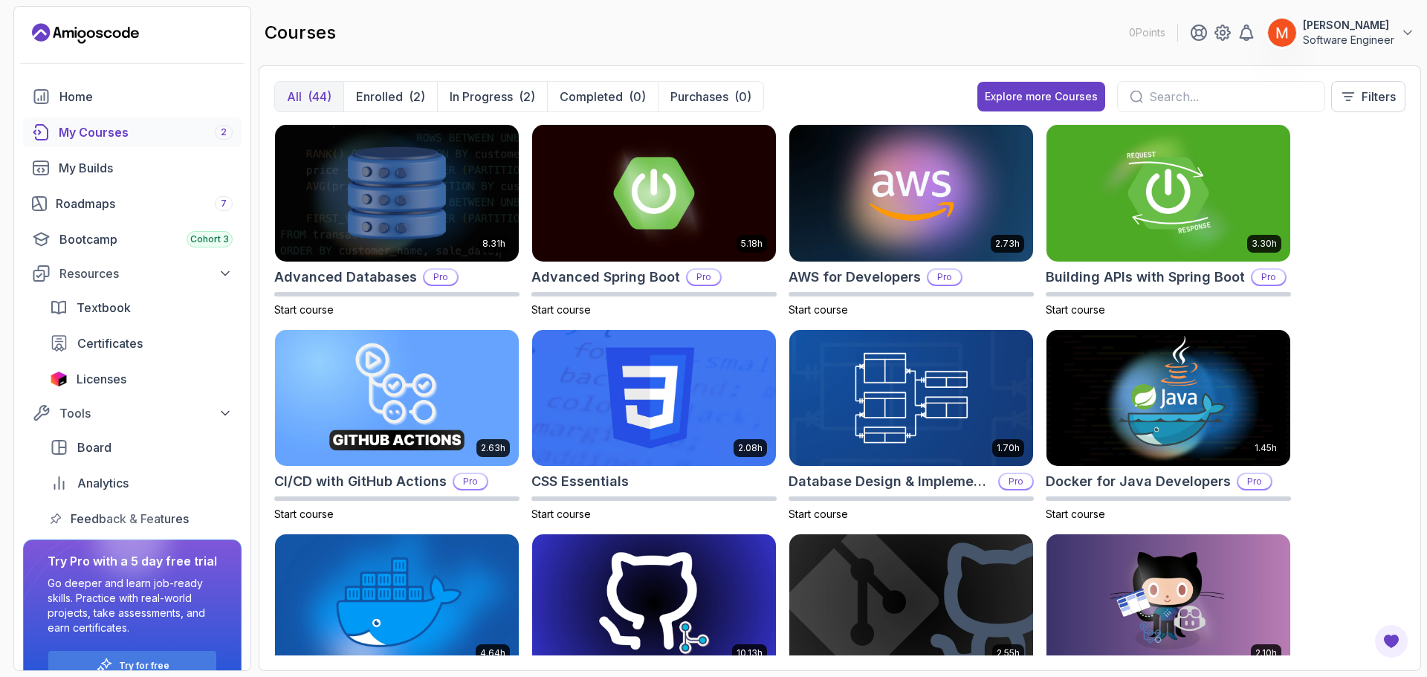
click at [1378, 344] on div "8.31h Advanced Databases Pro Start course 5.18h Advanced Spring Boot Pro Start …" at bounding box center [839, 389] width 1131 height 531
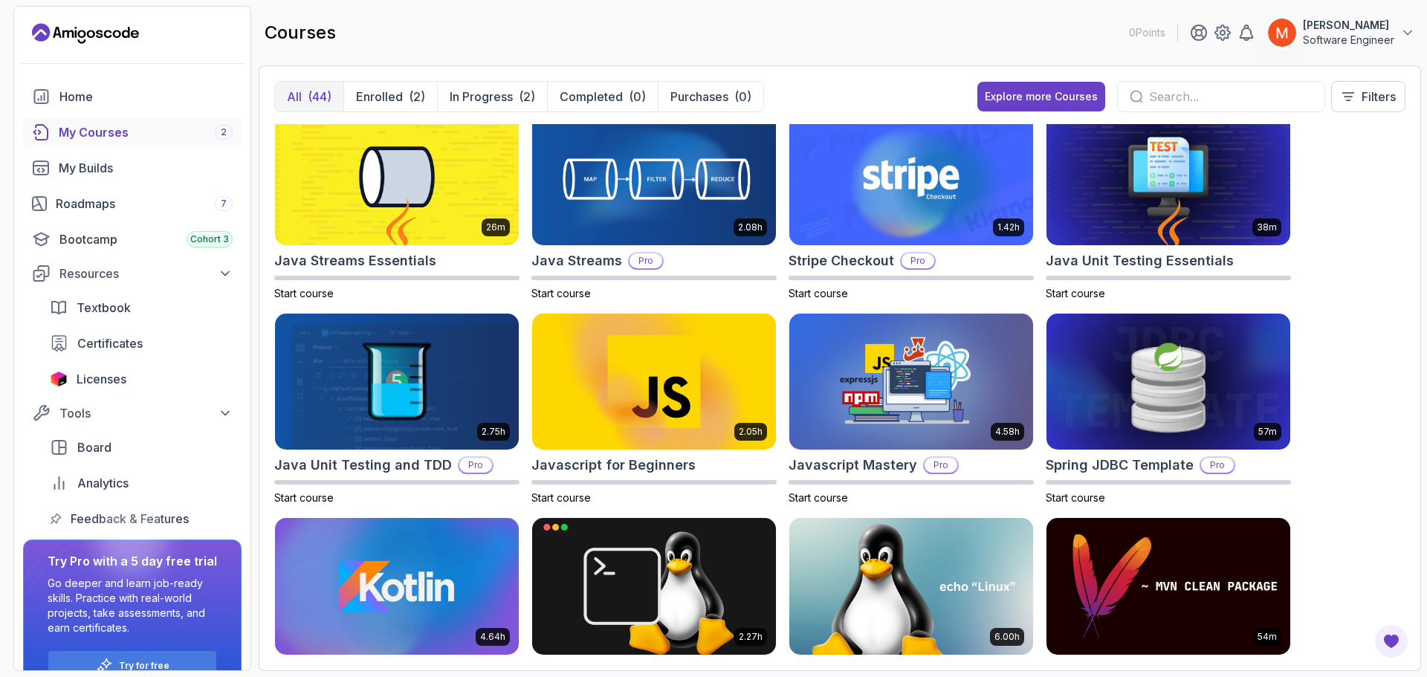
scroll to position [1070, 0]
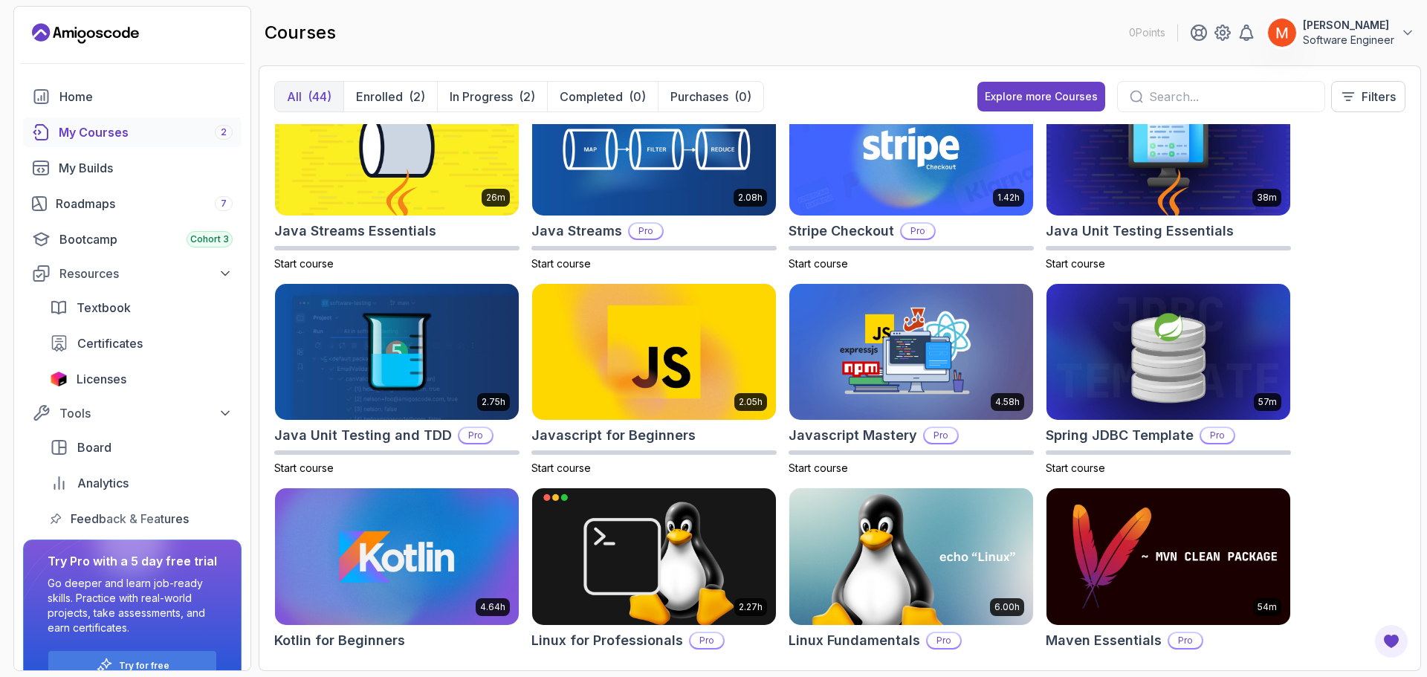
click at [1333, 285] on div "8.31h Advanced Databases Pro Start course 5.18h Advanced Spring Boot Pro Start …" at bounding box center [839, 389] width 1131 height 531
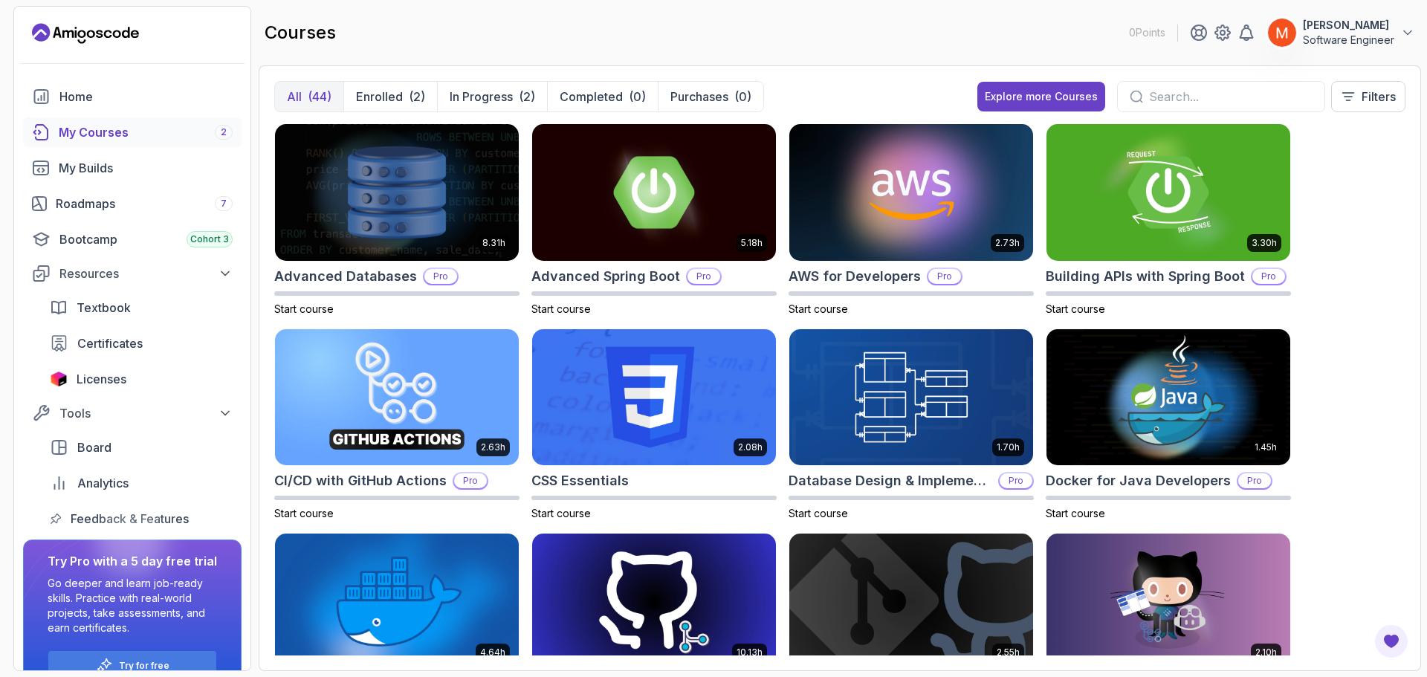
scroll to position [0, 0]
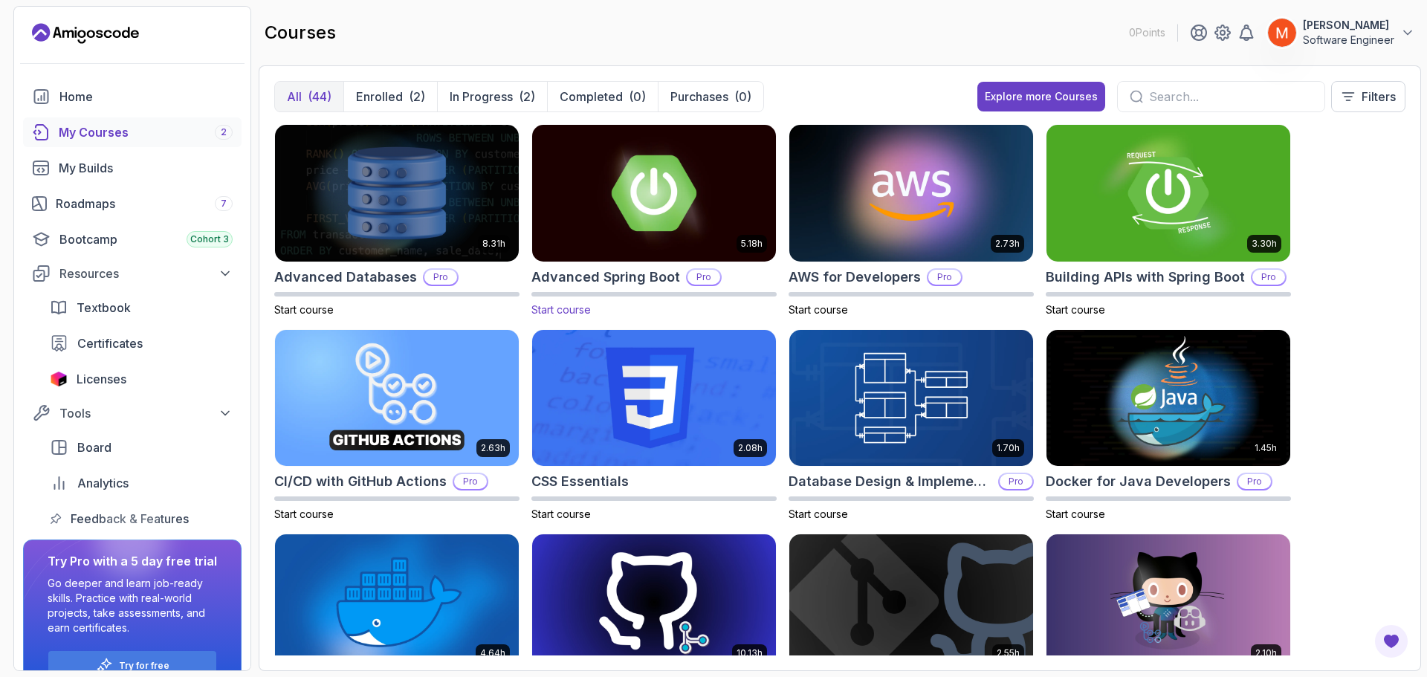
click at [696, 197] on img at bounding box center [654, 192] width 256 height 143
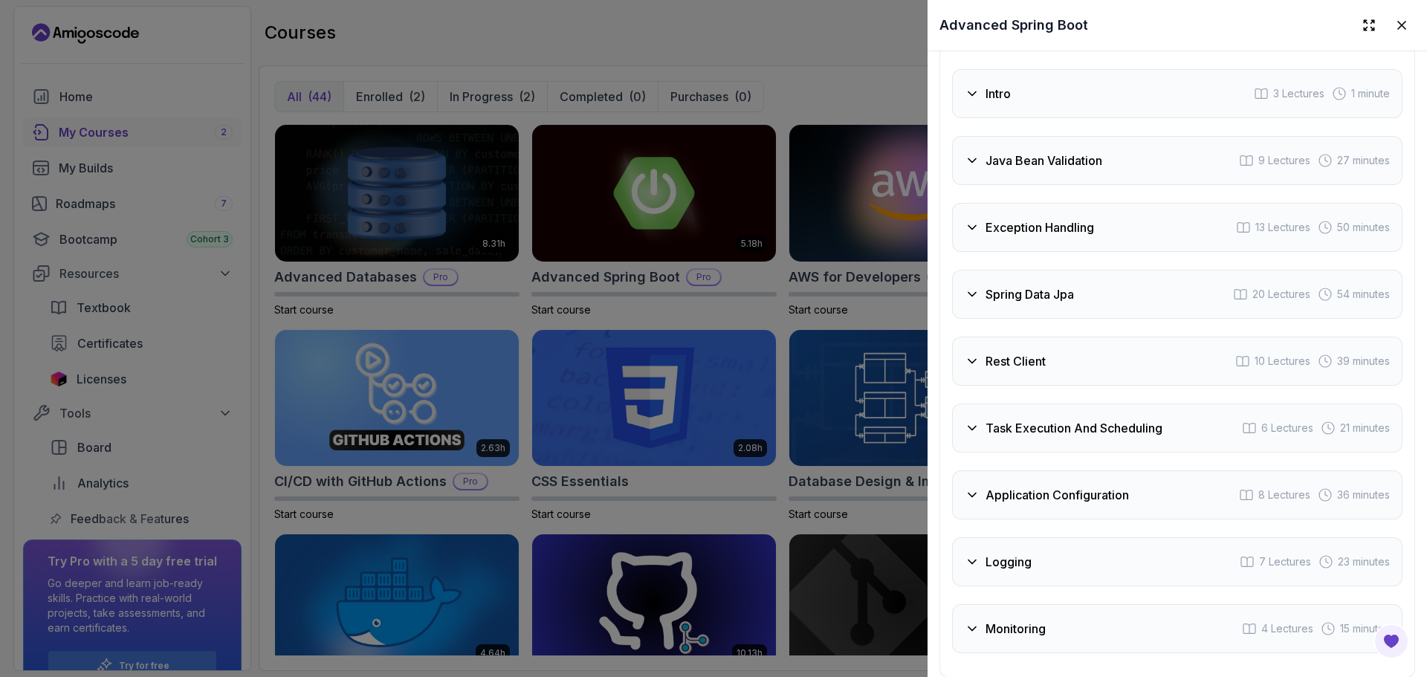
scroll to position [2677, 0]
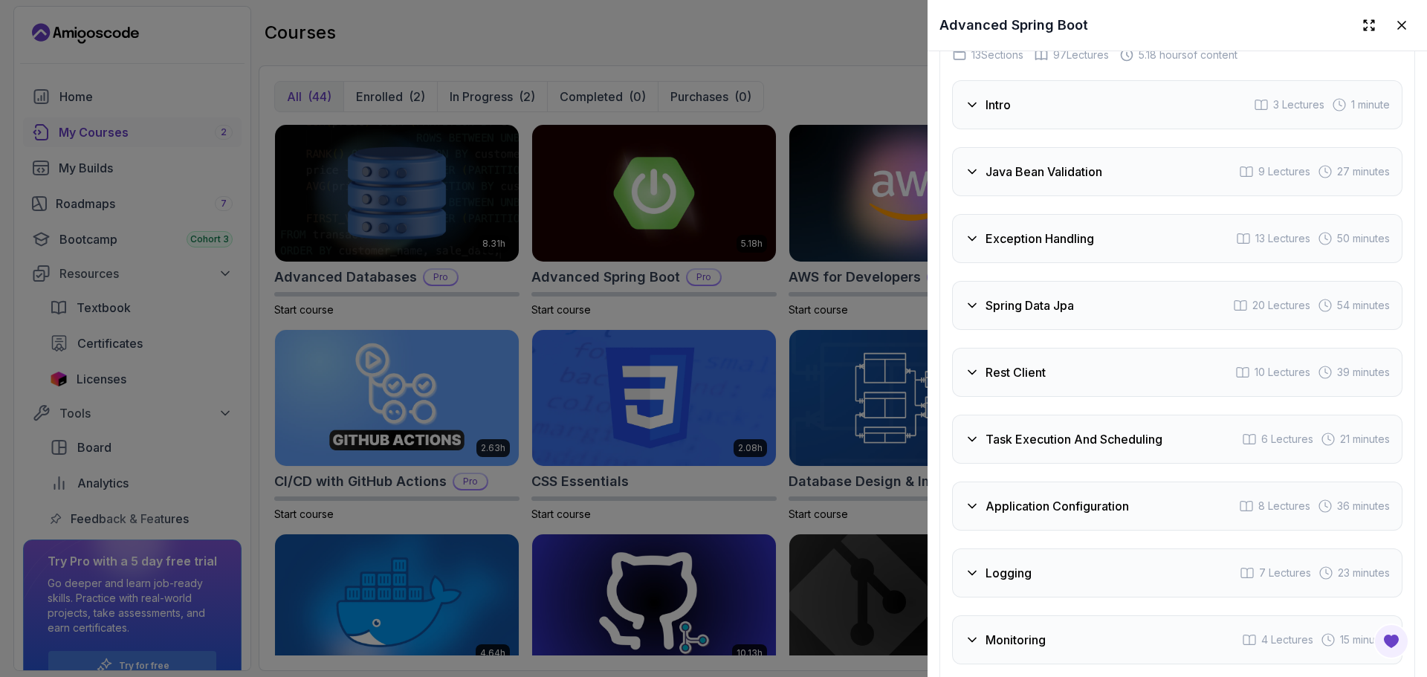
click at [1015, 99] on div "Intro 3 Lectures 1 minute" at bounding box center [1177, 104] width 450 height 49
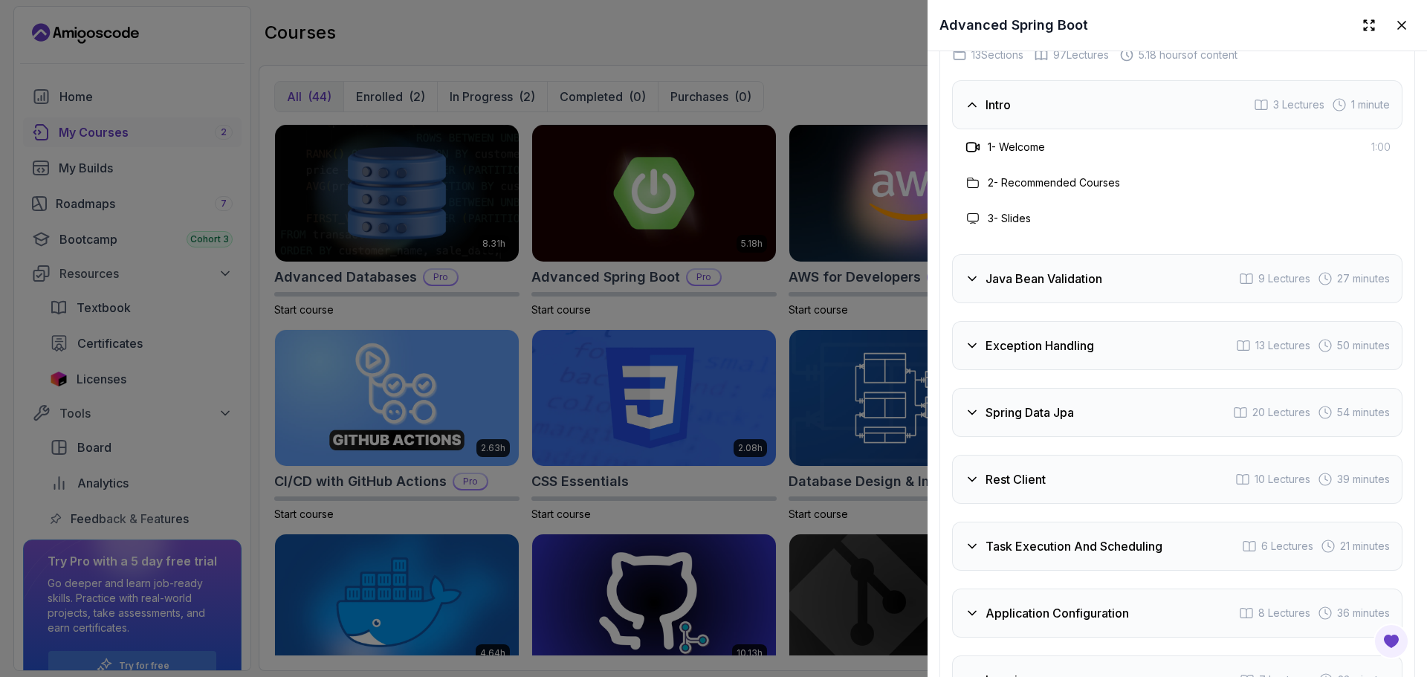
click at [1013, 94] on div "Intro 3 Lectures 1 minute" at bounding box center [1177, 104] width 450 height 49
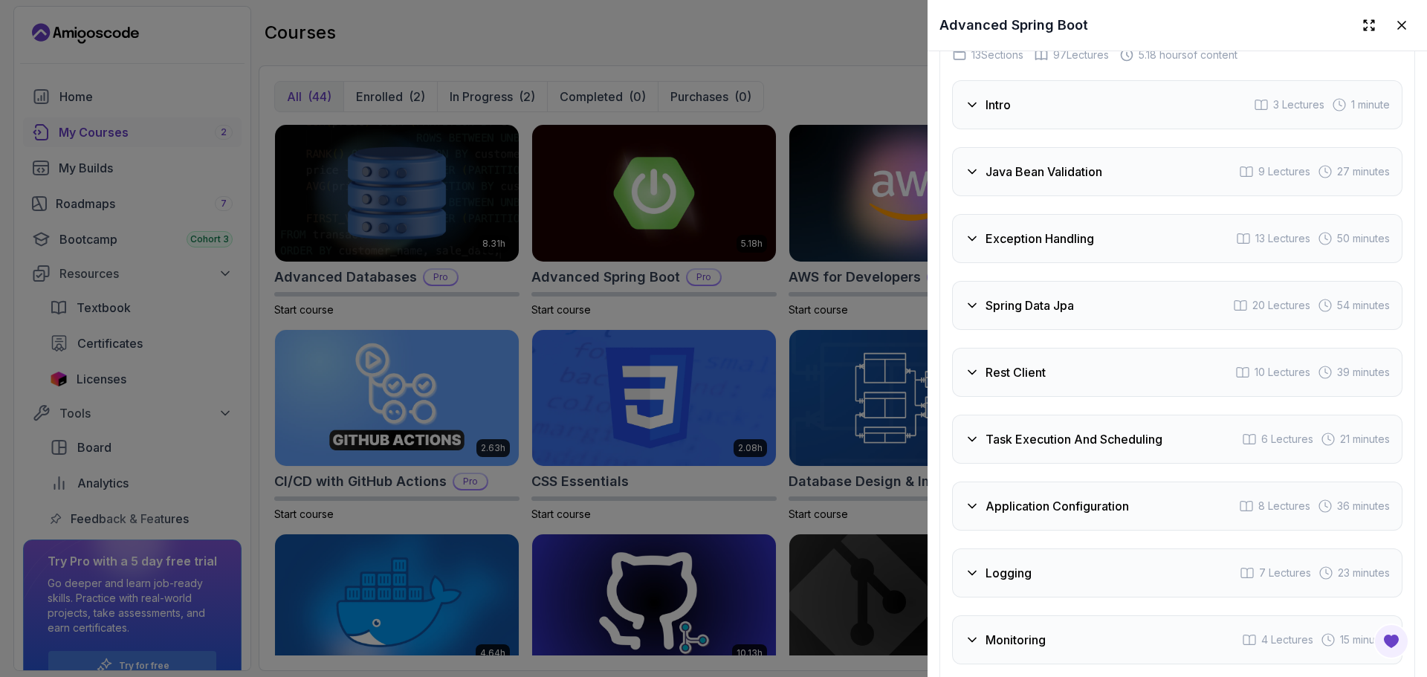
click at [989, 101] on h3 "Intro" at bounding box center [998, 105] width 25 height 18
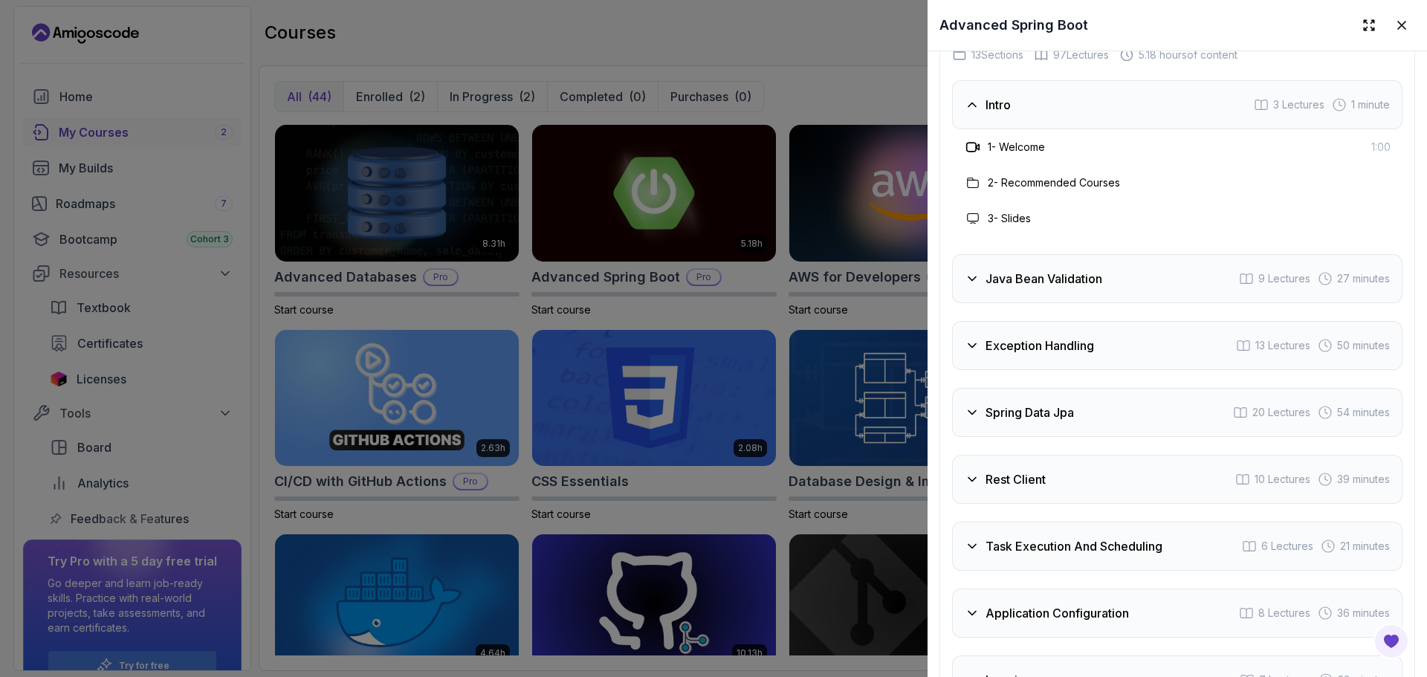
click at [1057, 221] on div "3 - Slides" at bounding box center [1177, 219] width 427 height 18
click at [976, 97] on icon at bounding box center [972, 104] width 15 height 15
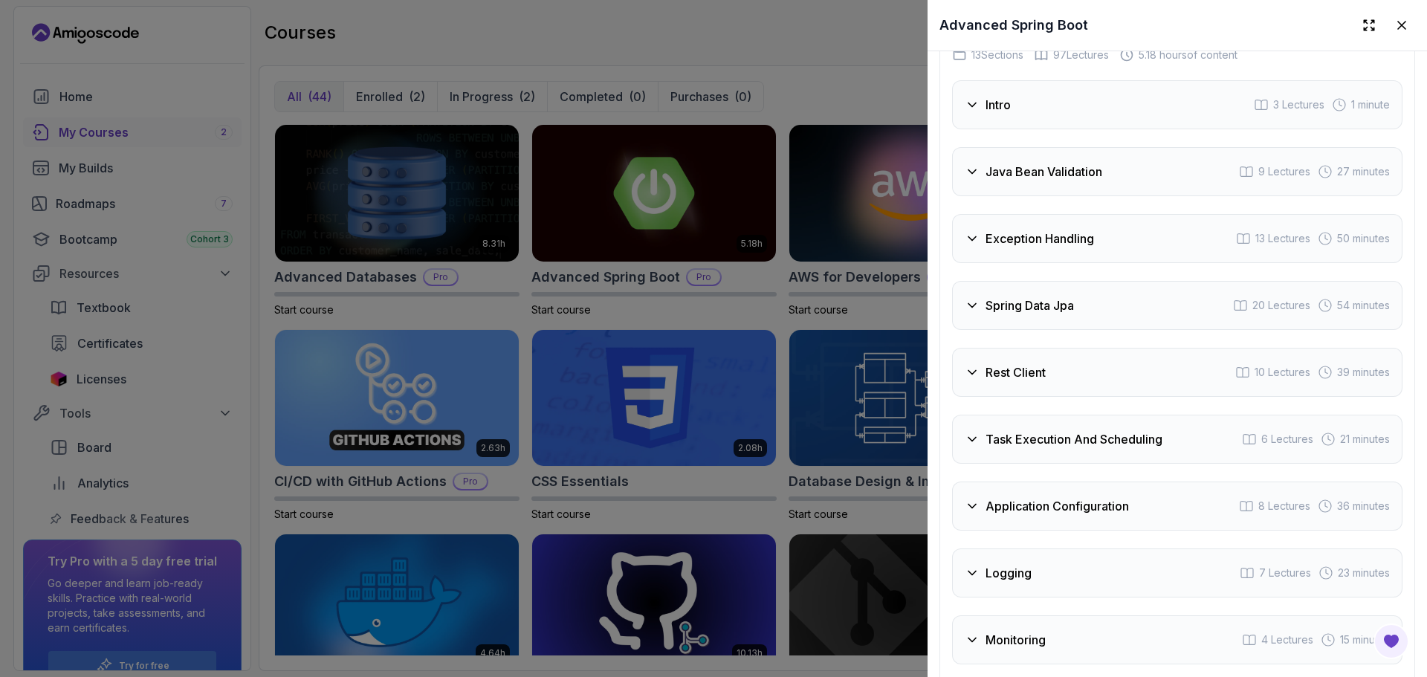
click at [1002, 170] on h3 "Java Bean Validation" at bounding box center [1044, 172] width 117 height 18
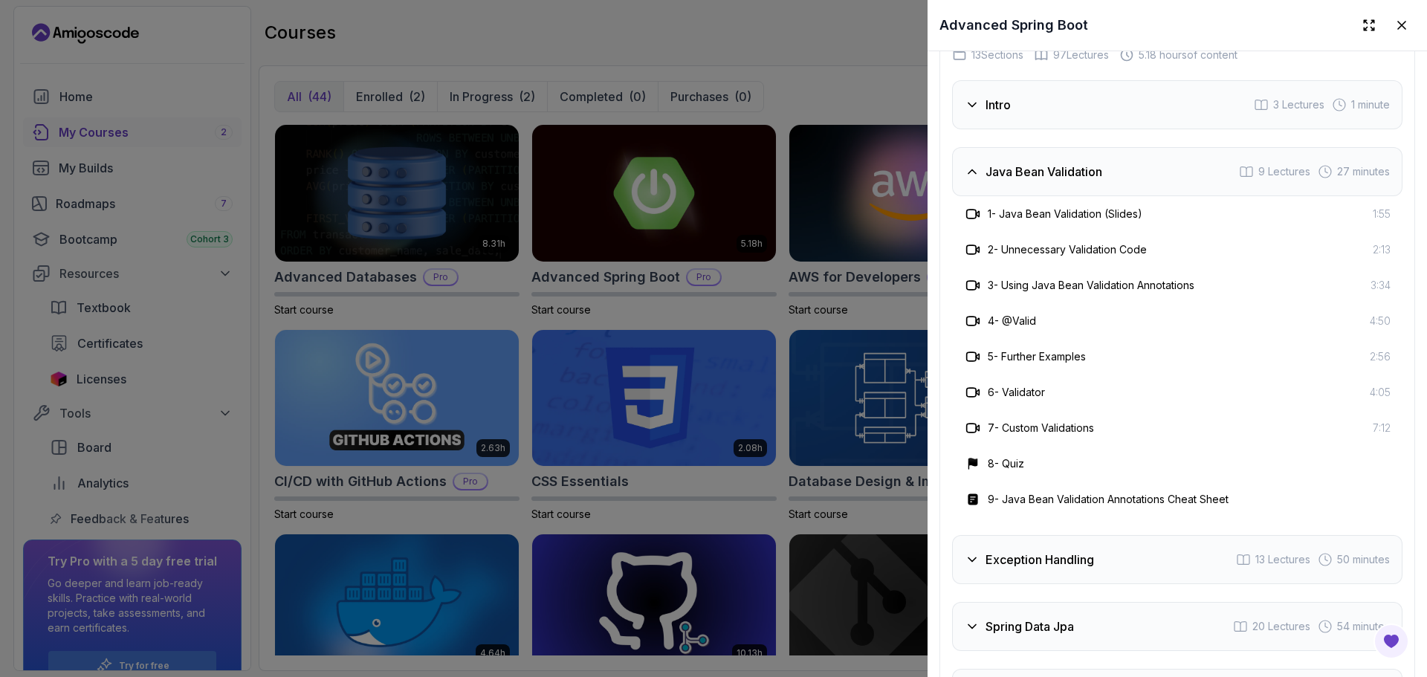
click at [1004, 175] on div "Java Bean Validation 9 Lectures 27 minutes" at bounding box center [1177, 171] width 450 height 49
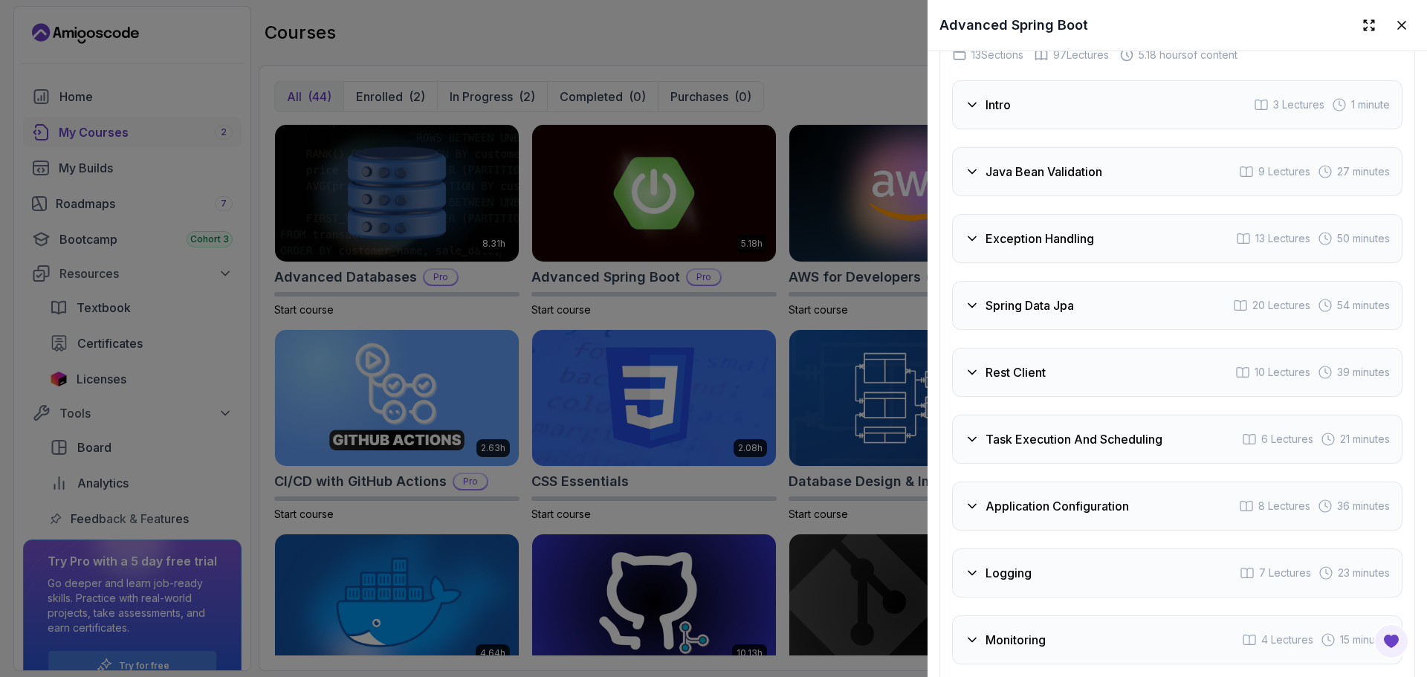
click at [1055, 271] on div "Intro 3 Lectures 1 minute Java Bean Validation 9 Lectures 27 minutes Exception …" at bounding box center [1177, 372] width 450 height 584
click at [1026, 235] on h3 "Exception Handling" at bounding box center [1040, 239] width 109 height 18
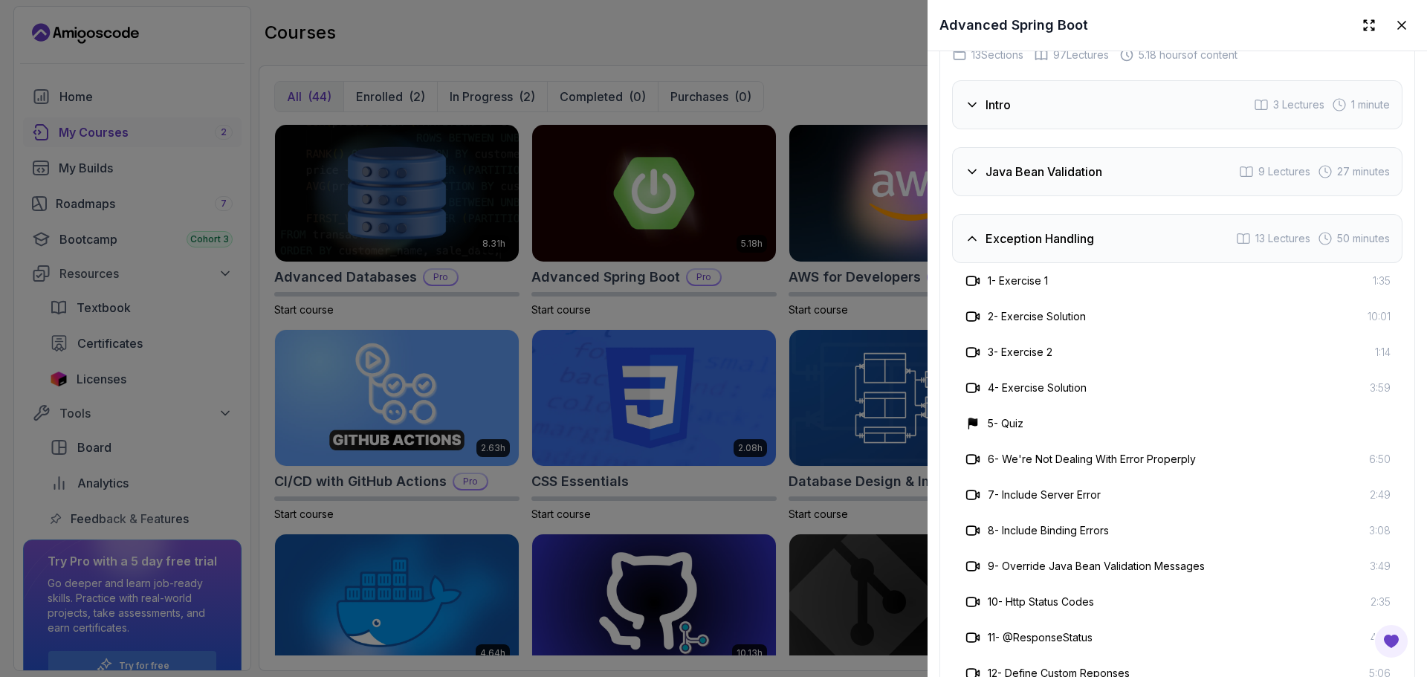
click at [1105, 379] on div "4 - Exercise Solution 3:59" at bounding box center [1177, 388] width 427 height 18
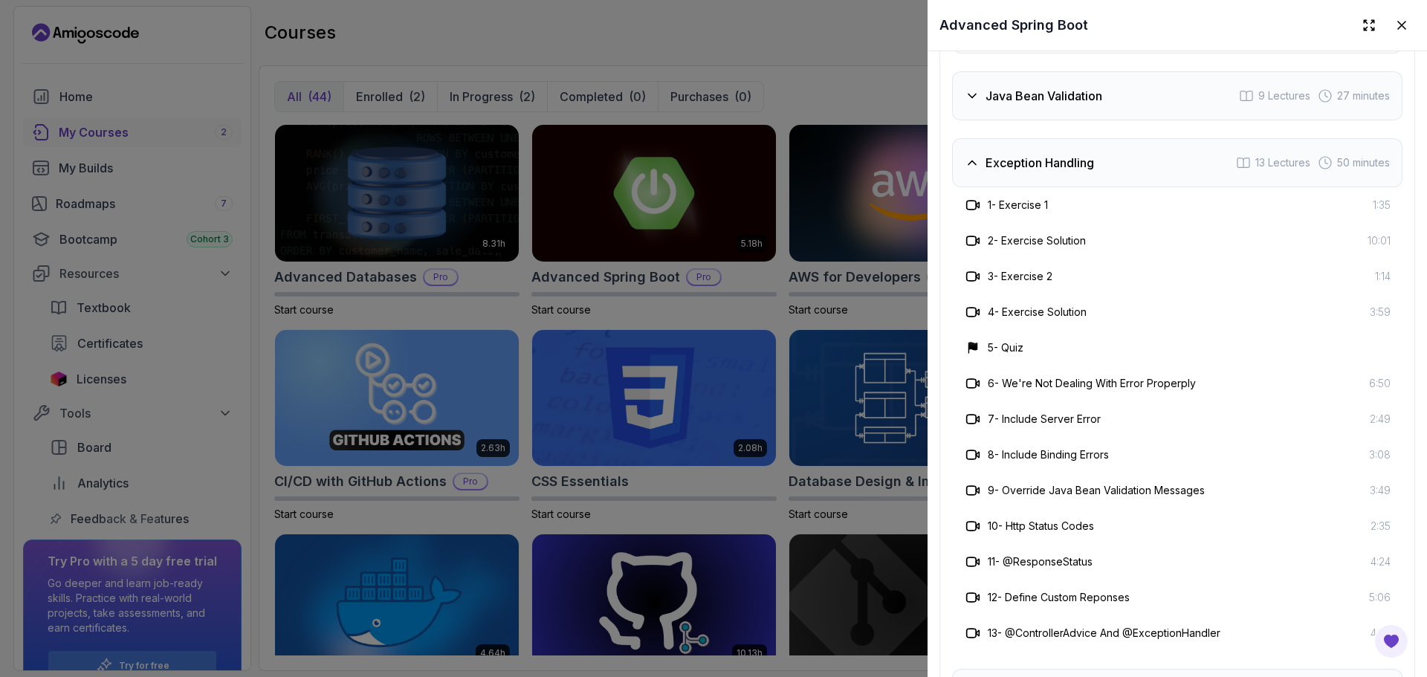
scroll to position [2736, 0]
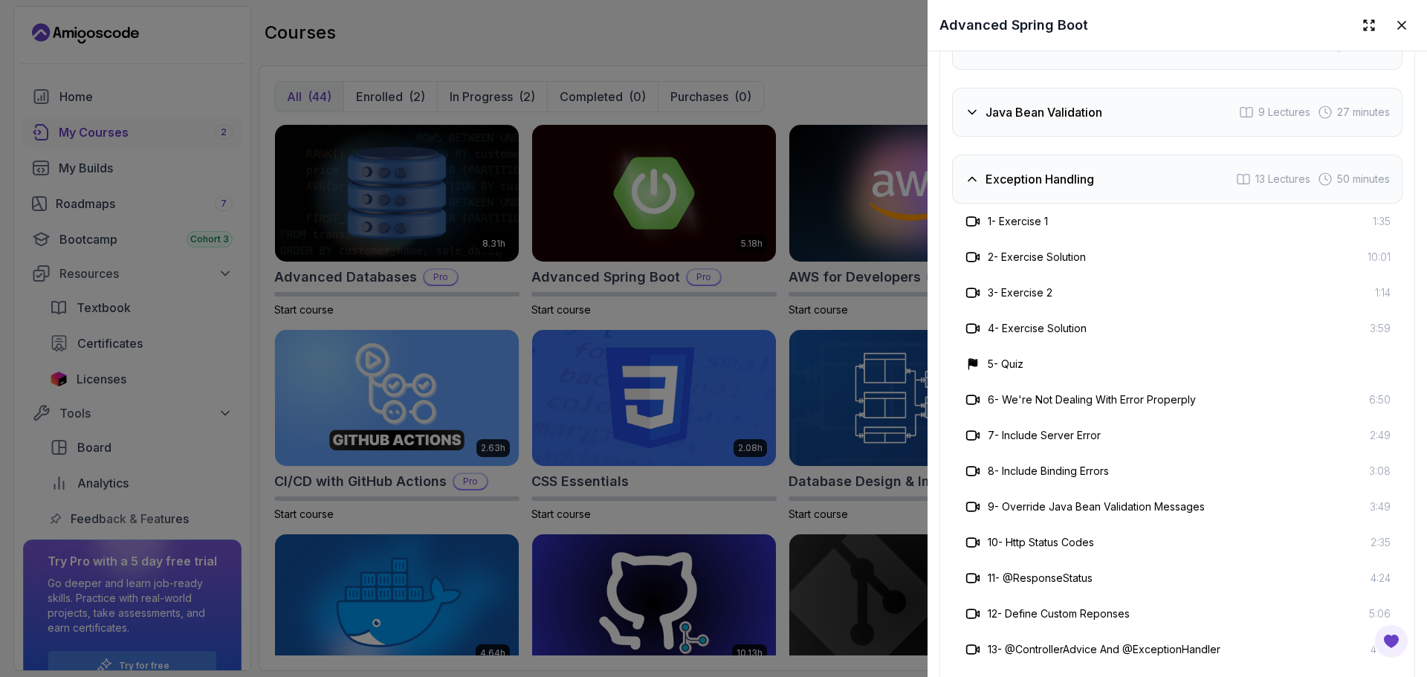
click at [1093, 176] on h3 "Exception Handling" at bounding box center [1040, 179] width 109 height 18
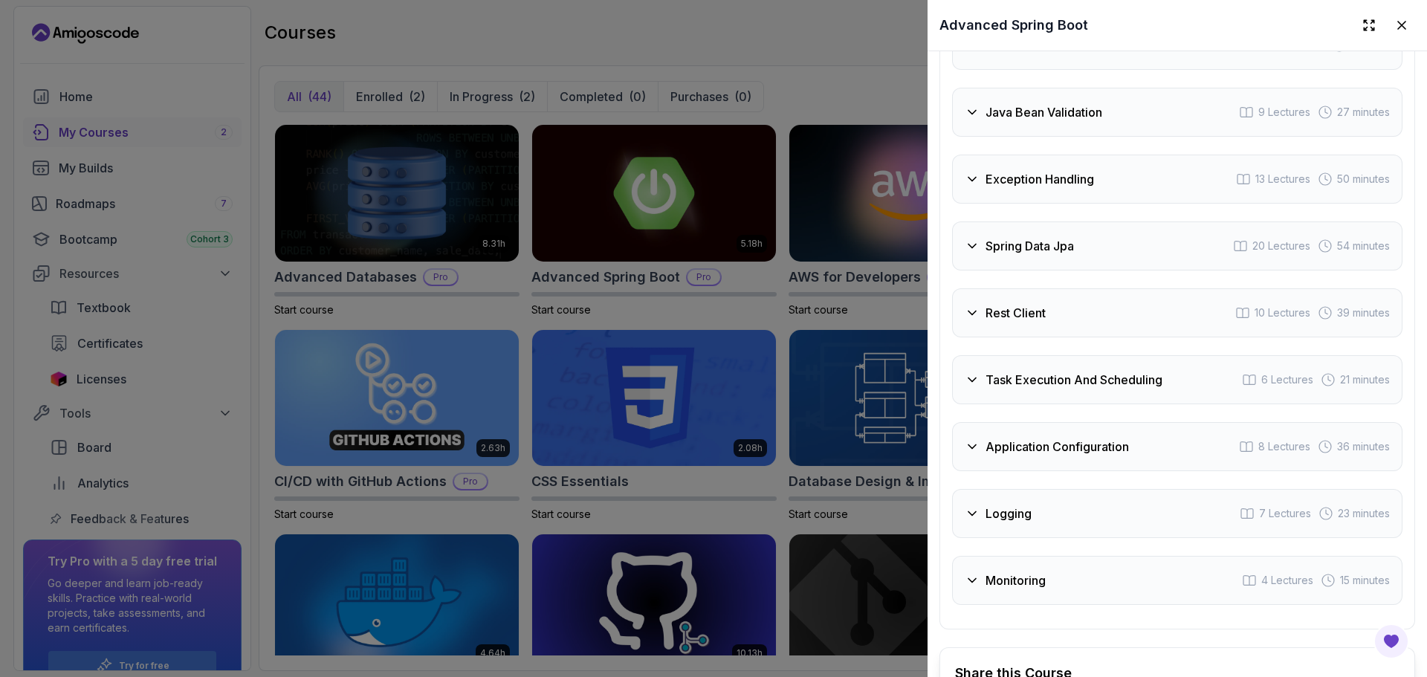
click at [1070, 256] on div "Spring Data Jpa 20 Lectures 54 minutes" at bounding box center [1177, 245] width 450 height 49
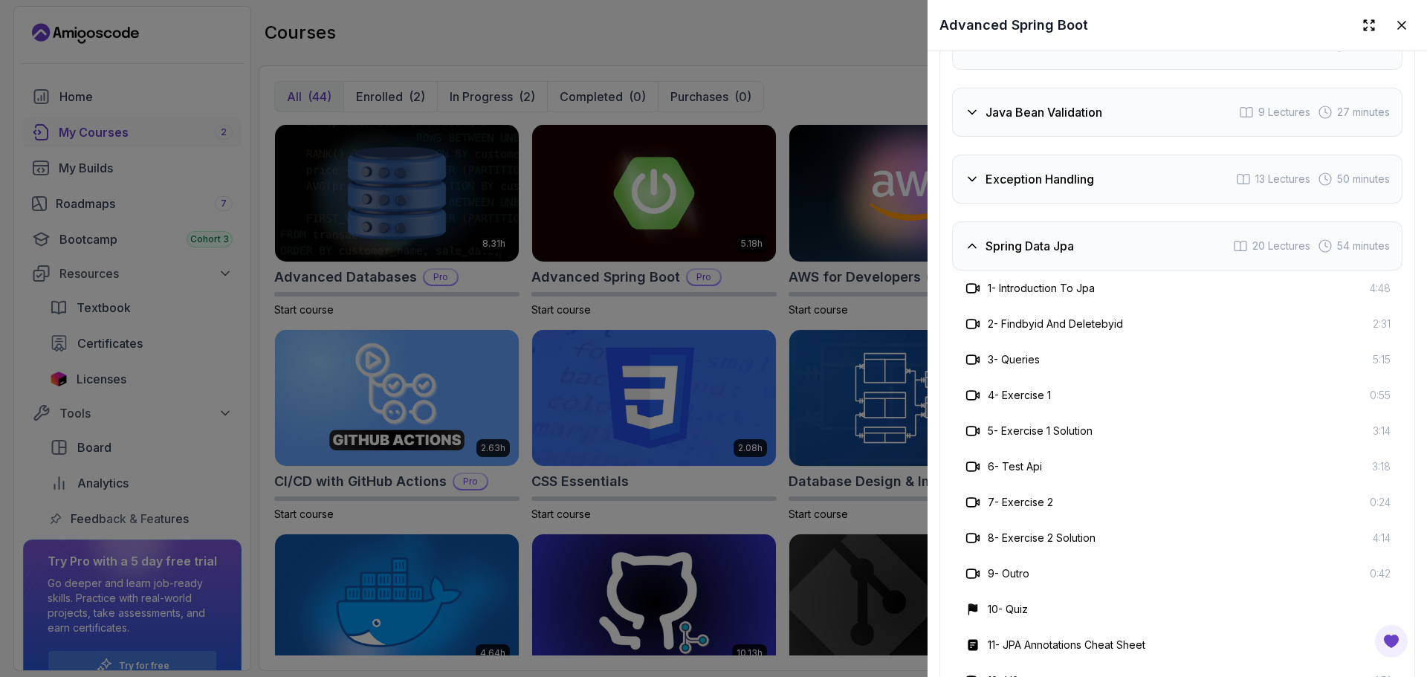
click at [1175, 251] on div "Spring Data Jpa 20 Lectures 54 minutes" at bounding box center [1177, 245] width 450 height 49
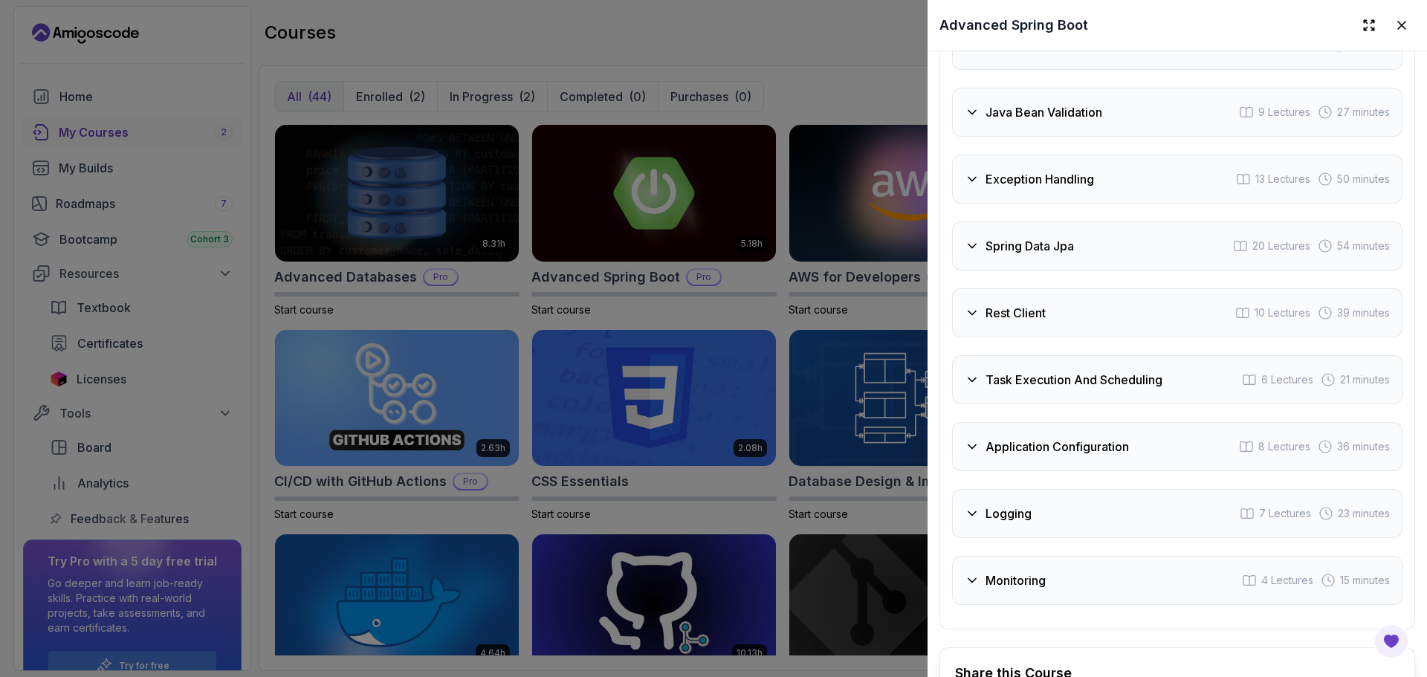
click at [1135, 328] on div "Rest Client 10 Lectures 39 minutes" at bounding box center [1177, 312] width 450 height 49
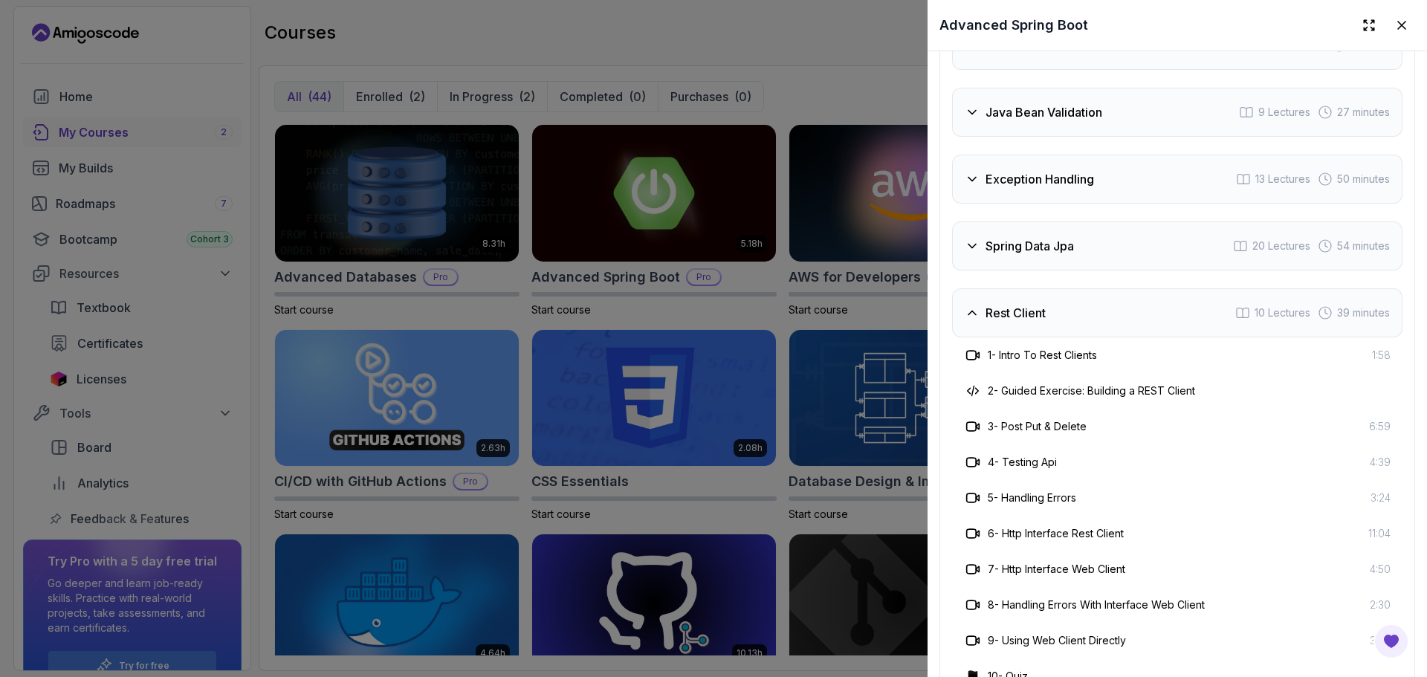
click at [1167, 418] on div "3 - Post Put & Delete 6:59" at bounding box center [1177, 427] width 427 height 18
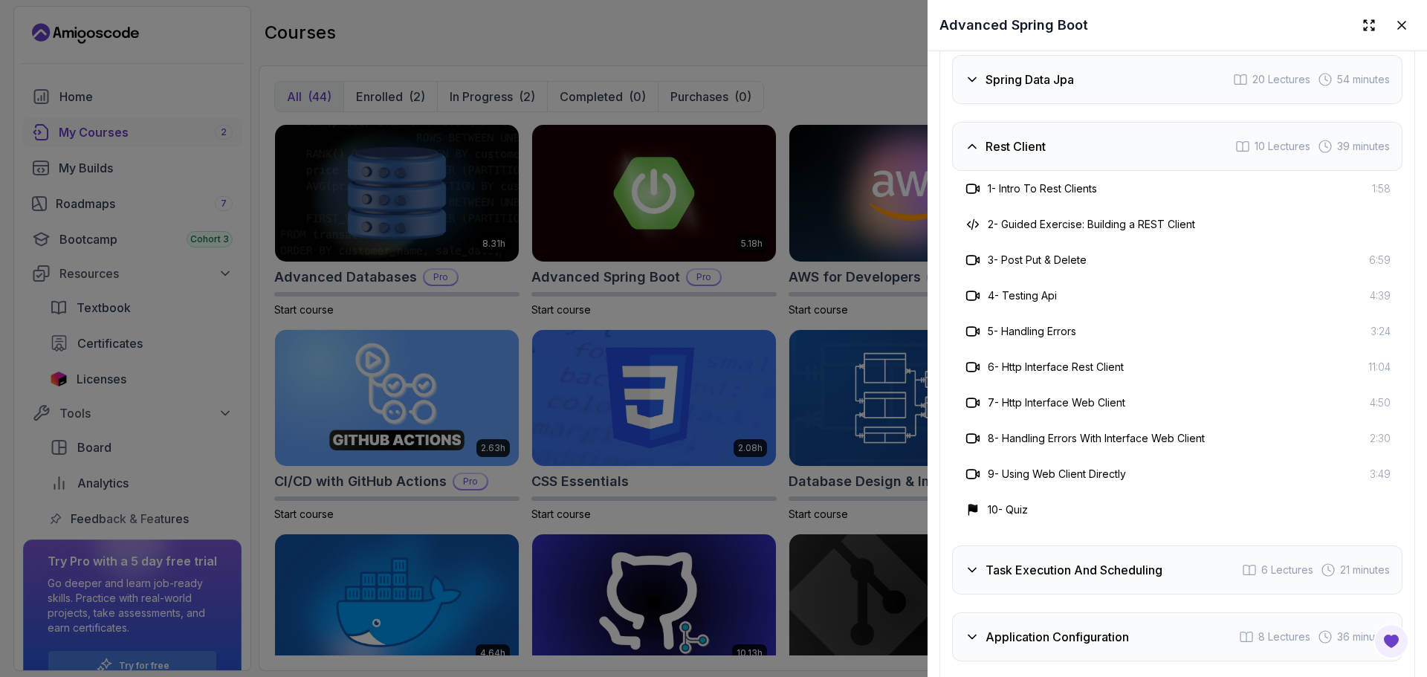
scroll to position [2914, 0]
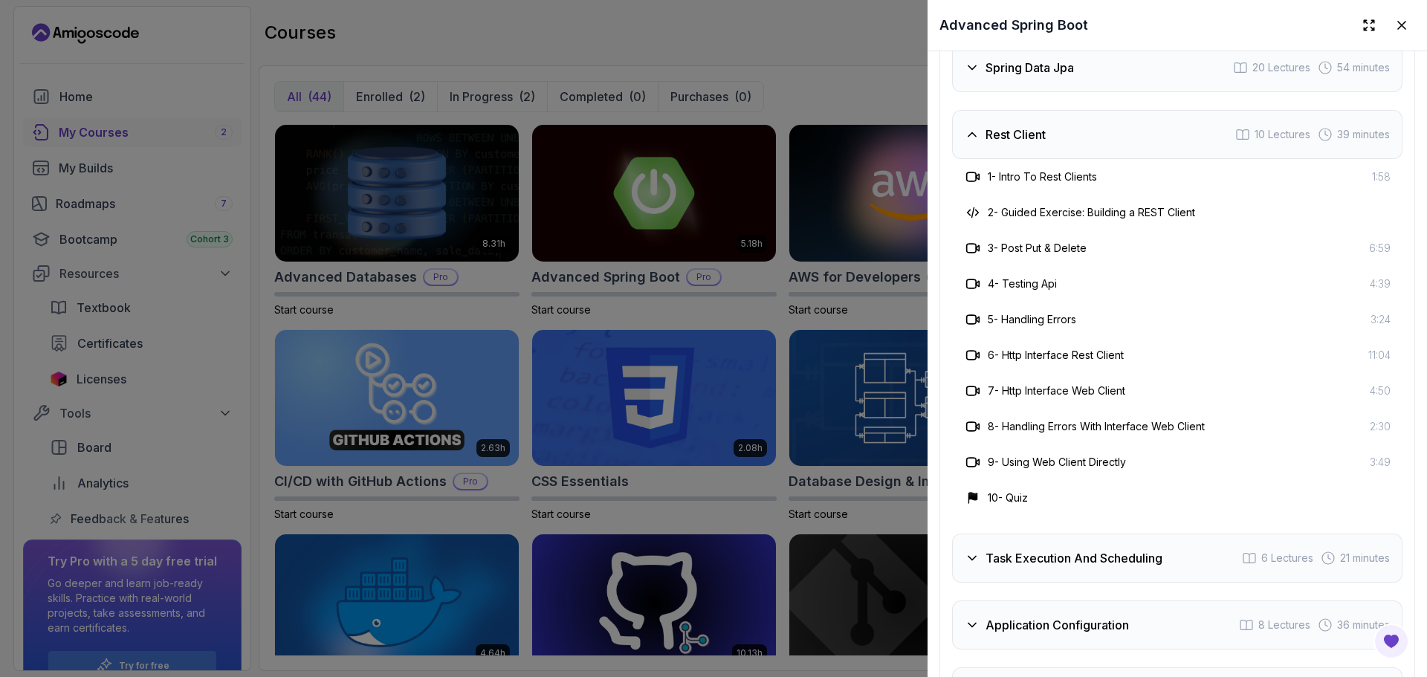
click at [997, 149] on div "Rest Client 10 Lectures 39 minutes" at bounding box center [1177, 134] width 450 height 49
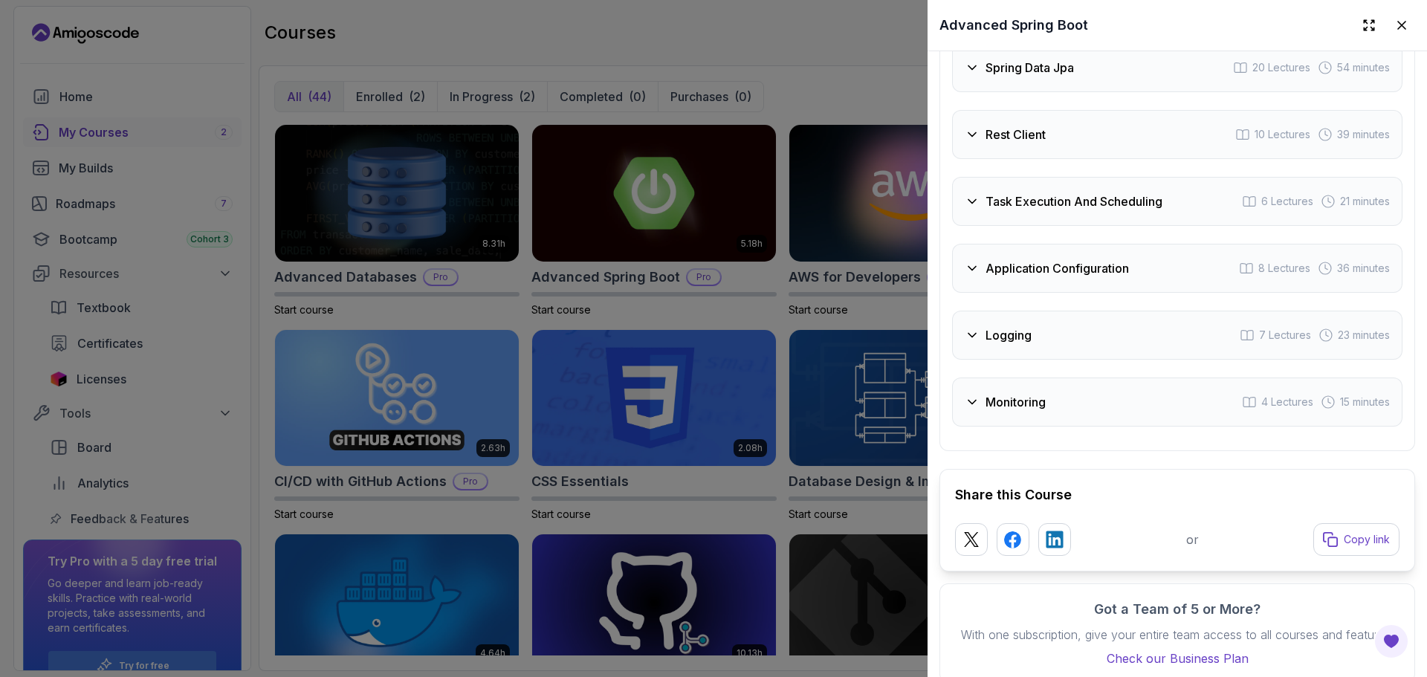
click at [980, 204] on div "Task Execution And Scheduling" at bounding box center [1064, 202] width 198 height 18
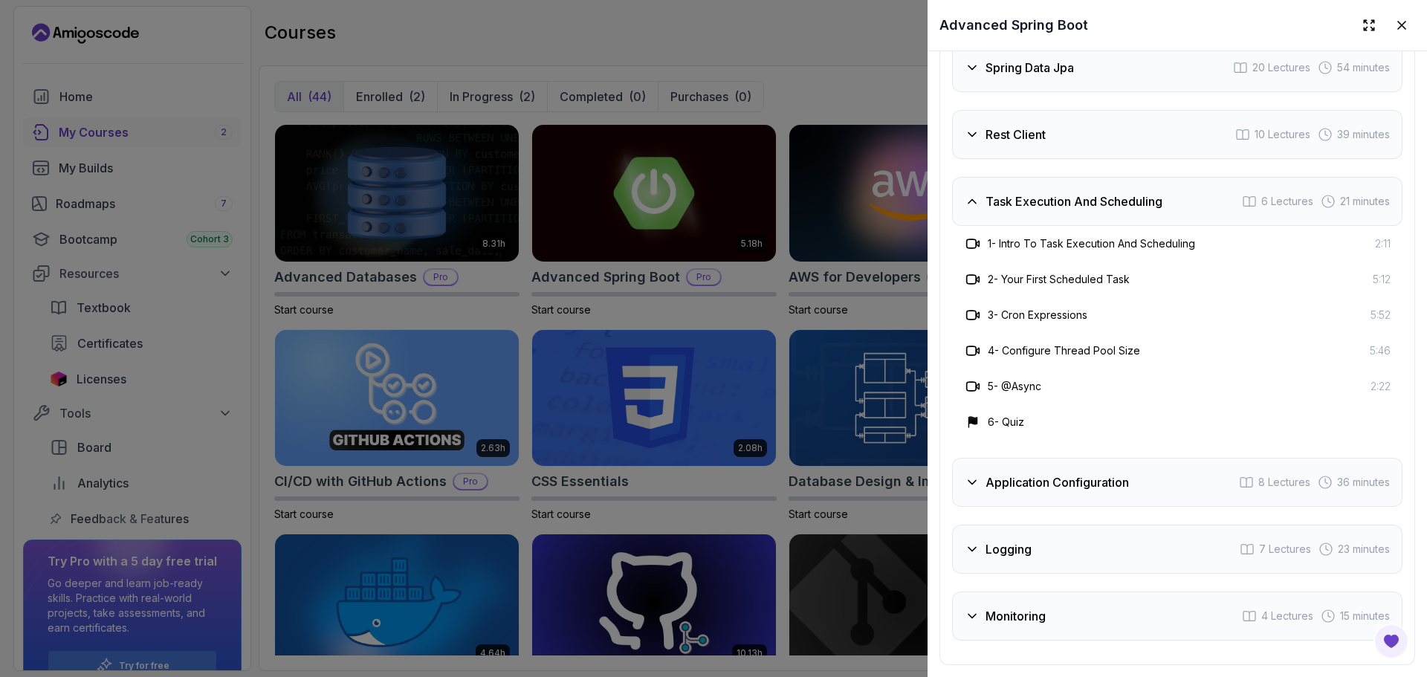
click at [1021, 201] on h3 "Task Execution And Scheduling" at bounding box center [1074, 202] width 177 height 18
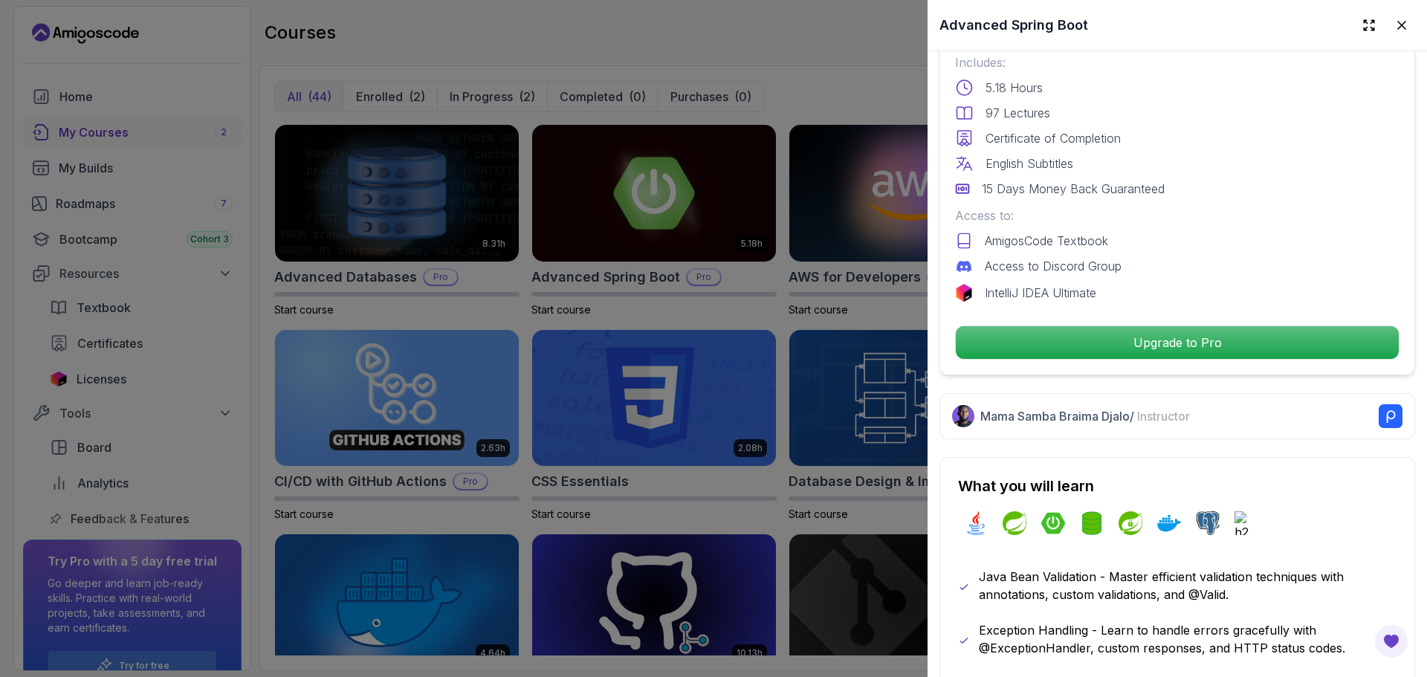
scroll to position [0, 0]
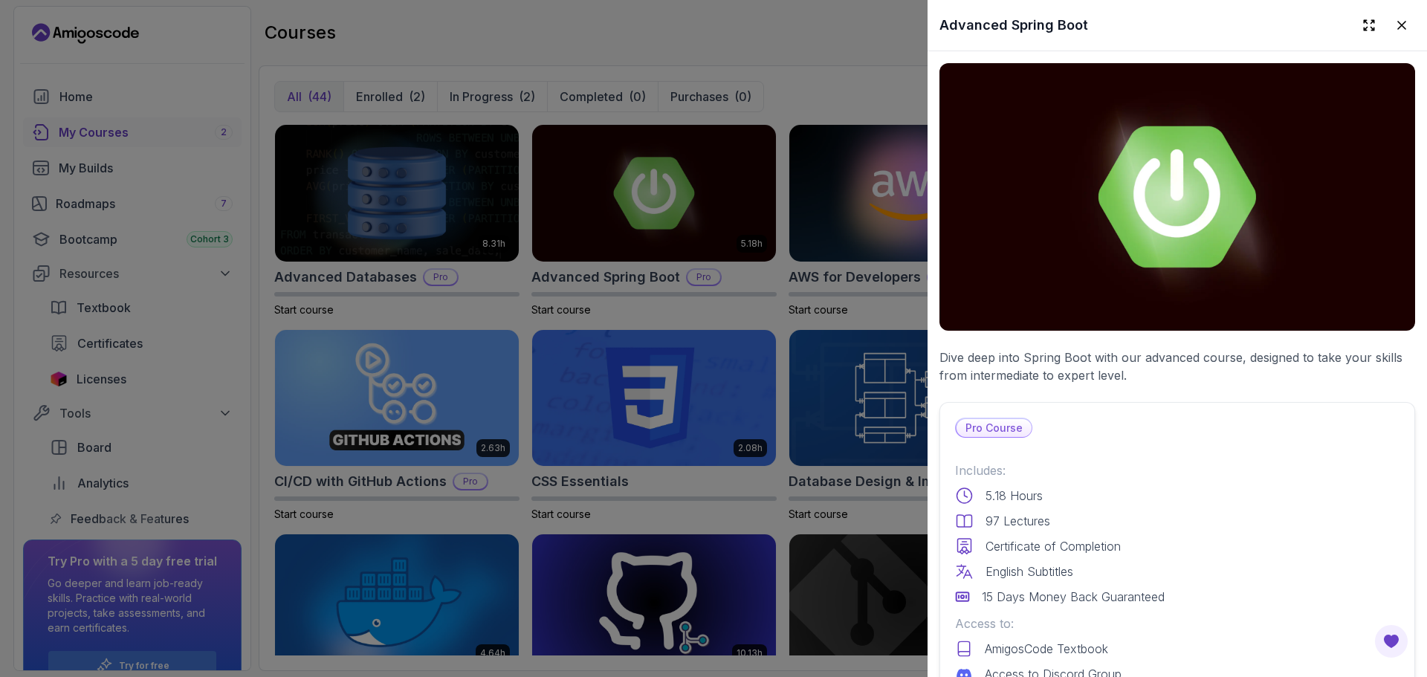
drag, startPoint x: 855, startPoint y: 95, endPoint x: 802, endPoint y: 101, distance: 53.1
click at [802, 101] on div at bounding box center [713, 338] width 1427 height 677
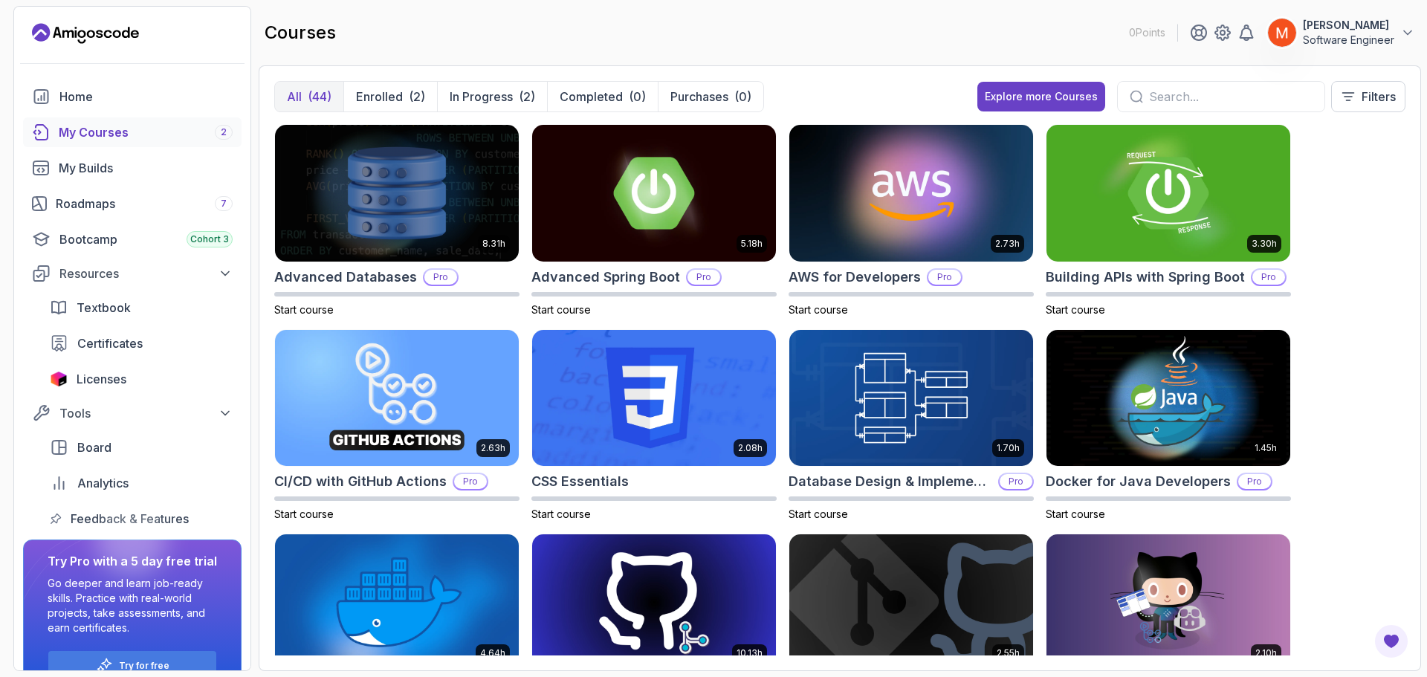
click at [802, 101] on div "All (44) Enrolled (2) In Progress (2) Completed (0) Purchases (0) Explore more …" at bounding box center [839, 102] width 1131 height 43
click at [1325, 215] on div "8.31h Advanced Databases Pro Start course 5.18h Advanced Spring Boot Pro Start …" at bounding box center [839, 389] width 1131 height 531
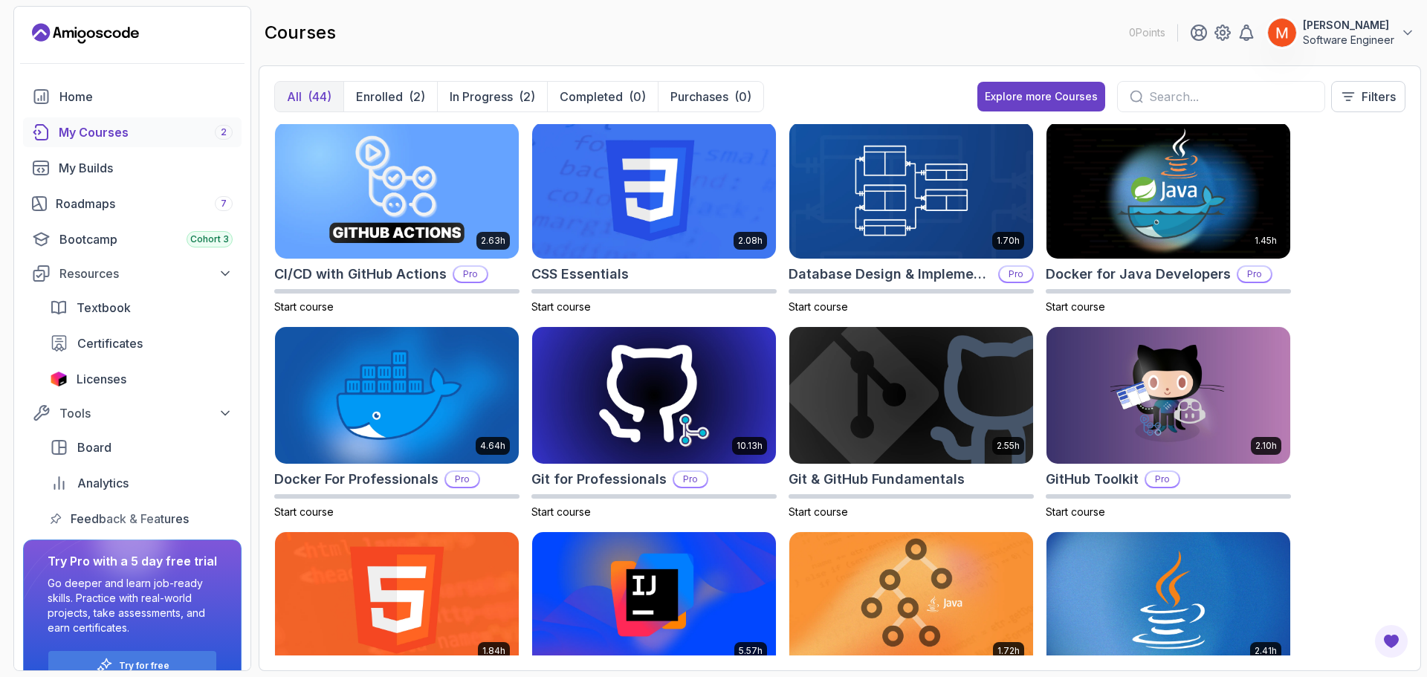
scroll to position [208, 0]
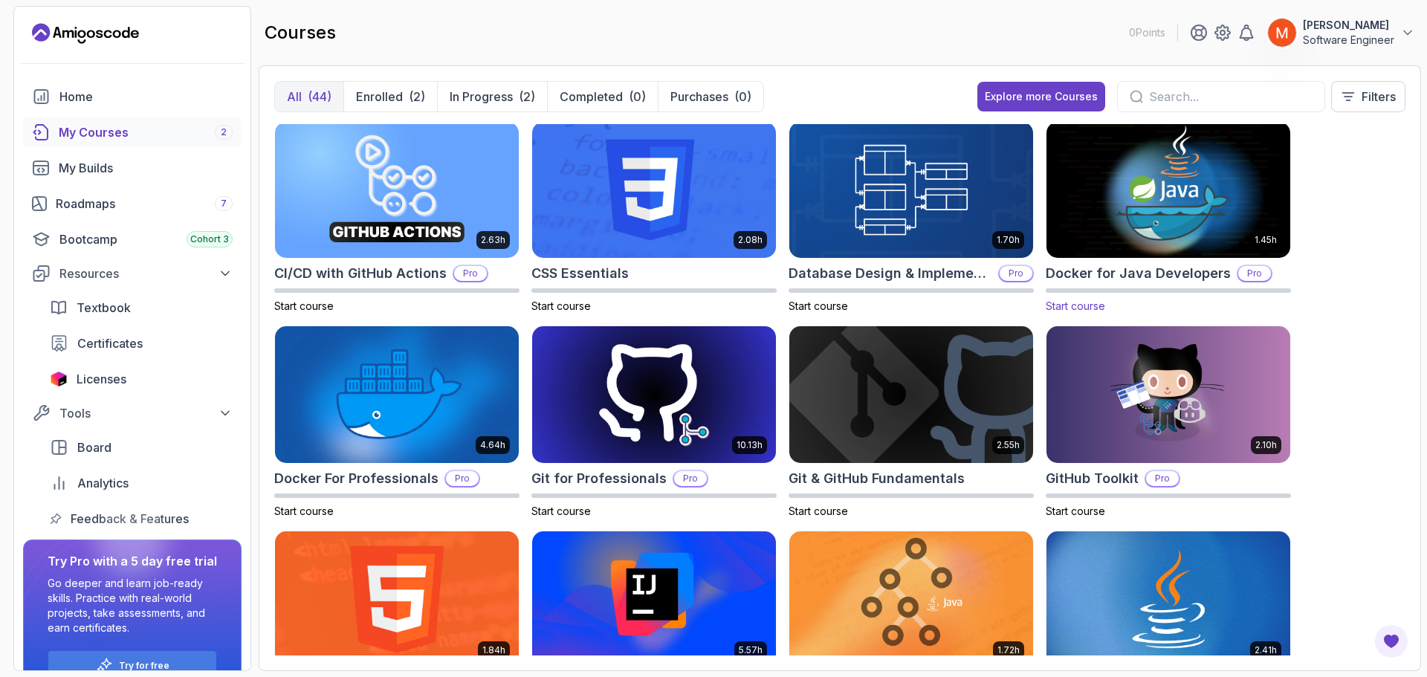
click at [1162, 239] on img at bounding box center [1169, 189] width 256 height 143
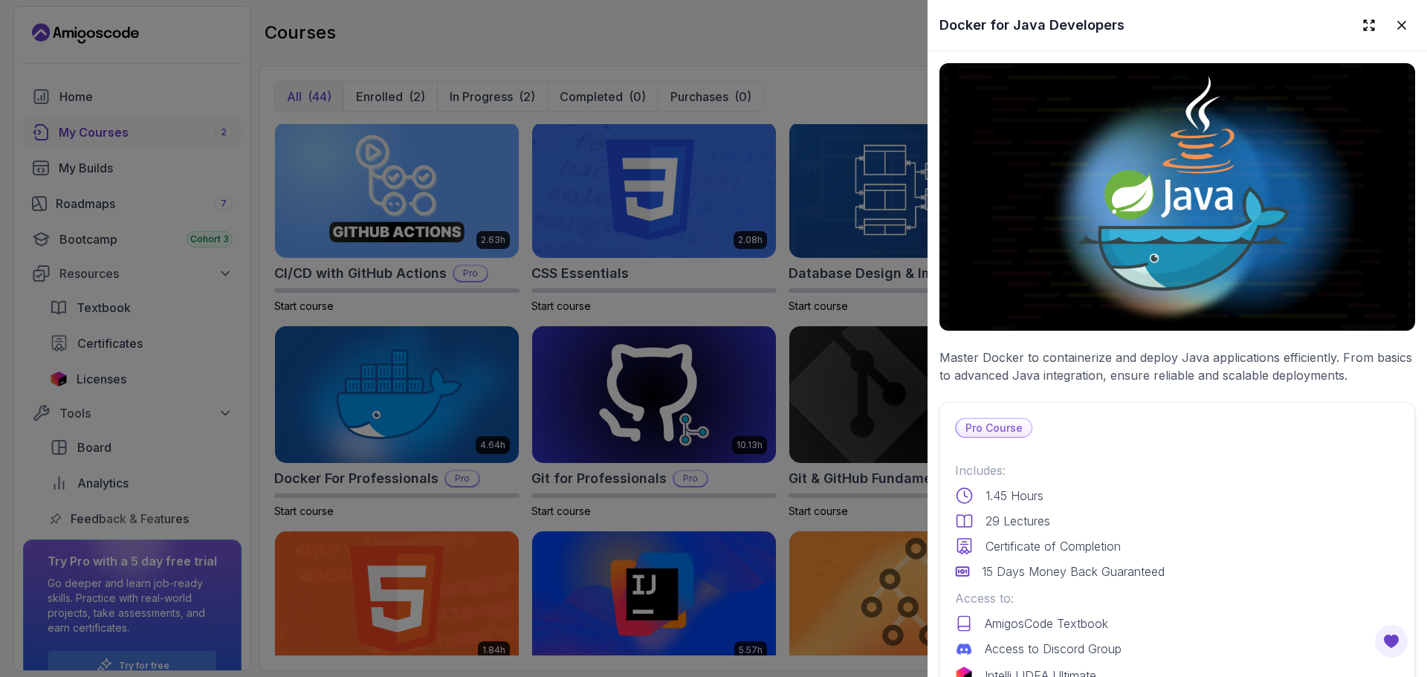
click at [1116, 356] on p "Master Docker to containerize and deploy Java applications efficiently. From ba…" at bounding box center [1178, 367] width 476 height 36
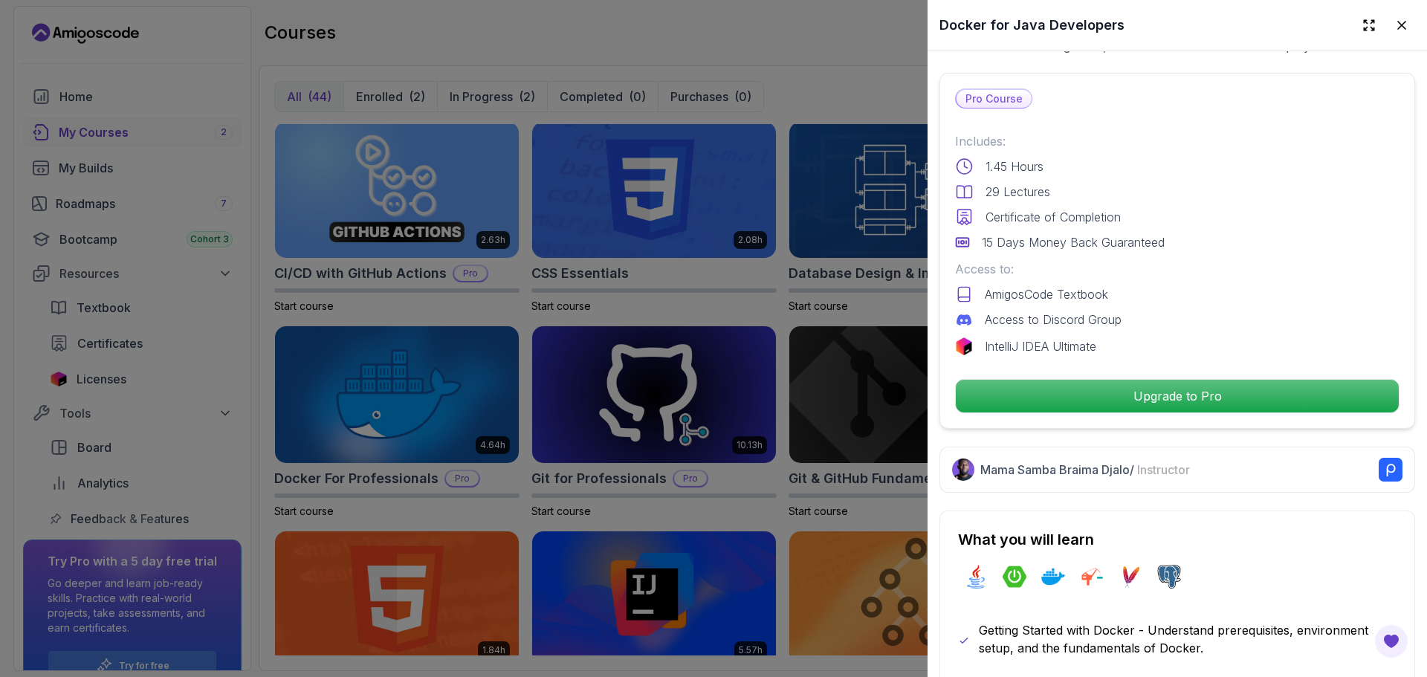
scroll to position [0, 0]
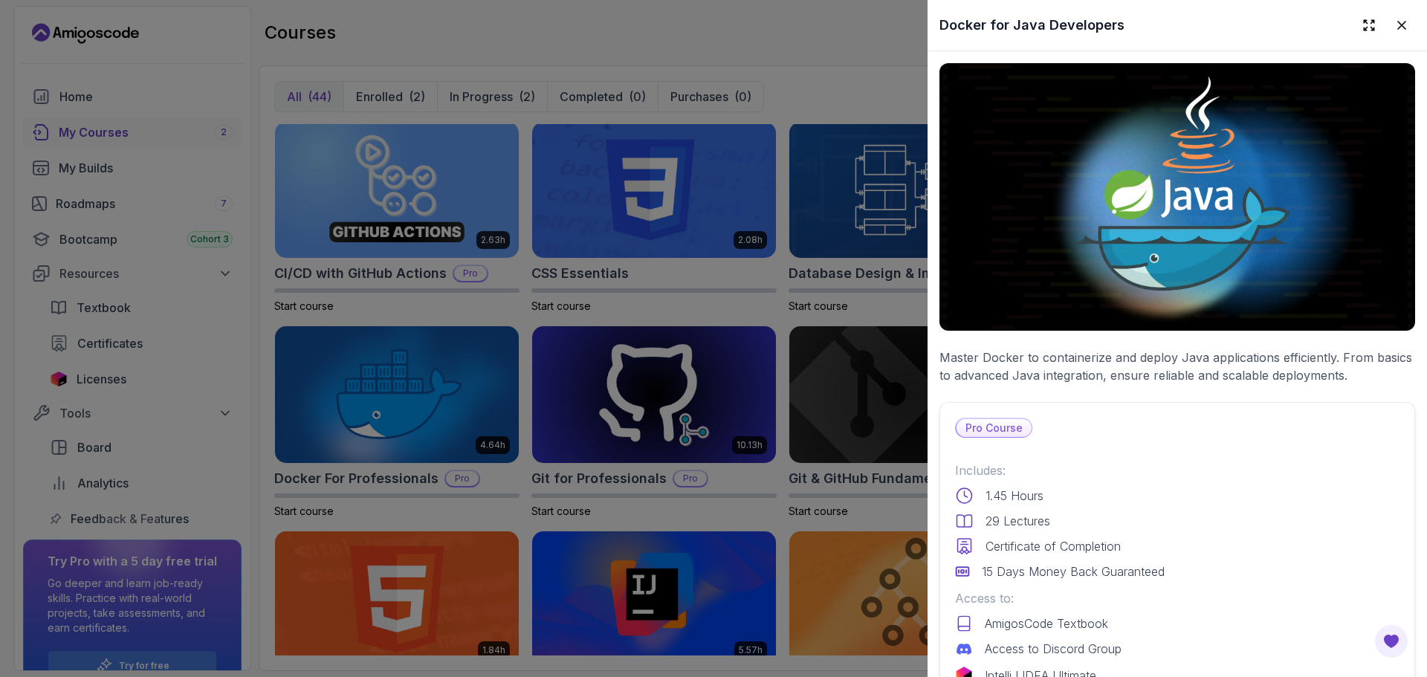
click at [879, 321] on div at bounding box center [713, 338] width 1427 height 677
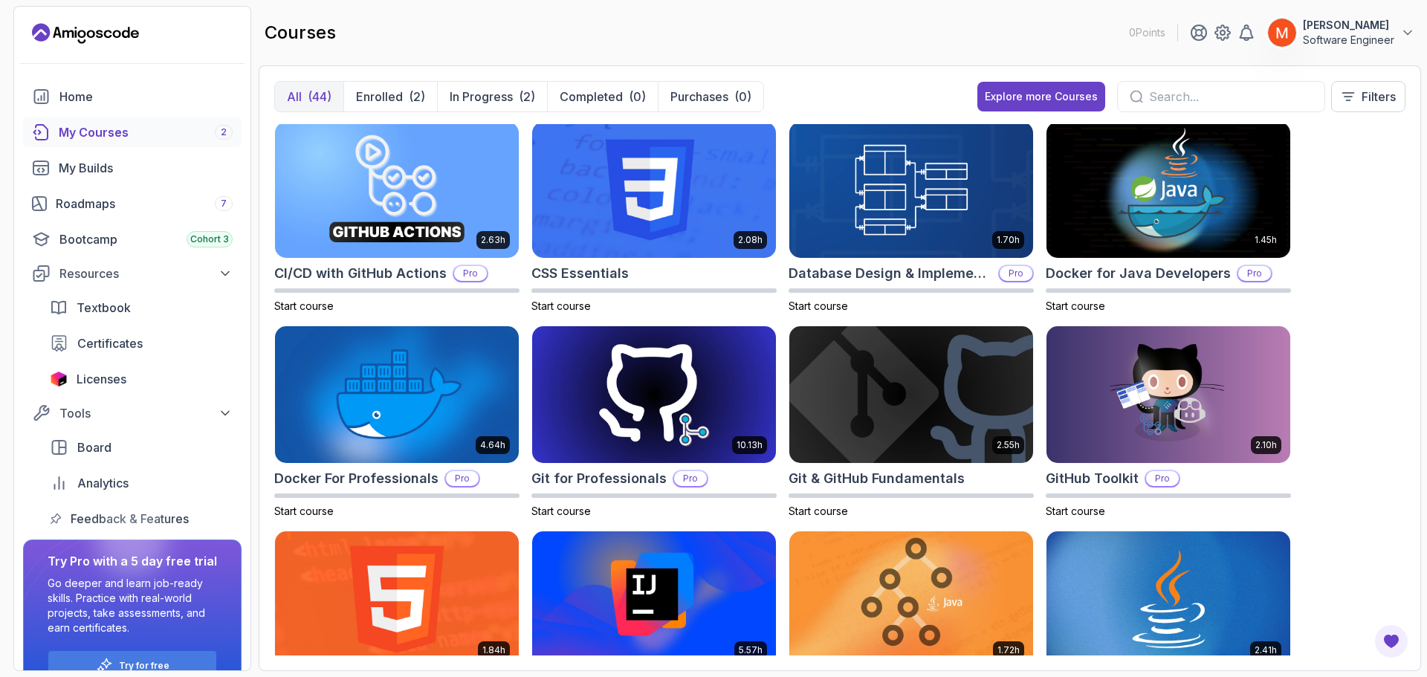
click at [1387, 314] on div "8.31h Advanced Databases Pro Start course 5.18h Advanced Spring Boot Pro Start …" at bounding box center [839, 389] width 1131 height 531
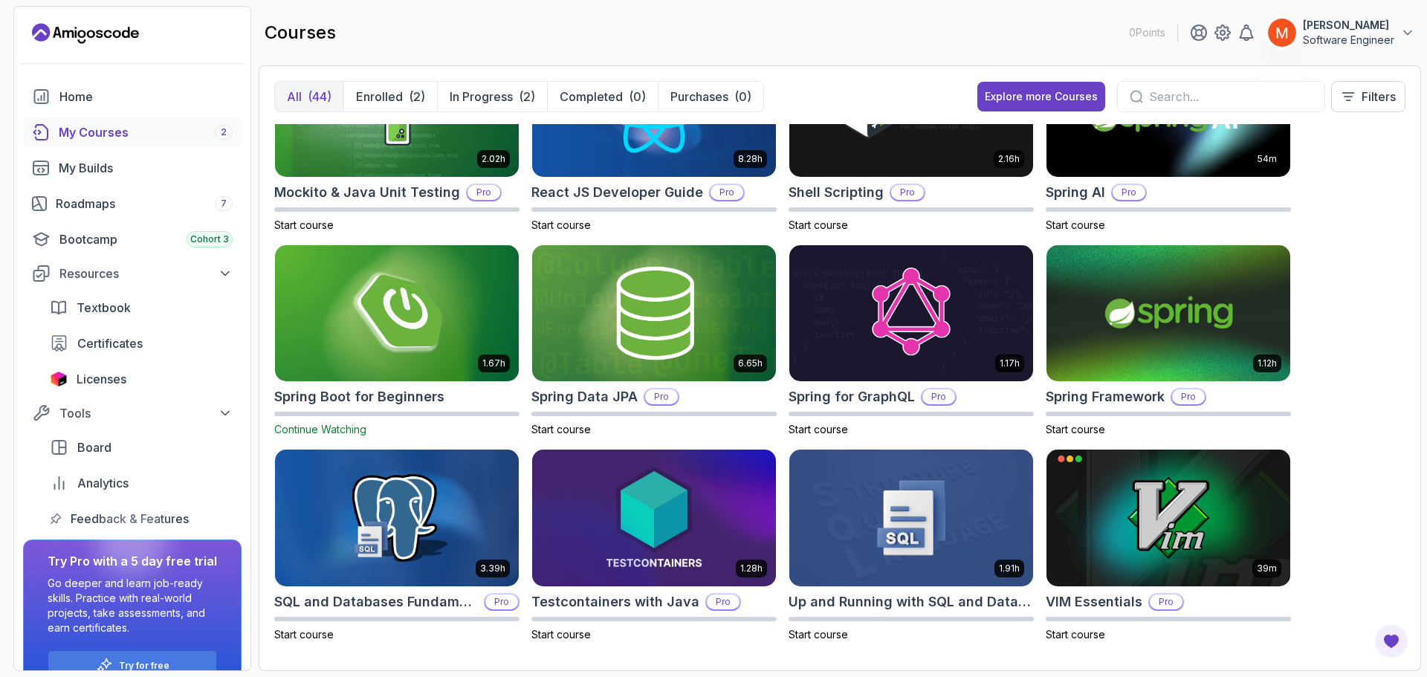
scroll to position [1728, 0]
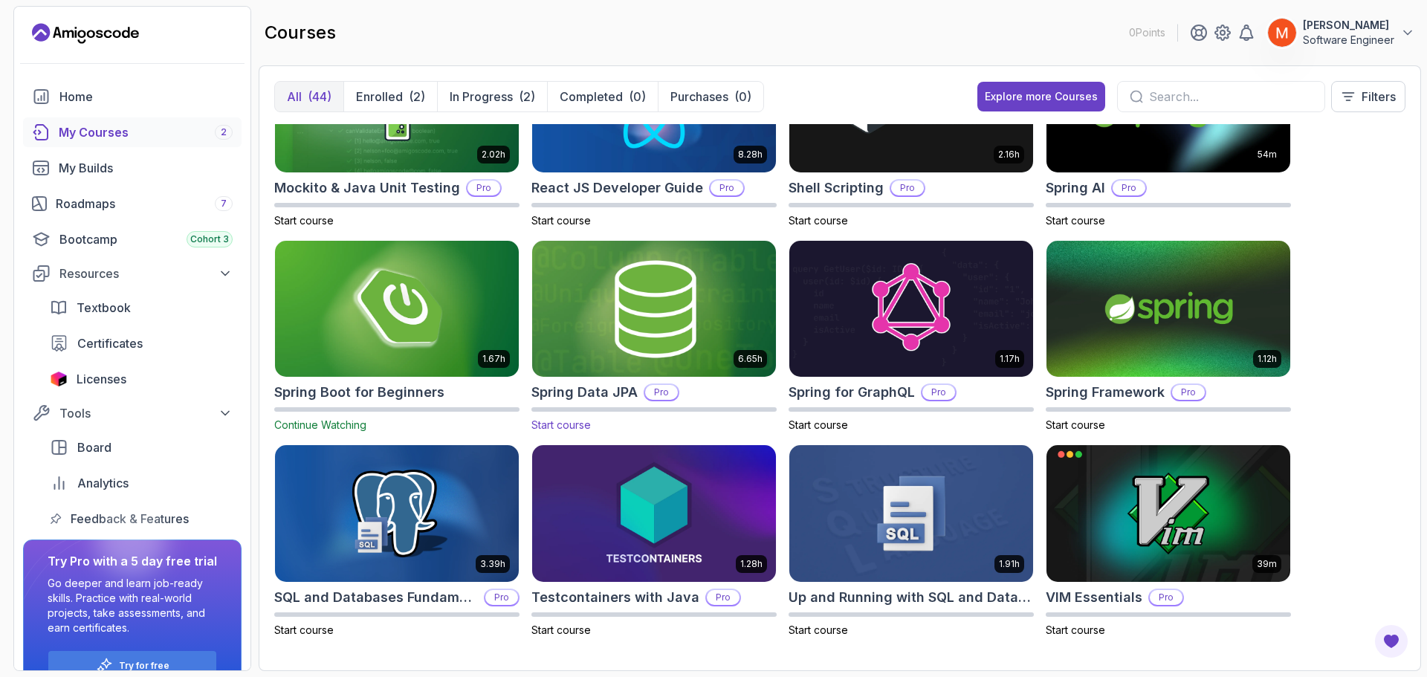
click at [635, 332] on img at bounding box center [654, 308] width 256 height 143
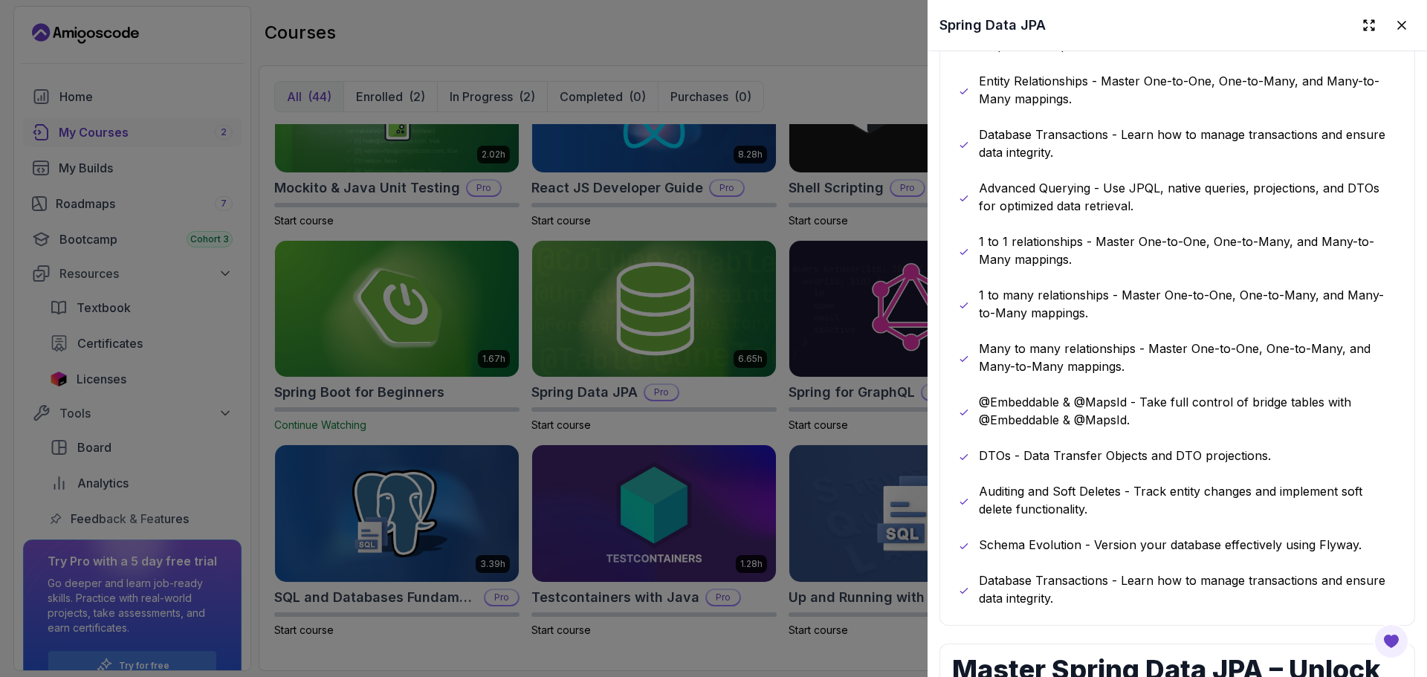
scroll to position [937, 0]
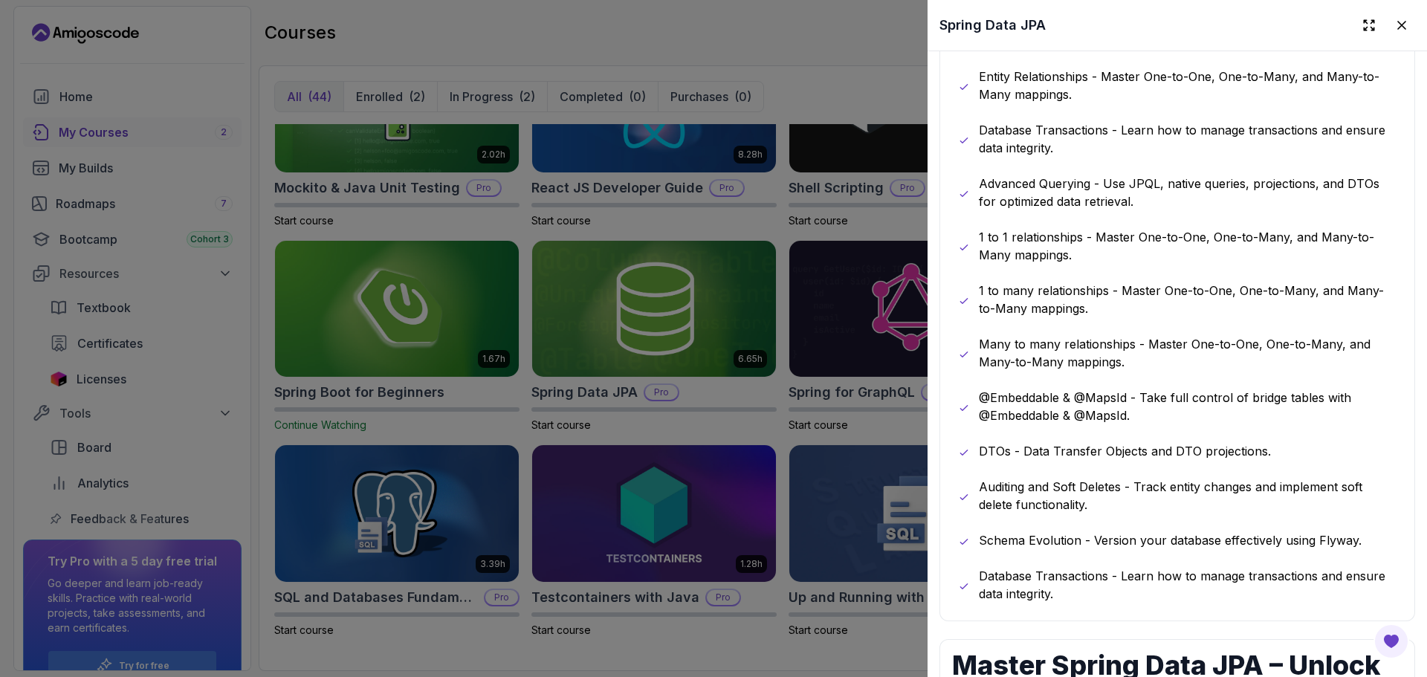
click at [1145, 216] on div "JPA and Hibernate Fundamentals - Understand how Spring Data JPA simplifies data…" at bounding box center [1177, 308] width 439 height 589
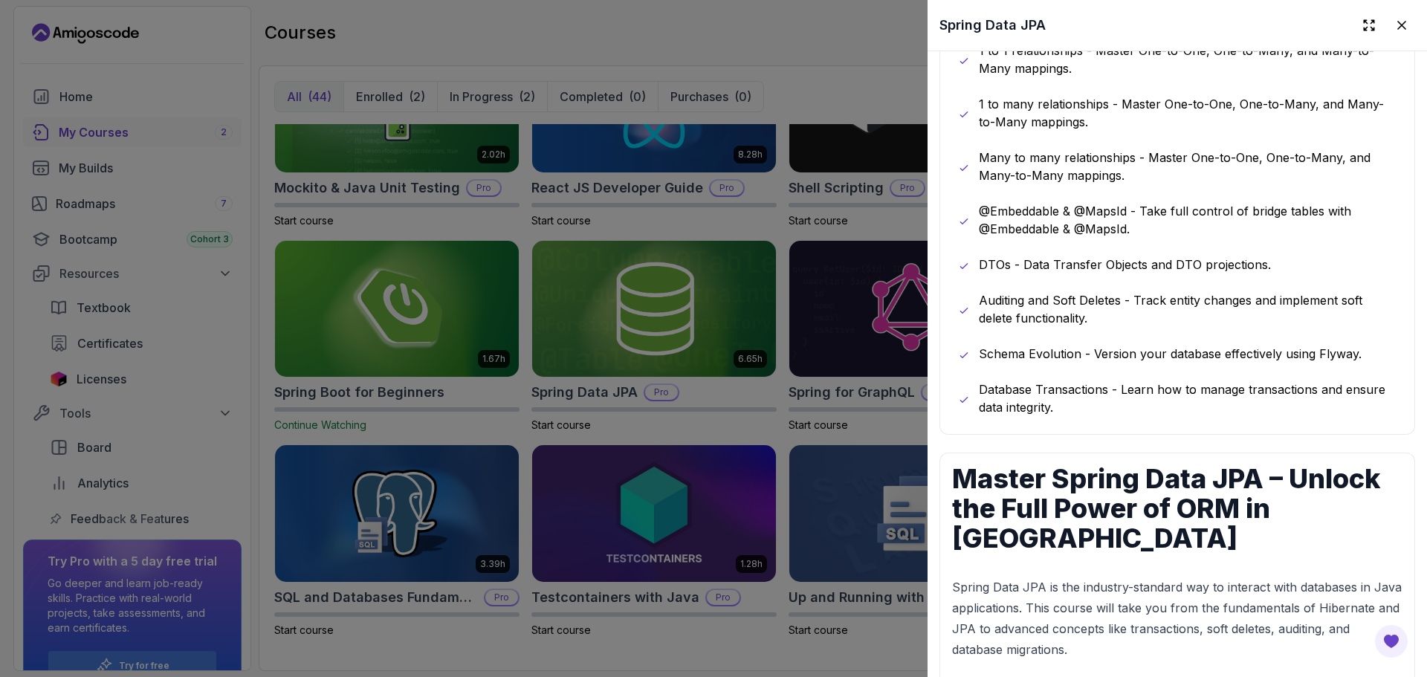
scroll to position [1145, 0]
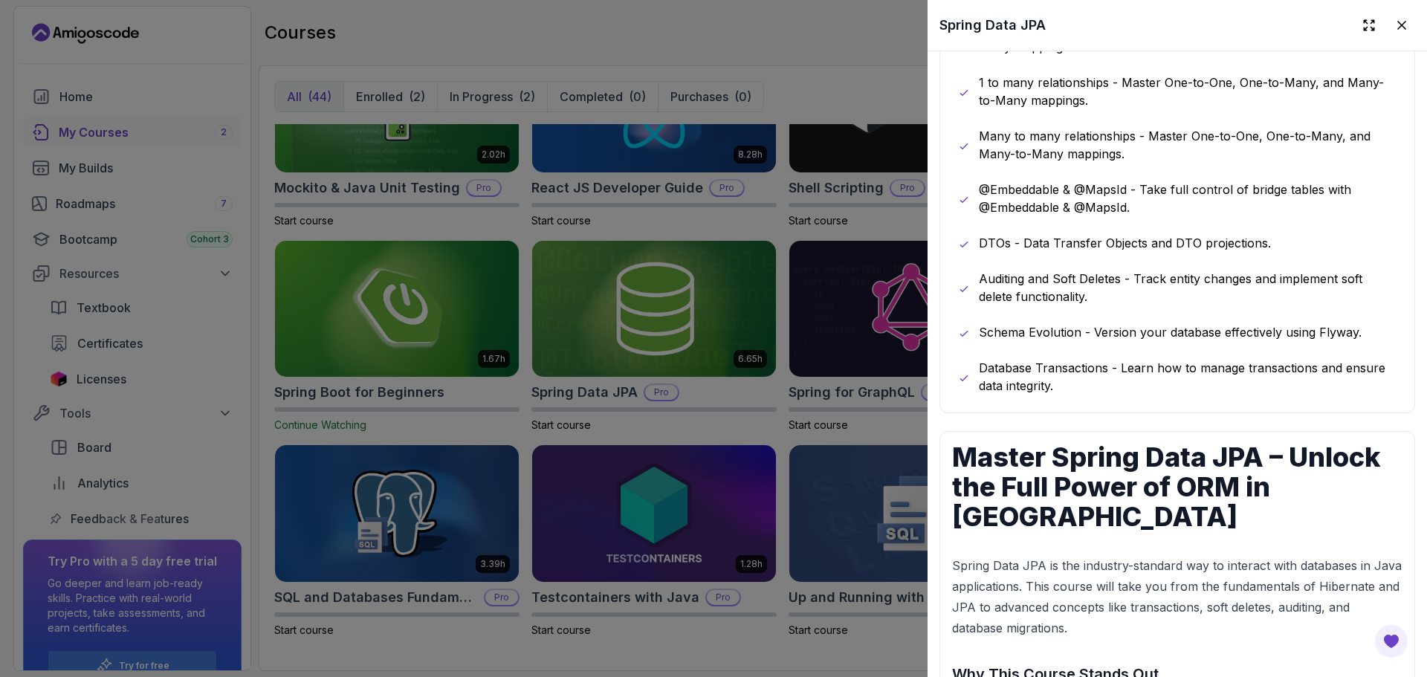
click at [1132, 292] on p "Auditing and Soft Deletes - Track entity changes and implement soft delete func…" at bounding box center [1188, 288] width 418 height 36
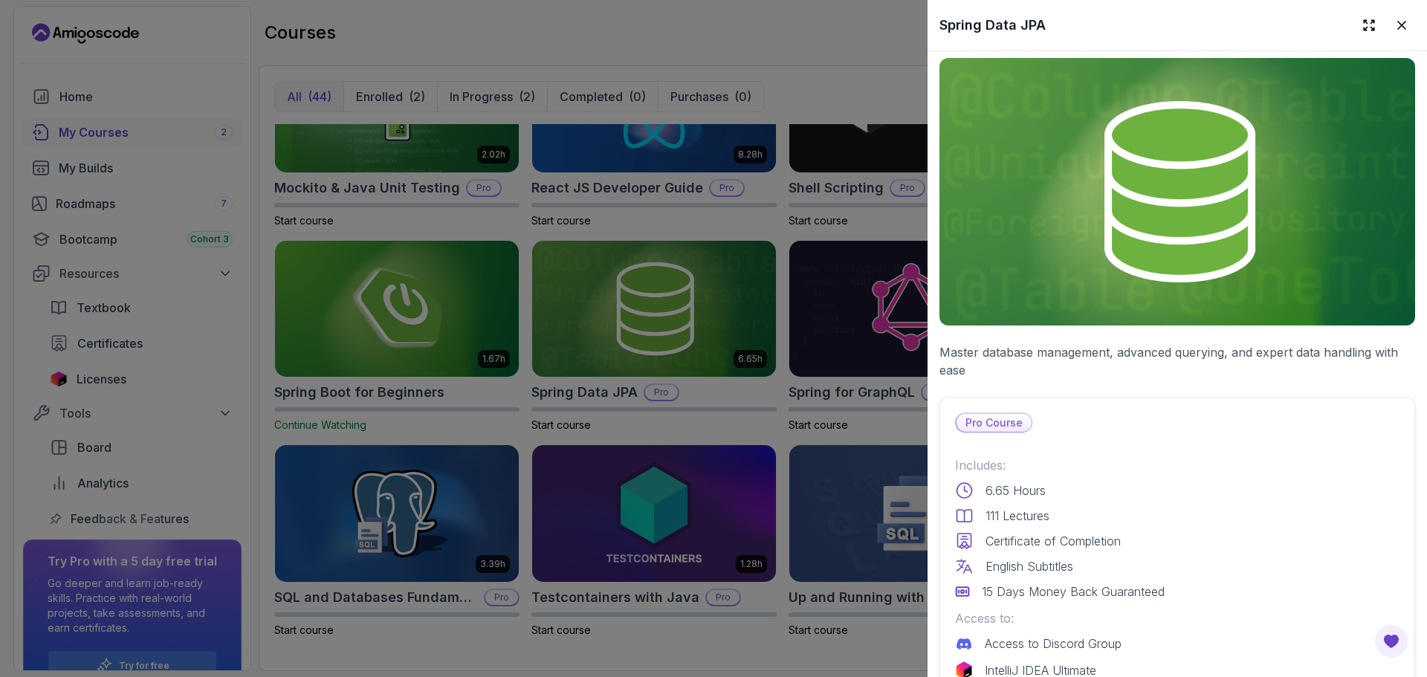
scroll to position [0, 0]
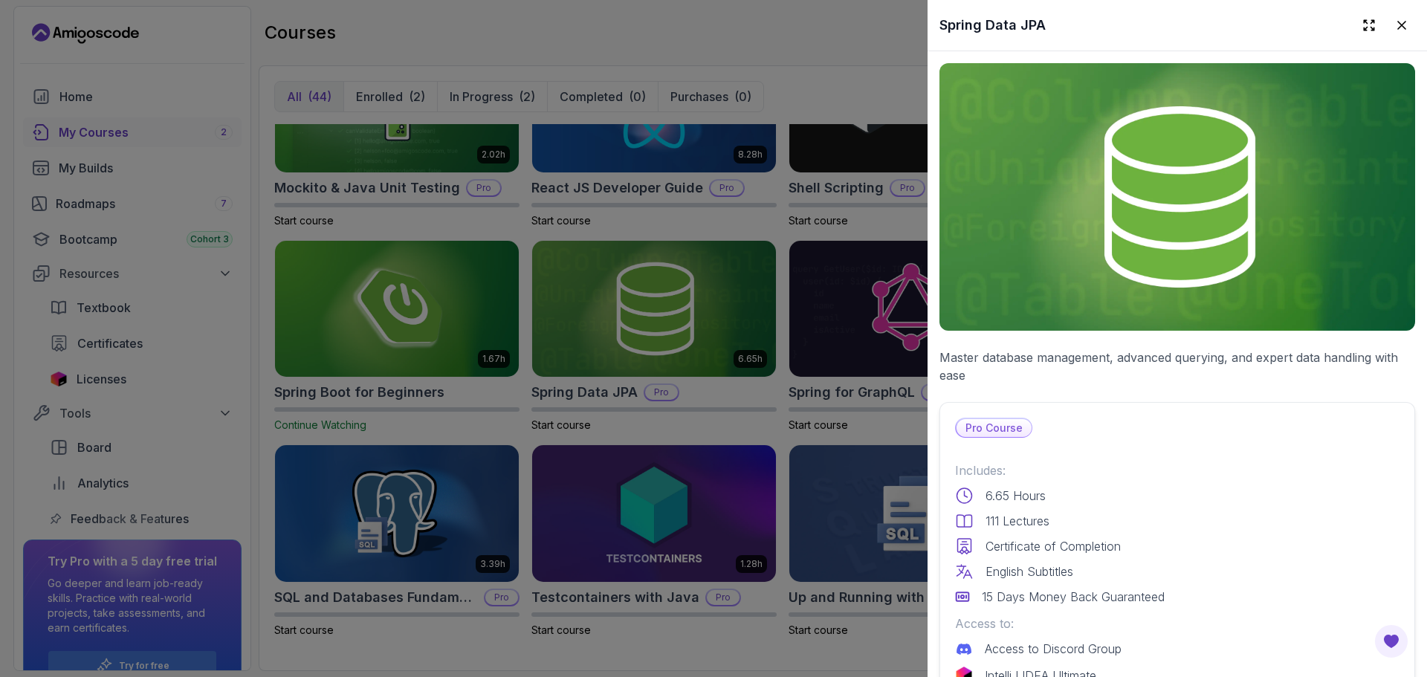
click at [862, 220] on div at bounding box center [713, 338] width 1427 height 677
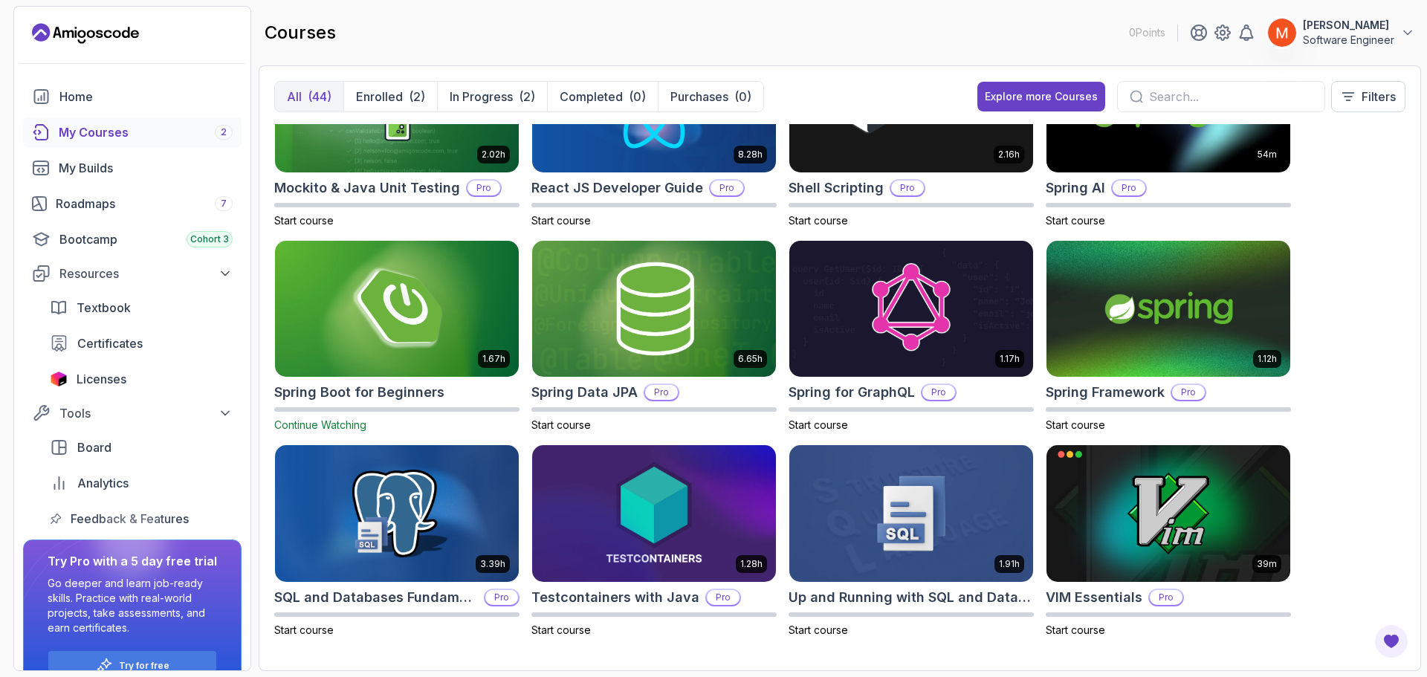
click at [1363, 292] on div "8.31h Advanced Databases Pro Start course 5.18h Advanced Spring Boot Pro Start …" at bounding box center [839, 389] width 1131 height 531
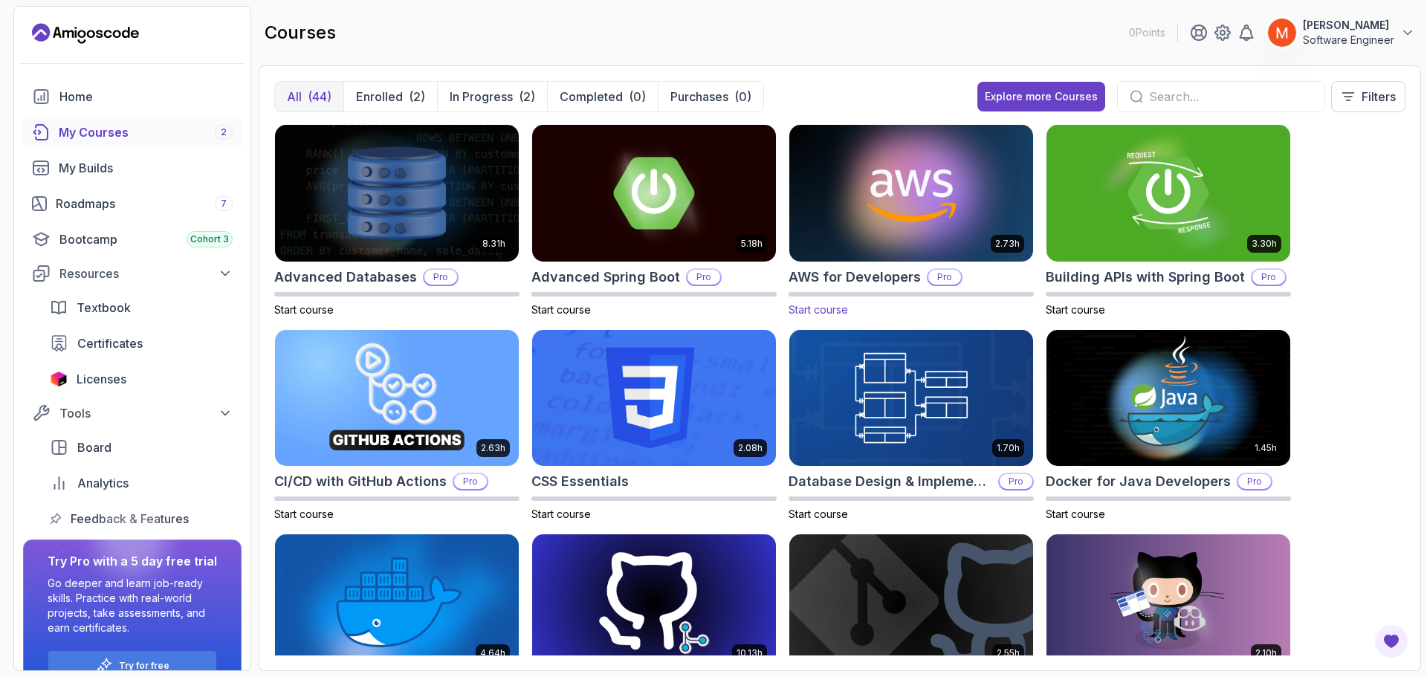
click at [908, 202] on img at bounding box center [911, 192] width 256 height 143
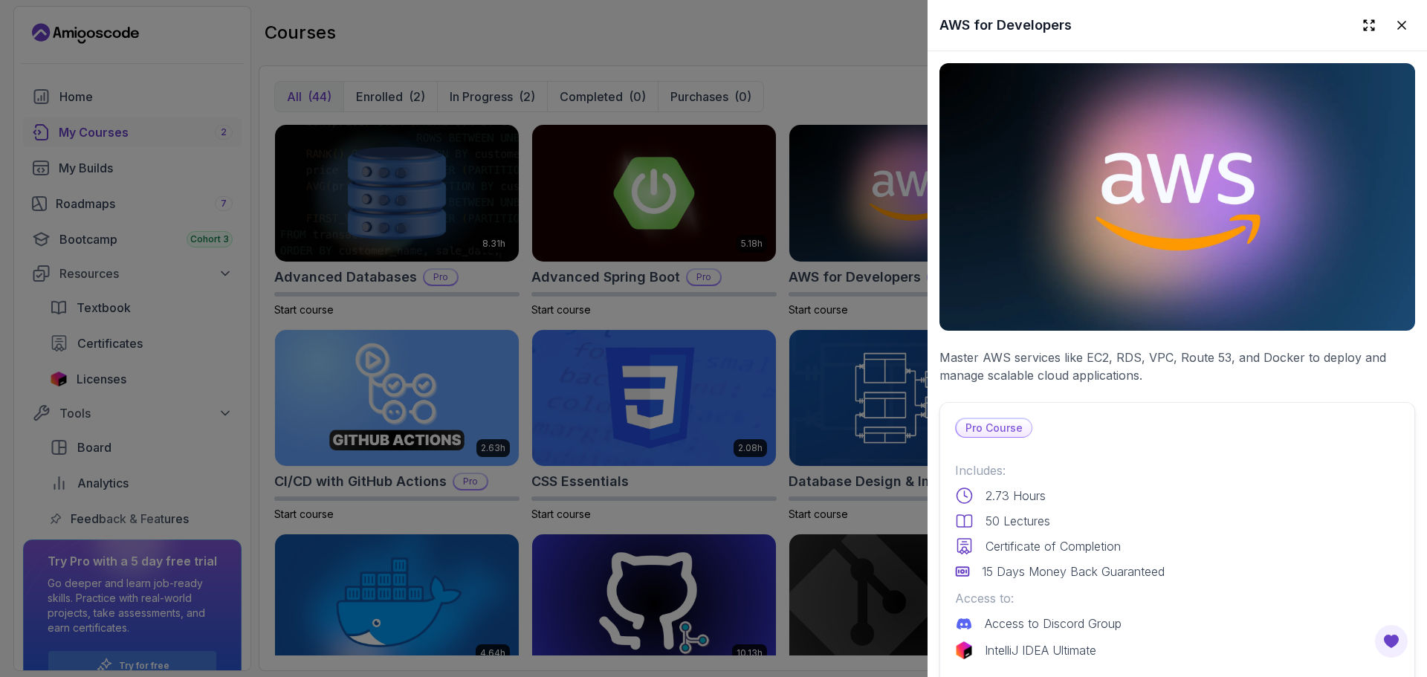
click at [1008, 369] on p "Master AWS services like EC2, RDS, VPC, Route 53, and Docker to deploy and mana…" at bounding box center [1178, 367] width 476 height 36
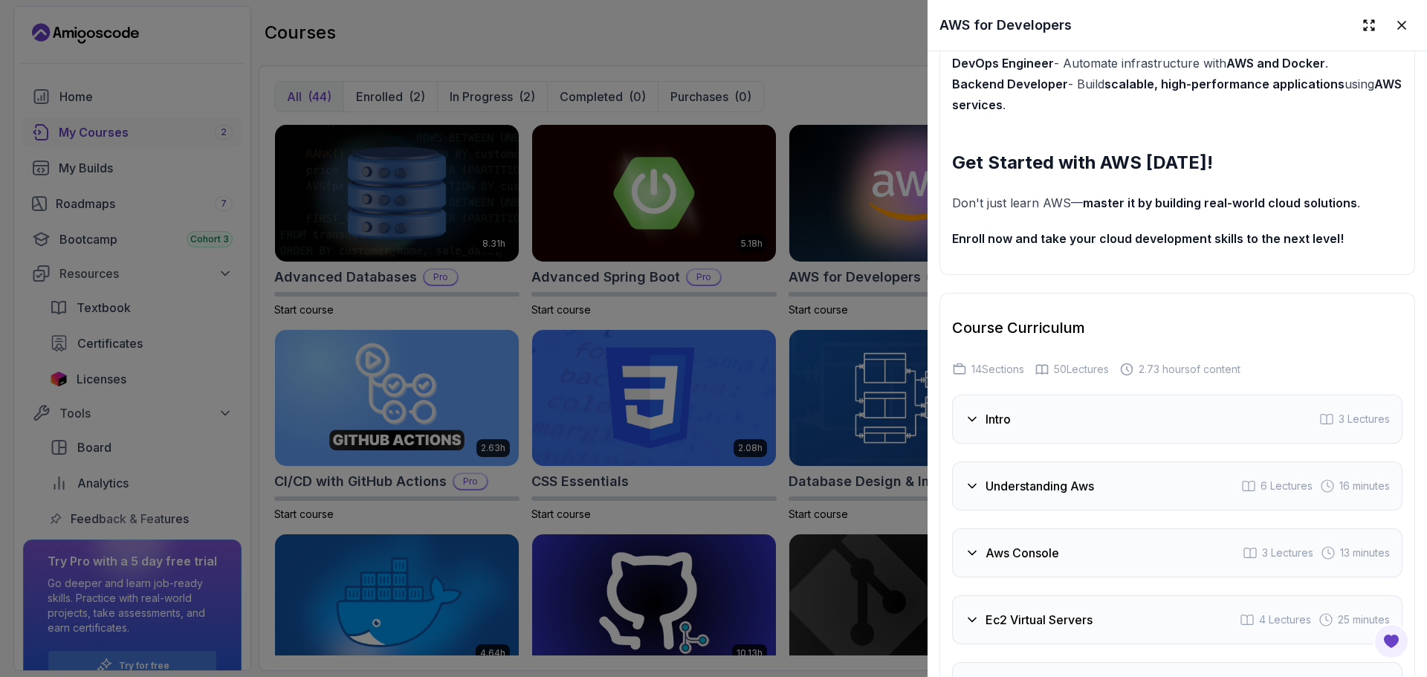
scroll to position [2079, 0]
click at [1127, 247] on strong "Enroll now and take your cloud development skills to the next level!" at bounding box center [1148, 239] width 392 height 15
click at [815, 305] on div at bounding box center [713, 338] width 1427 height 677
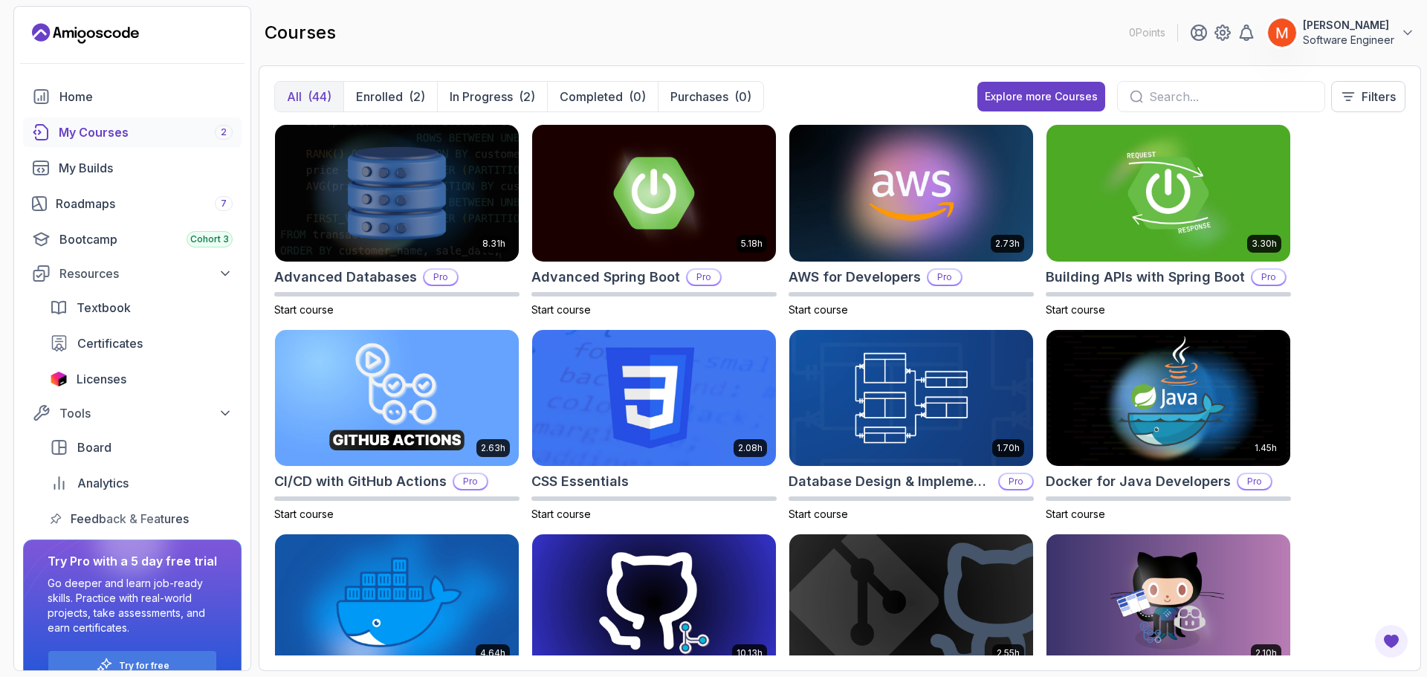
drag, startPoint x: 1369, startPoint y: 184, endPoint x: 1361, endPoint y: 165, distance: 21.0
click at [1361, 165] on div "8.31h Advanced Databases Pro Start course 5.18h Advanced Spring Boot Pro Start …" at bounding box center [839, 389] width 1131 height 531
click at [1415, 231] on div "All (44) Enrolled (2) In Progress (2) Completed (0) Purchases (0) Explore more …" at bounding box center [840, 368] width 1162 height 606
click at [1393, 222] on div "8.31h Advanced Databases Pro Start course 5.18h Advanced Spring Boot Pro Start …" at bounding box center [839, 389] width 1131 height 531
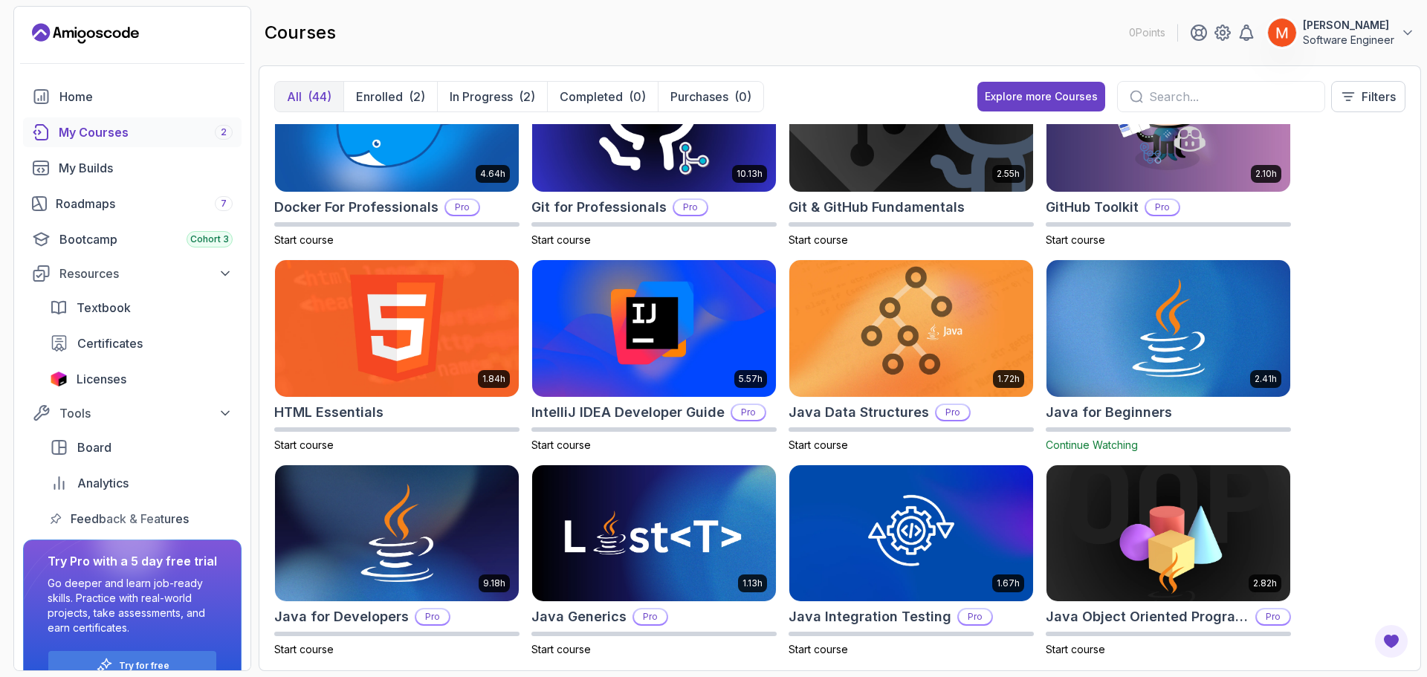
scroll to position [0, 0]
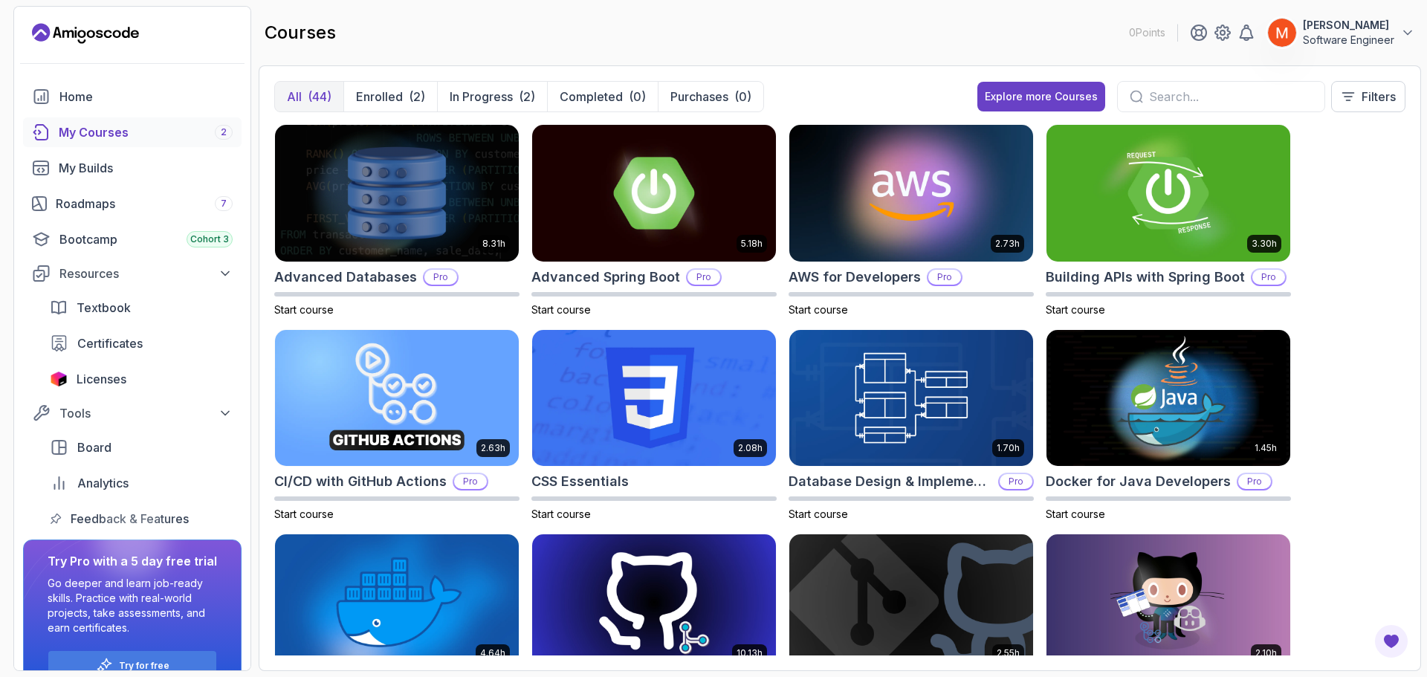
click at [1337, 204] on div "8.31h Advanced Databases Pro Start course 5.18h Advanced Spring Boot Pro Start …" at bounding box center [839, 389] width 1131 height 531
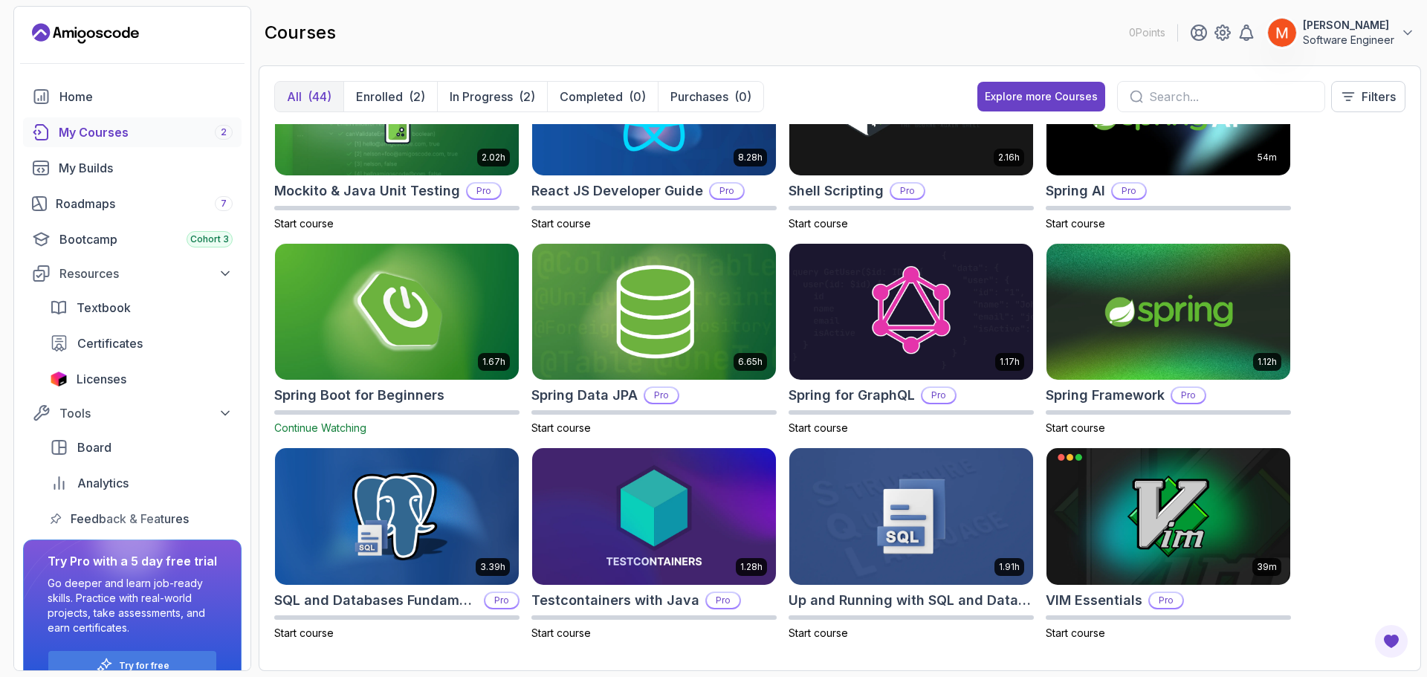
scroll to position [1728, 0]
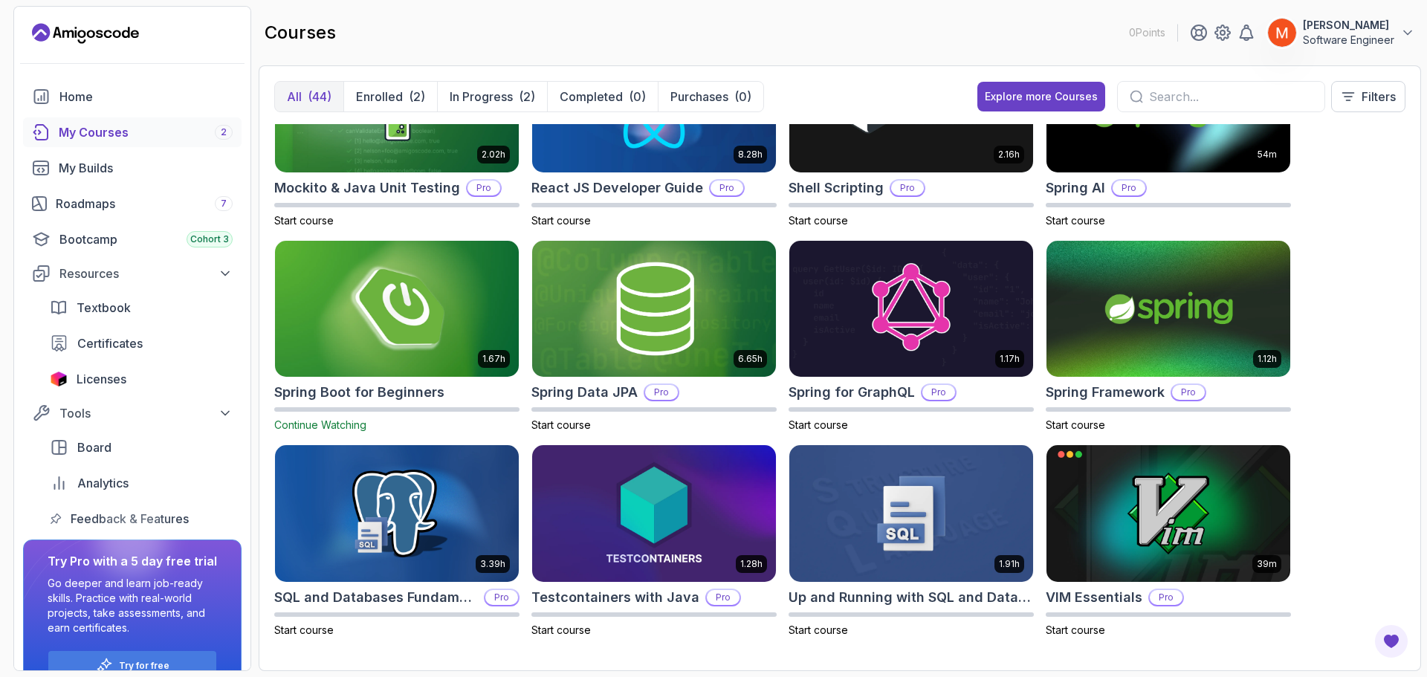
click at [476, 279] on img at bounding box center [397, 308] width 256 height 143
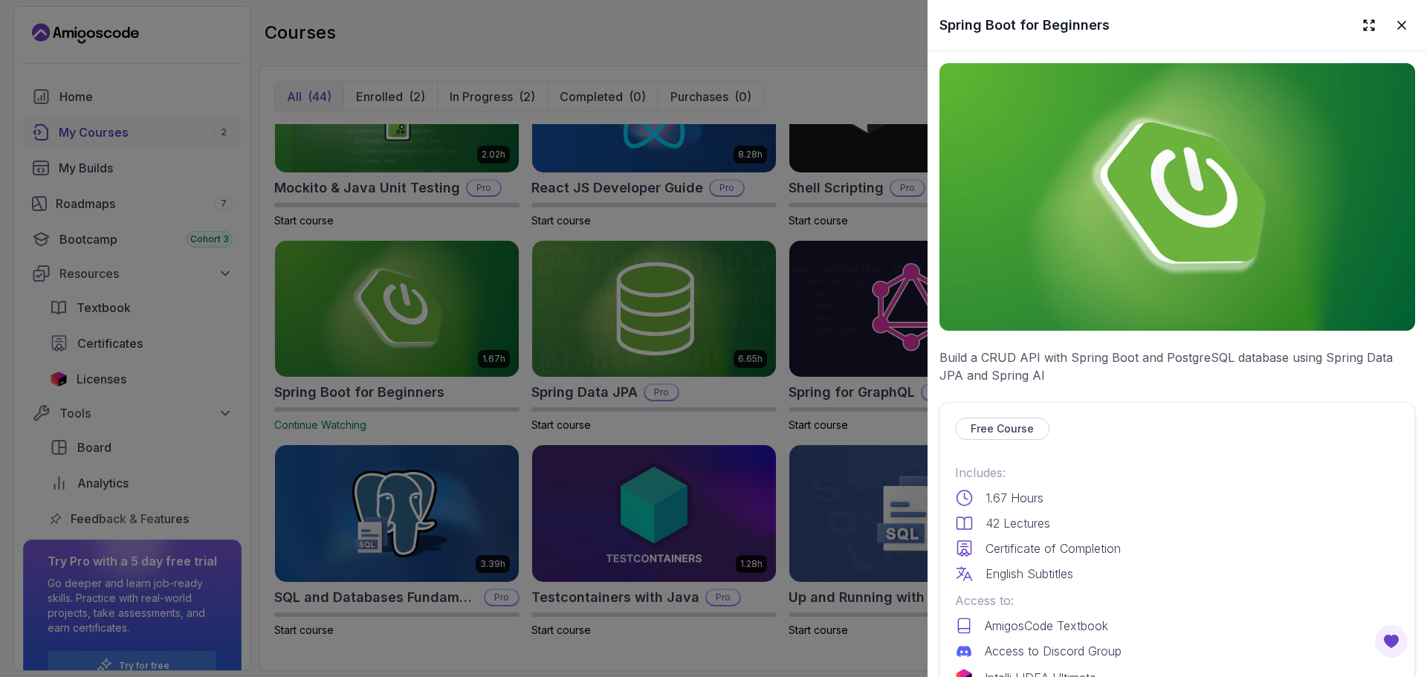
click at [1021, 349] on p "Build a CRUD API with Spring Boot and PostgreSQL database using Spring Data JPA…" at bounding box center [1178, 367] width 476 height 36
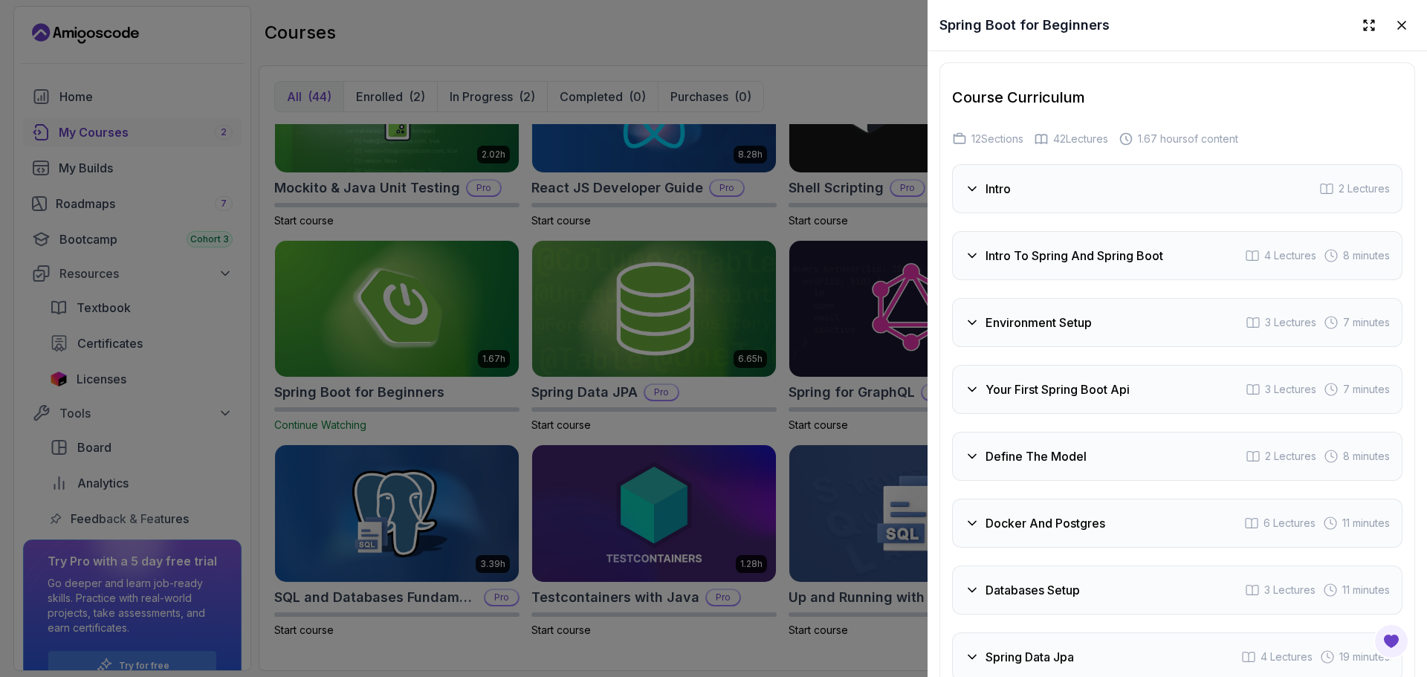
scroll to position [2347, 0]
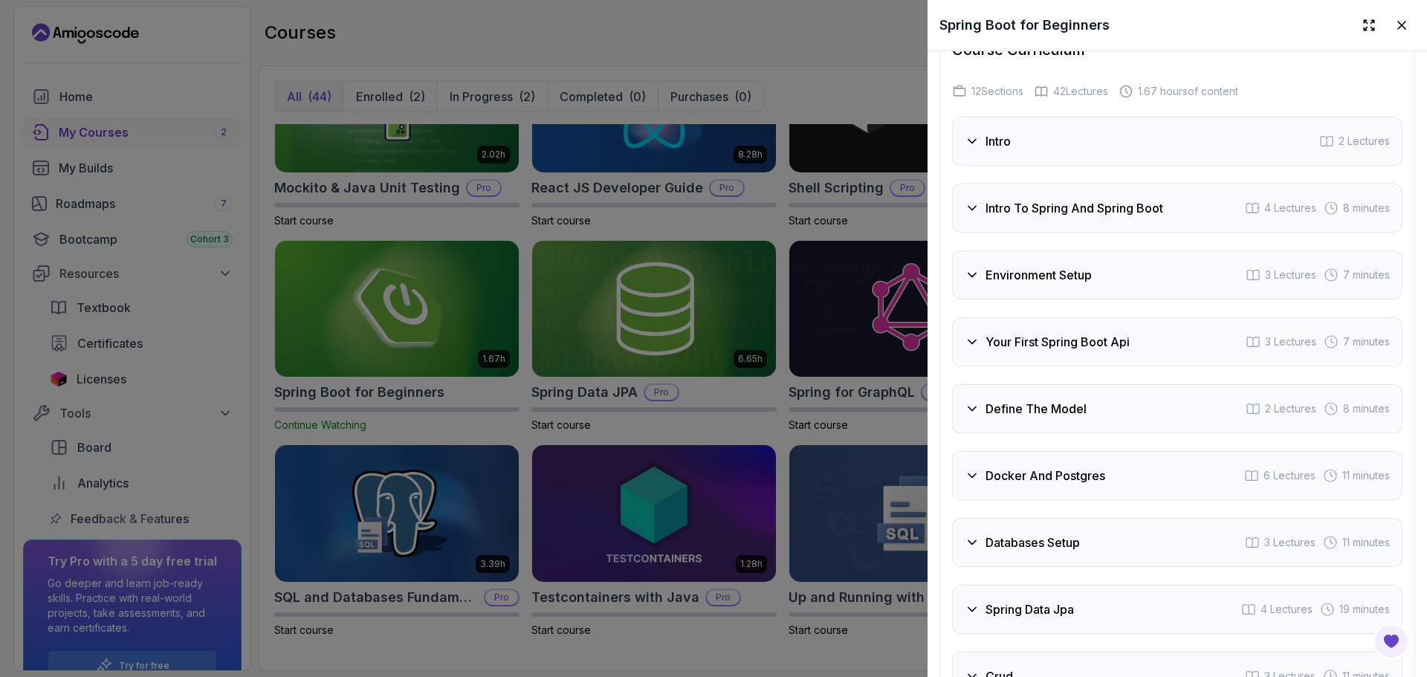
click at [1057, 418] on h3 "Define The Model" at bounding box center [1036, 409] width 101 height 18
click at [1073, 433] on div "Define The Model 2 Lectures 8 minutes" at bounding box center [1177, 408] width 450 height 49
click at [945, 503] on div "Course Curriculum 12 Sections 42 Lectures 1.67 hours of content Intro 2 Lecture…" at bounding box center [1178, 370] width 476 height 711
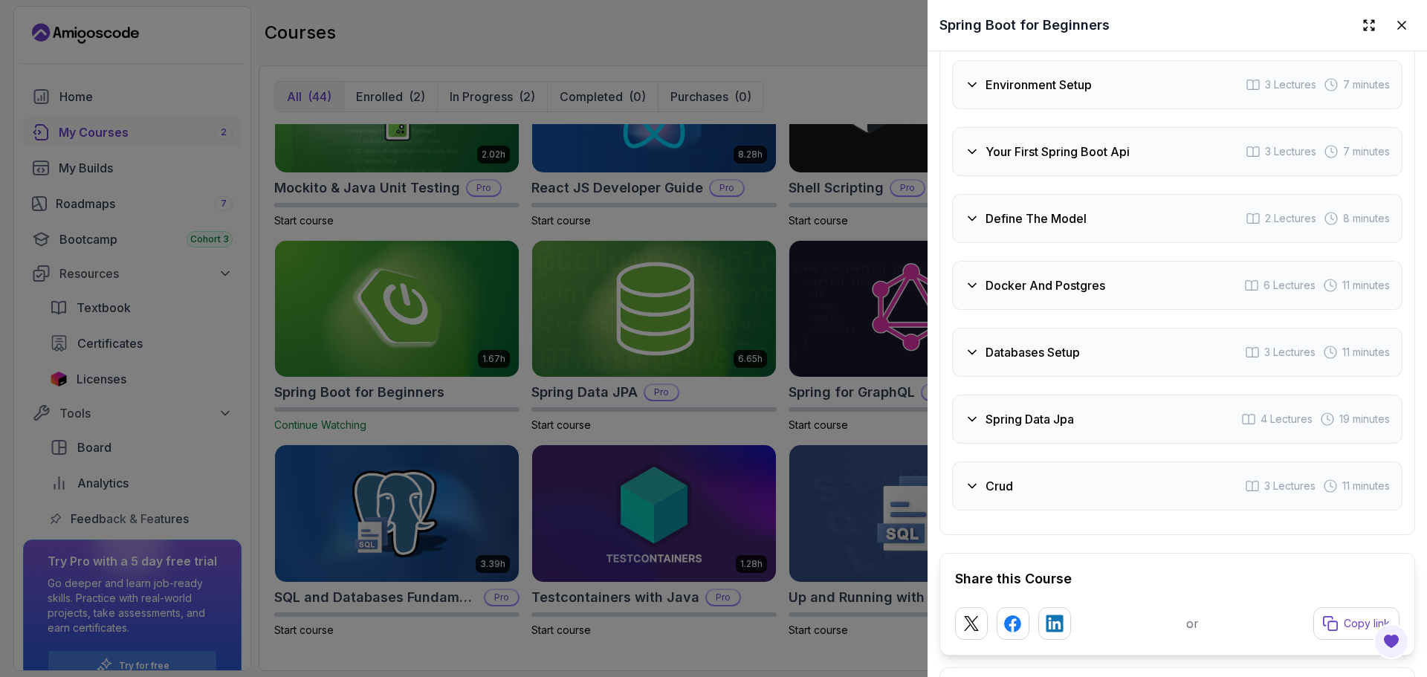
scroll to position [2555, 0]
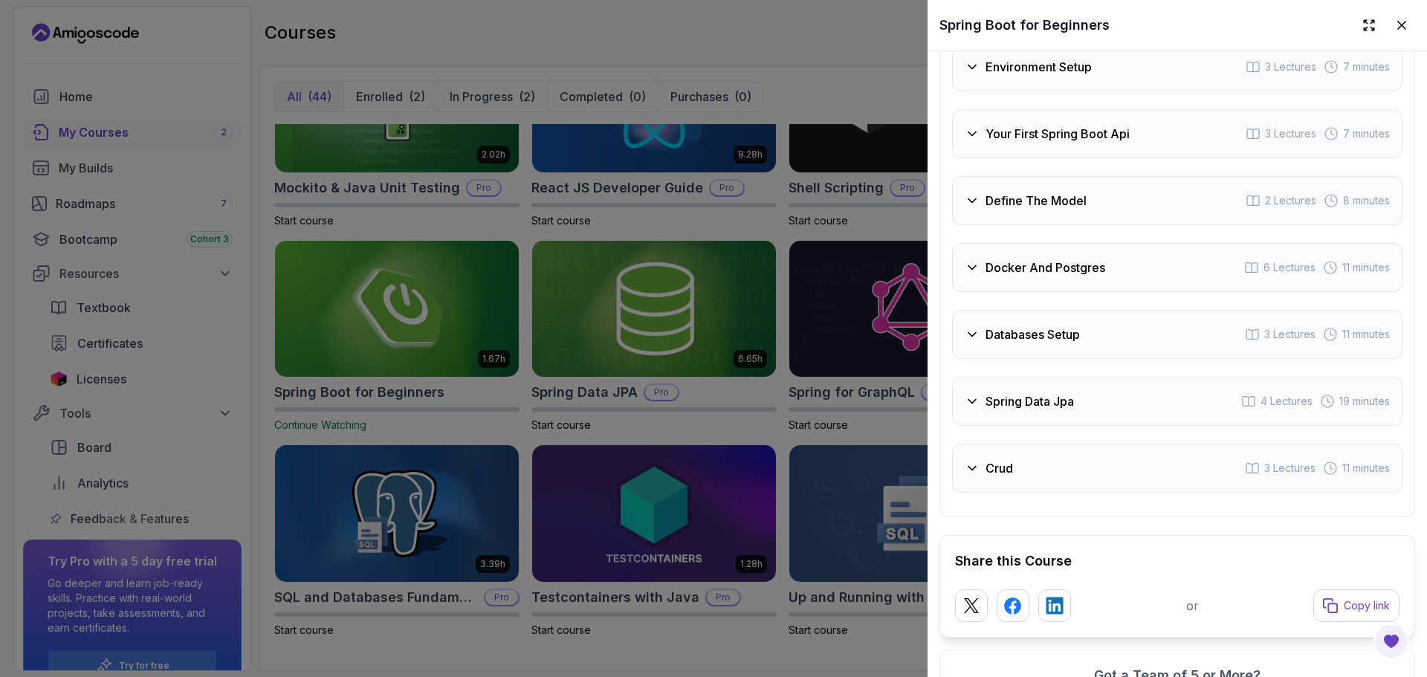
click at [1006, 410] on h3 "Spring Data Jpa" at bounding box center [1030, 401] width 88 height 18
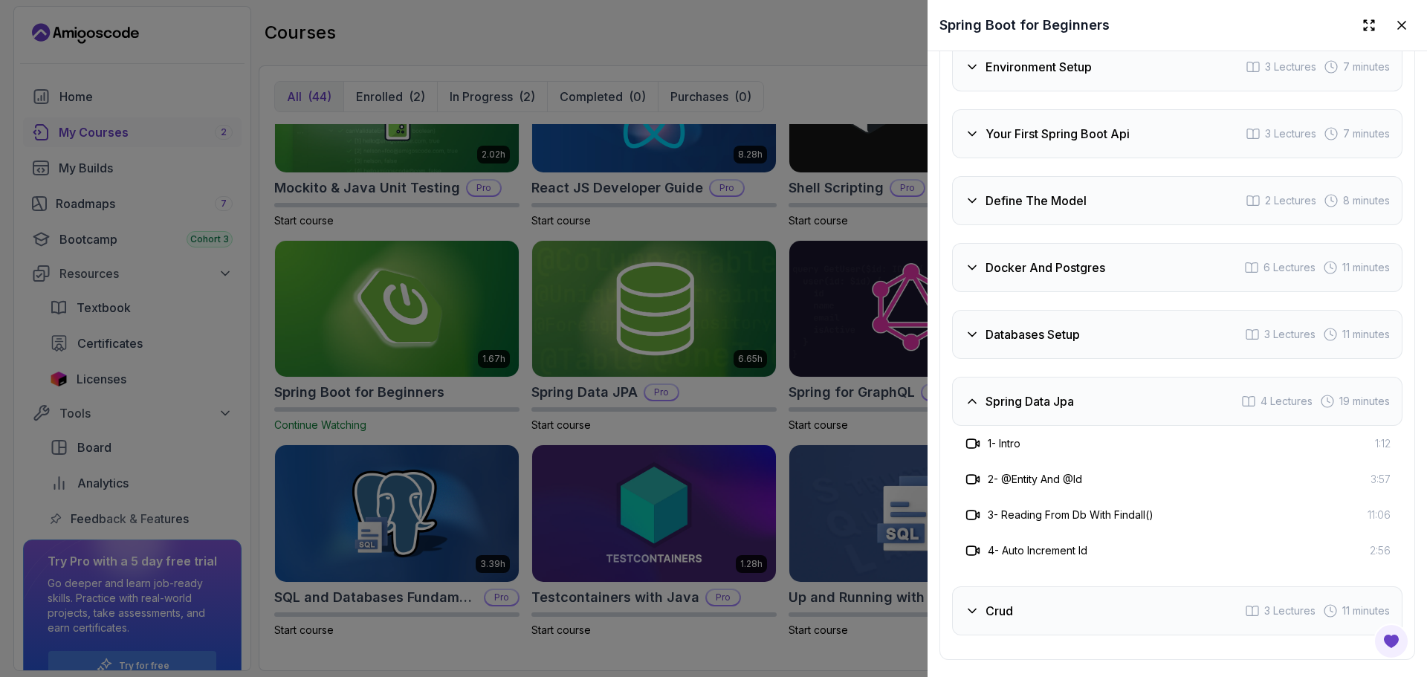
click at [1011, 426] on div "Spring Data Jpa 4 Lectures 19 minutes" at bounding box center [1177, 401] width 450 height 49
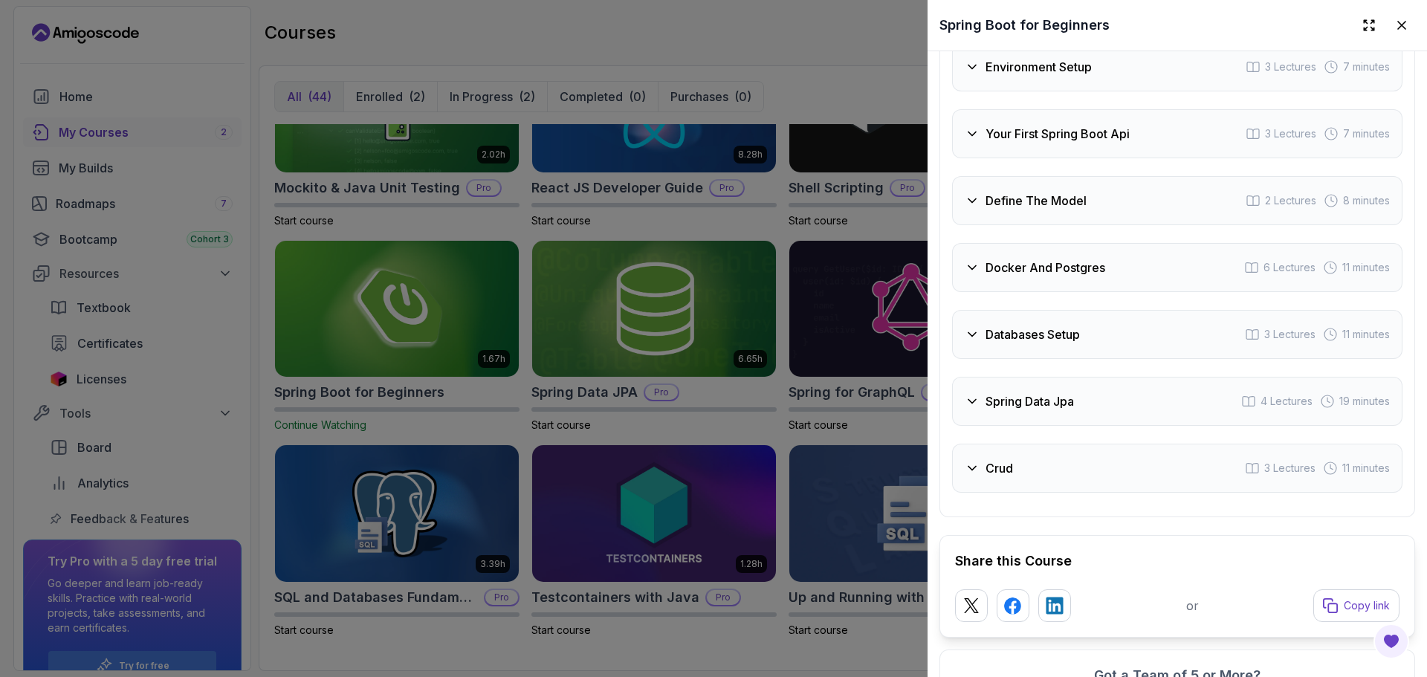
click at [1017, 359] on div "Databases Setup 3 Lectures 11 minutes" at bounding box center [1177, 334] width 450 height 49
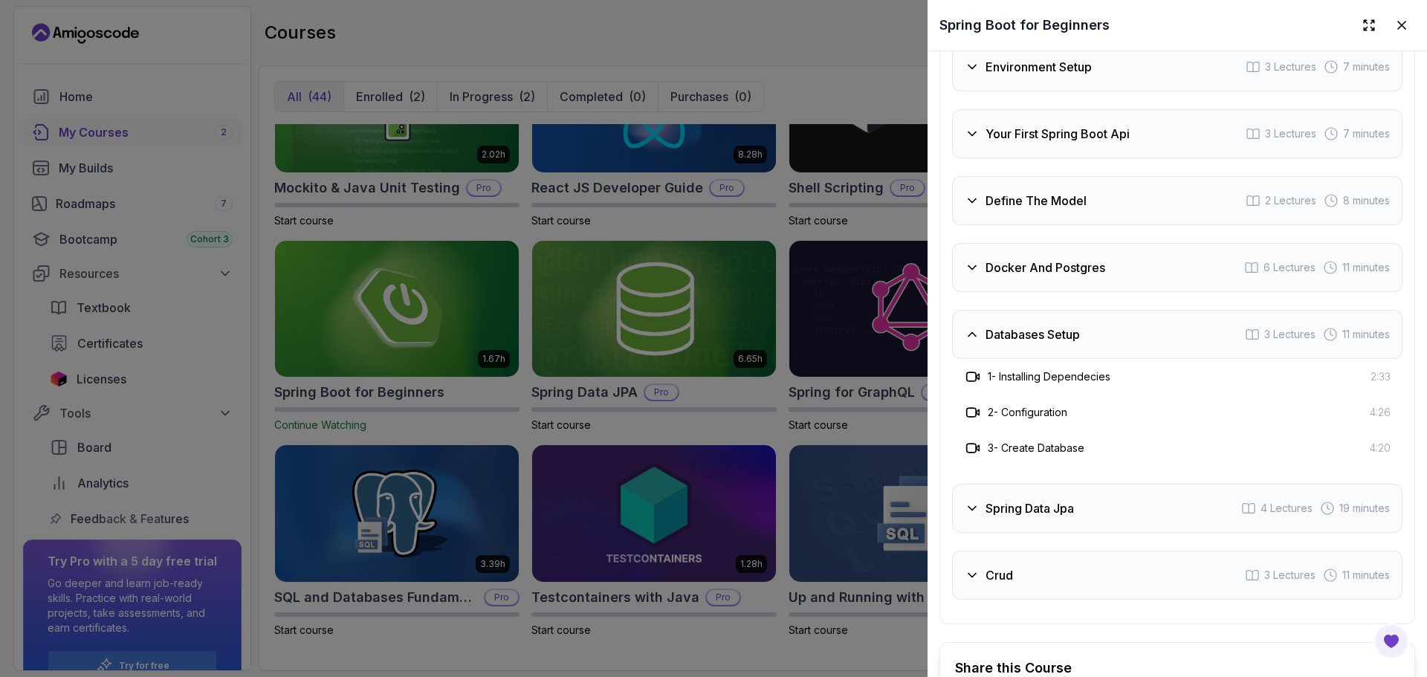
click at [1027, 359] on div "Databases Setup 3 Lectures 11 minutes" at bounding box center [1177, 334] width 450 height 49
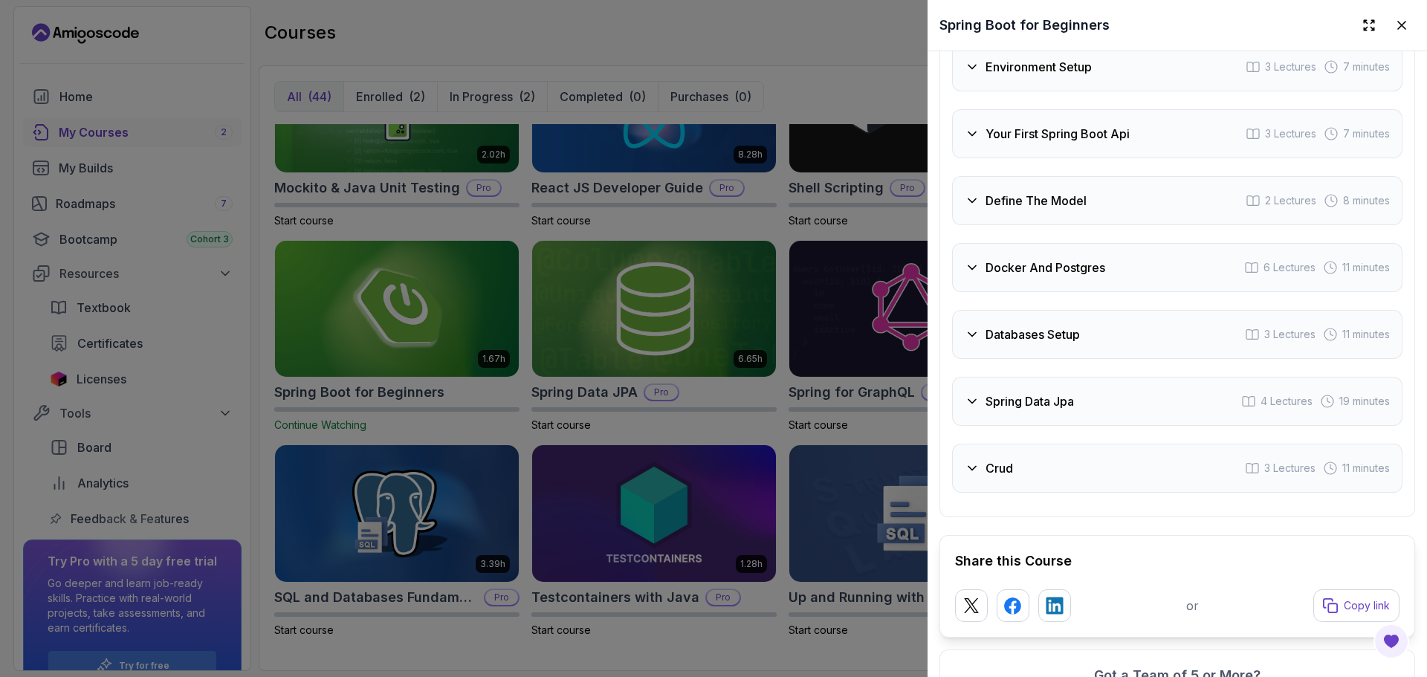
click at [563, 248] on div at bounding box center [713, 338] width 1427 height 677
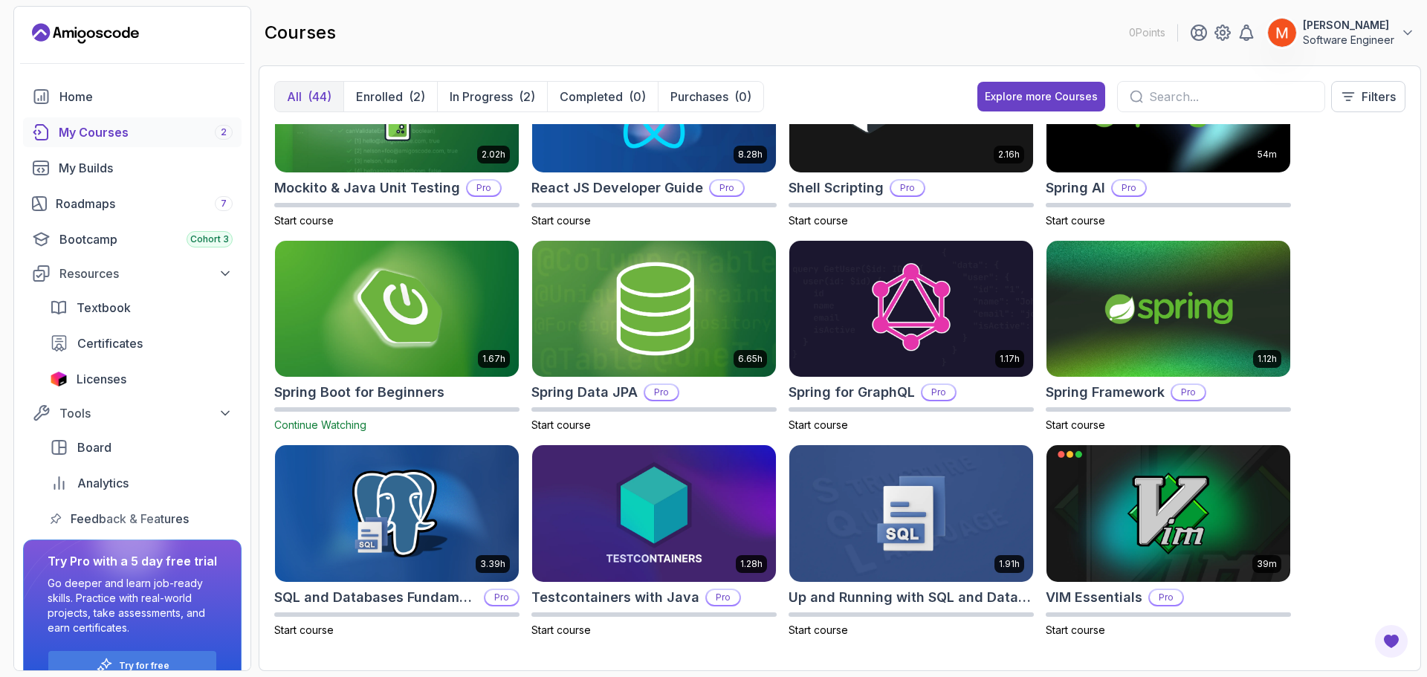
click at [1339, 334] on div "8.31h Advanced Databases Pro Start course 5.18h Advanced Spring Boot Pro Start …" at bounding box center [839, 389] width 1131 height 531
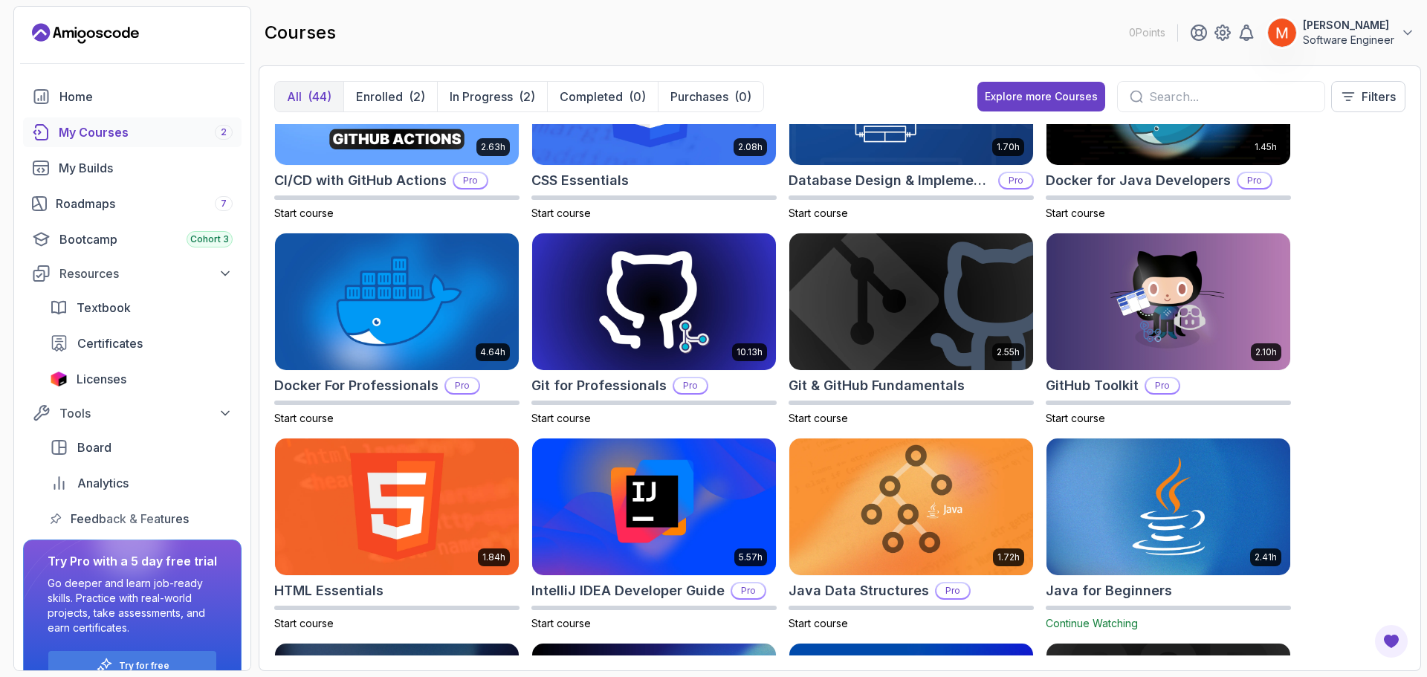
scroll to position [0, 0]
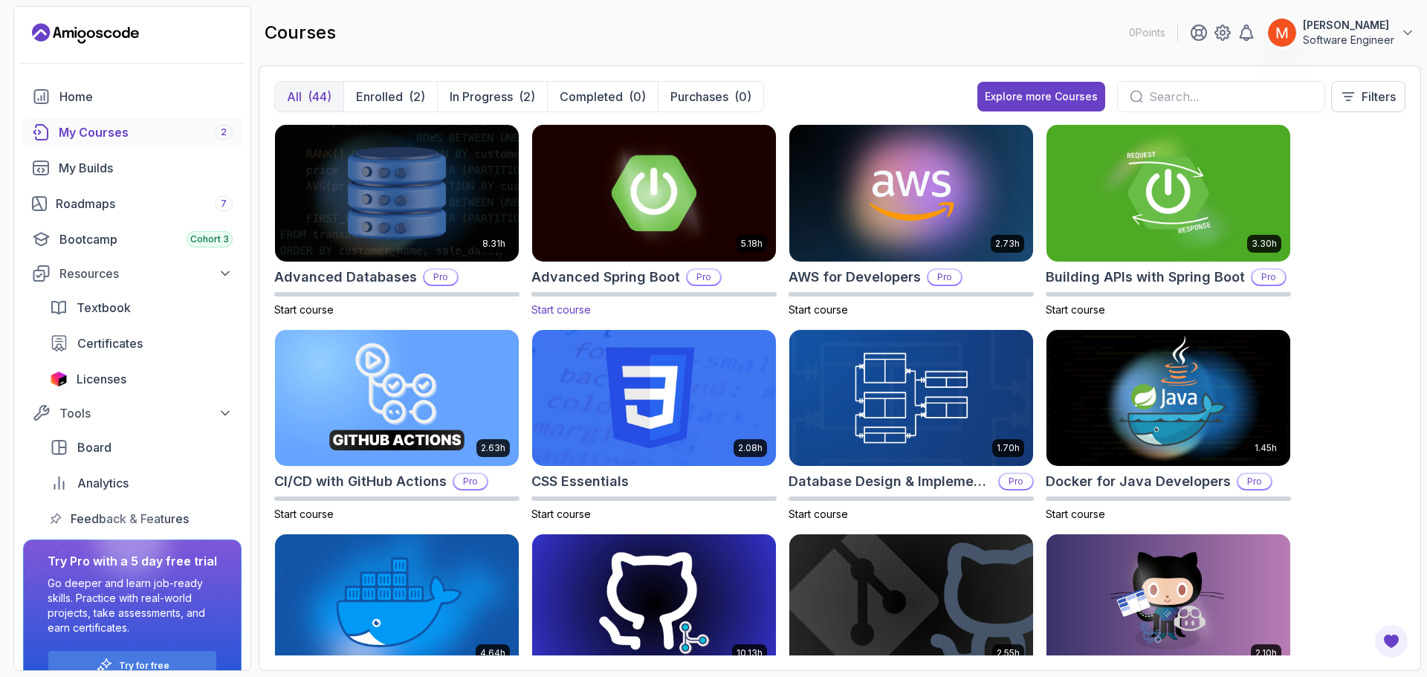
click at [673, 235] on img at bounding box center [654, 192] width 256 height 143
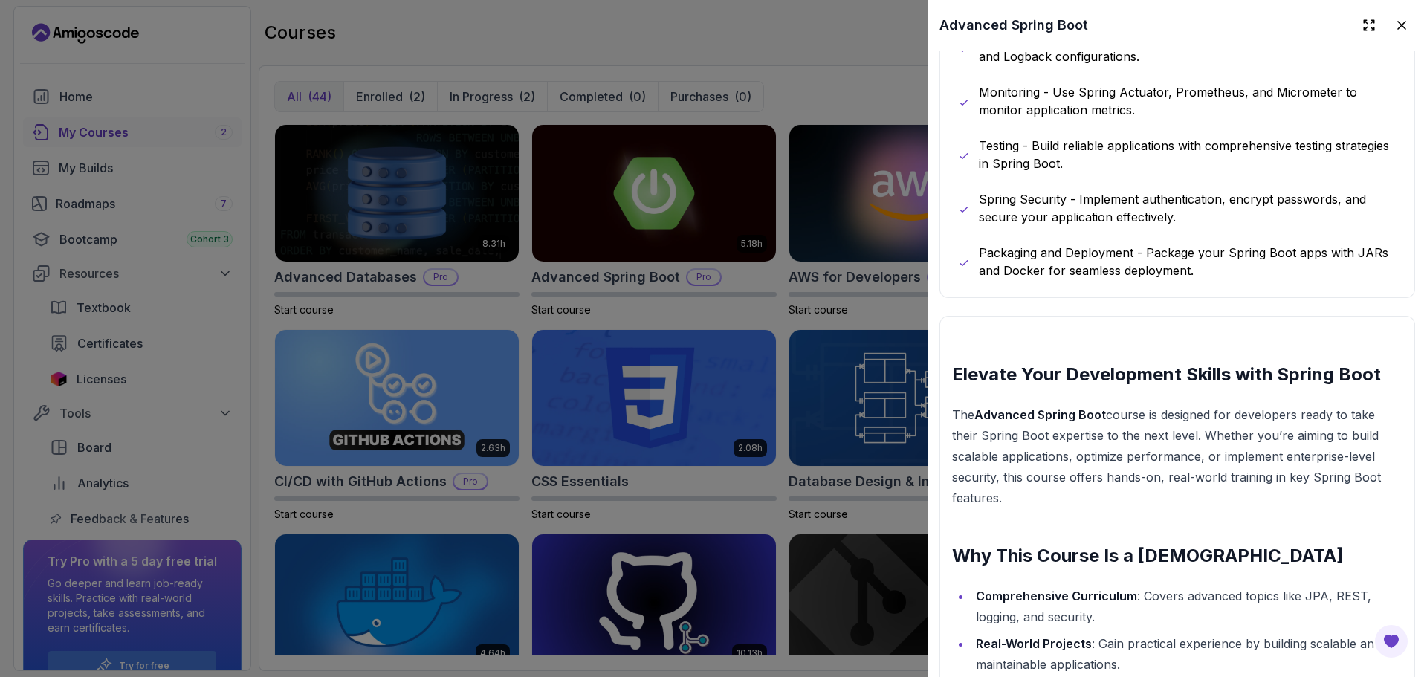
scroll to position [1284, 0]
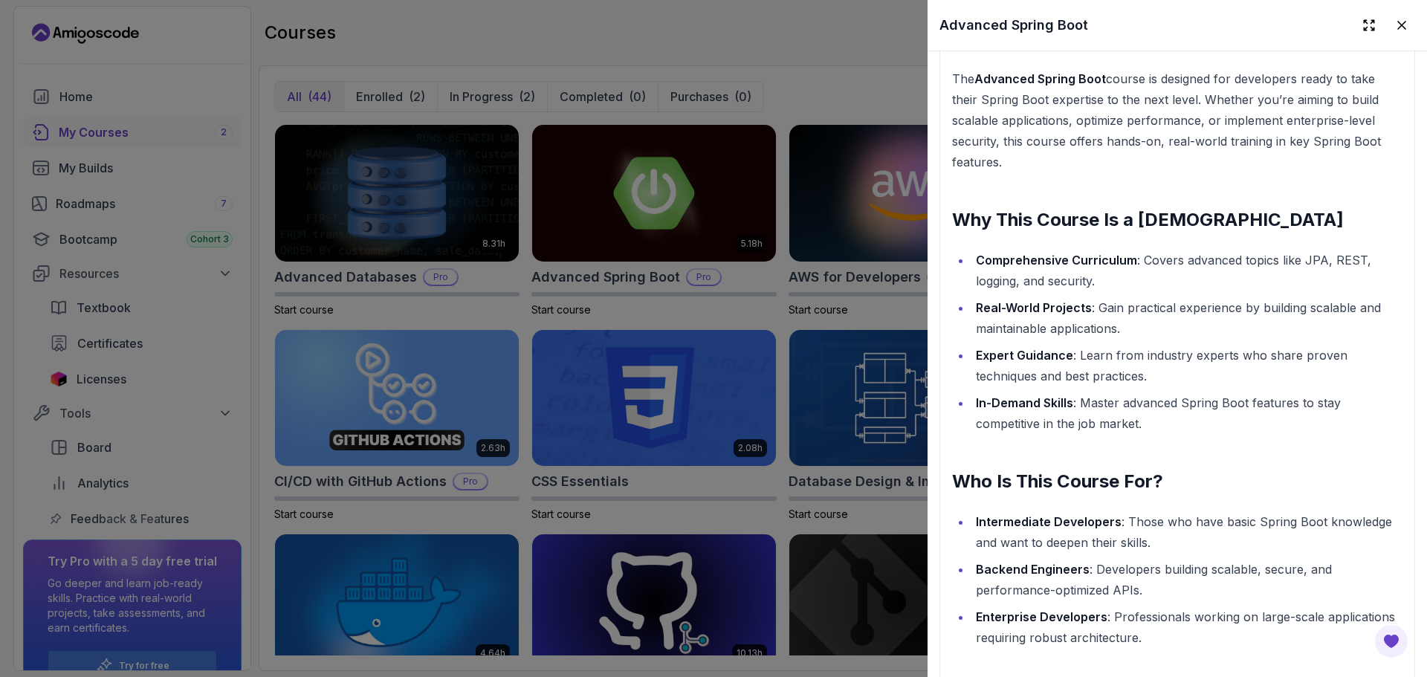
scroll to position [1611, 0]
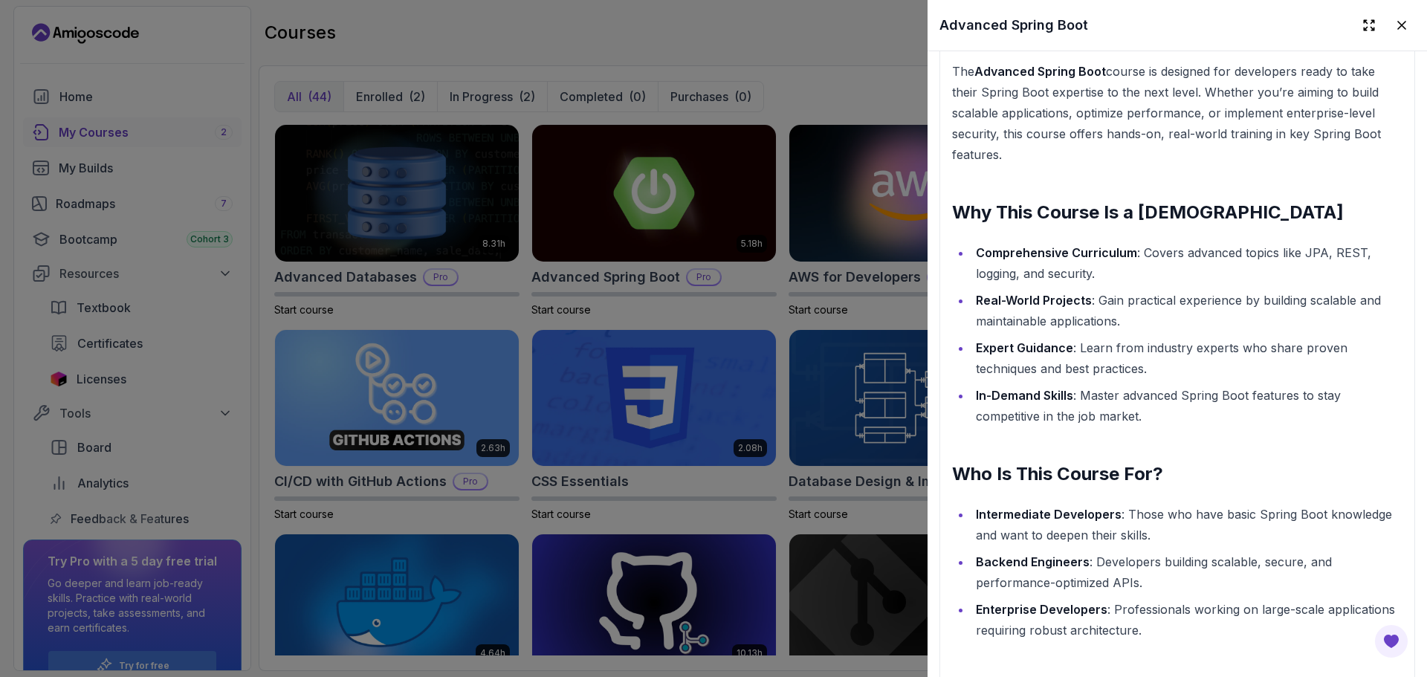
click at [1075, 308] on li "Real-World Projects : Gain practical experience by building scalable and mainta…" at bounding box center [1186, 311] width 431 height 42
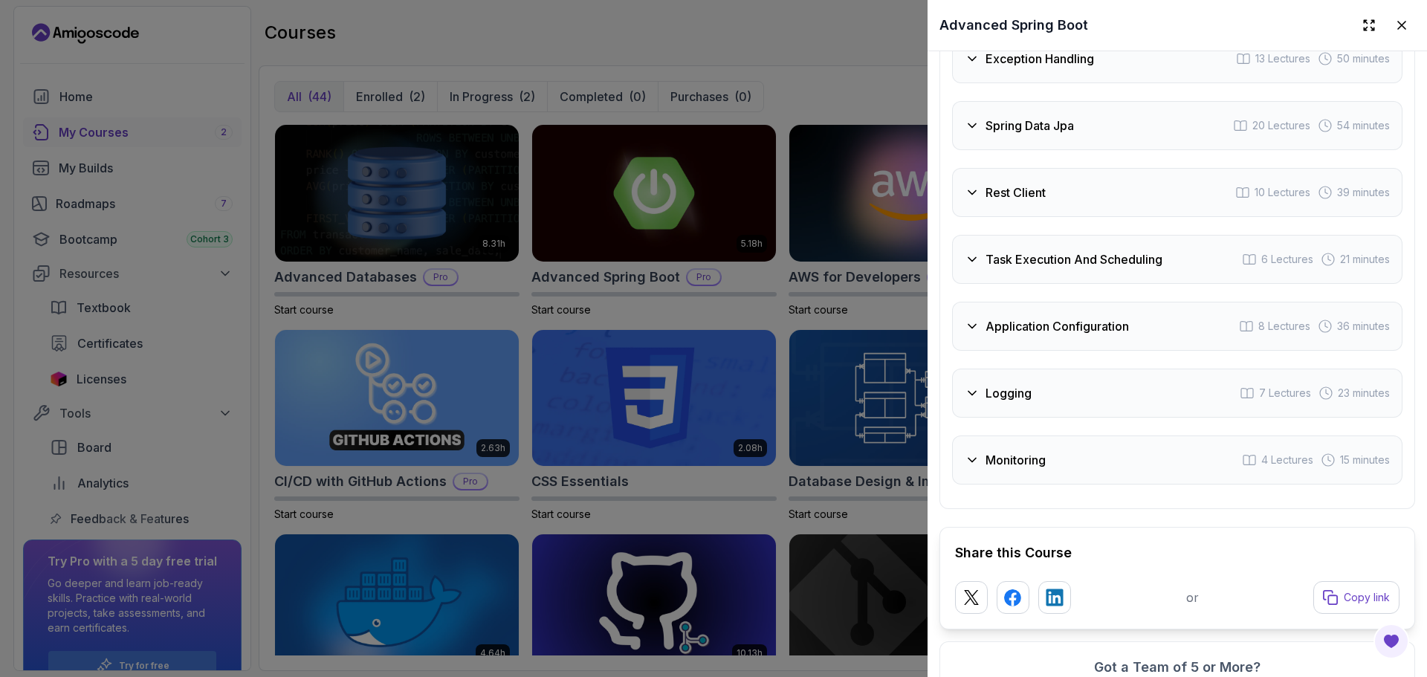
scroll to position [2855, 0]
click at [1072, 370] on div "Logging 7 Lectures 23 minutes" at bounding box center [1177, 394] width 450 height 49
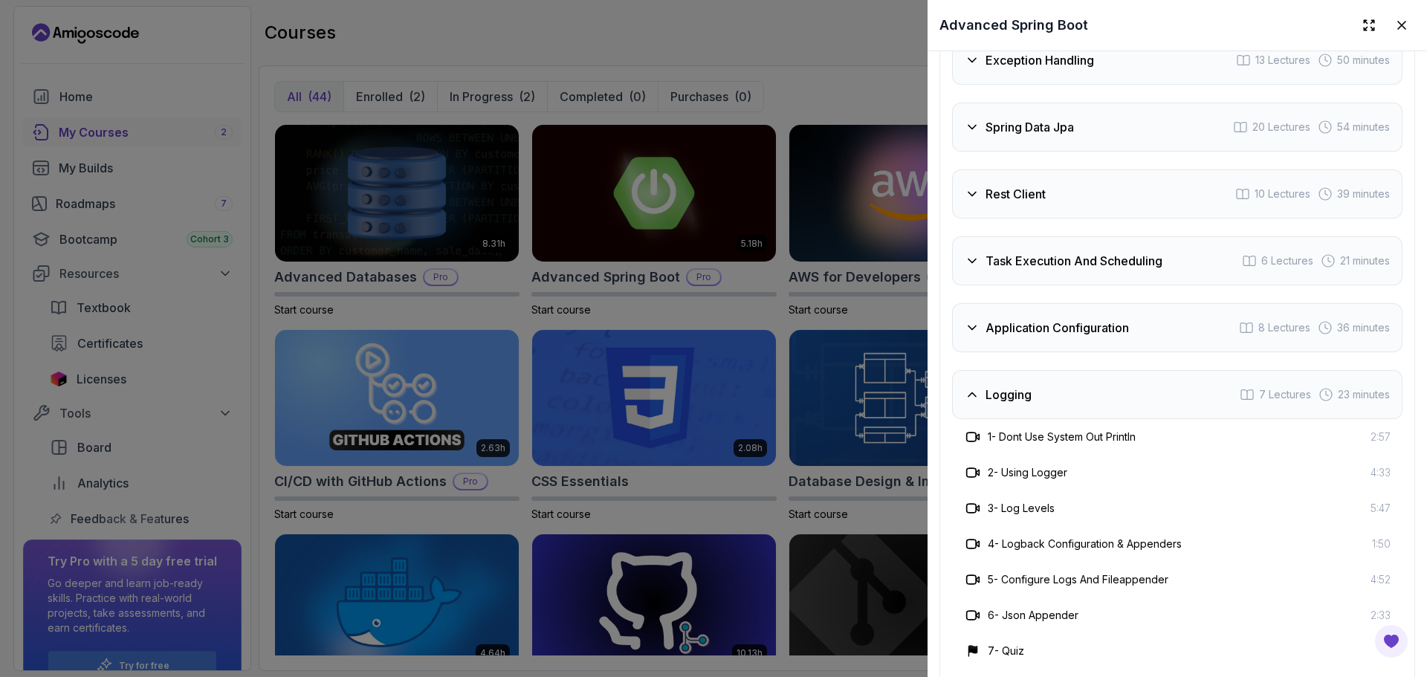
click at [1076, 464] on div "2 - Using Logger 4:33" at bounding box center [1177, 473] width 427 height 18
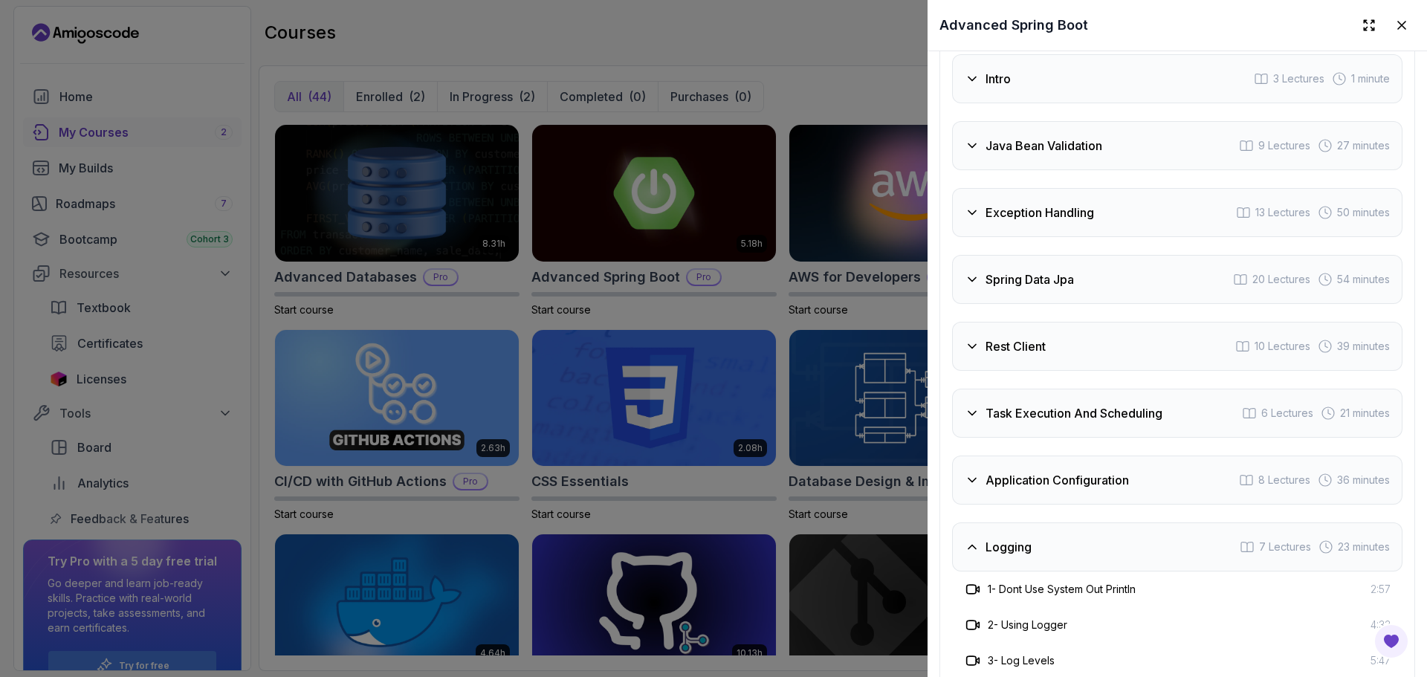
scroll to position [2706, 0]
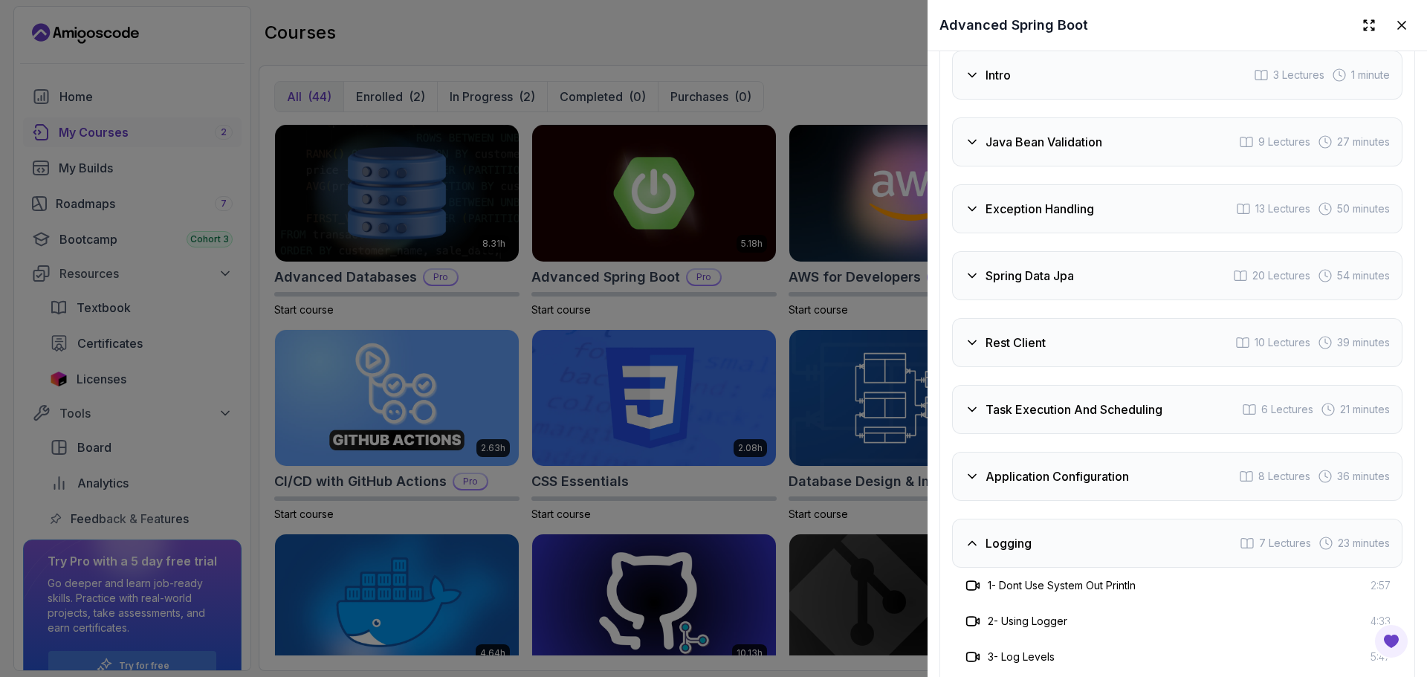
click at [1041, 547] on div "Logging 7 Lectures 23 minutes" at bounding box center [1177, 543] width 450 height 49
click at [1018, 485] on div "Application Configuration 8 Lectures 36 minutes" at bounding box center [1177, 476] width 450 height 49
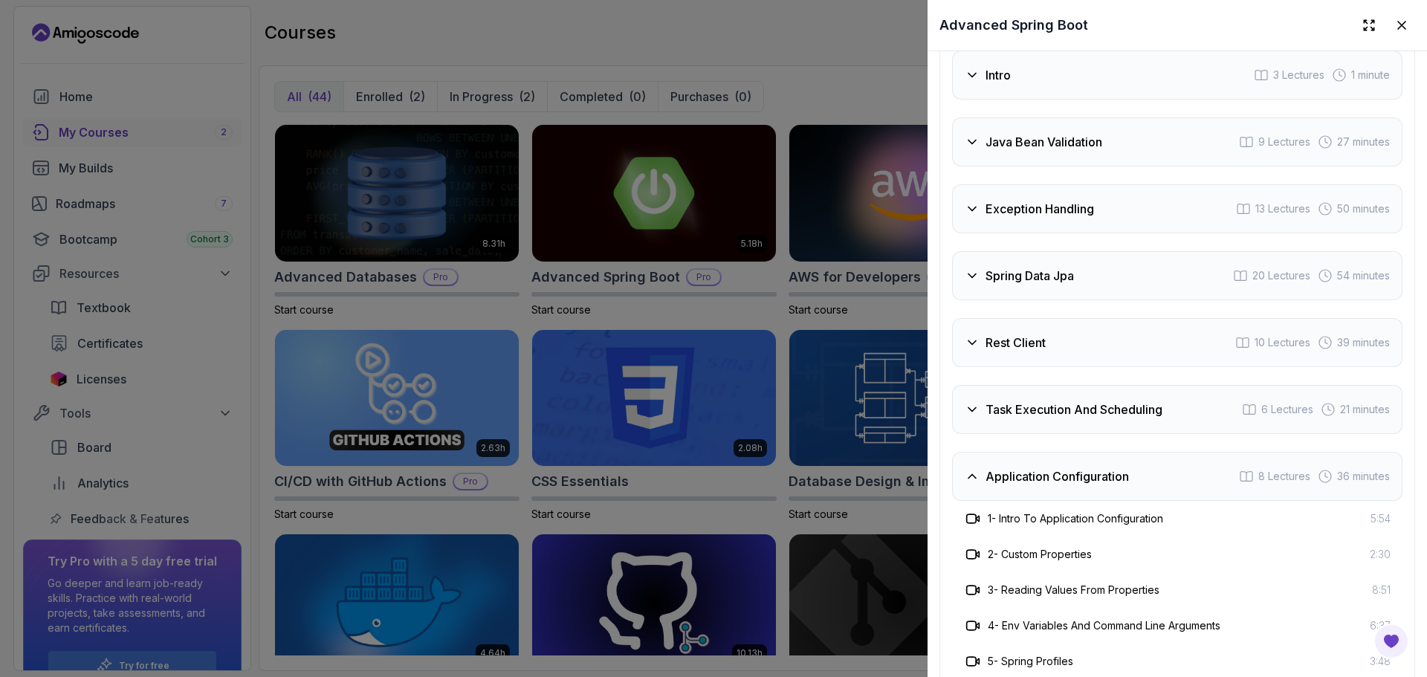
click at [1047, 549] on h3 "2 - Custom Properties" at bounding box center [1040, 554] width 104 height 15
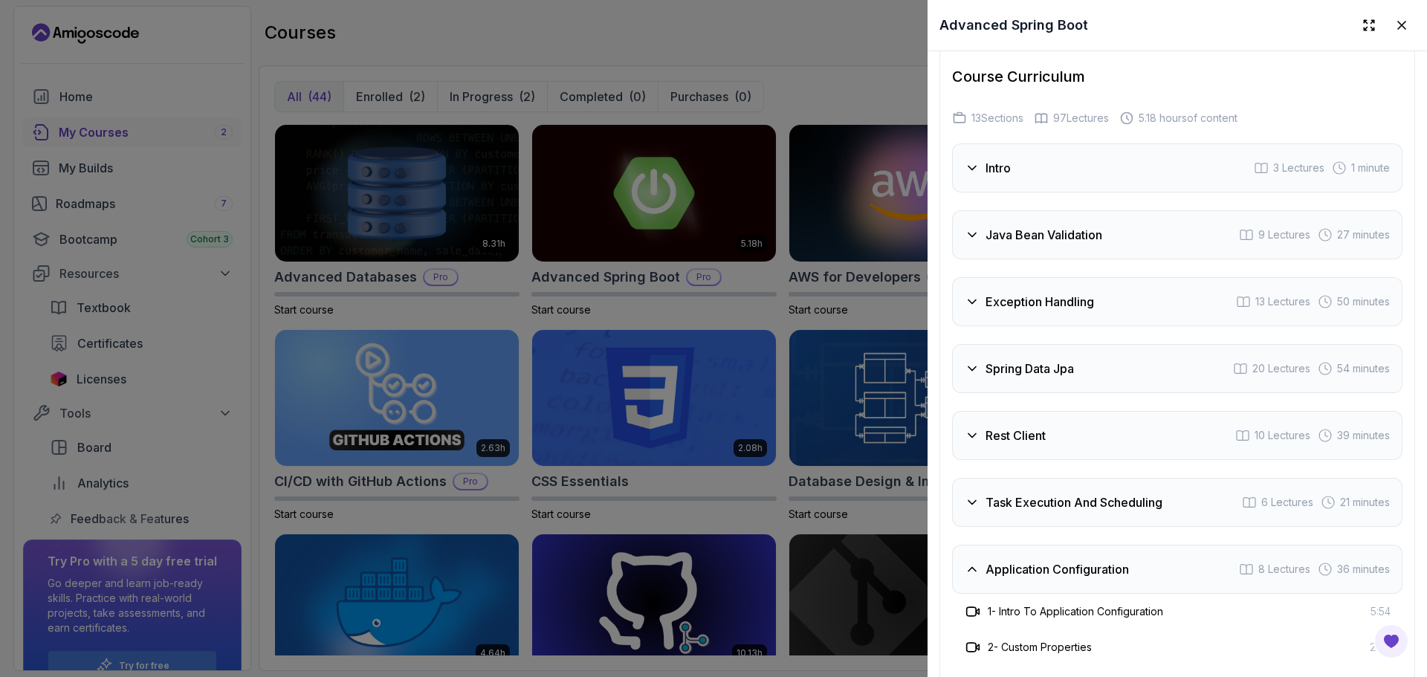
scroll to position [2617, 0]
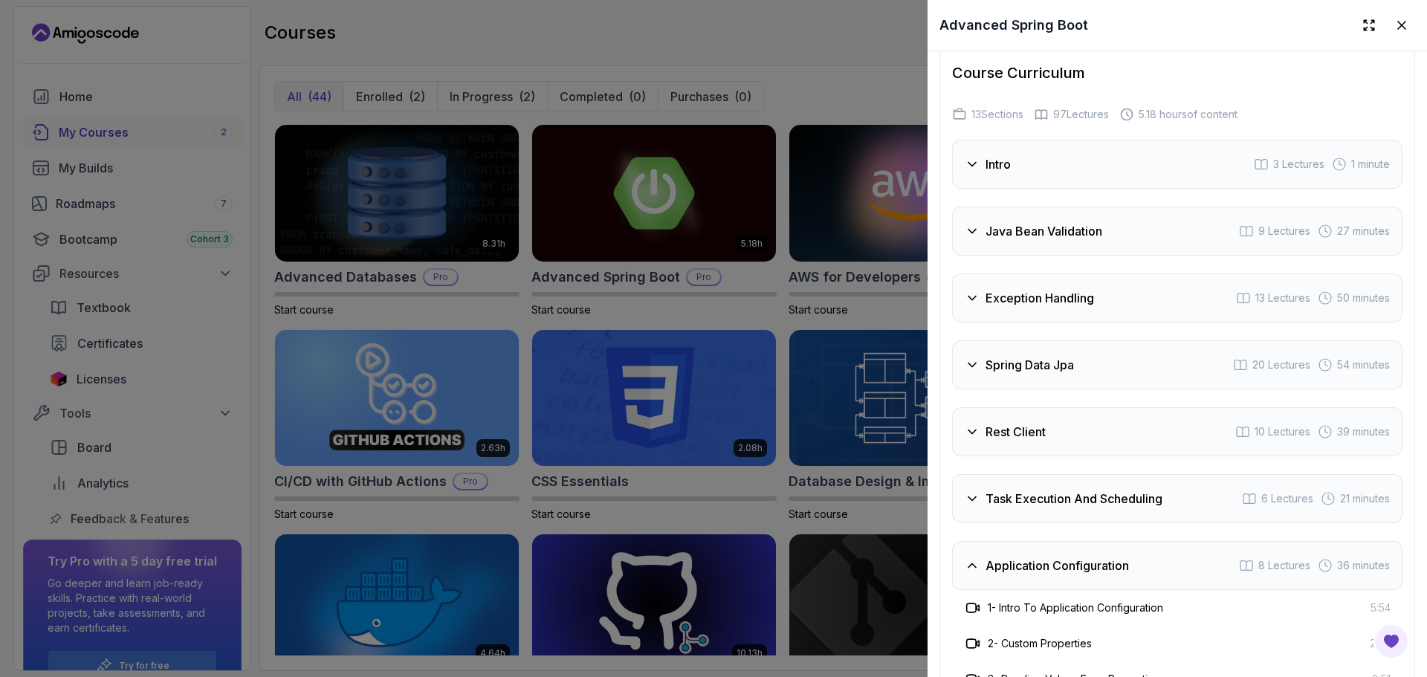
click at [1027, 574] on div "Application Configuration 8 Lectures 36 minutes" at bounding box center [1177, 565] width 450 height 49
drag, startPoint x: 1036, startPoint y: 294, endPoint x: 1023, endPoint y: 291, distance: 13.0
click at [1023, 291] on h3 "Exception Handling" at bounding box center [1040, 298] width 109 height 18
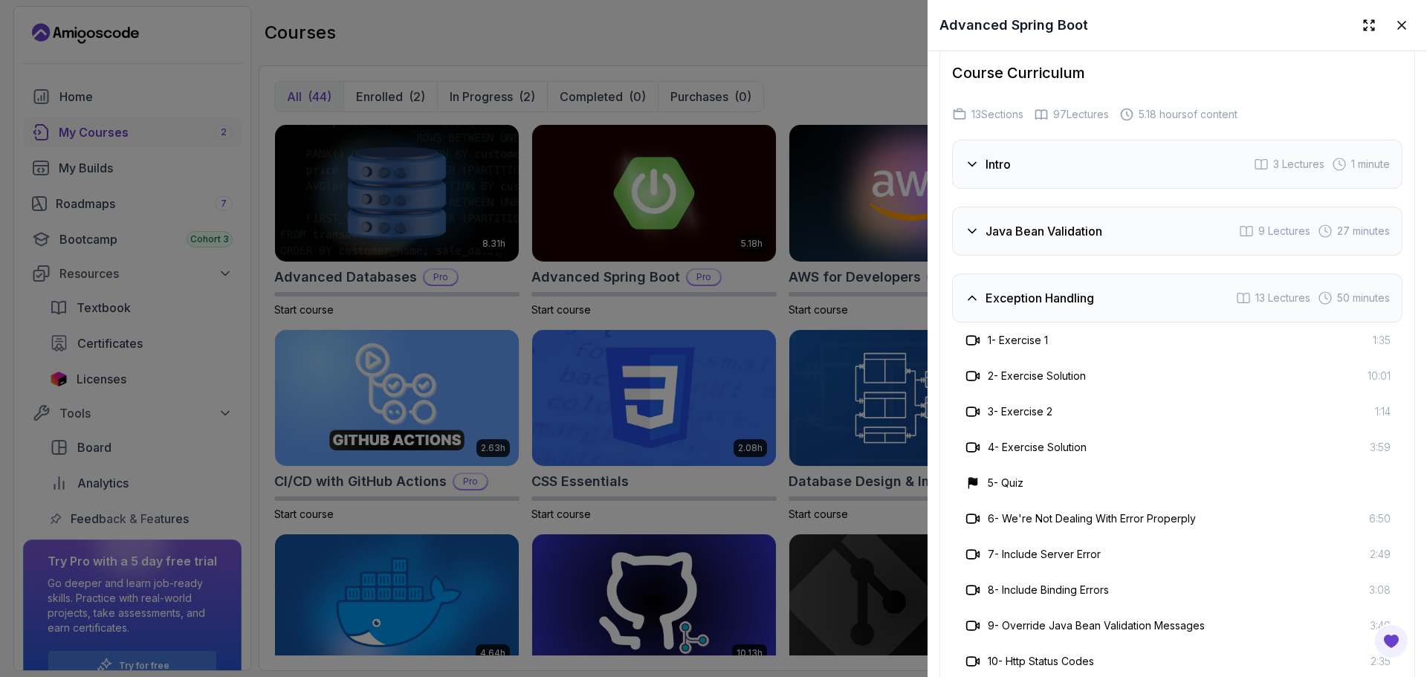
click at [1164, 450] on div "4 - Exercise Solution 3:59" at bounding box center [1177, 448] width 450 height 36
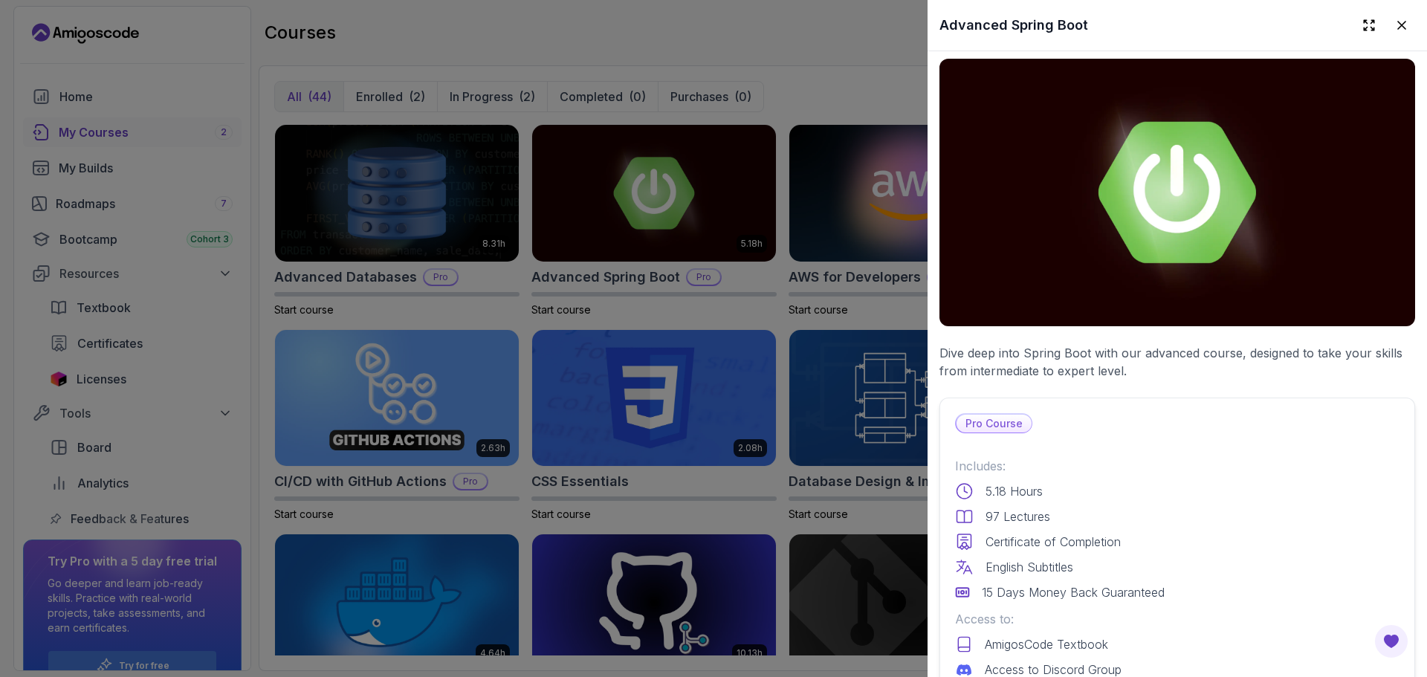
scroll to position [0, 0]
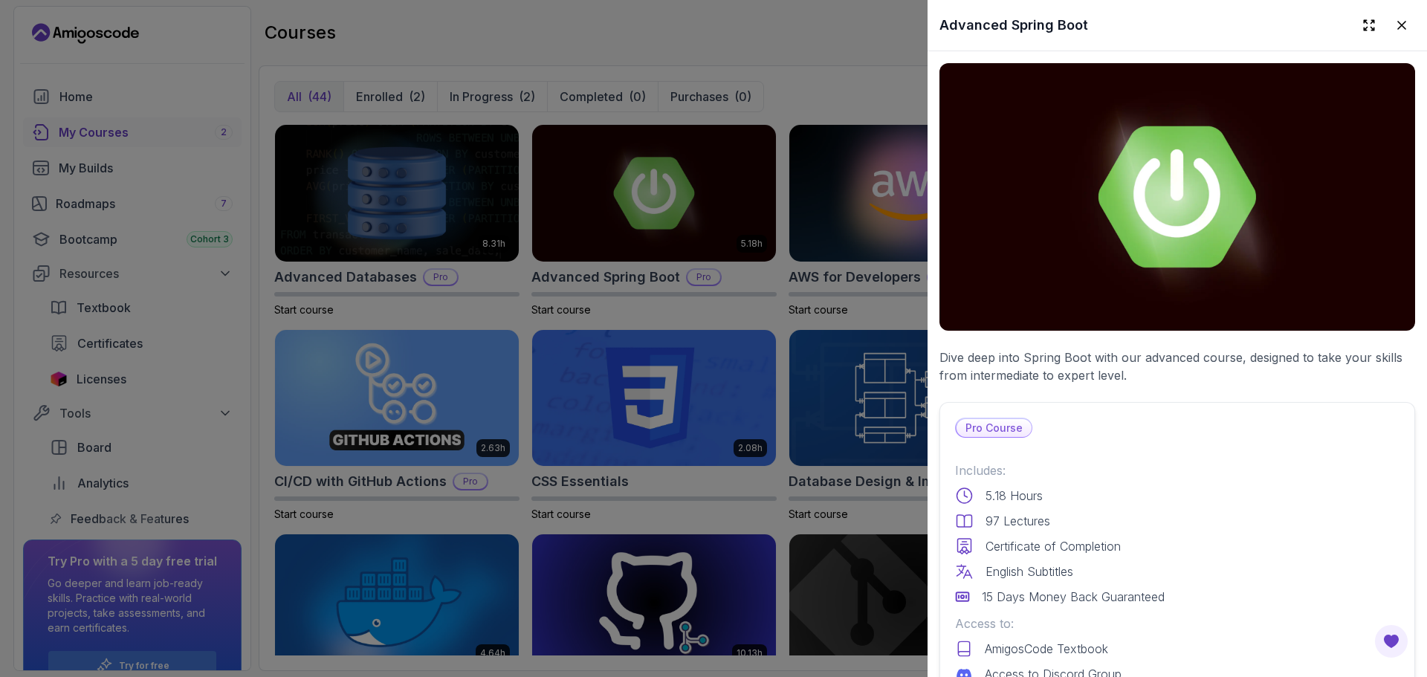
click at [757, 306] on div at bounding box center [713, 338] width 1427 height 677
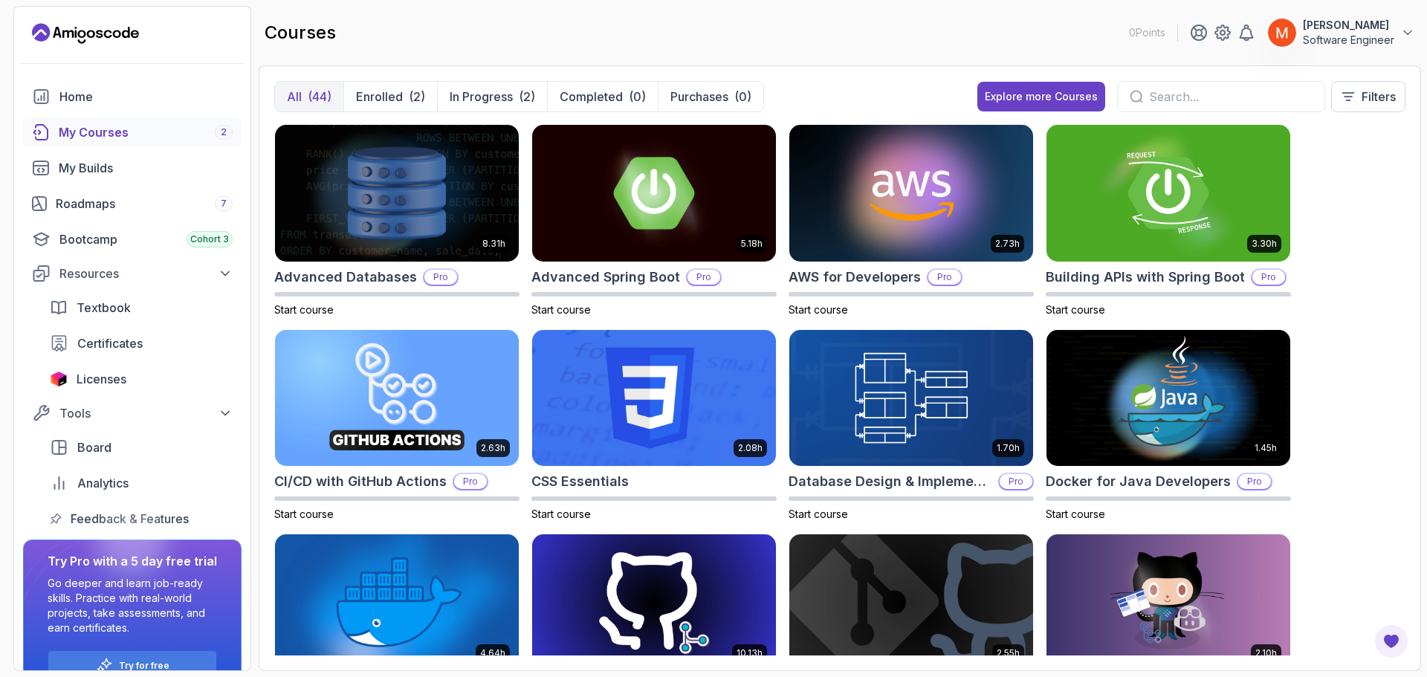
click at [1345, 328] on div "8.31h Advanced Databases Pro Start course 5.18h Advanced Spring Boot Pro Start …" at bounding box center [839, 389] width 1131 height 531
click at [1349, 341] on div "8.31h Advanced Databases Pro Start course 5.18h Advanced Spring Boot Pro Start …" at bounding box center [839, 389] width 1131 height 531
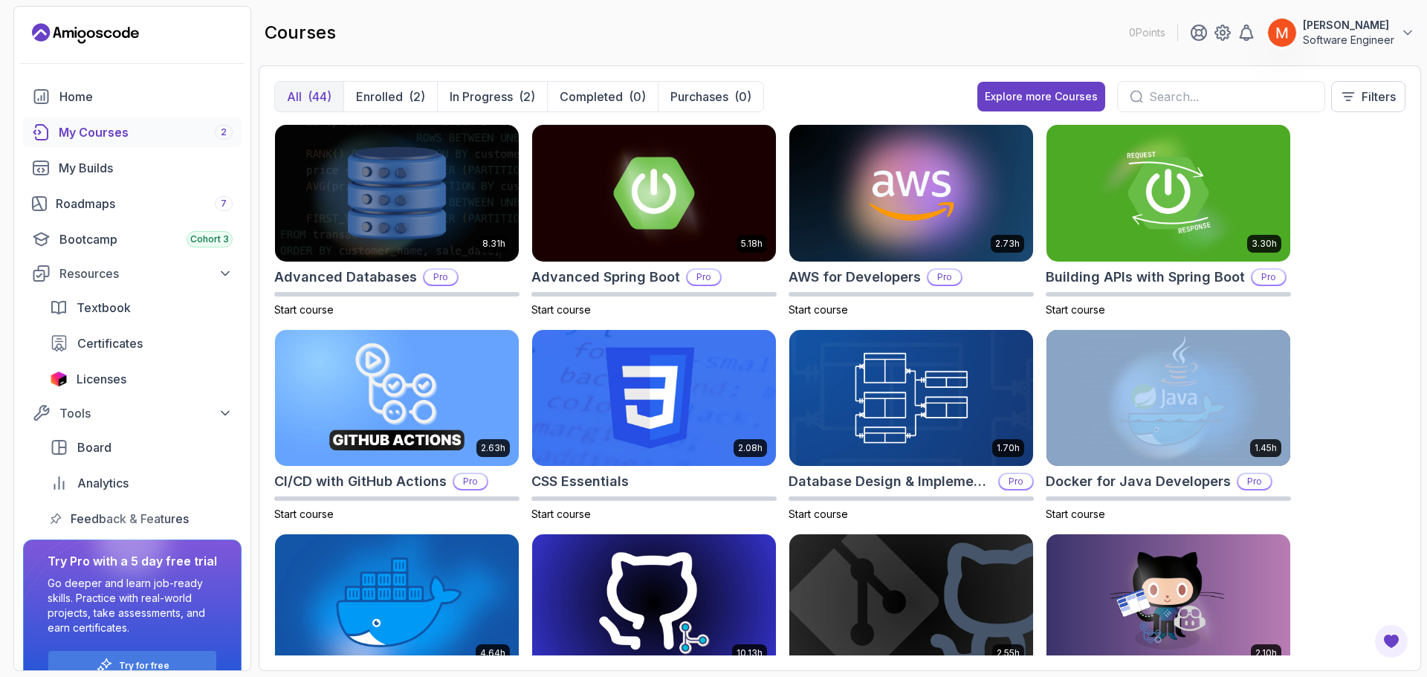
click at [1349, 341] on div "8.31h Advanced Databases Pro Start course 5.18h Advanced Spring Boot Pro Start …" at bounding box center [839, 389] width 1131 height 531
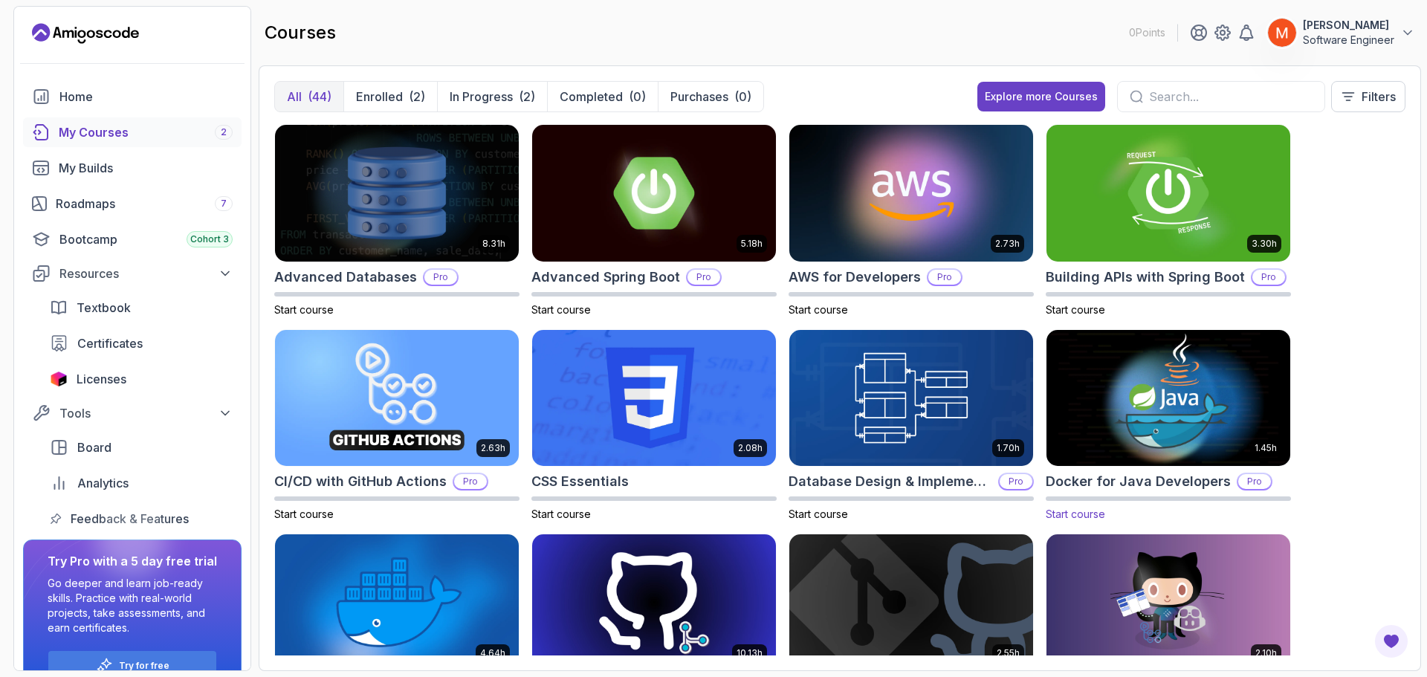
click at [1096, 406] on img at bounding box center [1169, 397] width 256 height 143
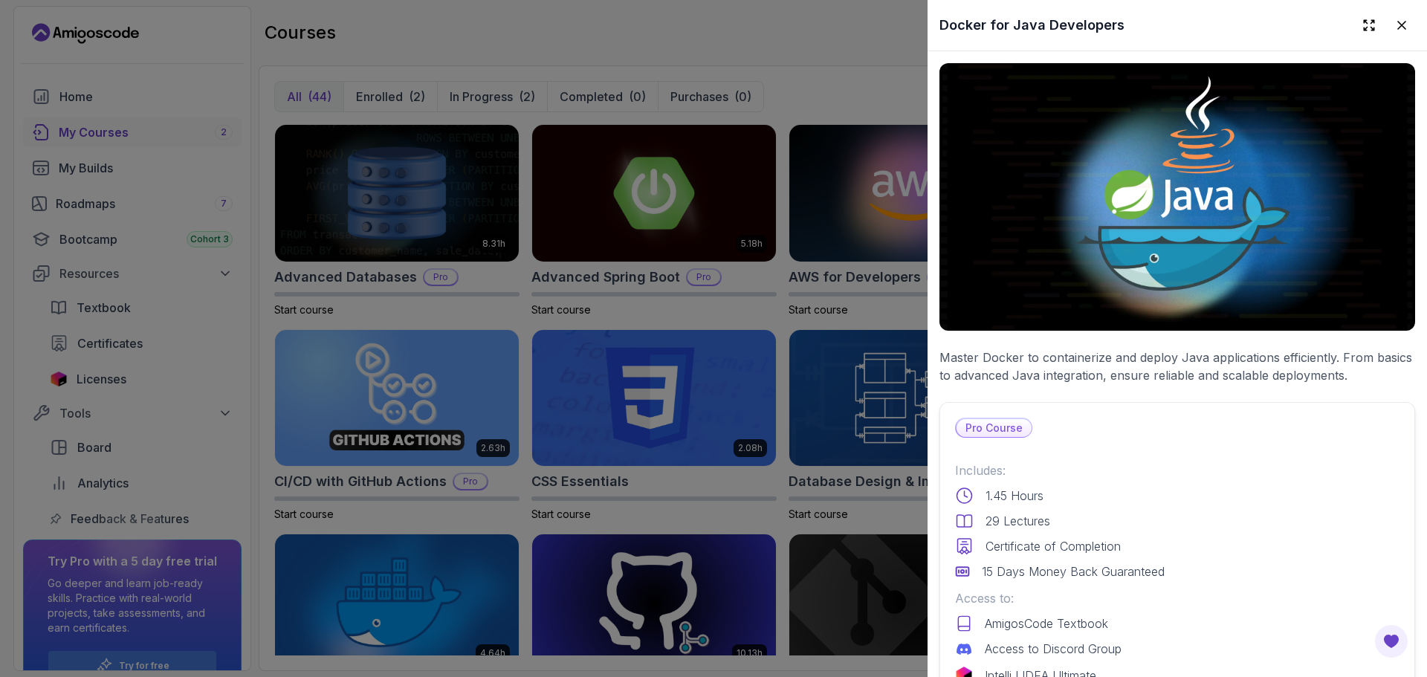
click at [1088, 368] on p "Master Docker to containerize and deploy Java applications efficiently. From ba…" at bounding box center [1178, 367] width 476 height 36
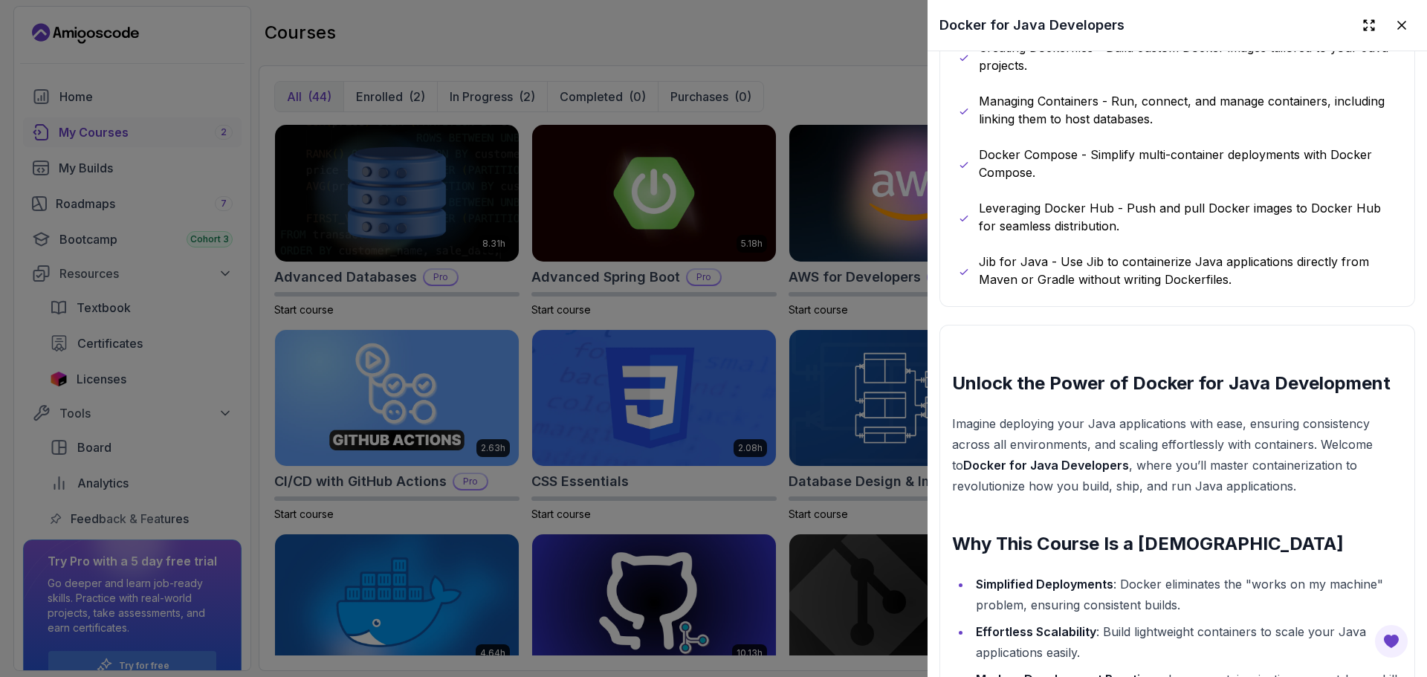
scroll to position [1777, 0]
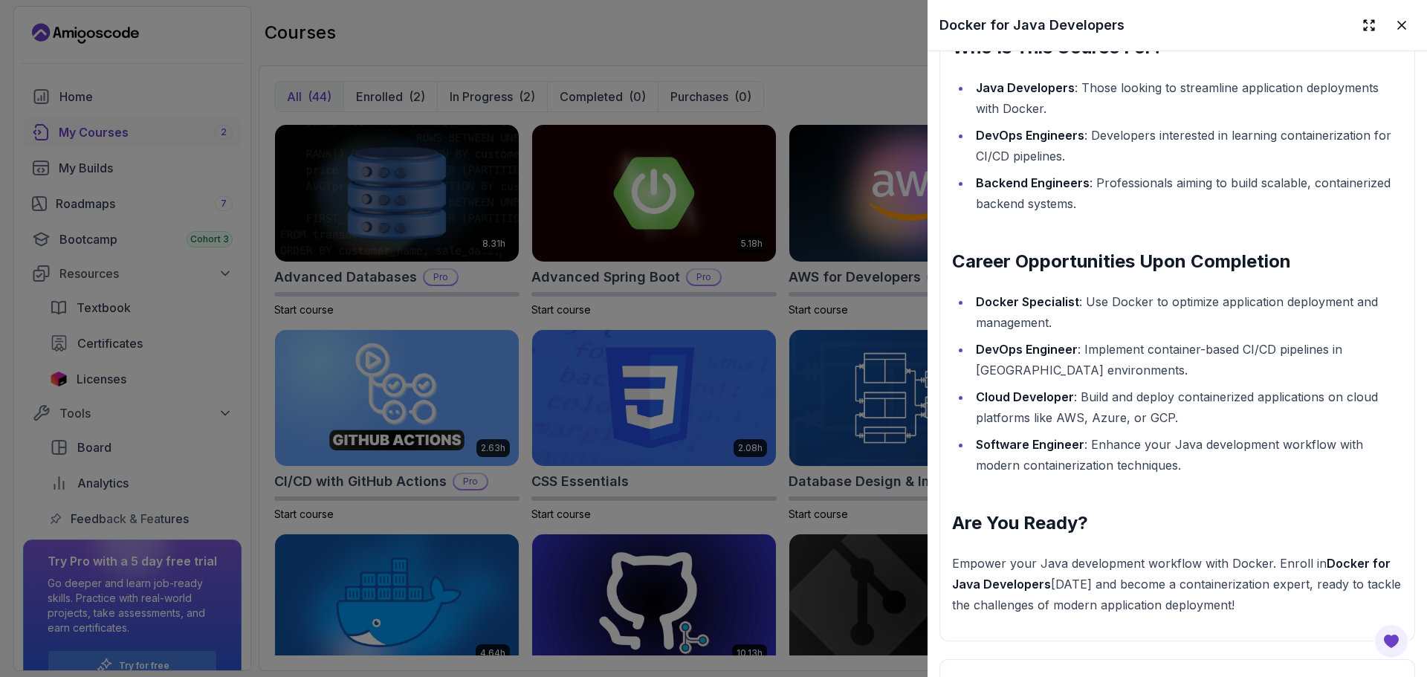
click at [810, 33] on div at bounding box center [713, 338] width 1427 height 677
